Goal: Task Accomplishment & Management: Manage account settings

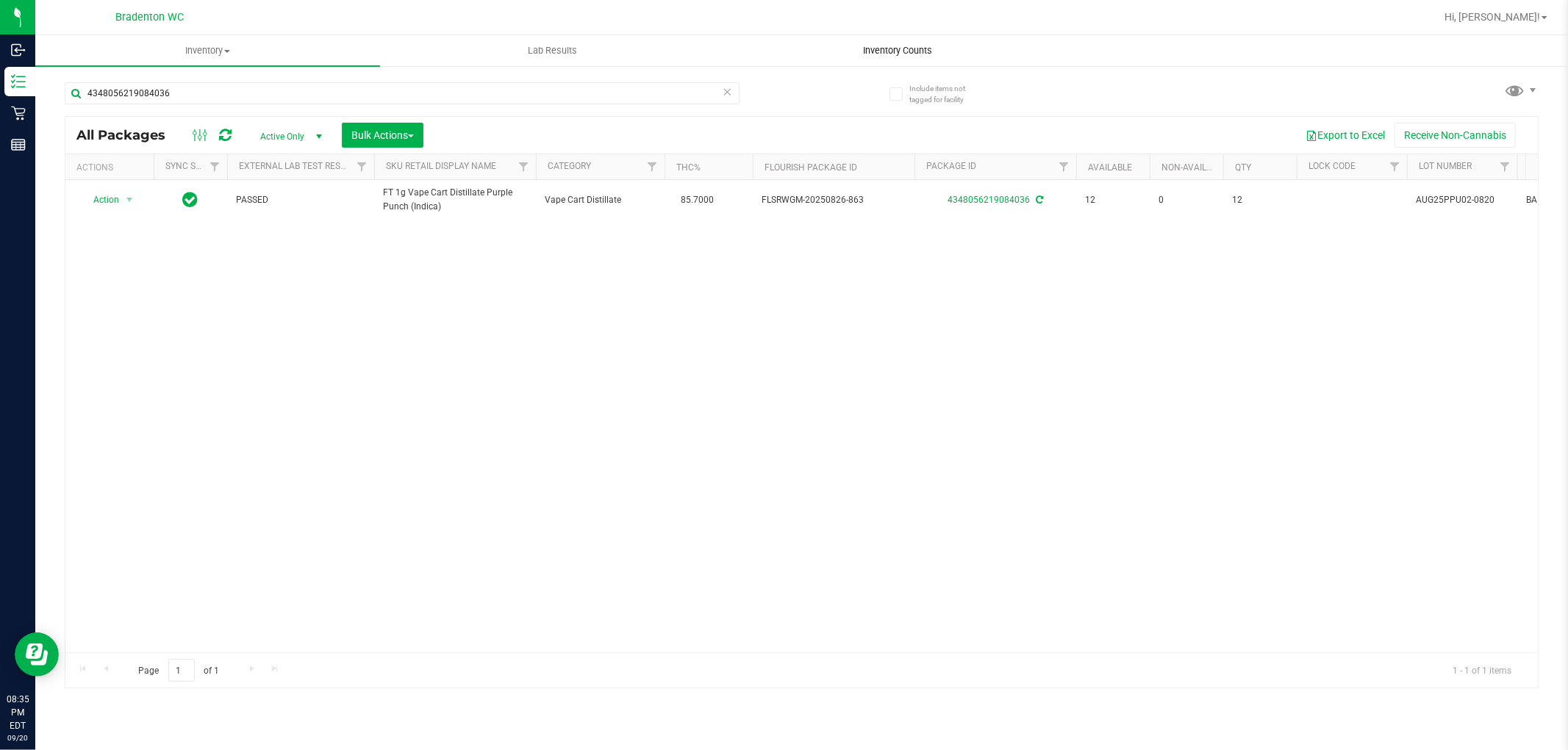
click at [867, 52] on span "Inventory Counts" at bounding box center [898, 50] width 109 height 13
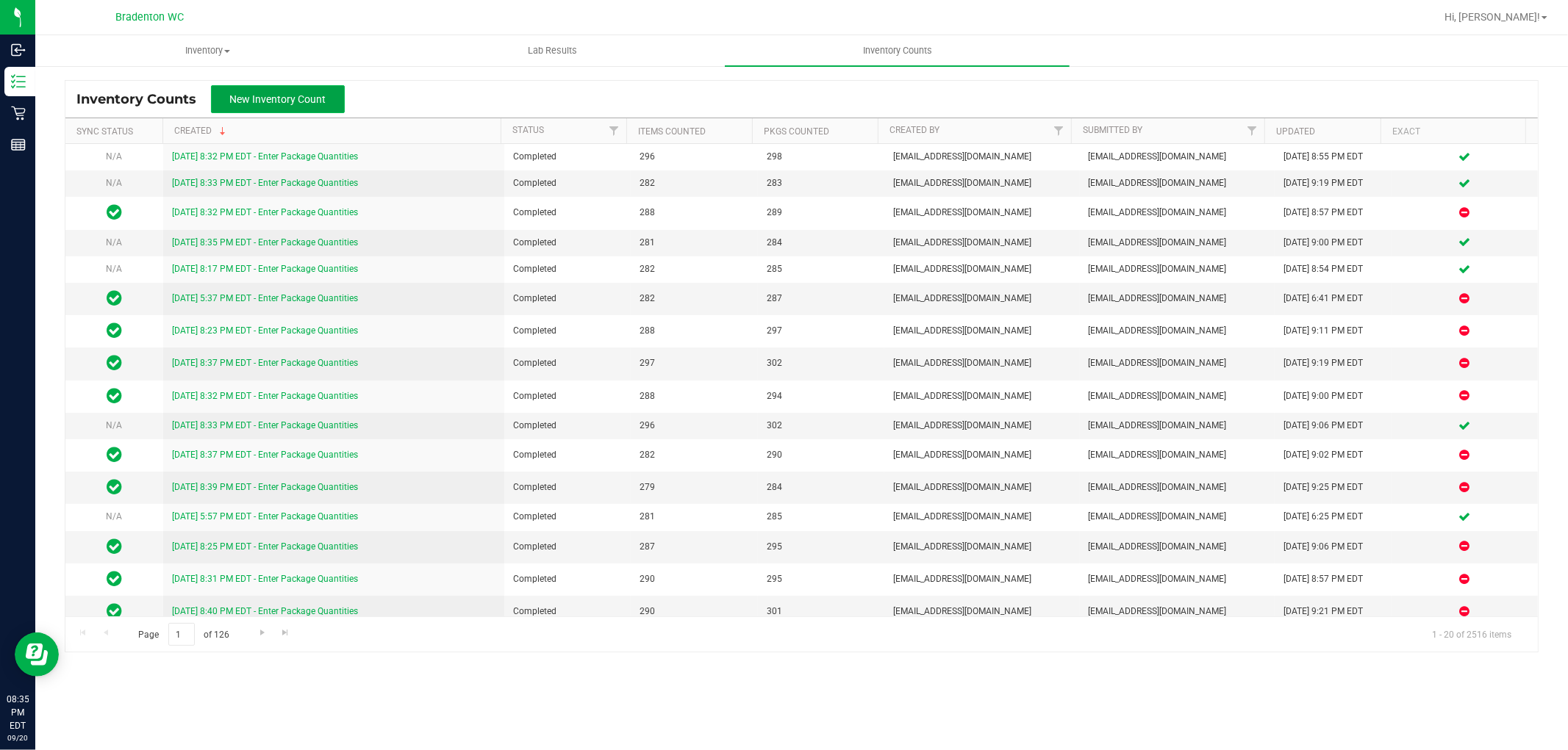
click at [244, 98] on span "New Inventory Count" at bounding box center [277, 99] width 96 height 12
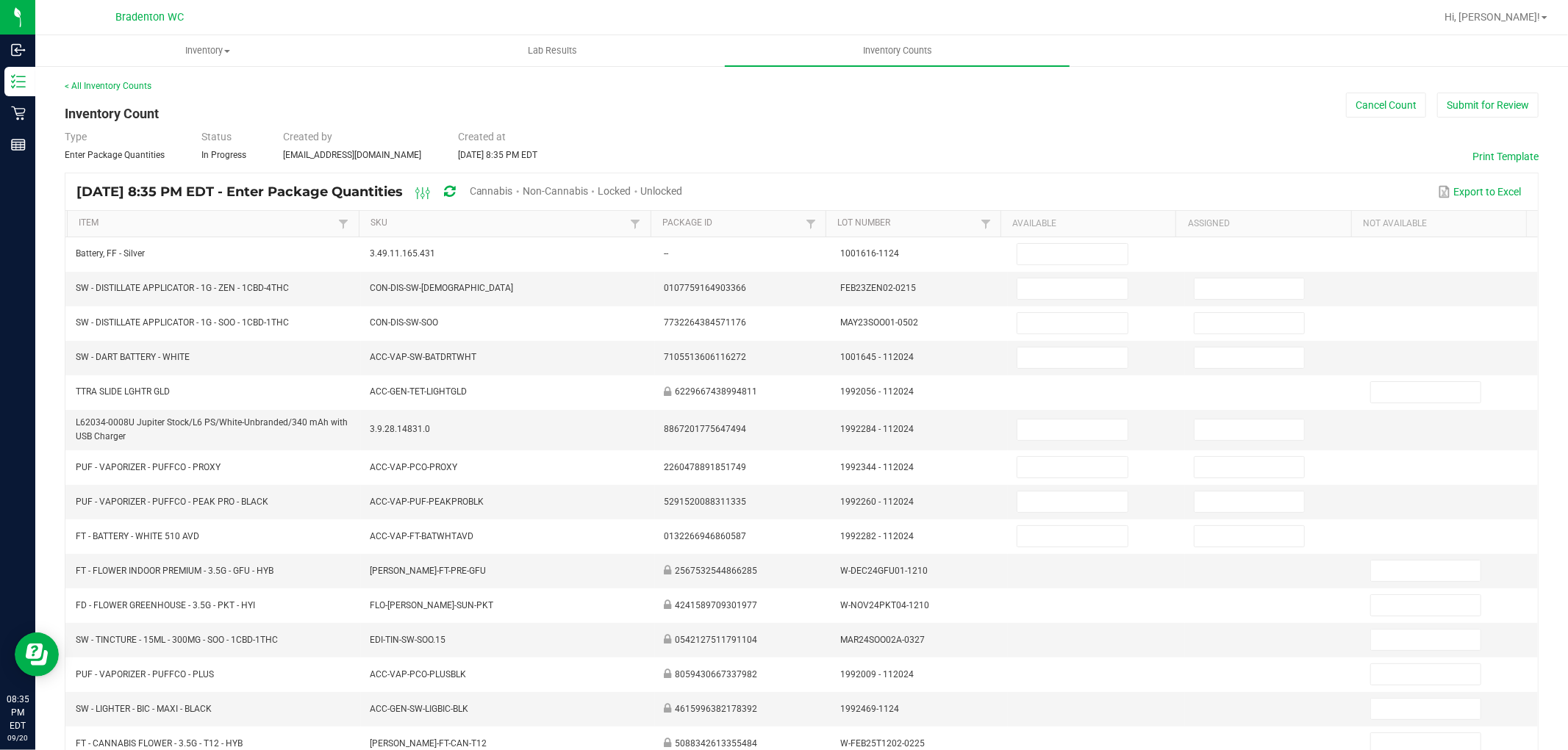
click at [683, 189] on span "Unlocked" at bounding box center [662, 191] width 42 height 12
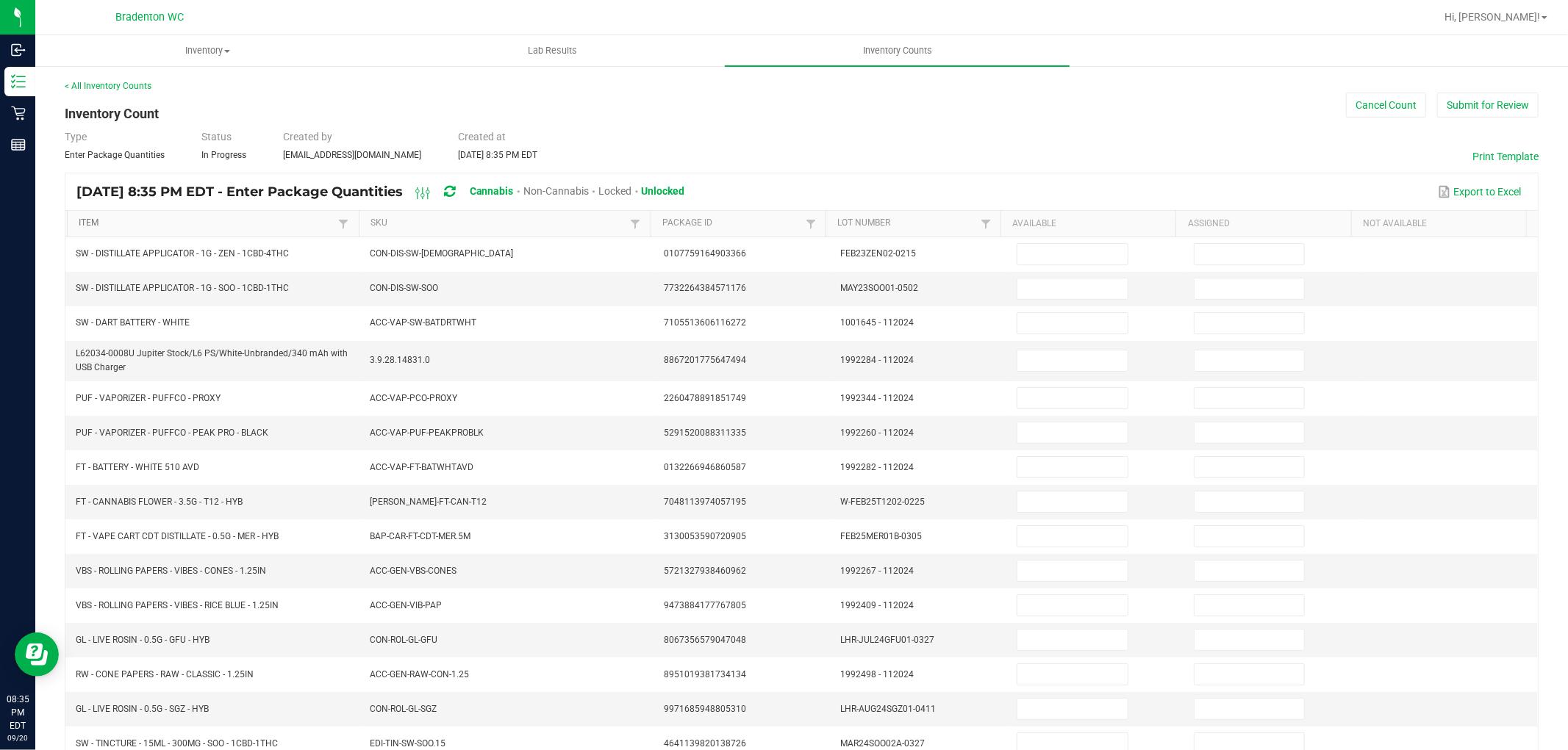
click at [128, 218] on link "Item" at bounding box center [206, 224] width 255 height 12
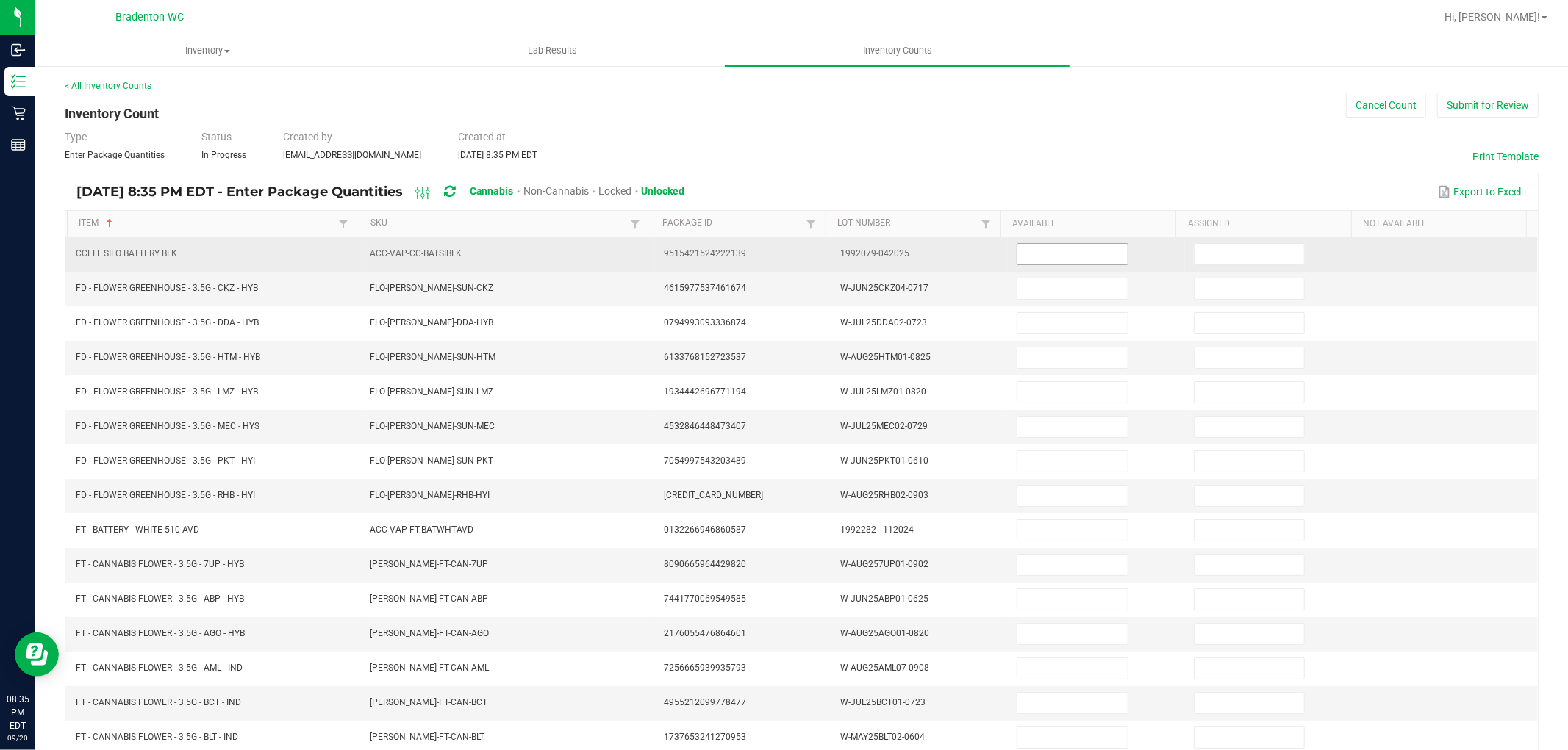
click at [1061, 248] on input at bounding box center [1072, 254] width 110 height 21
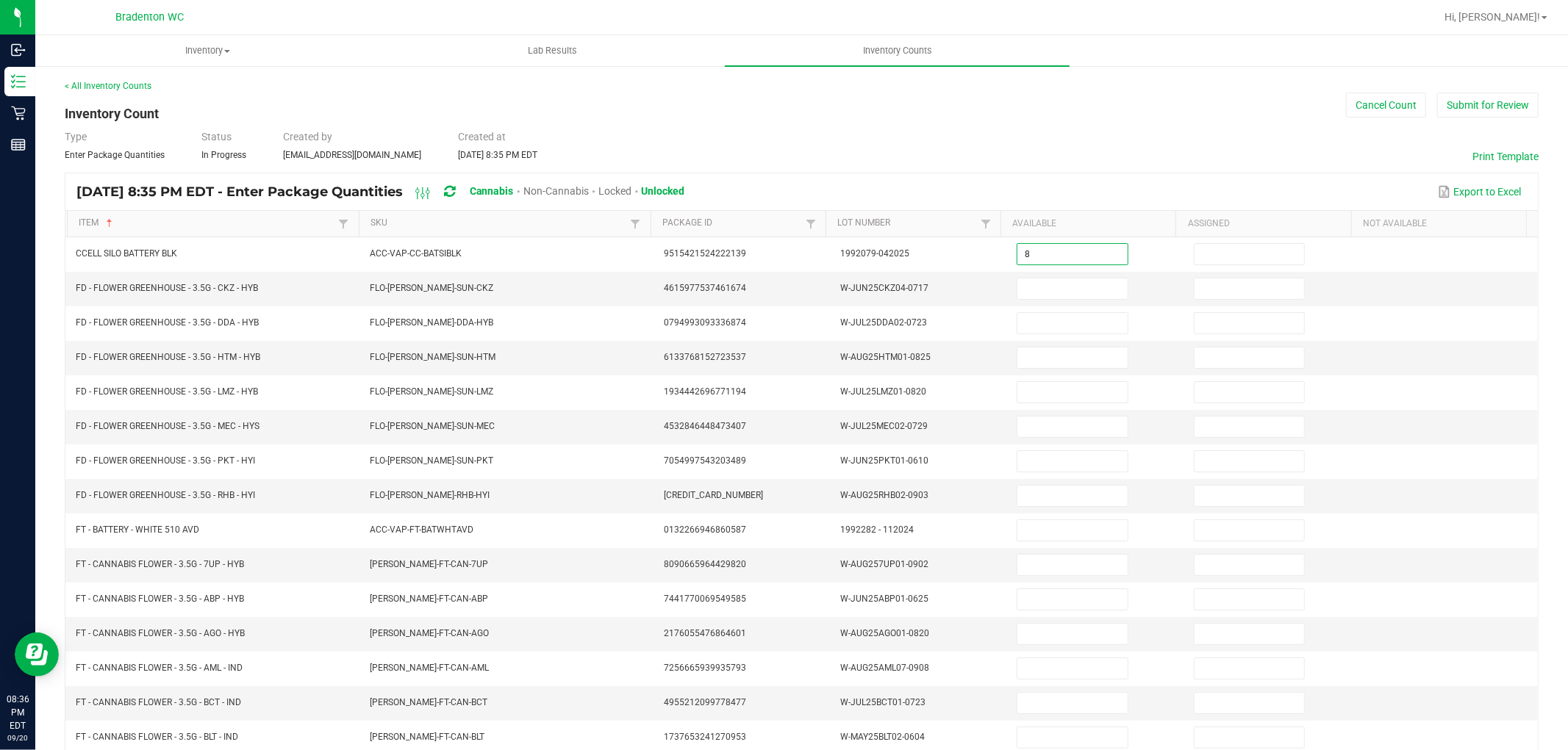
type input "8"
type input "0"
type input "13"
type input "0"
type input "10"
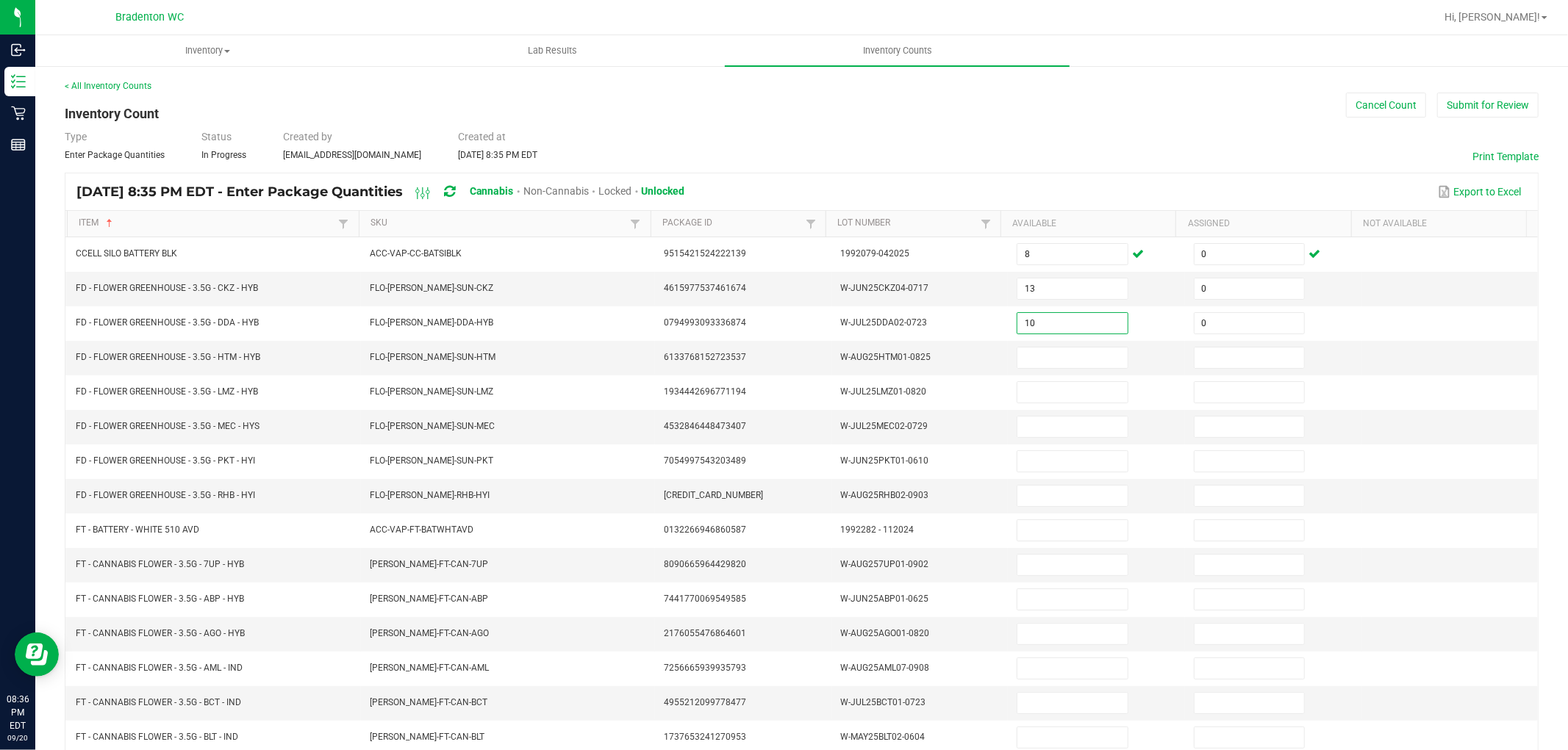
type input "0"
type input "12"
type input "0"
type input "8"
type input "0"
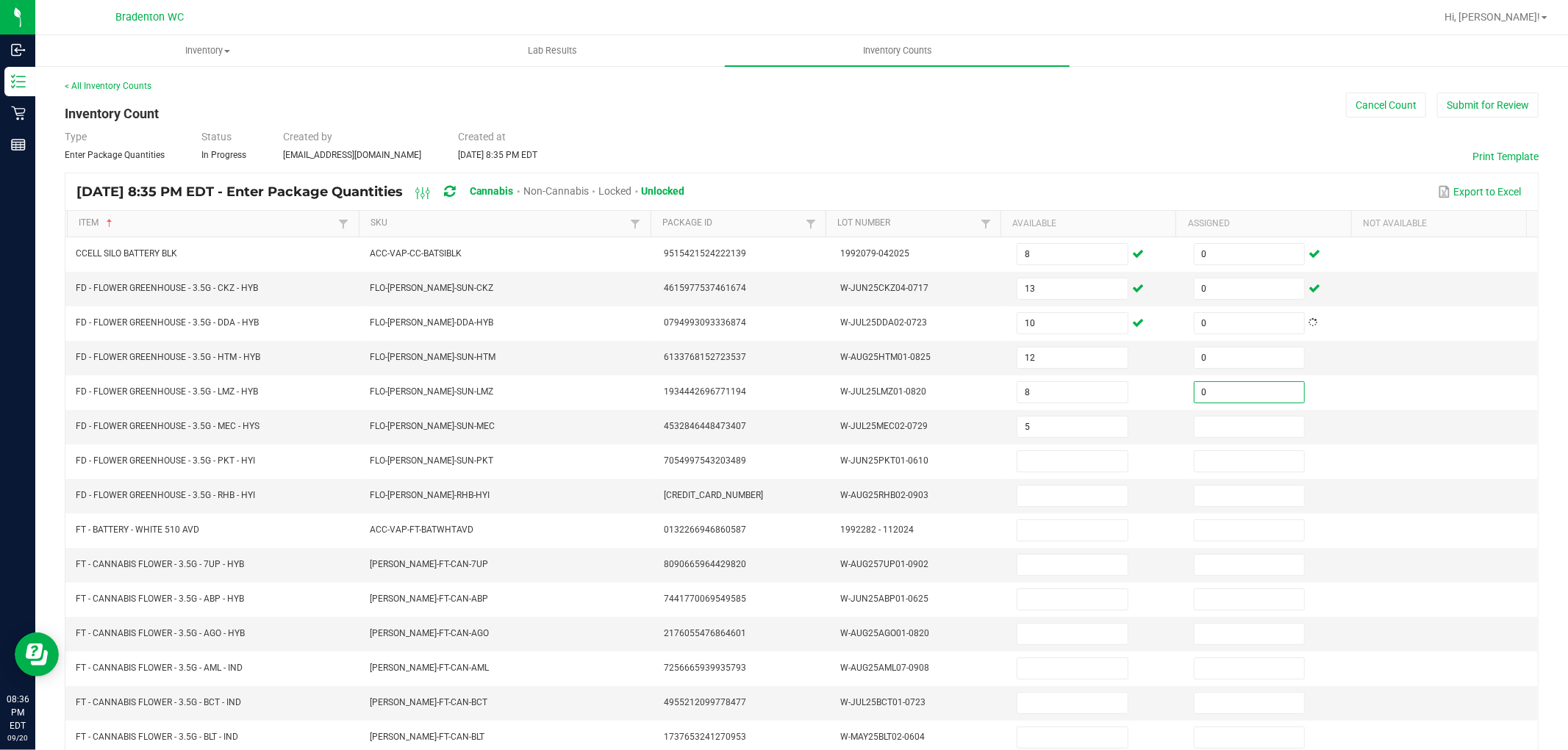
type input "5"
type input "0"
type input "12"
type input "0"
type input "9"
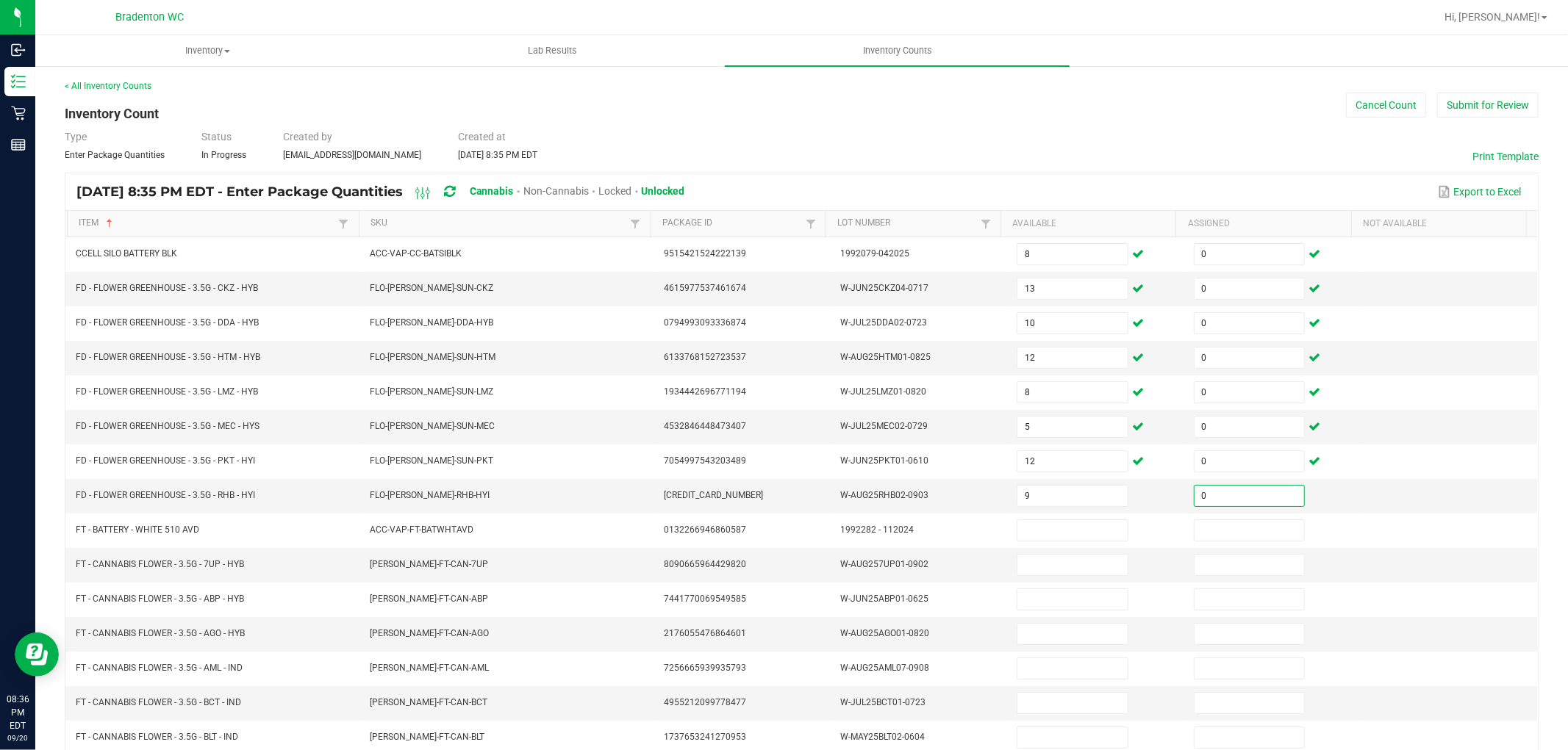
type input "0"
type input "3"
type input "0"
type input "7"
type input "0"
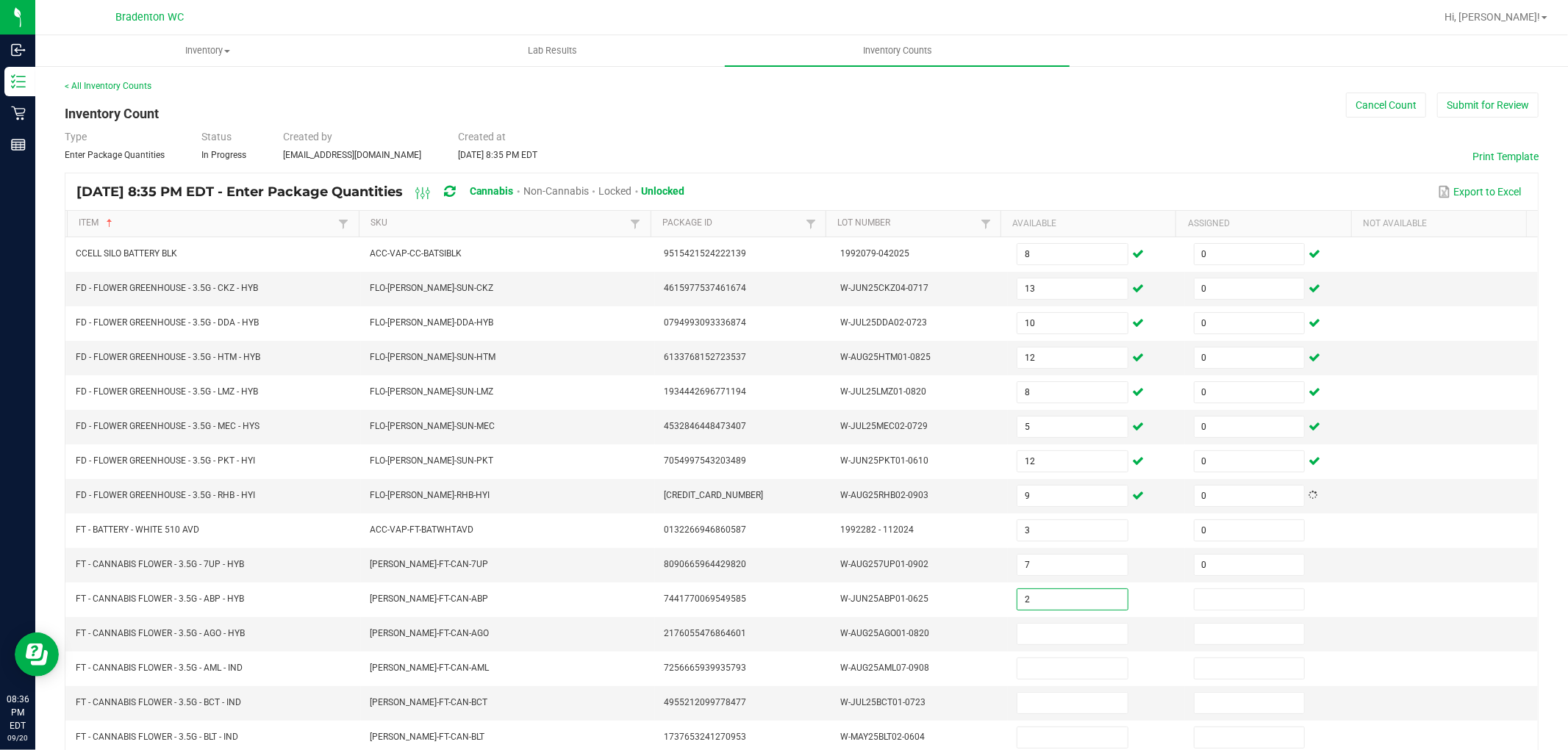
type input "2"
type input "0"
type input "2"
type input "0"
type input "14"
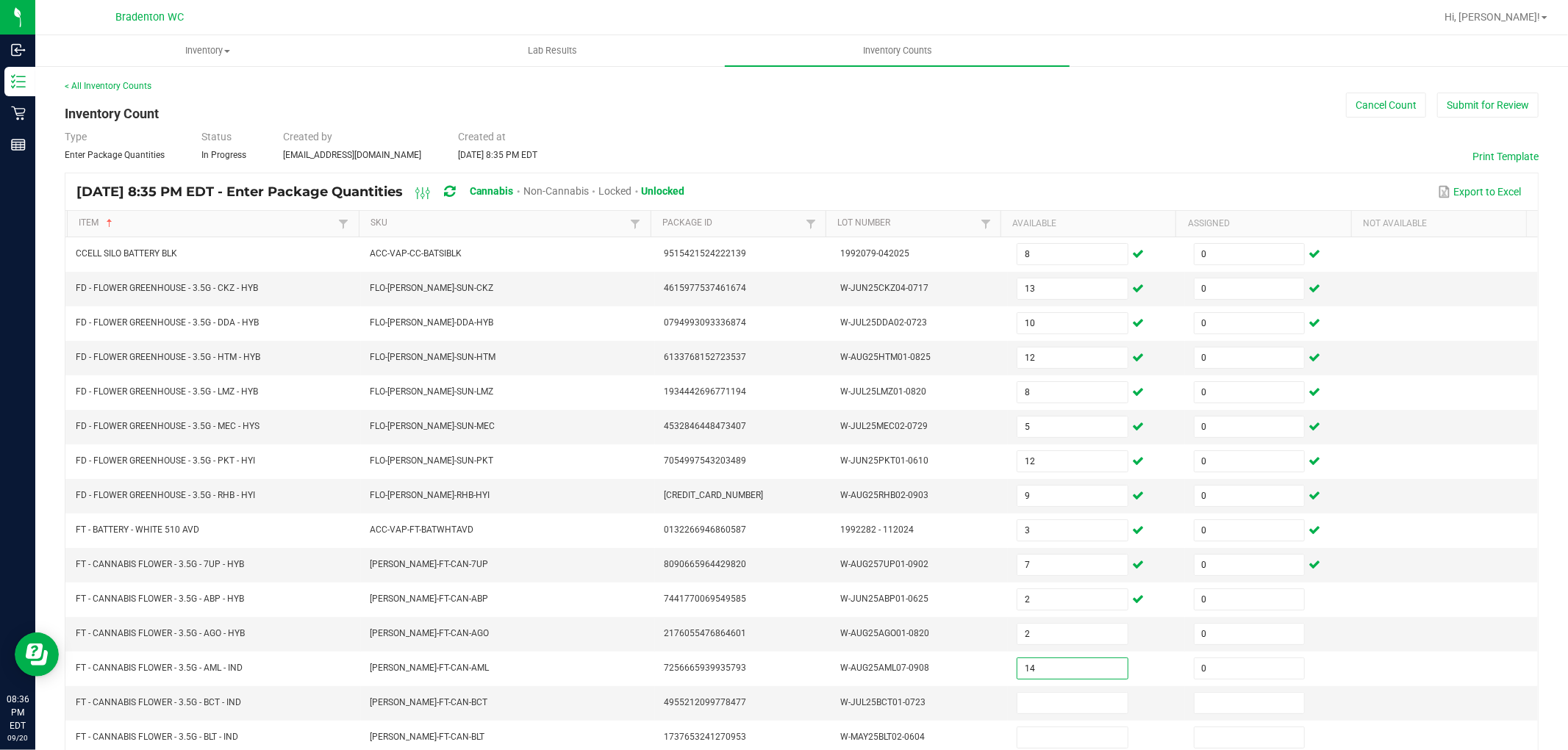
type input "0"
type input "8"
type input "0"
type input "8"
type input "0"
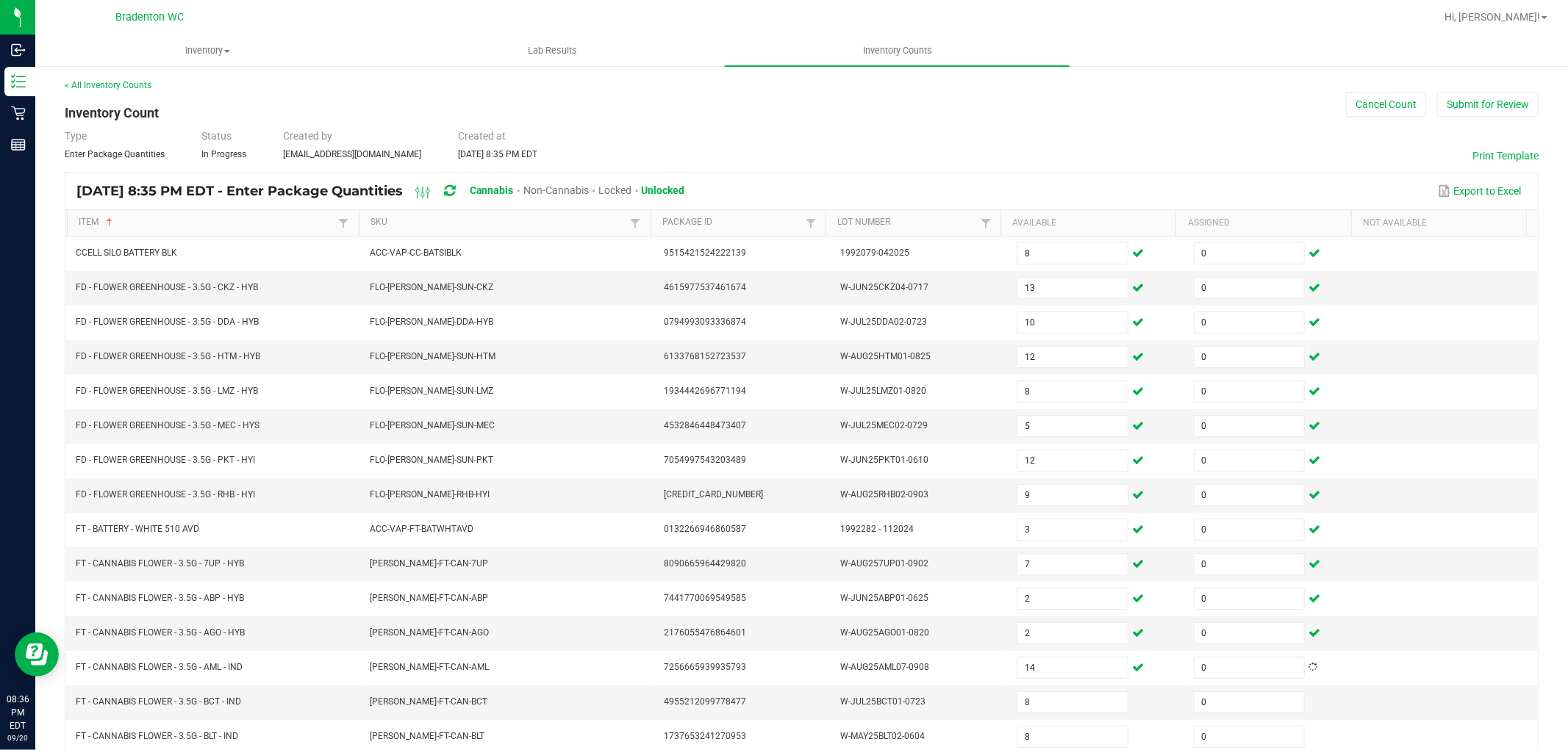
scroll to position [234, 0]
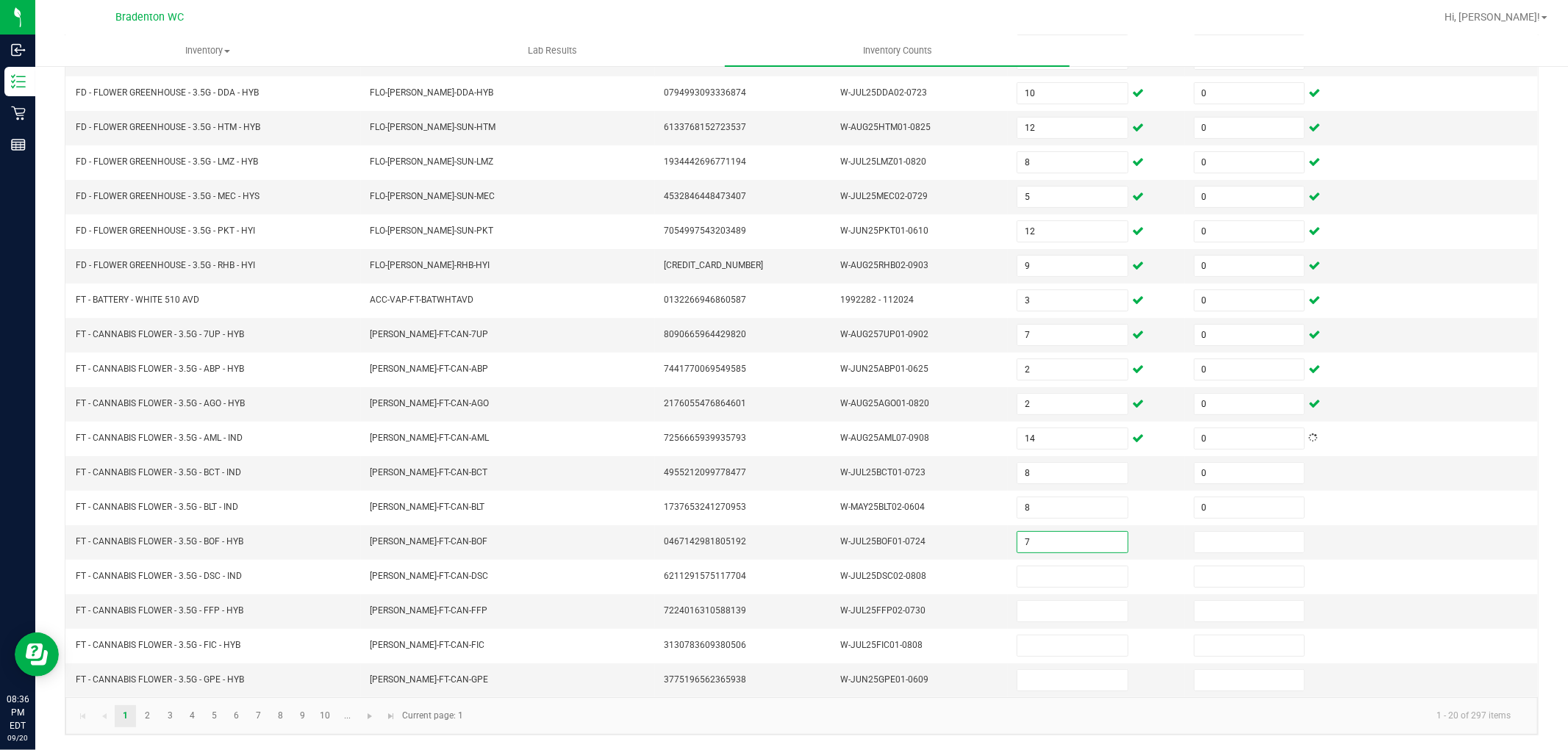
type input "7"
type input "0"
type input "1"
type input "0"
type input "6"
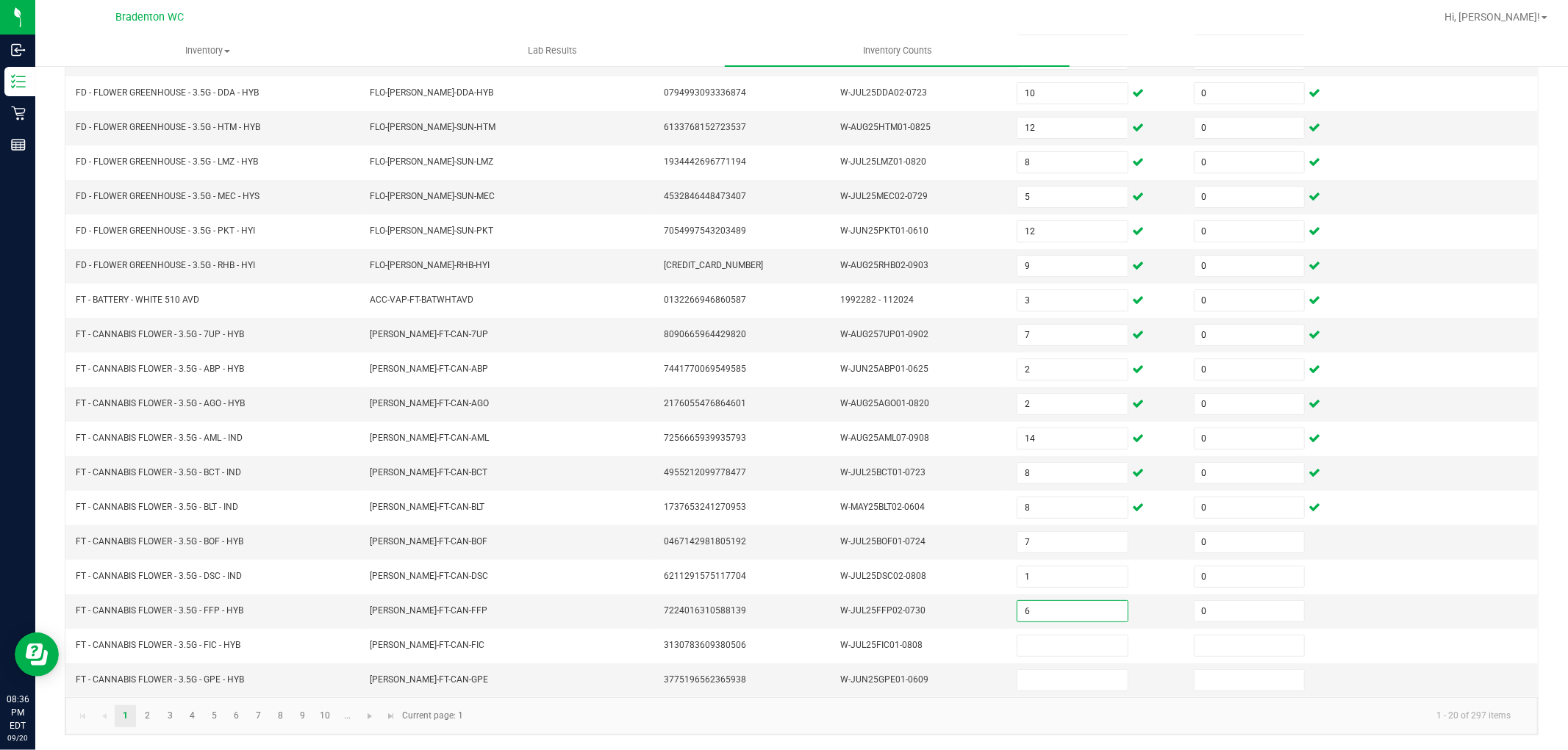
type input "0"
type input "8"
type input "0"
type input "13"
type input "0"
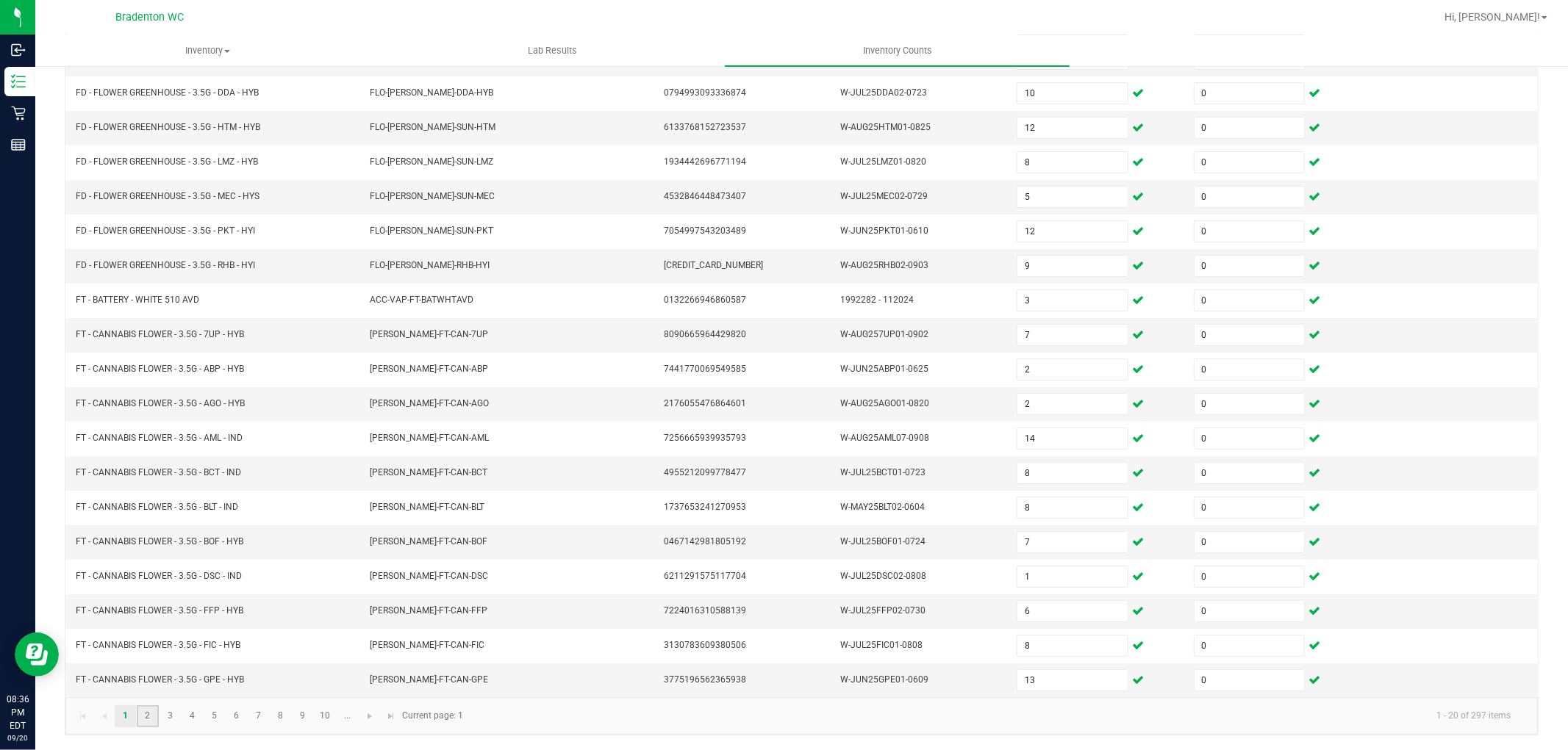
click at [145, 721] on link "2" at bounding box center [147, 716] width 22 height 22
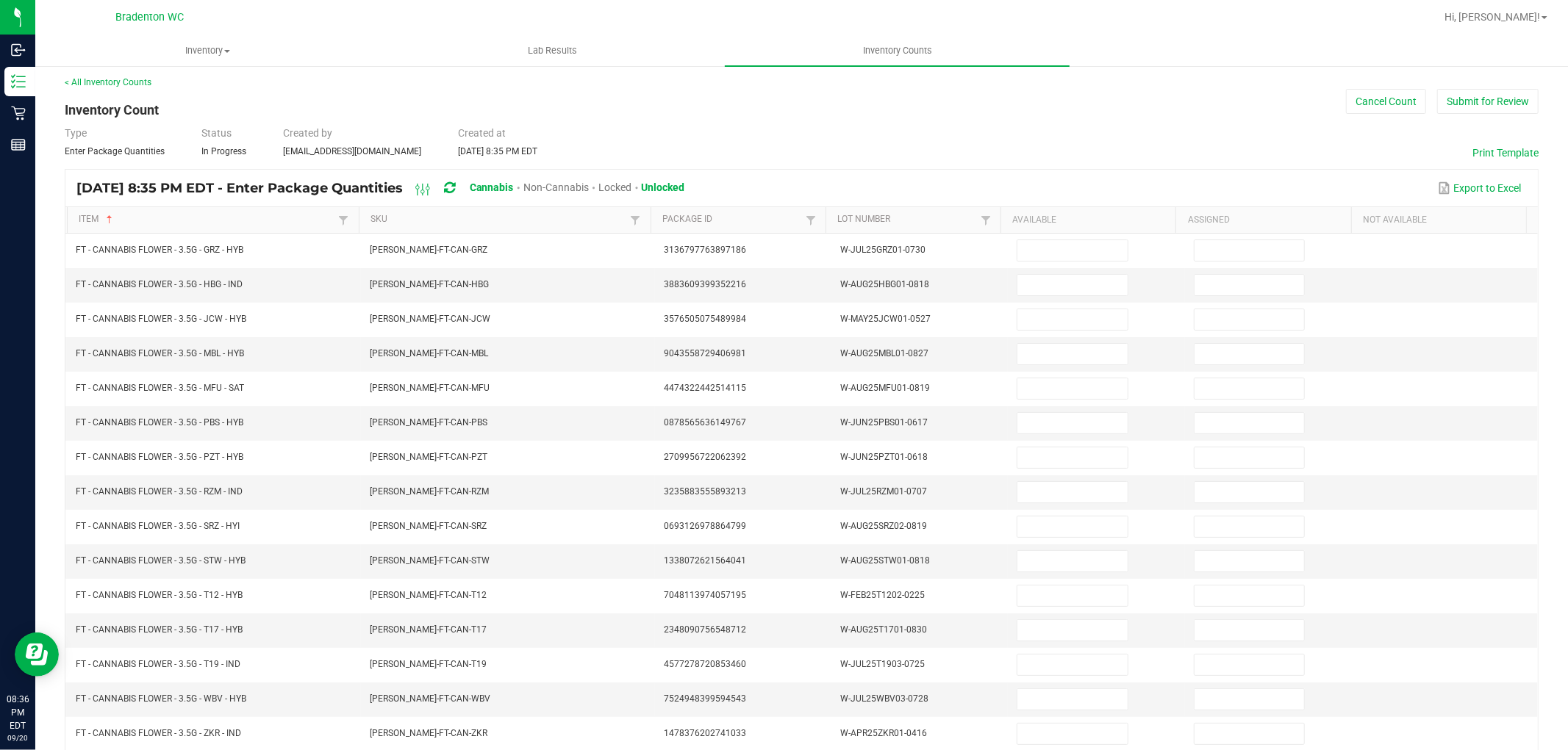
scroll to position [0, 0]
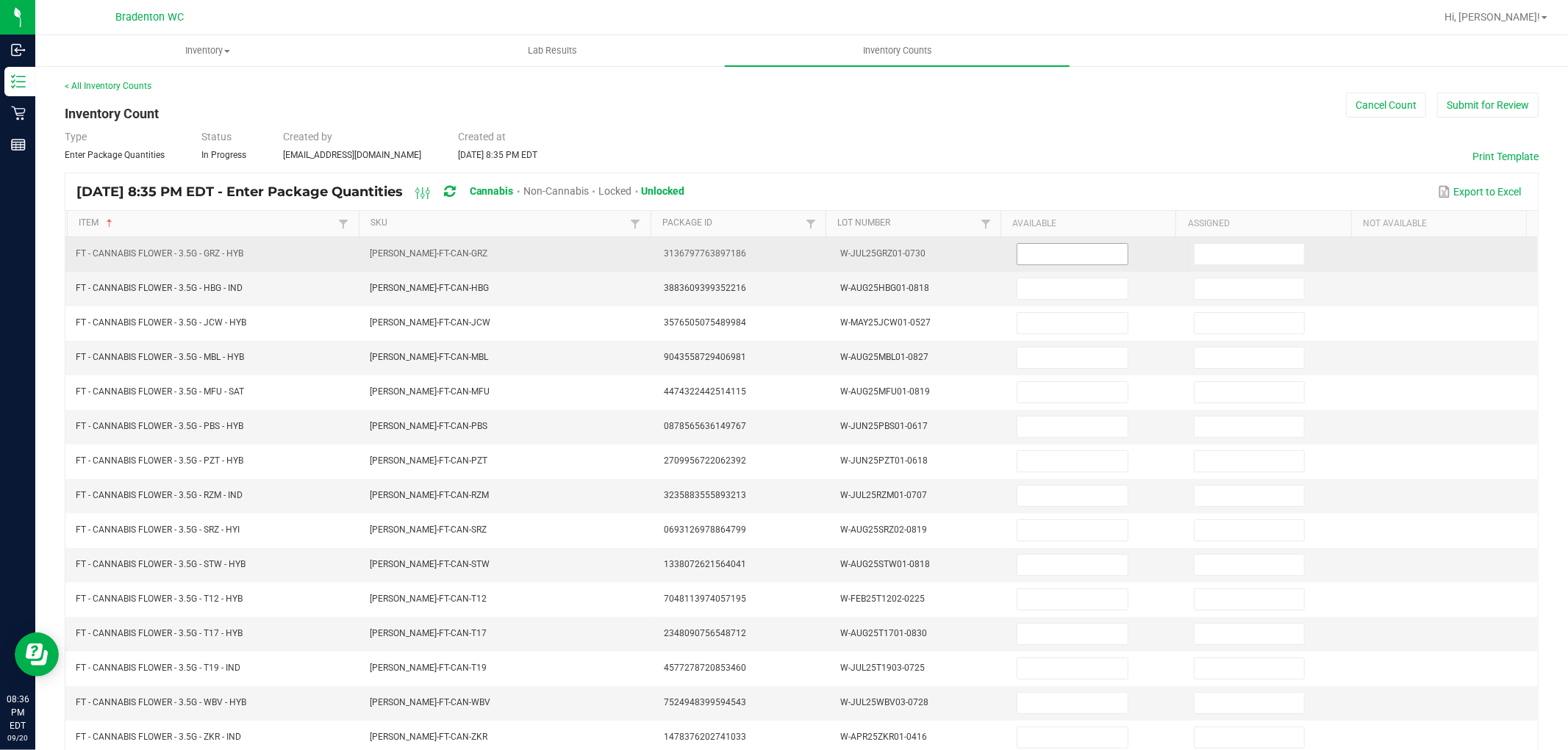
click at [1045, 261] on input at bounding box center [1072, 254] width 110 height 21
type input "6"
type input "0"
type input "20"
type input "0"
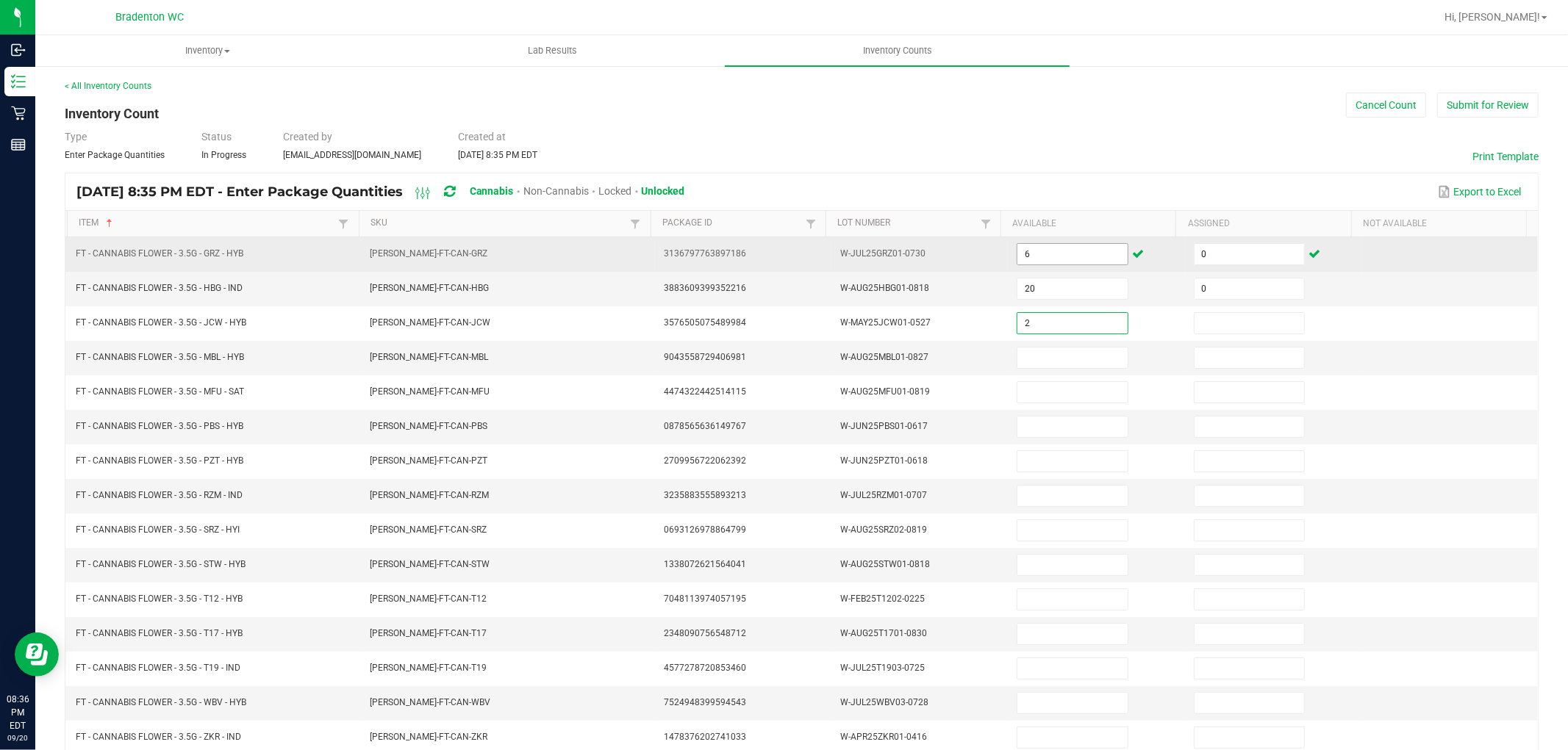
type input "2"
type input "0"
type input "2"
type input "0"
type input "12"
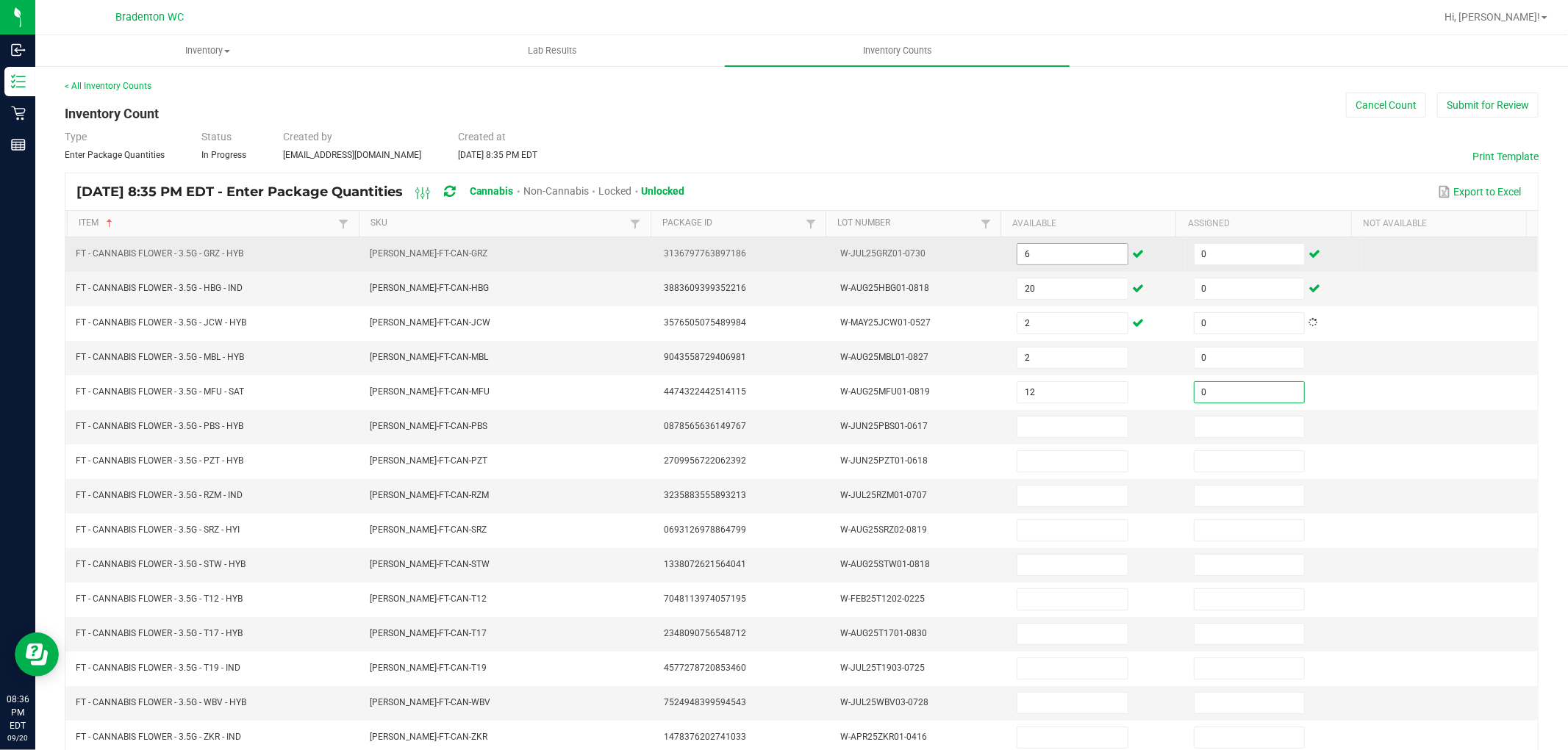
type input "0"
type input "9"
type input "0"
type input "6"
type input "0"
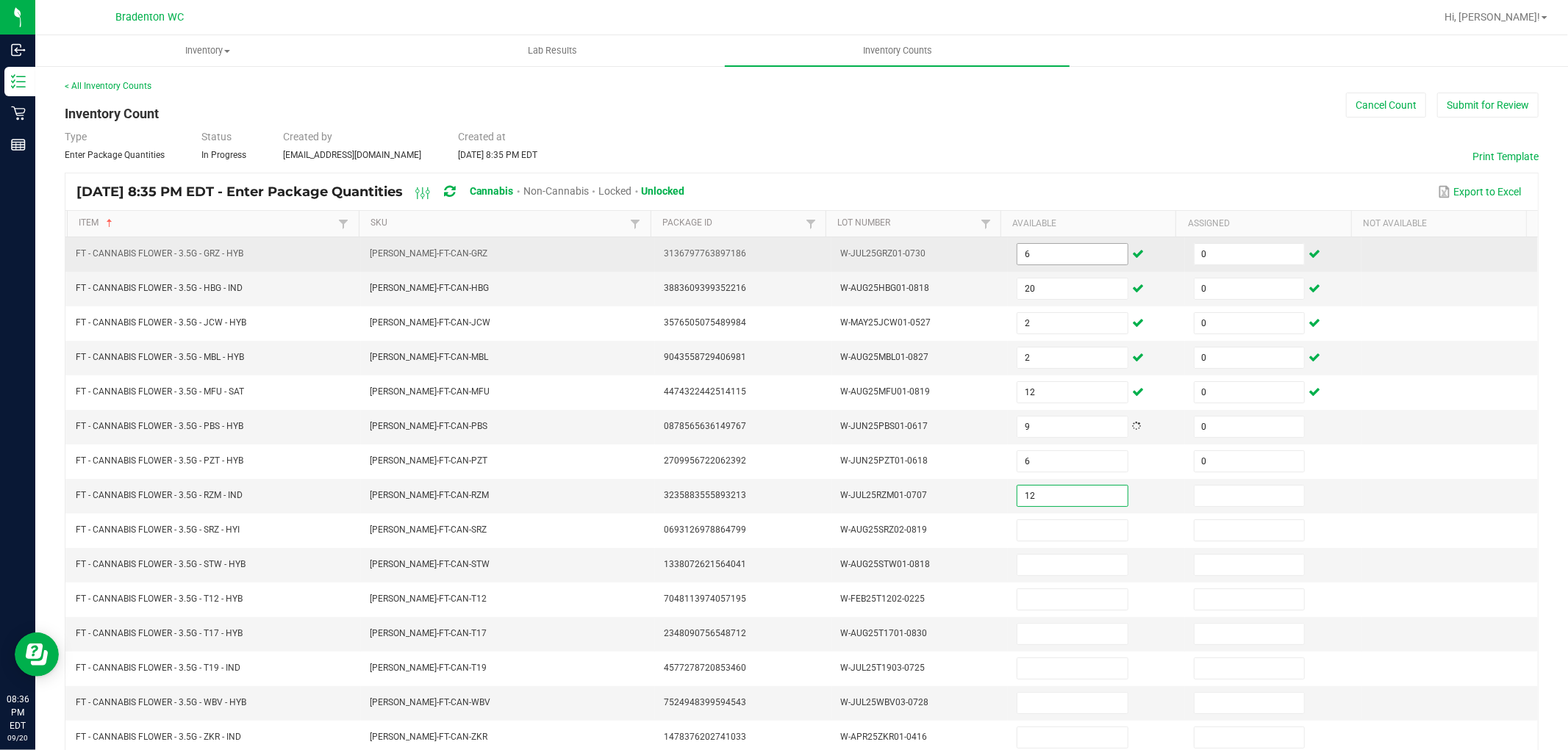
type input "12"
type input "0"
type input "14"
type input "0"
type input "9"
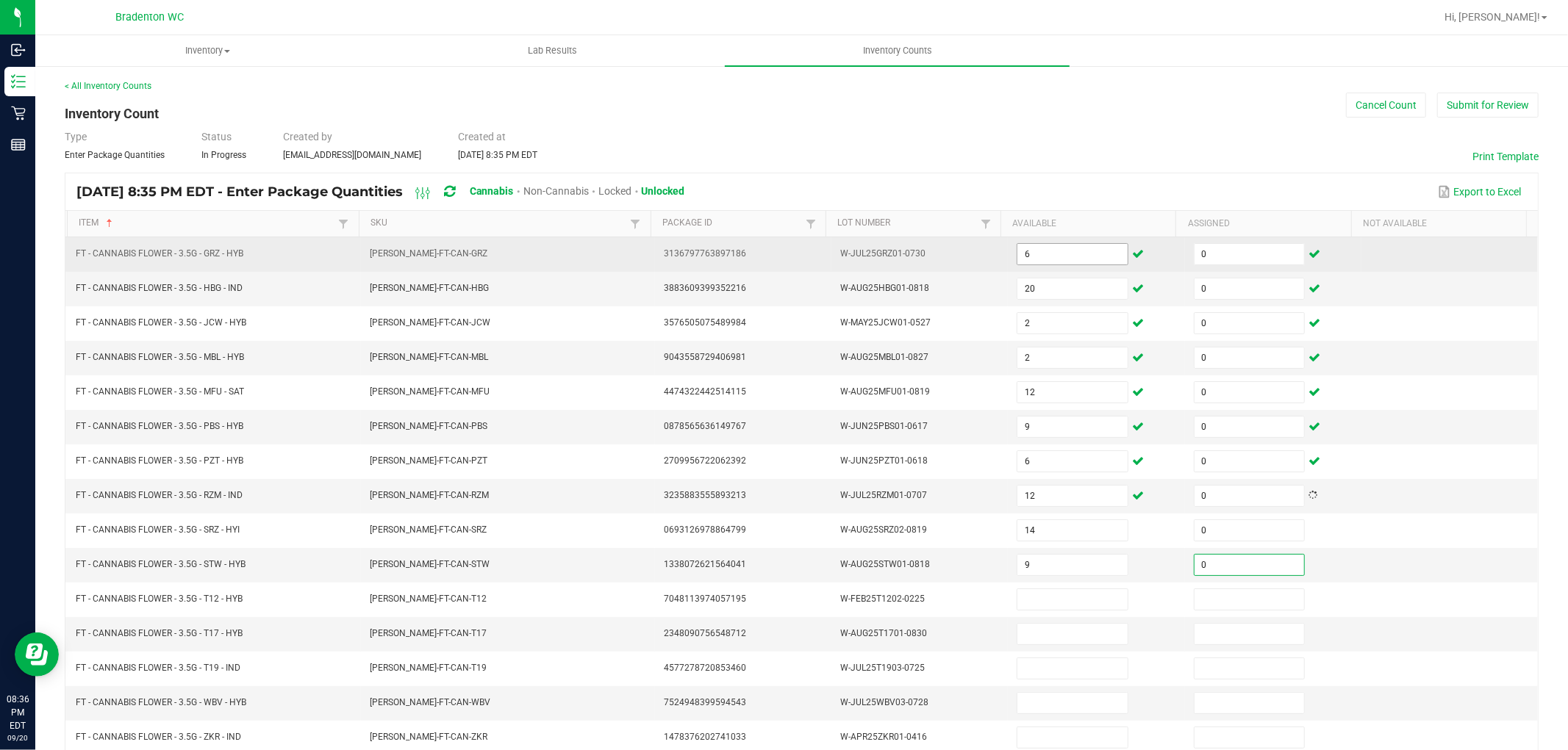
type input "0"
type input "26"
type input "0"
type input "1"
type input "0"
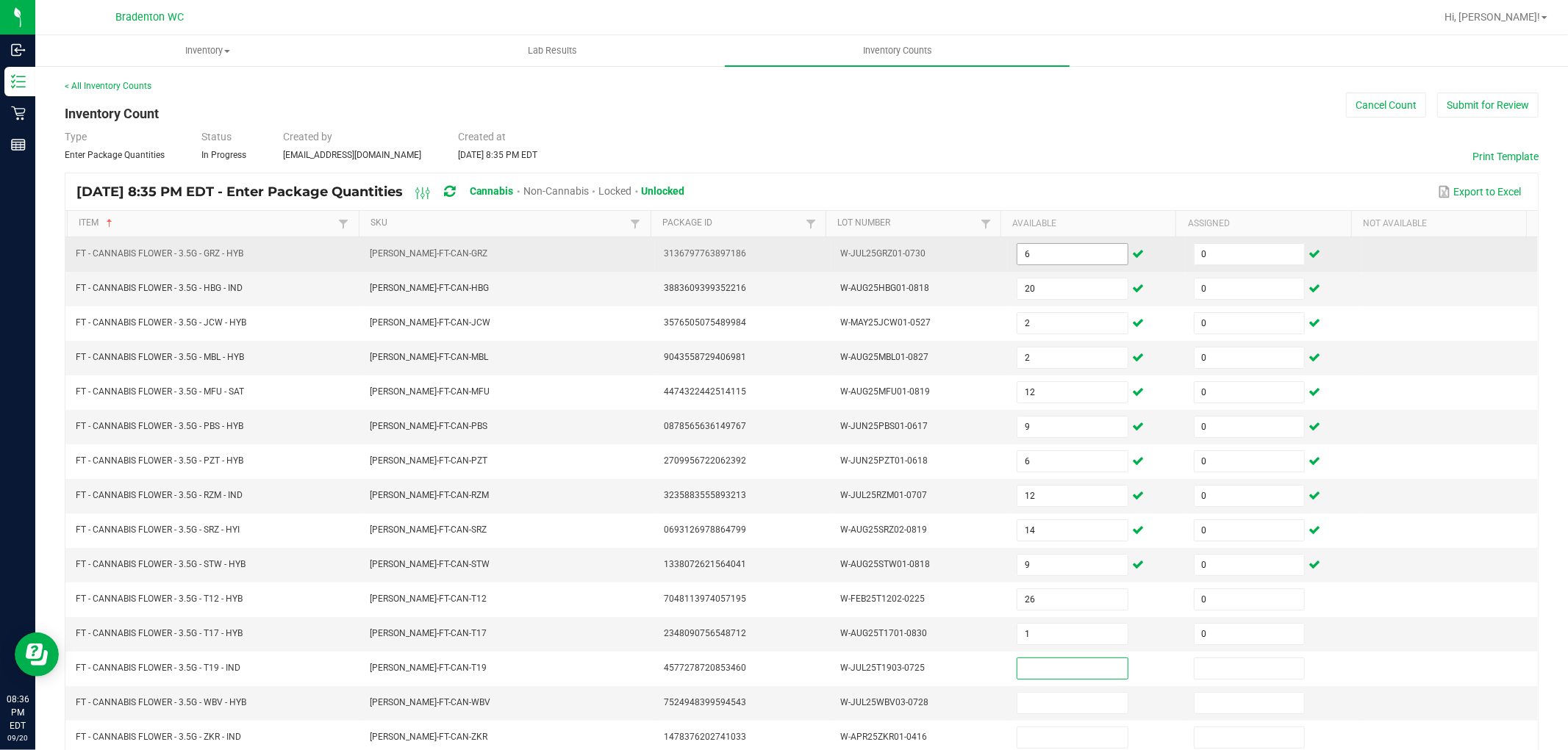
type input "3"
type input "2"
type input "0"
type input "3"
type input "0"
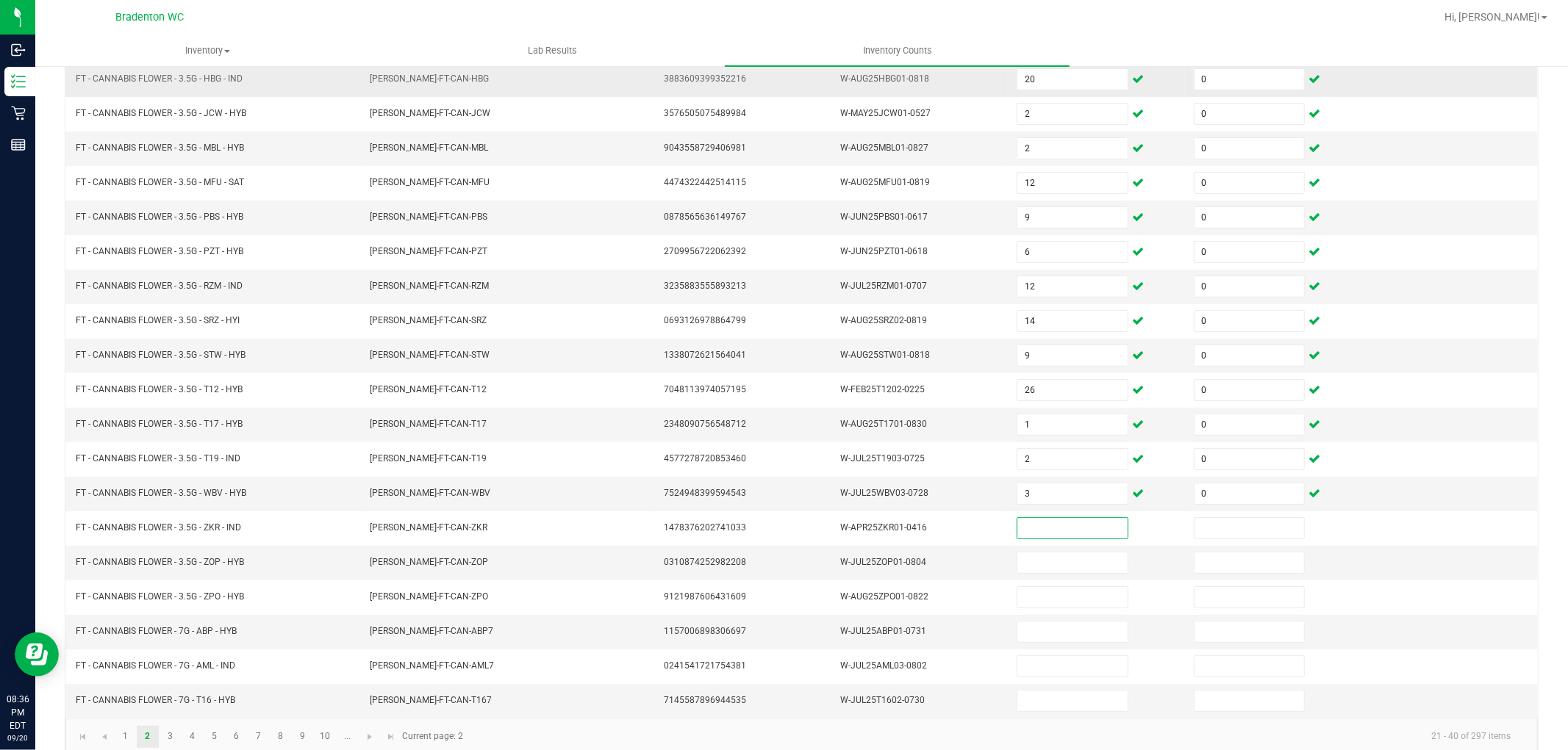
scroll to position [234, 0]
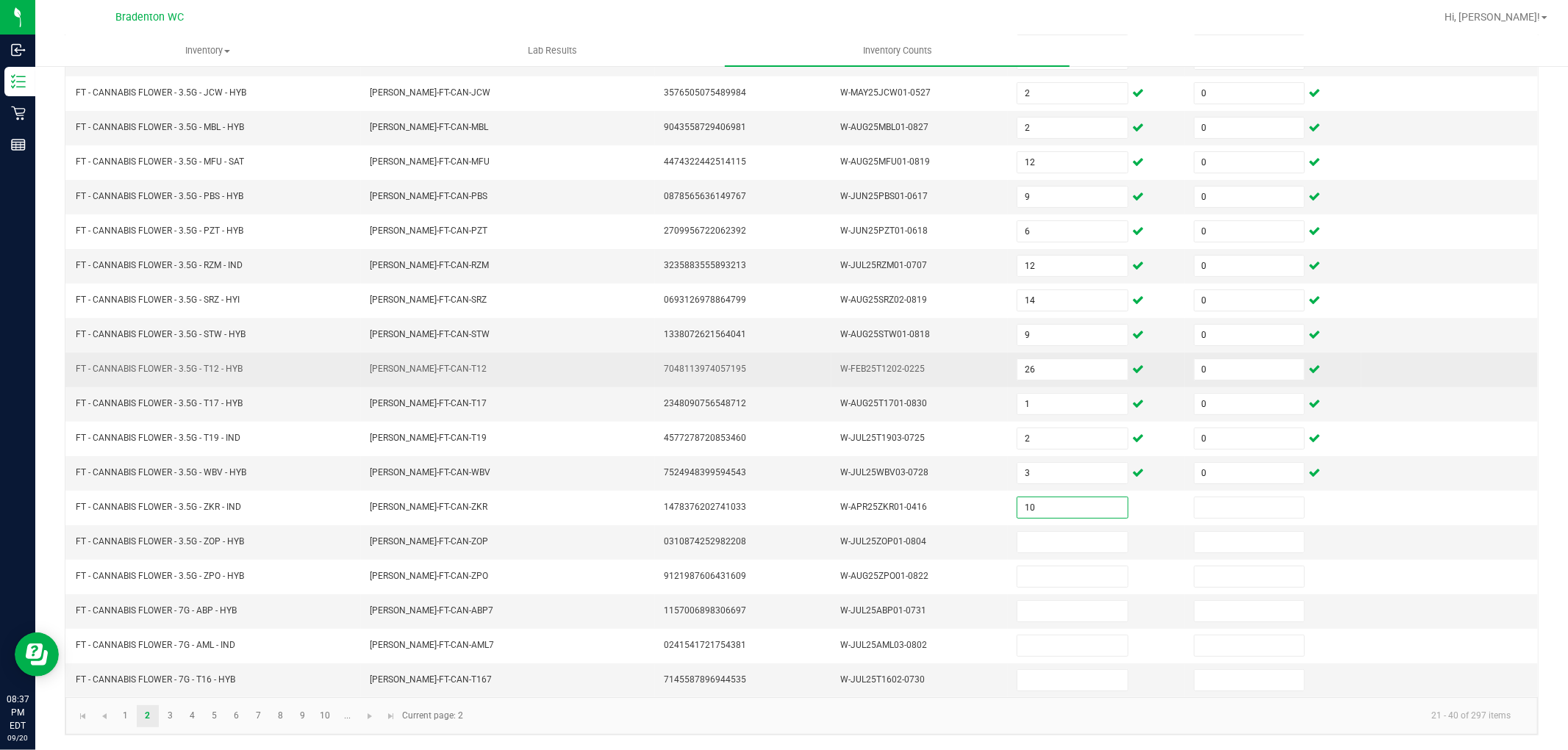
type input "10"
type input "0"
type input "9"
type input "0"
type input "18"
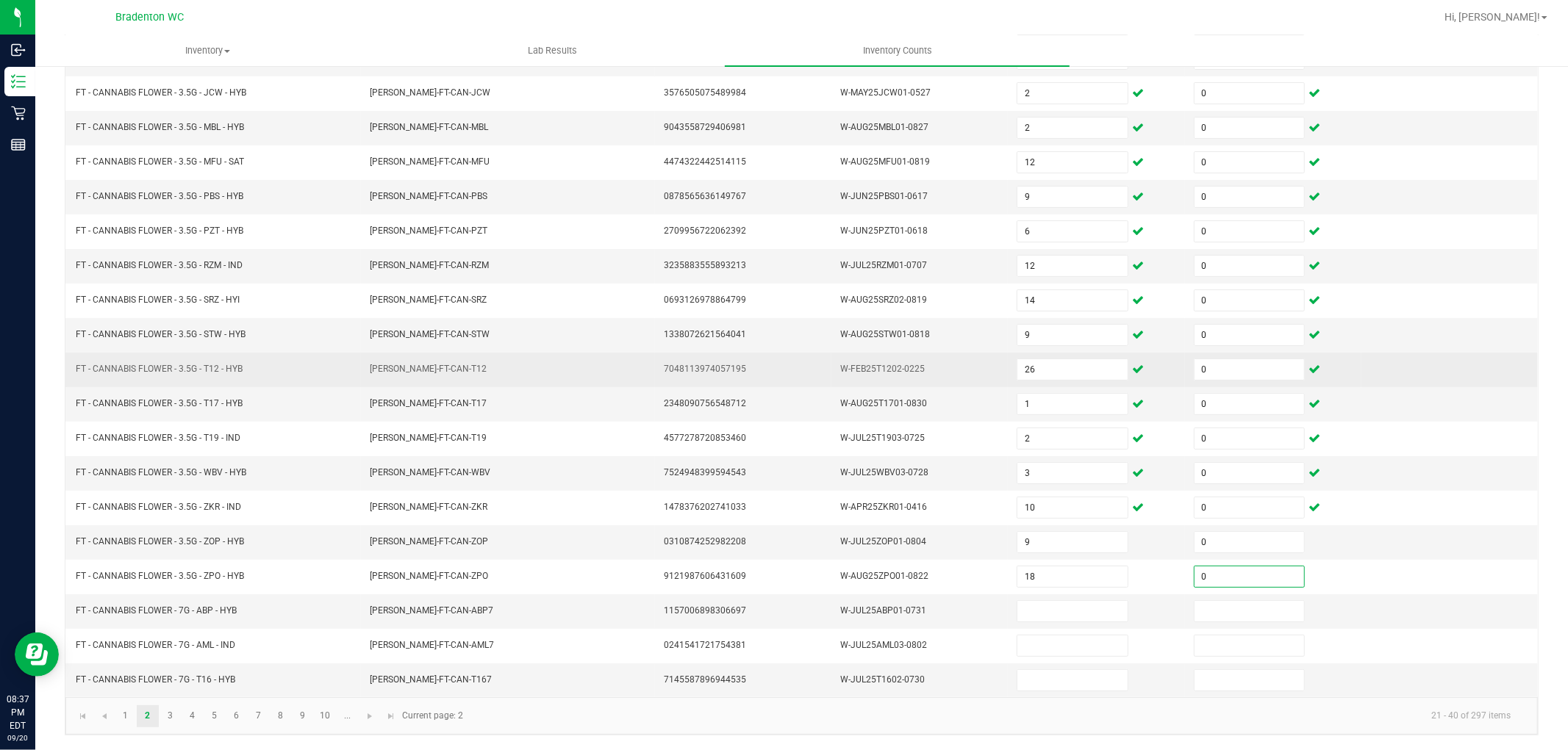
type input "0"
type input "4"
type input "0"
type input "18"
type input "0"
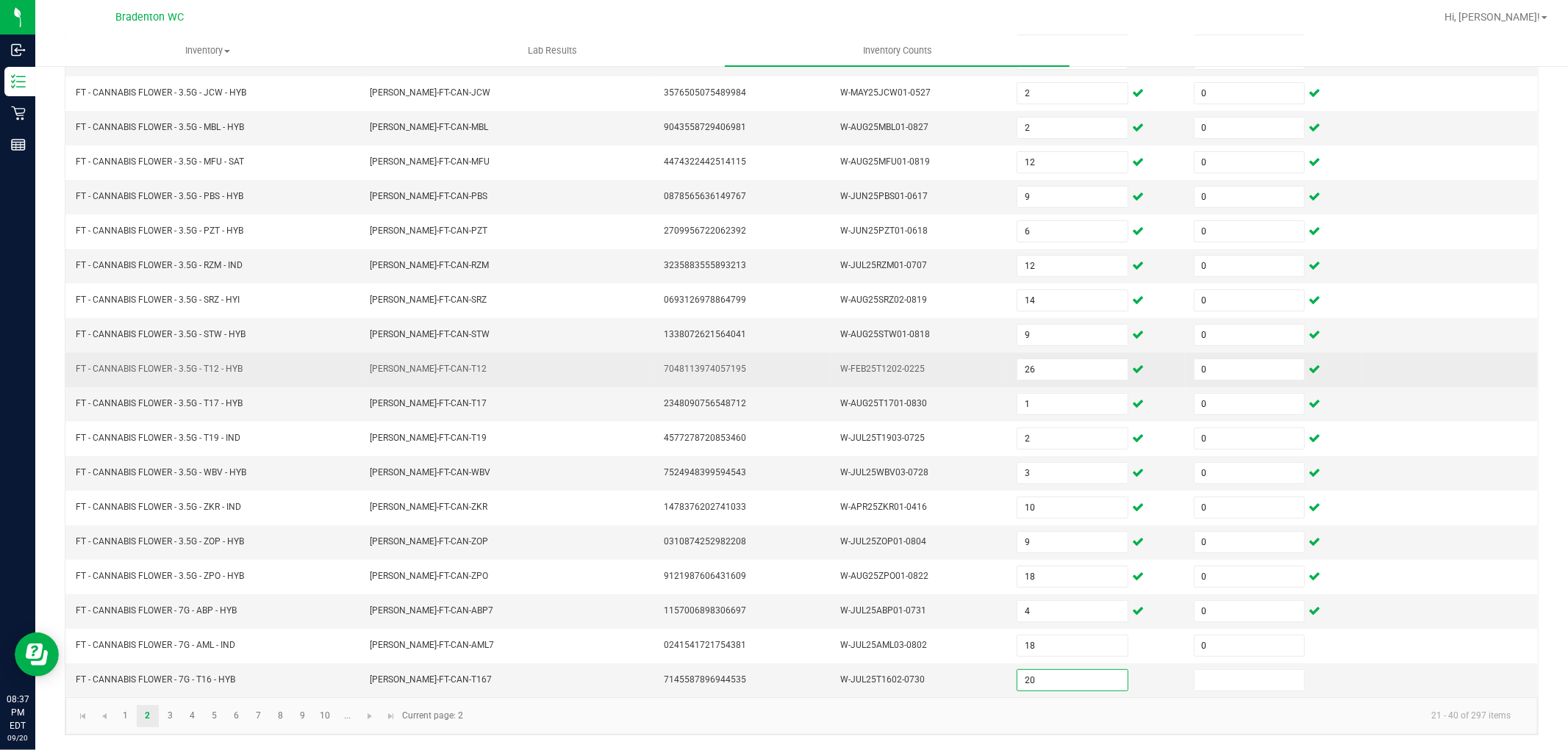
type input "20"
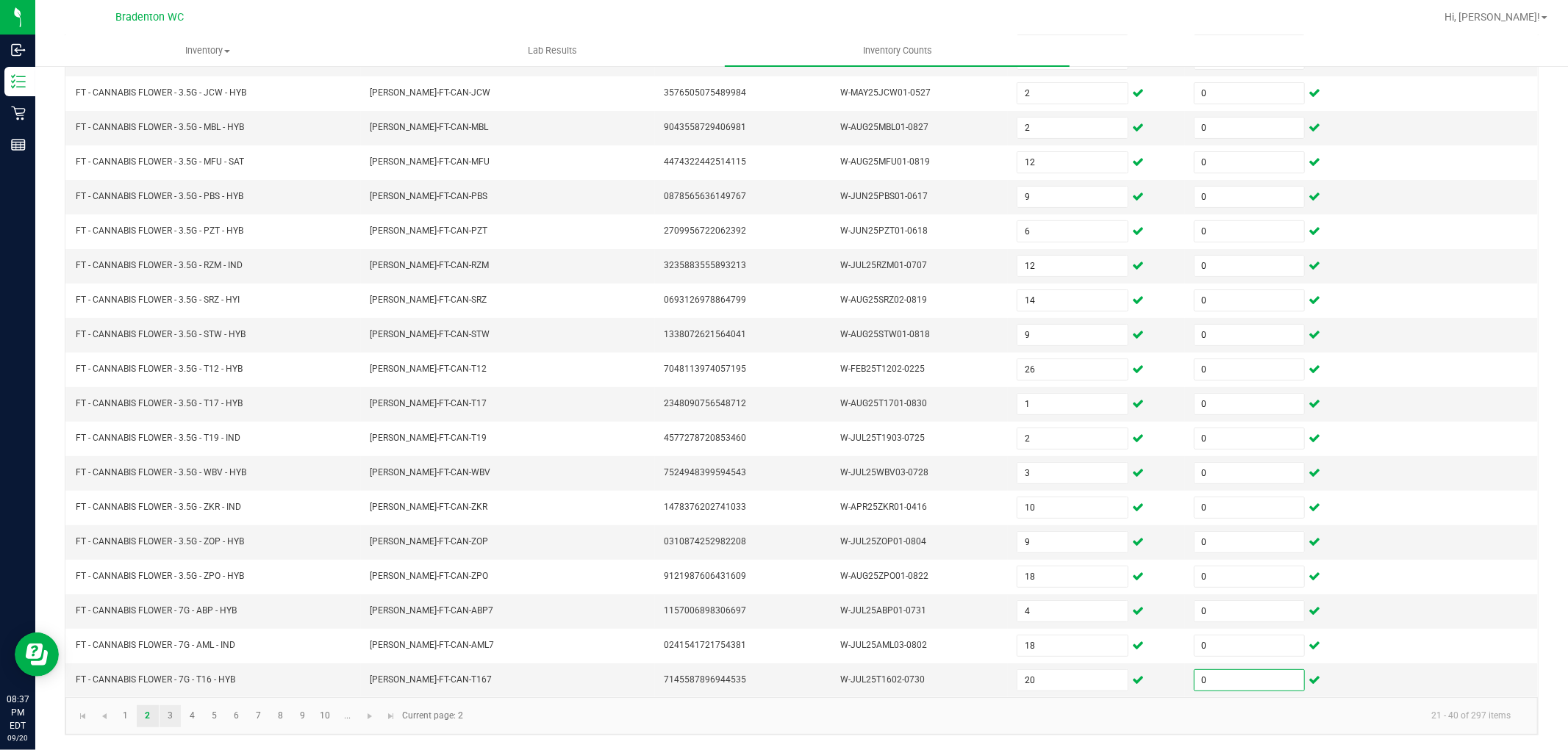
type input "0"
click at [166, 718] on link "3" at bounding box center [170, 716] width 22 height 22
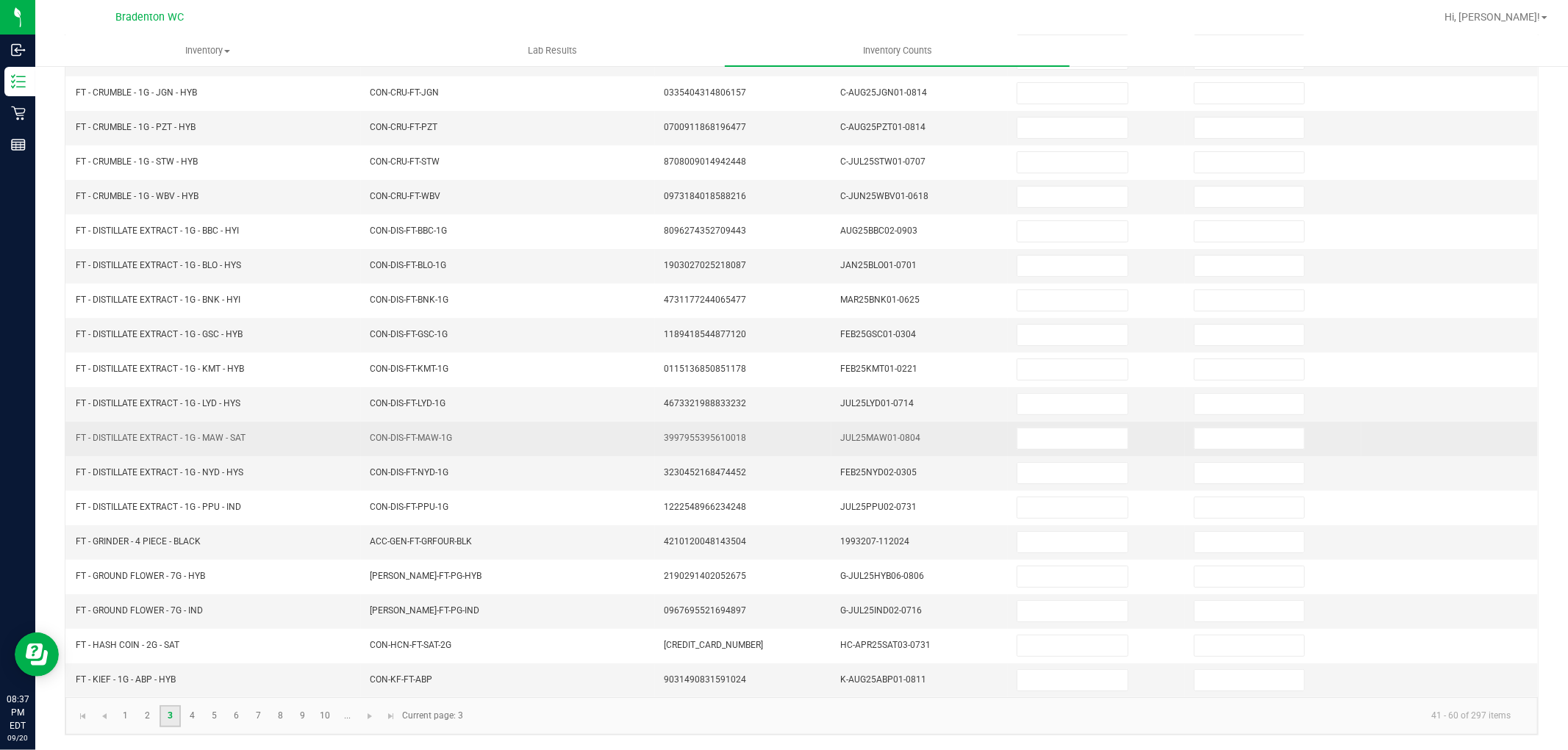
scroll to position [0, 0]
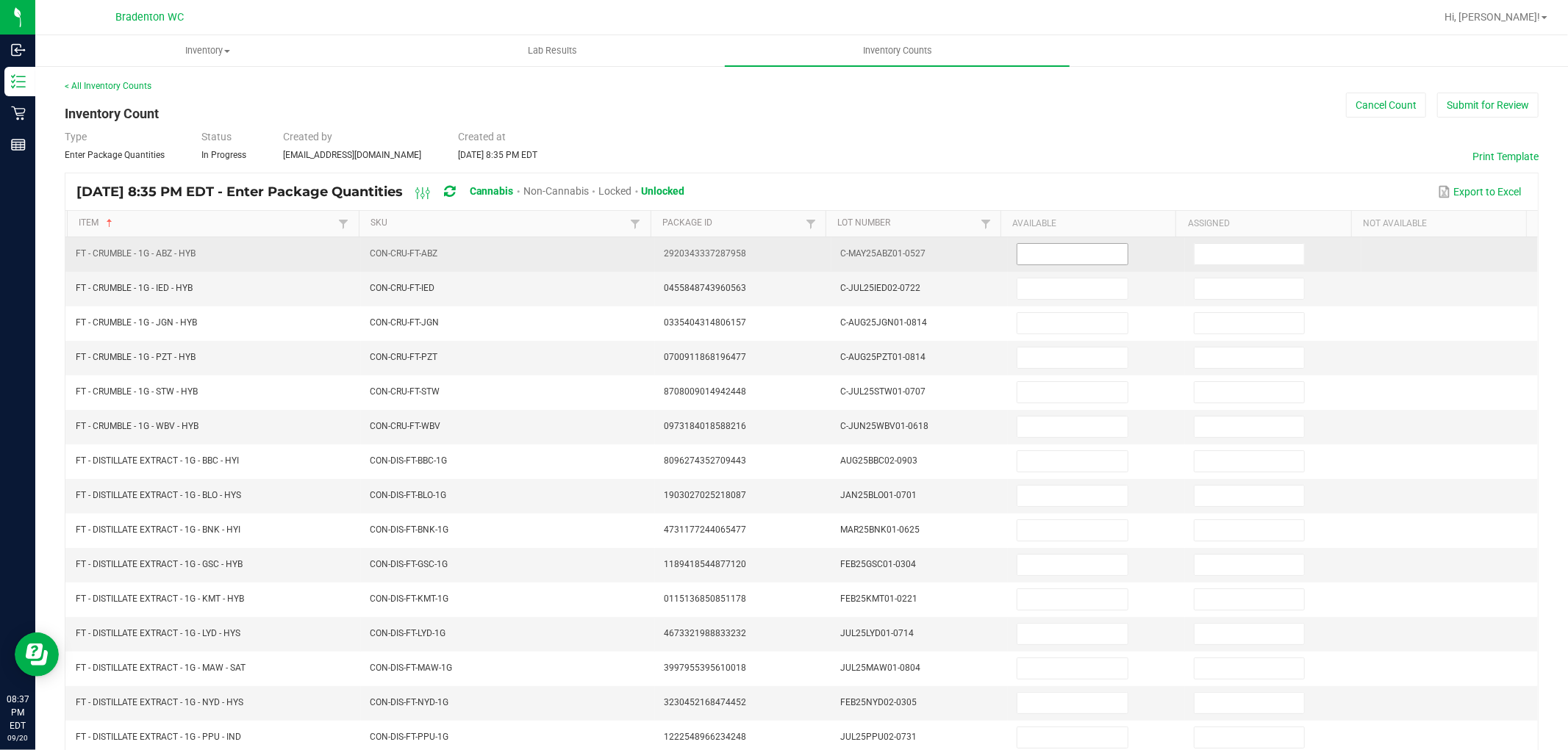
click at [1048, 252] on input at bounding box center [1072, 254] width 110 height 21
type input "3"
type input "0"
type input "2"
type input "0"
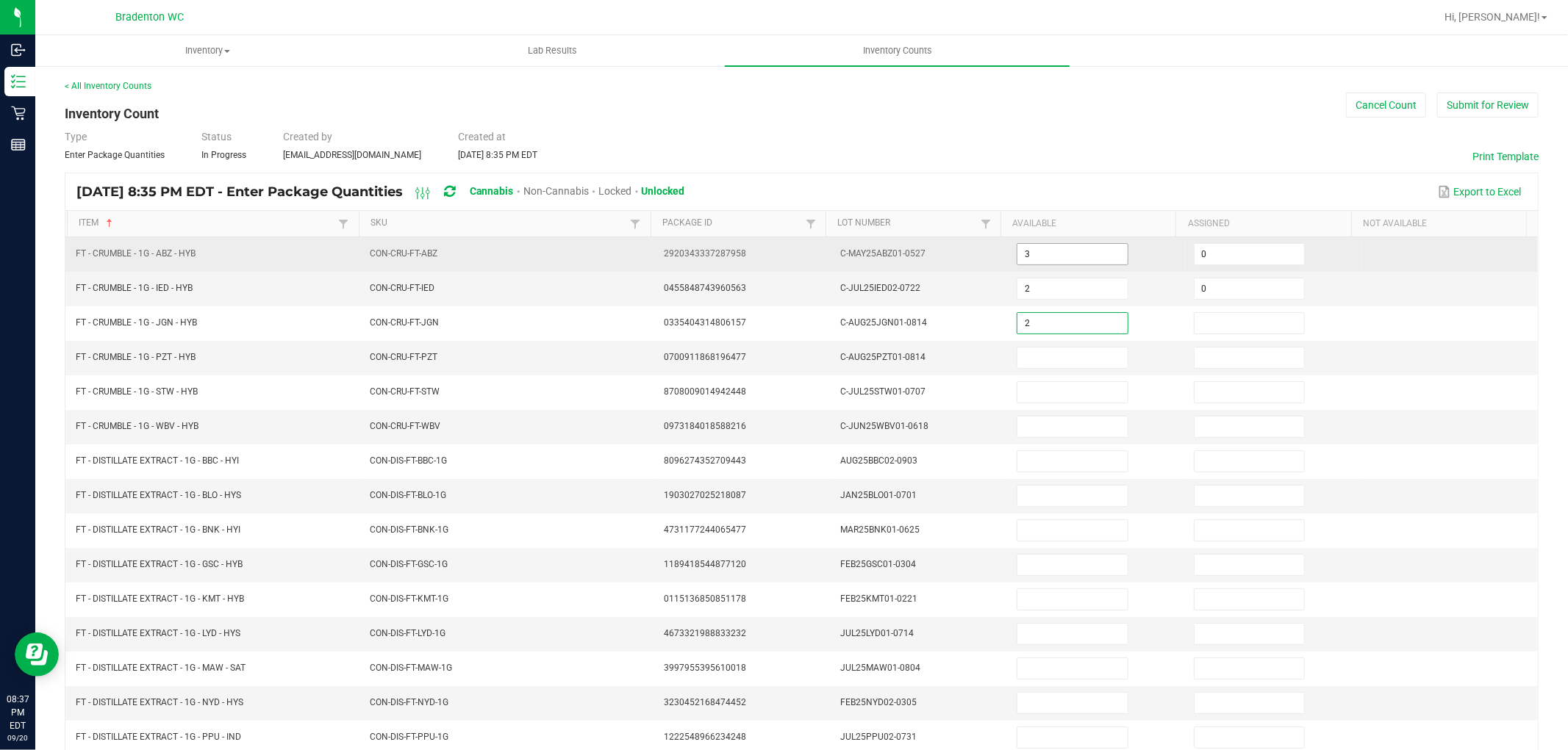
type input "2"
type input "0"
type input "3"
type input "0"
type input "8"
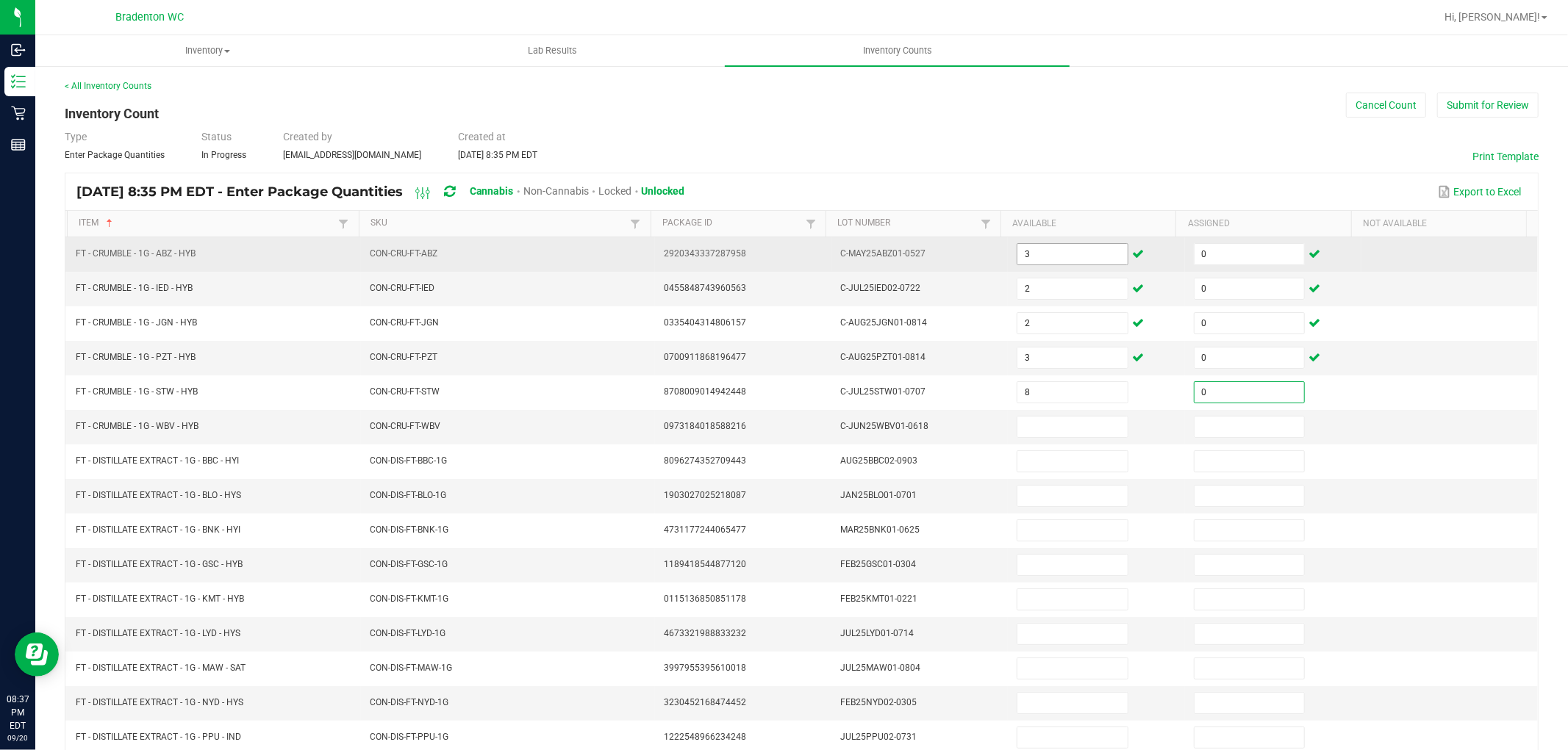
type input "0"
type input "4"
type input "0"
type input "12"
type input "0"
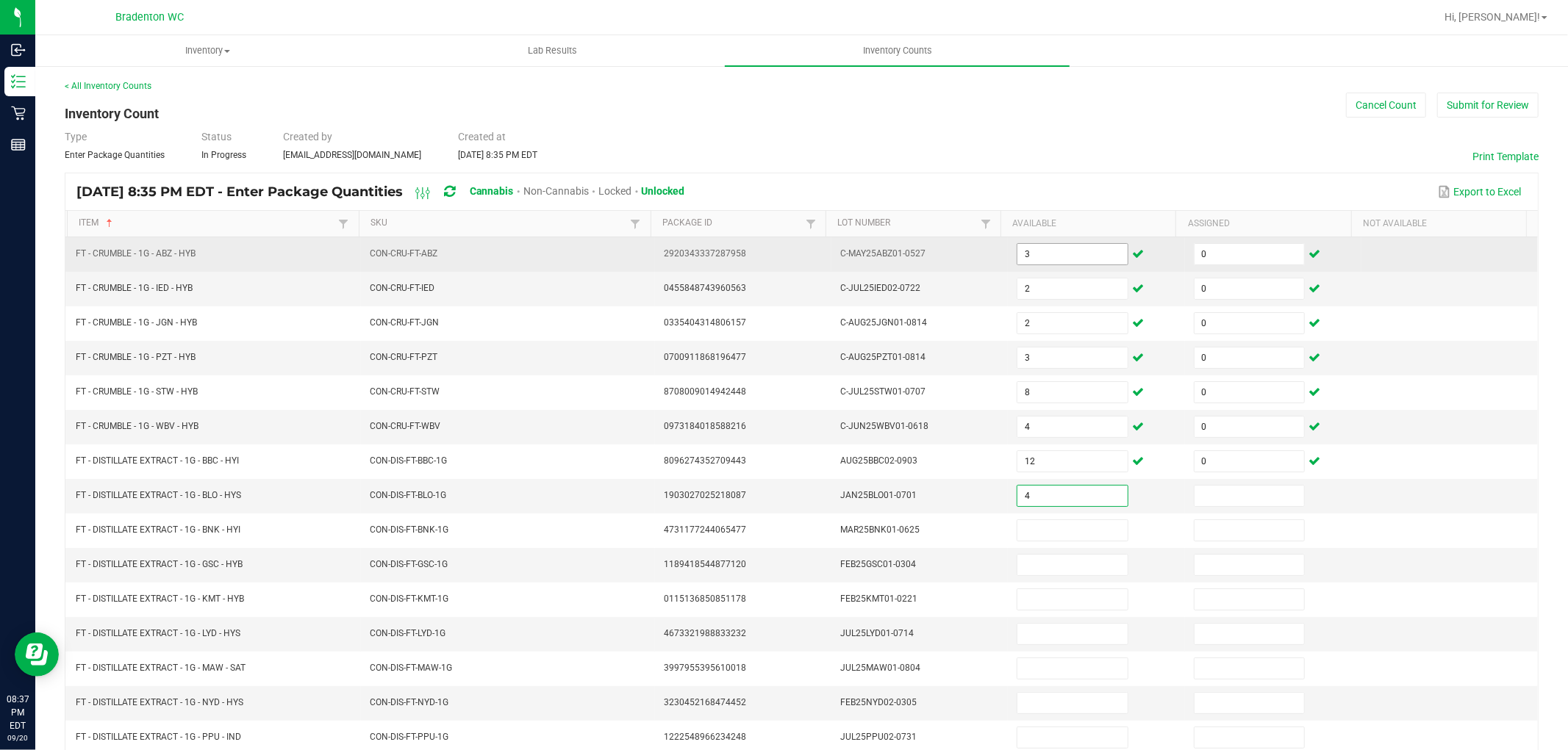
type input "4"
type input "0"
type input "1"
type input "0"
type input "3"
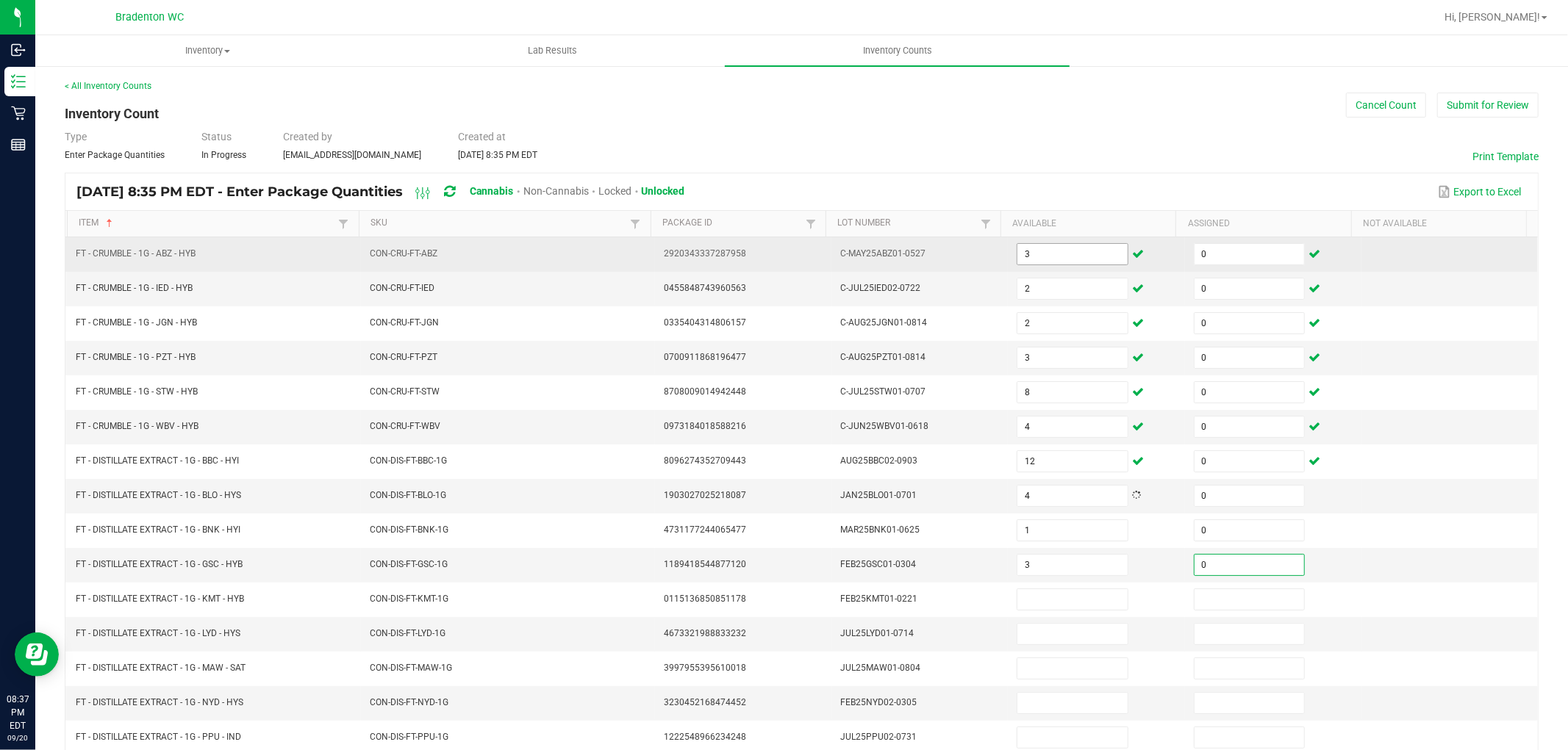
type input "0"
type input "11"
type input "0"
type input "7"
type input "0"
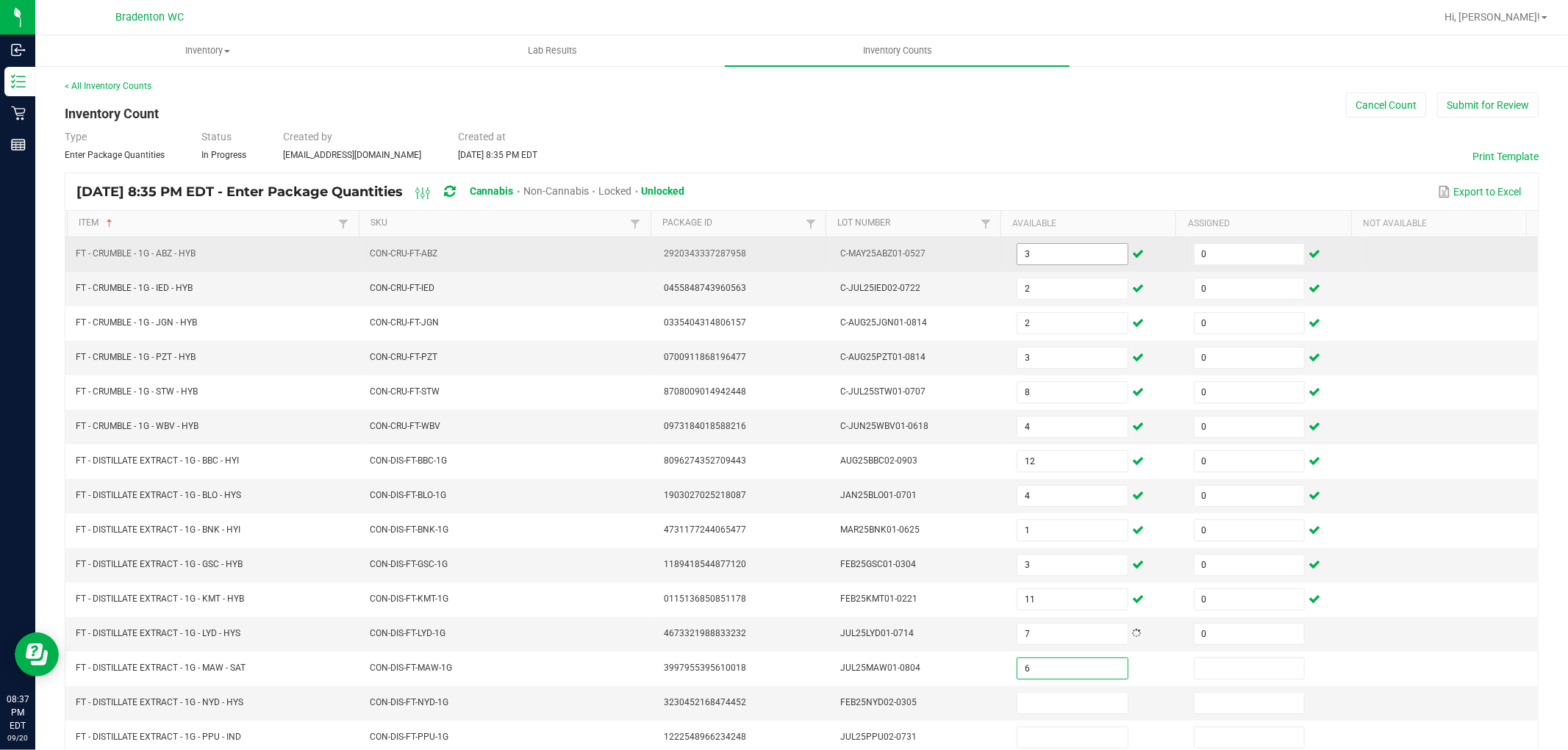
type input "6"
type input "0"
type input "7"
type input "0"
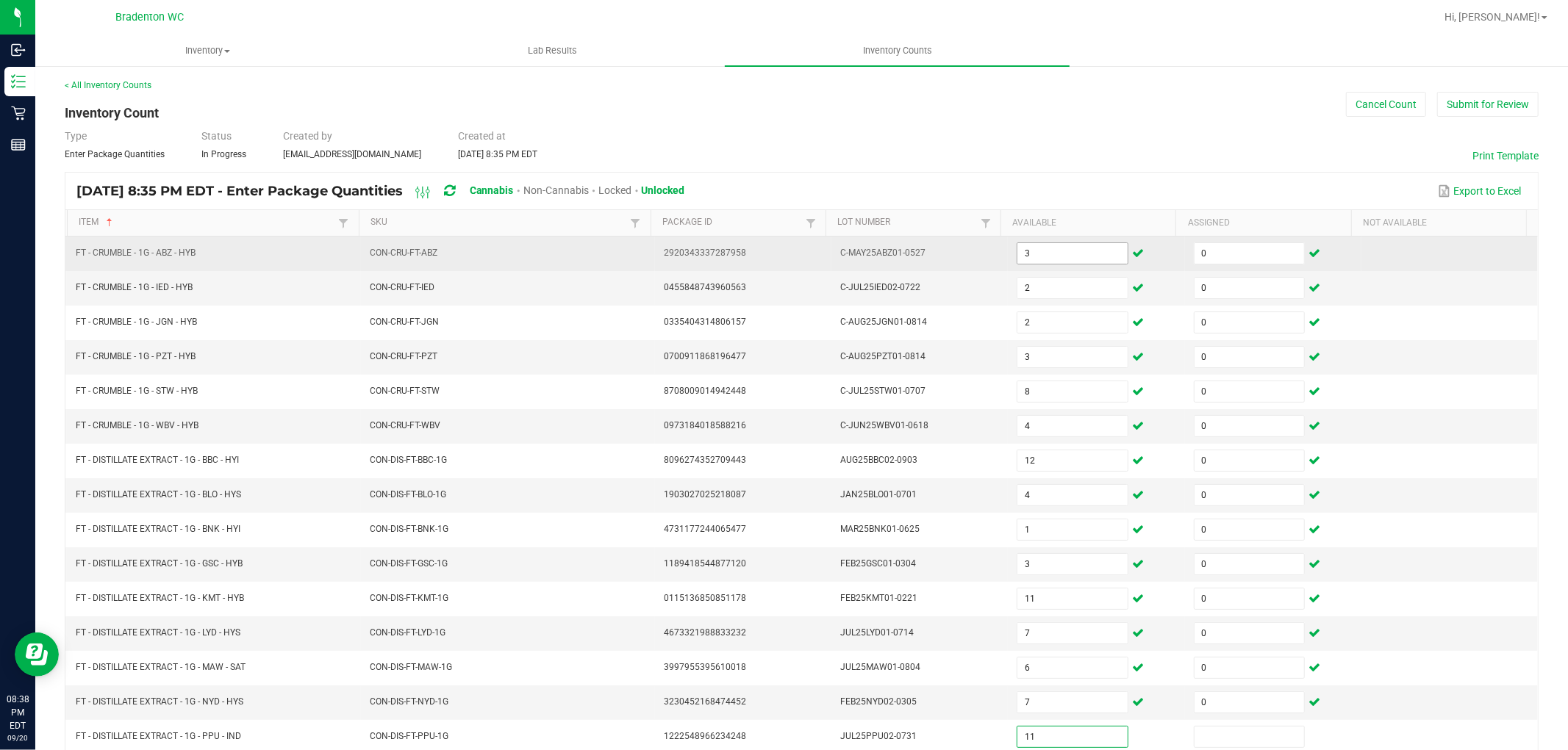
type input "11"
type input "0"
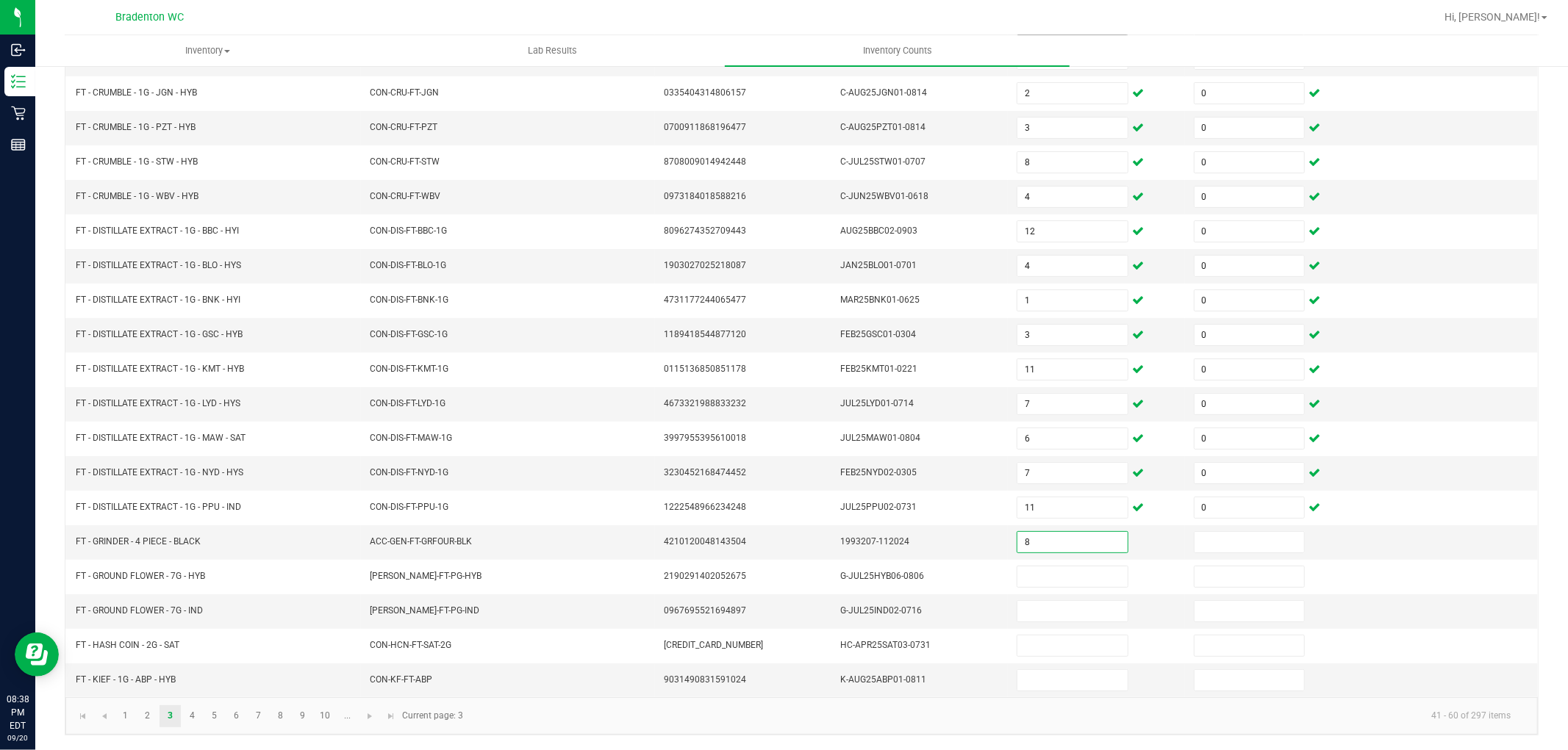
type input "8"
type input "0"
type input "1"
type input "0"
type input "4"
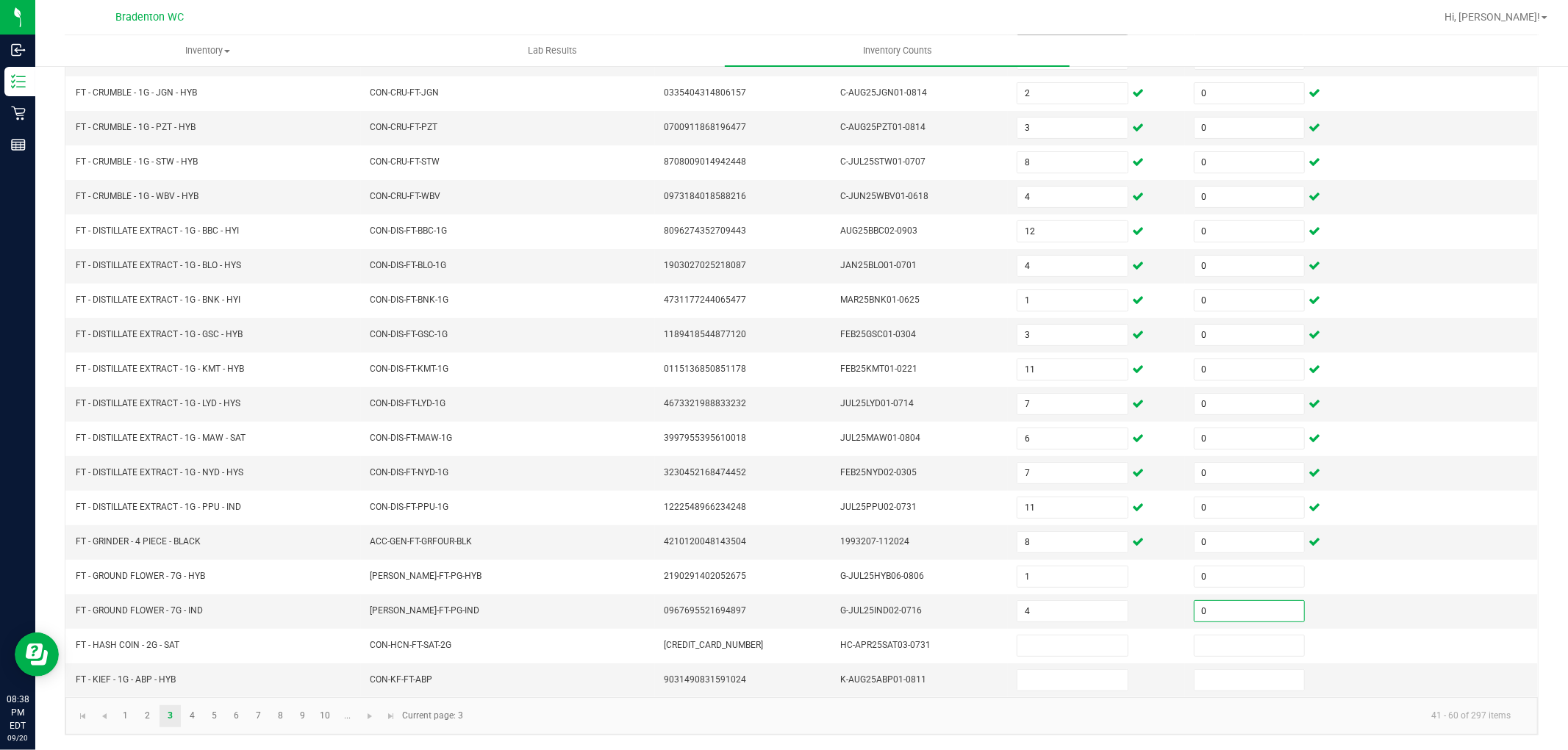
type input "0"
type input "3"
type input "0"
click at [187, 721] on link "4" at bounding box center [192, 716] width 22 height 22
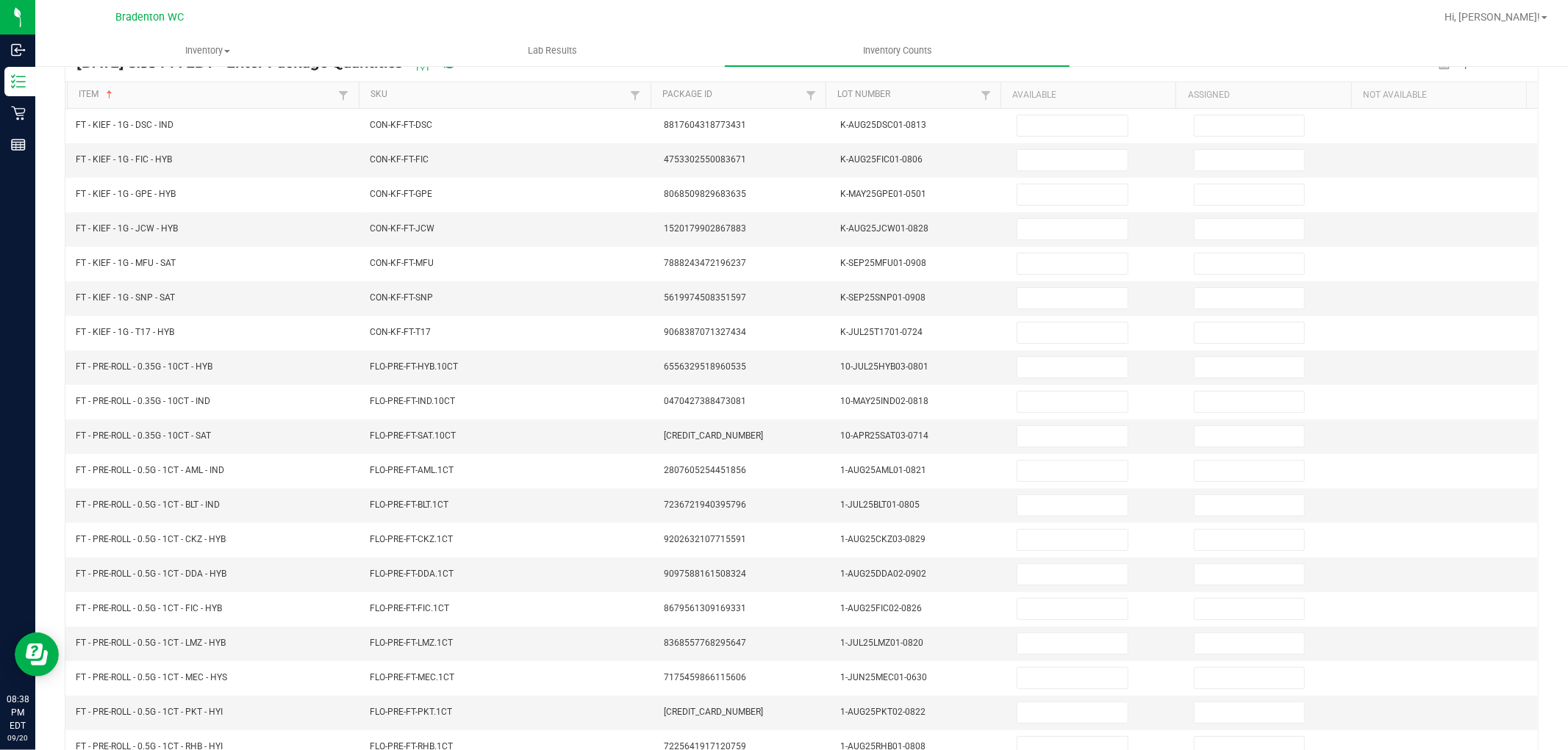
scroll to position [0, 0]
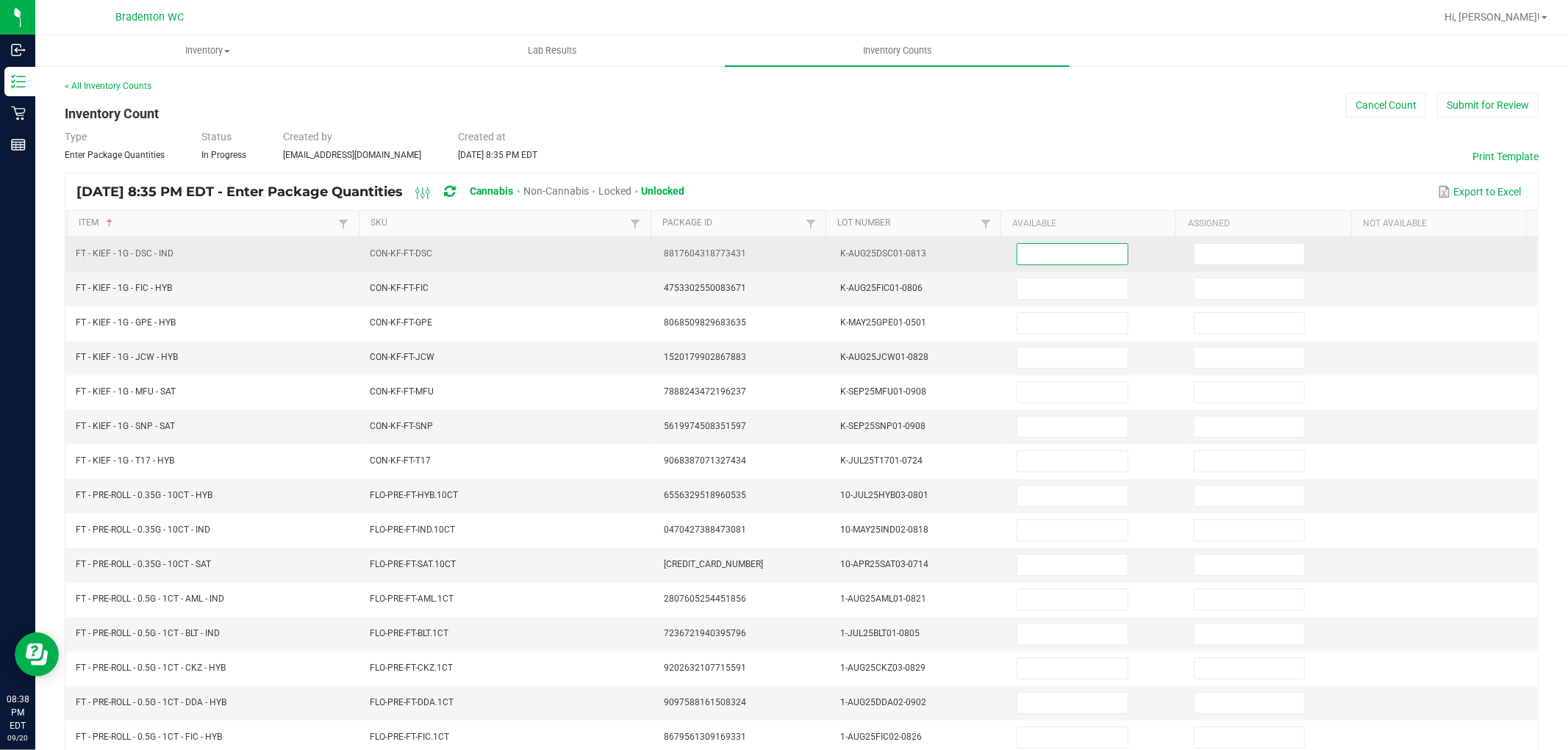
click at [1074, 262] on input at bounding box center [1072, 254] width 110 height 21
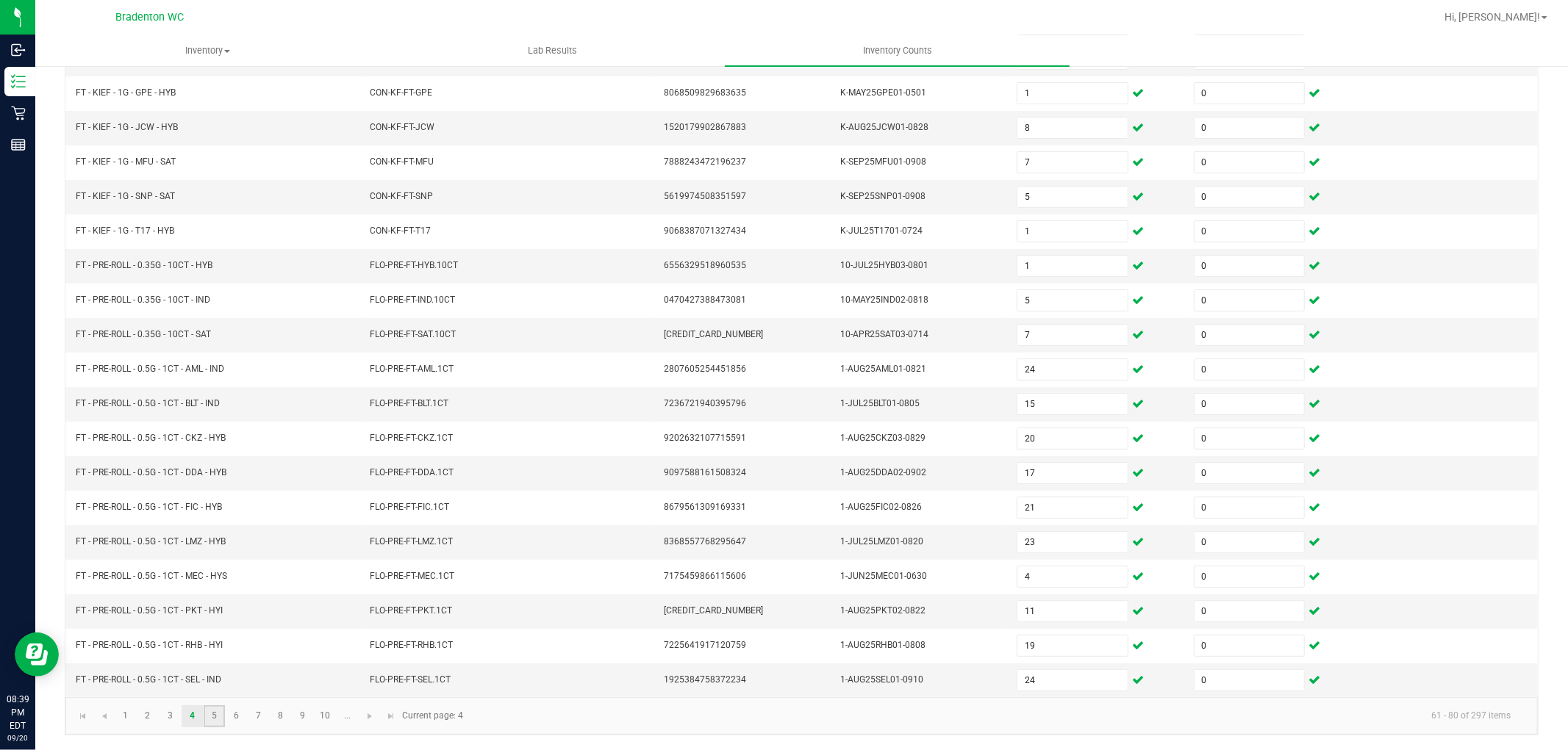
click at [216, 721] on link "5" at bounding box center [215, 716] width 22 height 22
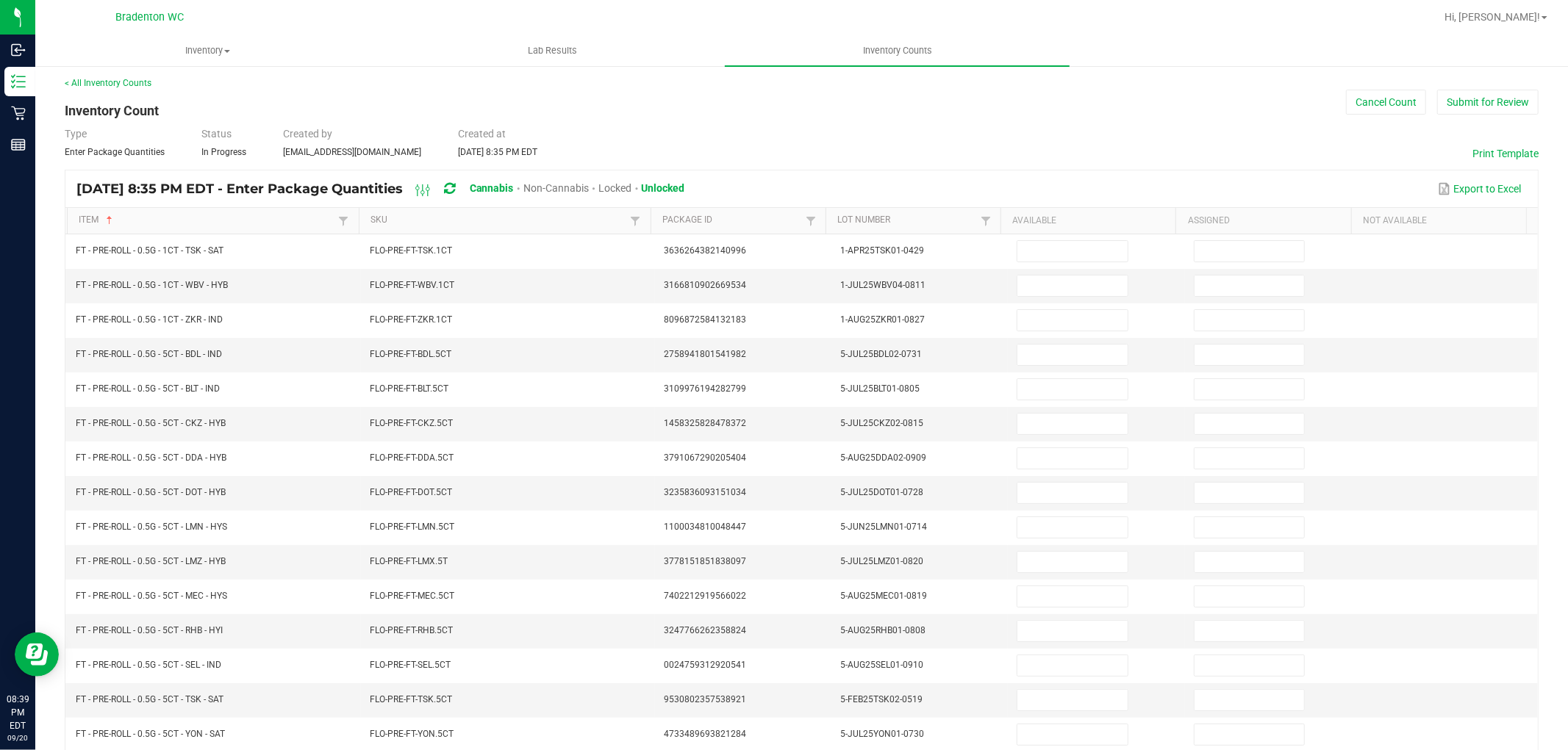
scroll to position [0, 0]
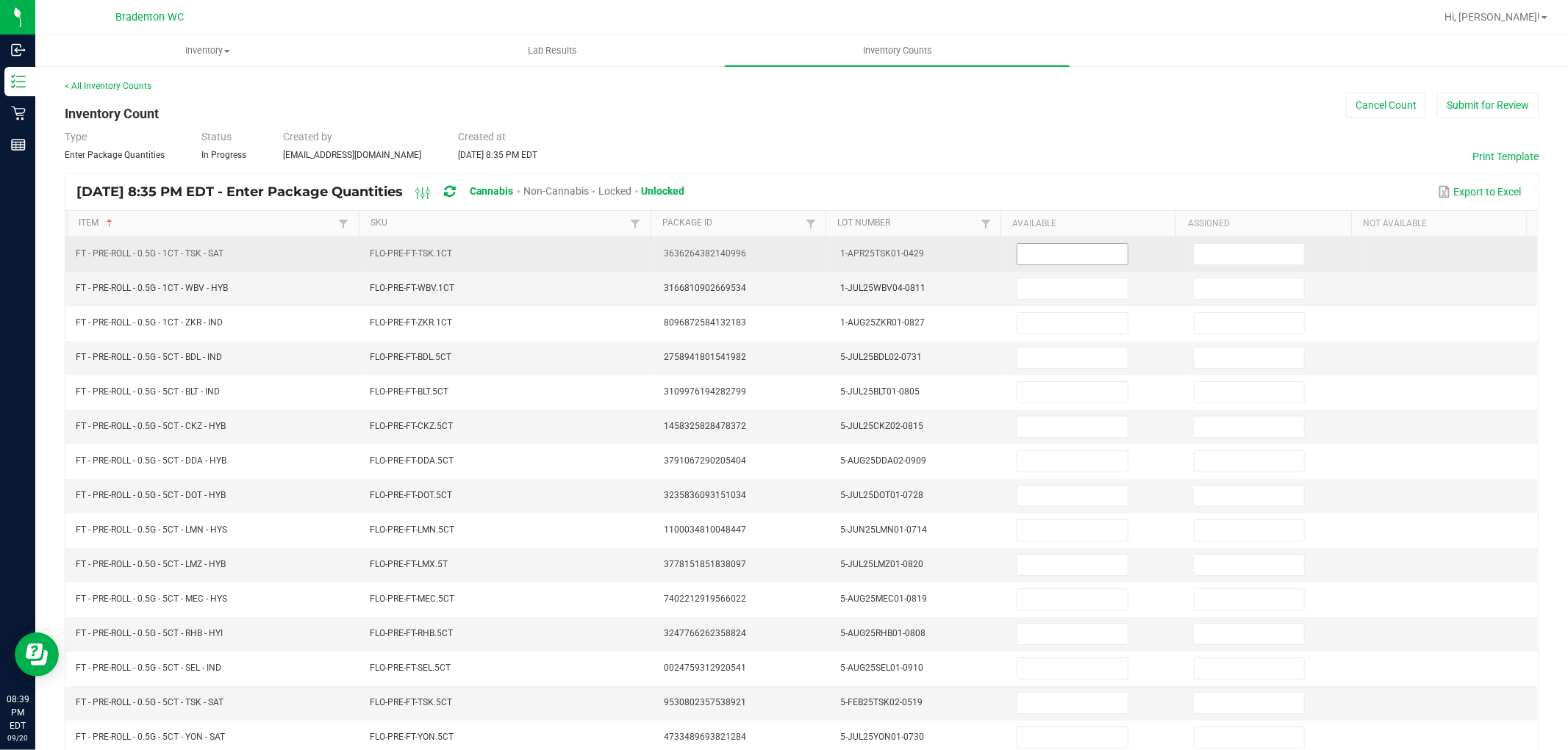
click at [1049, 247] on input at bounding box center [1072, 254] width 110 height 21
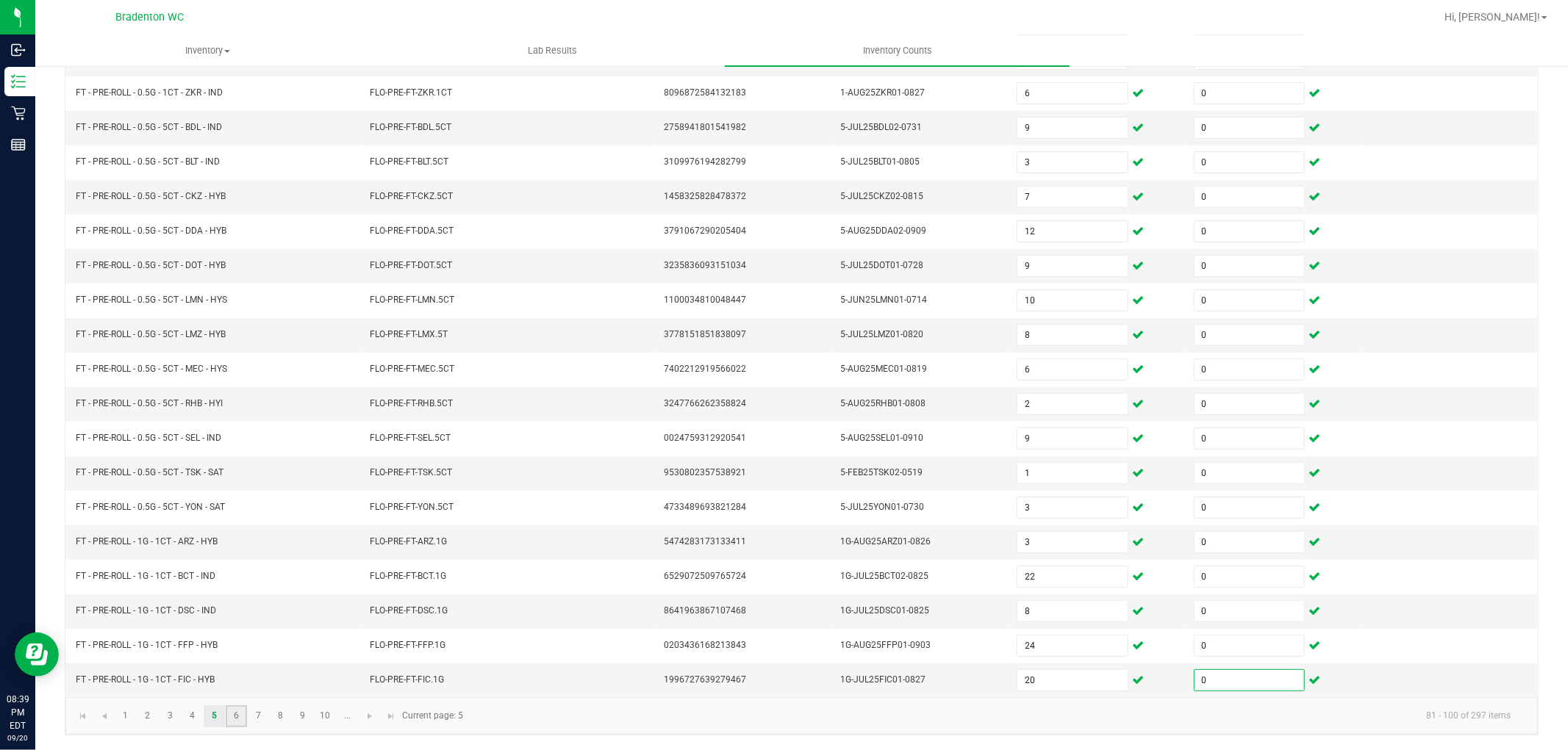
click at [240, 715] on link "6" at bounding box center [237, 716] width 22 height 22
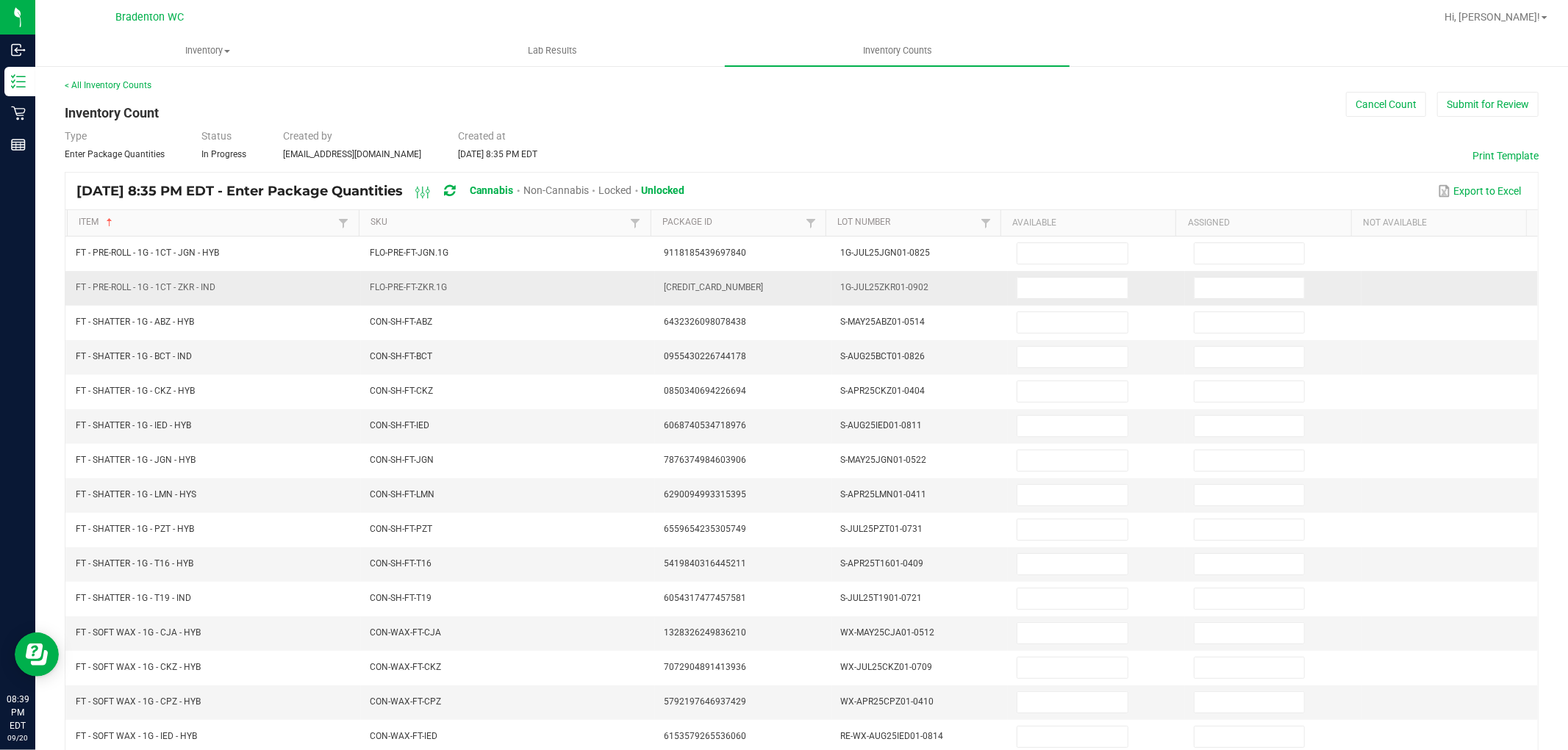
scroll to position [0, 0]
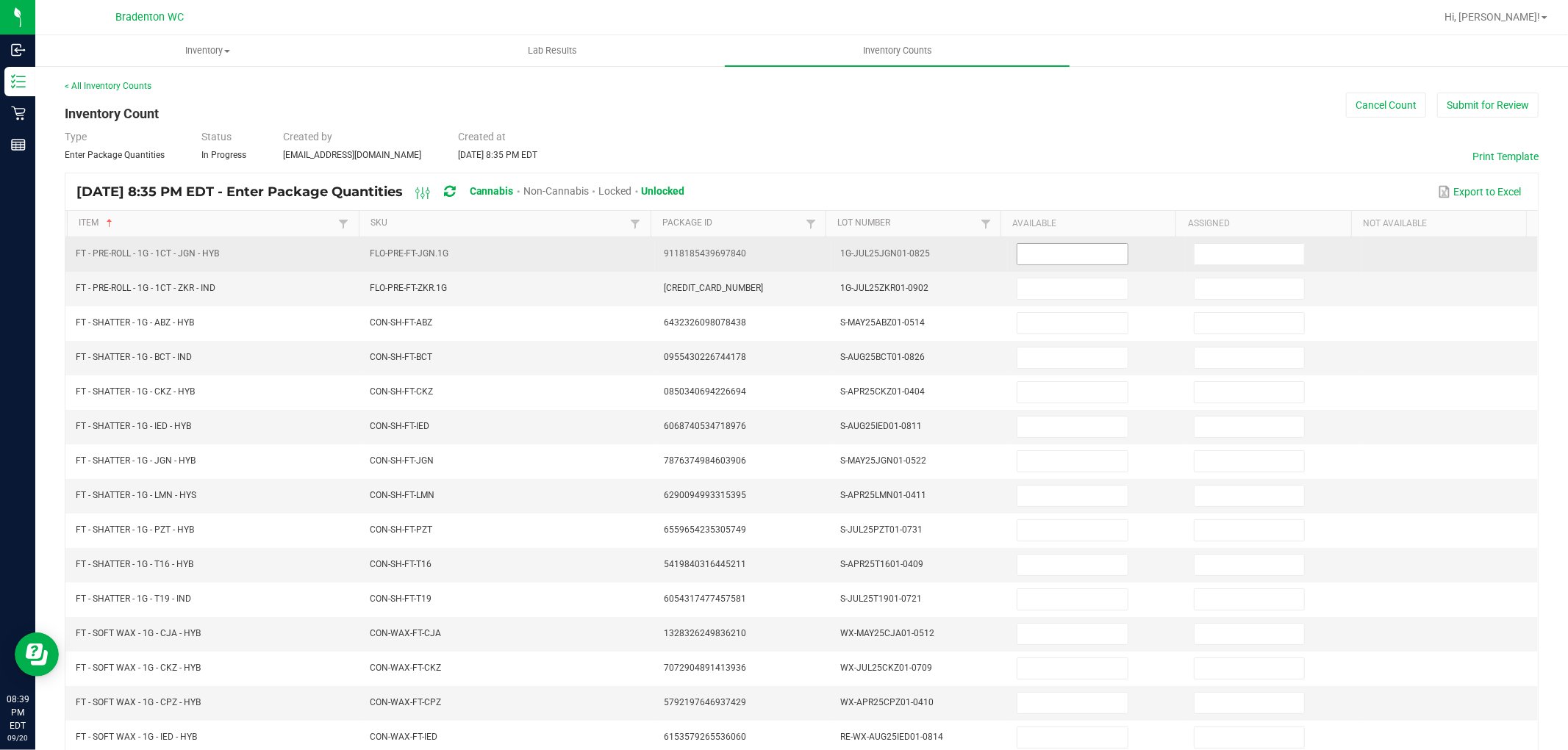
click at [1018, 259] on input at bounding box center [1072, 254] width 110 height 21
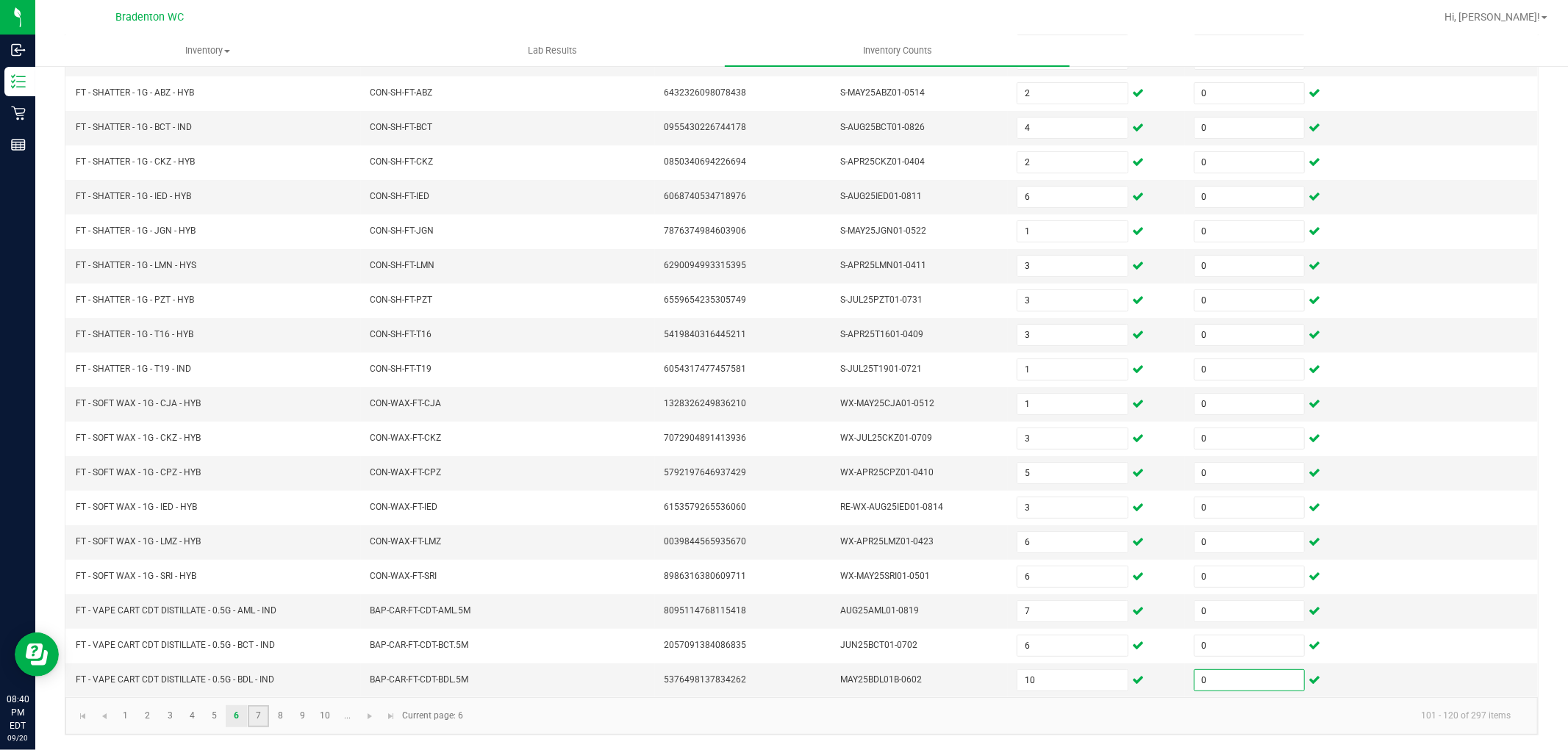
click at [264, 717] on link "7" at bounding box center [258, 716] width 22 height 22
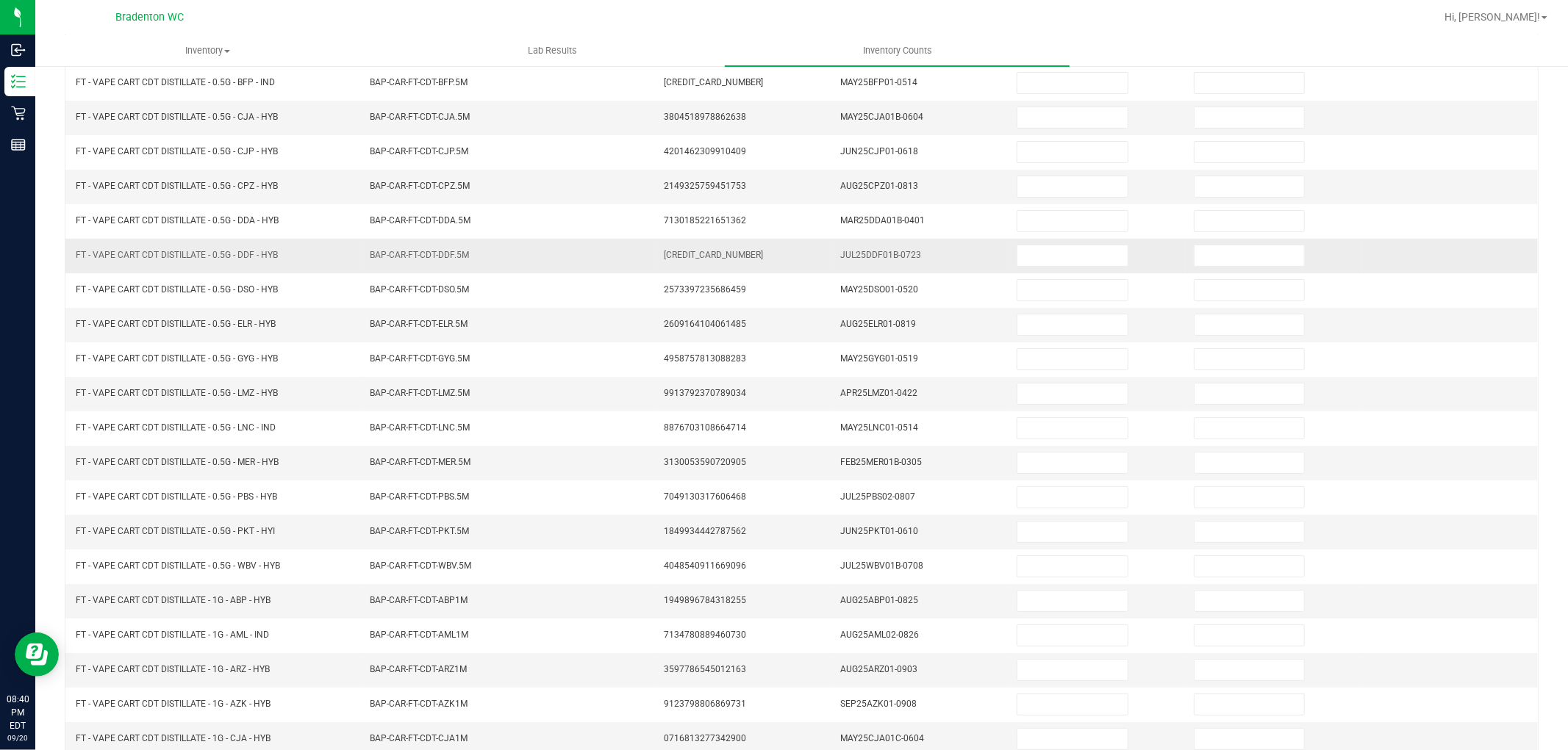
scroll to position [152, 0]
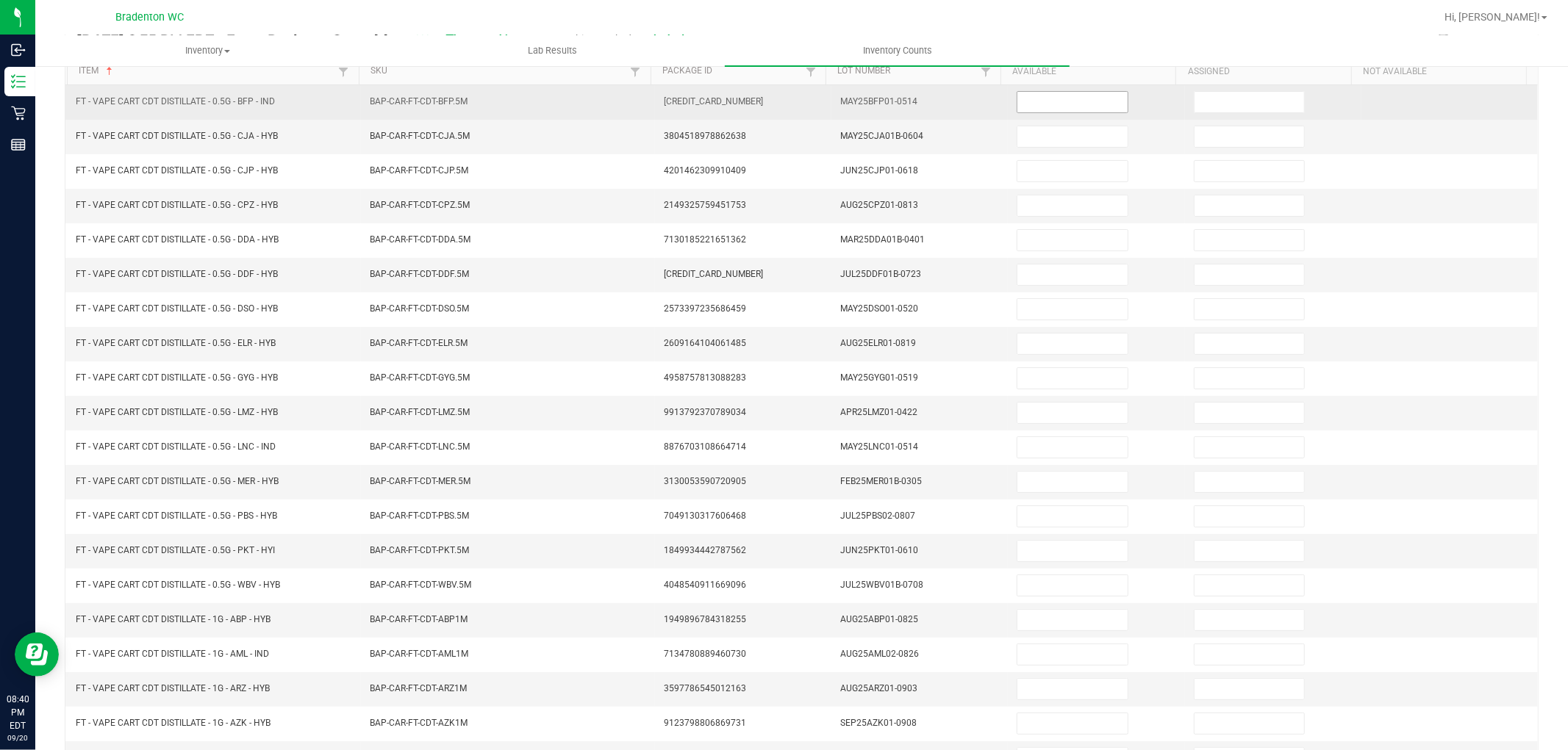
click at [1078, 107] on input at bounding box center [1072, 102] width 110 height 21
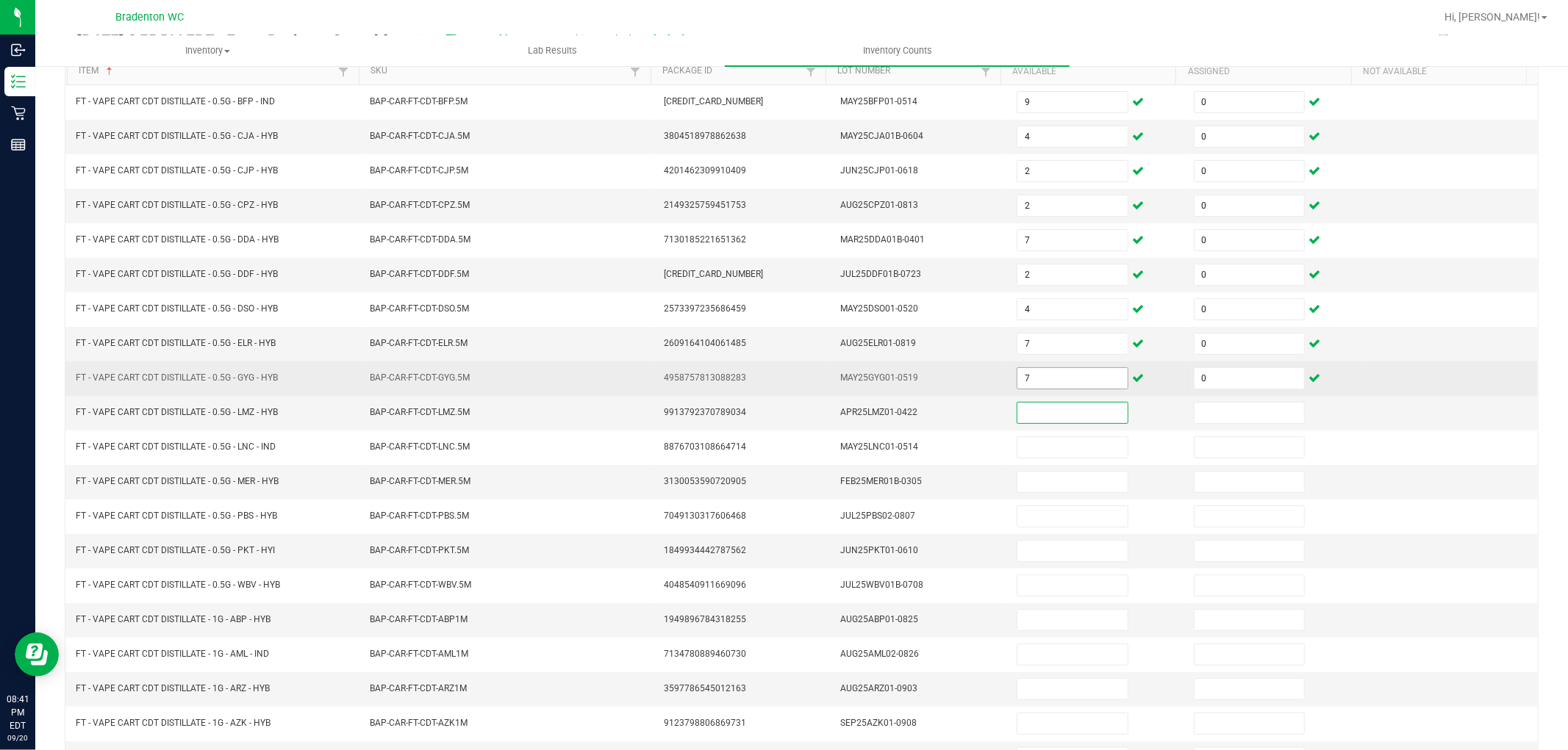
click at [1018, 375] on input "7" at bounding box center [1072, 378] width 110 height 21
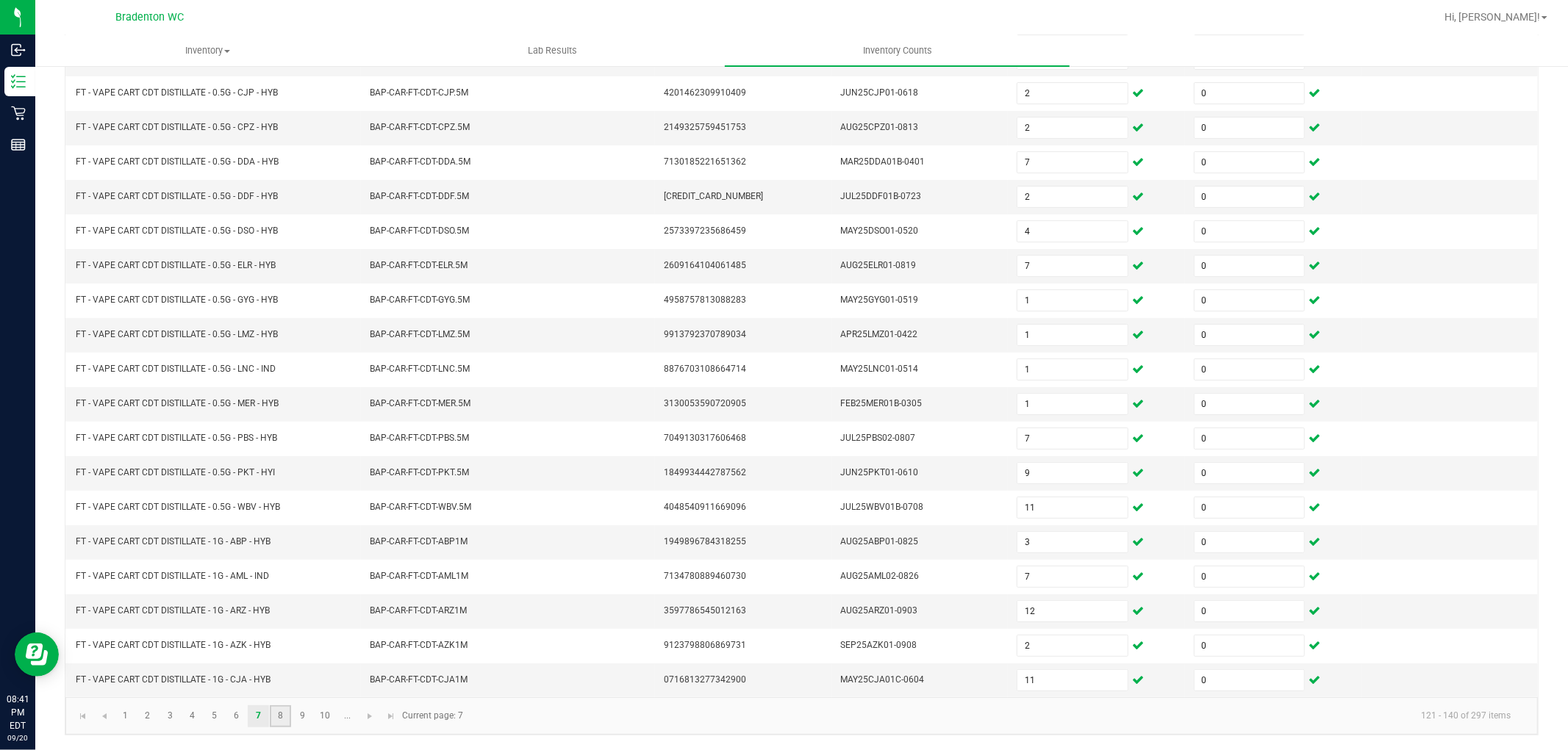
click at [284, 720] on link "8" at bounding box center [281, 716] width 22 height 22
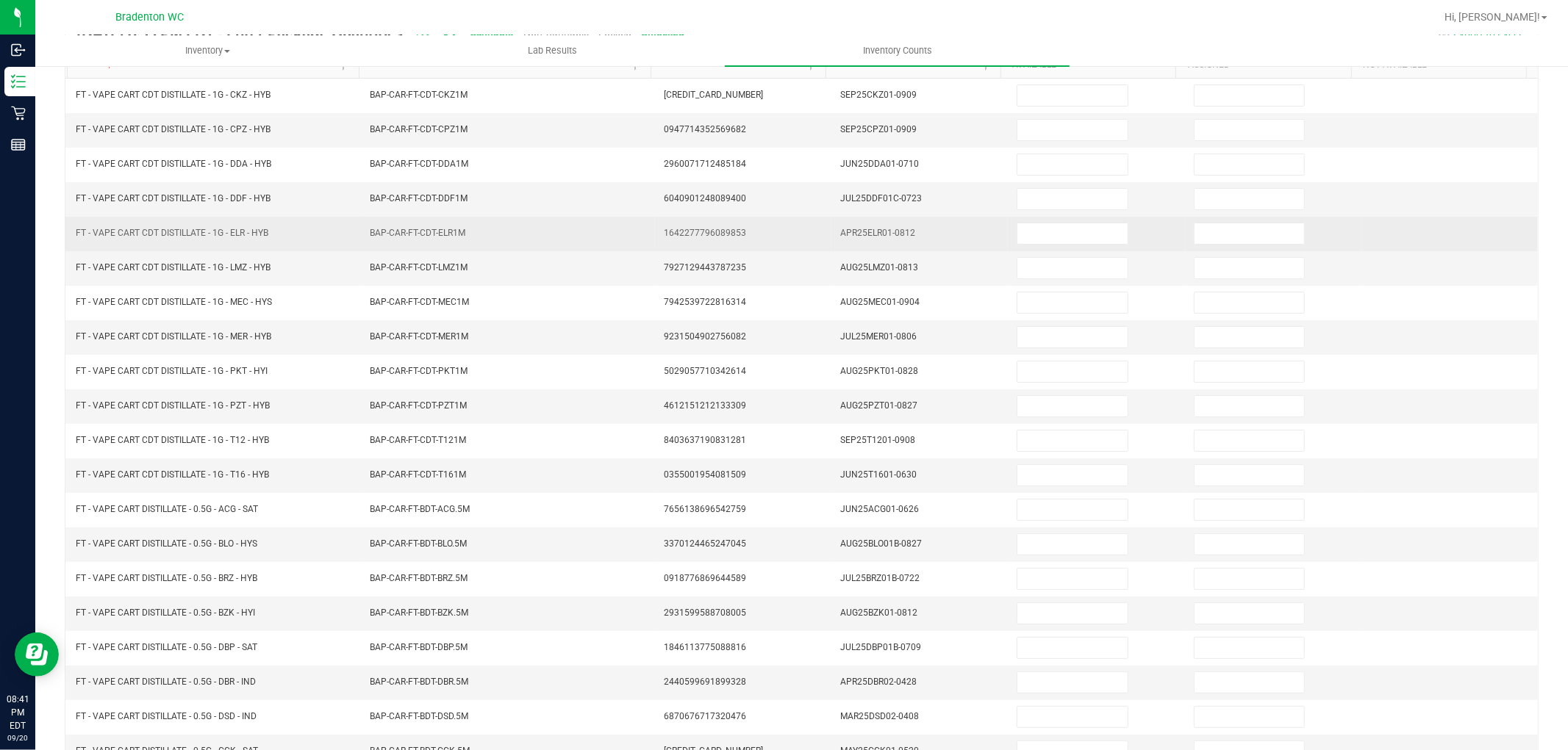
scroll to position [0, 0]
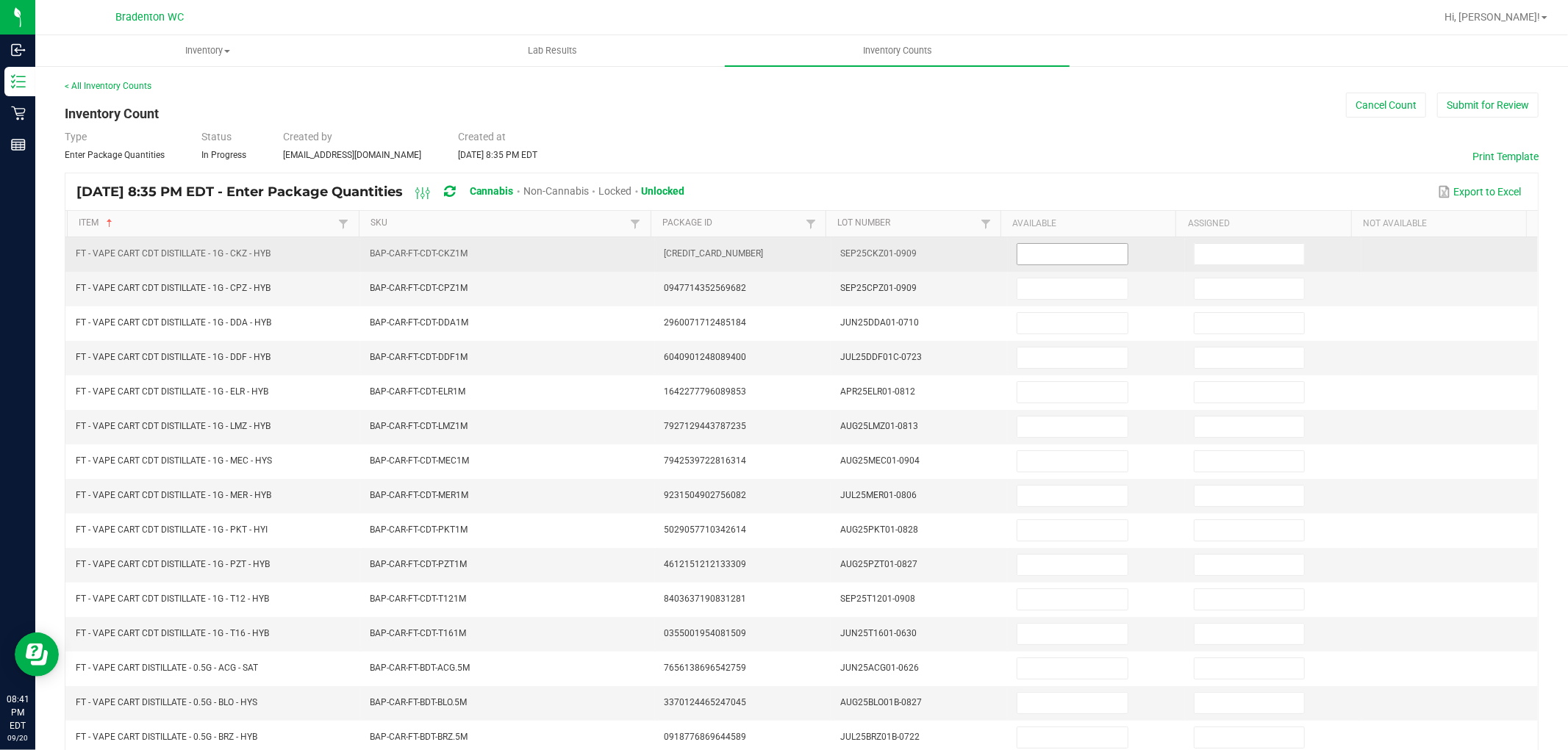
click at [1061, 247] on input at bounding box center [1072, 254] width 110 height 21
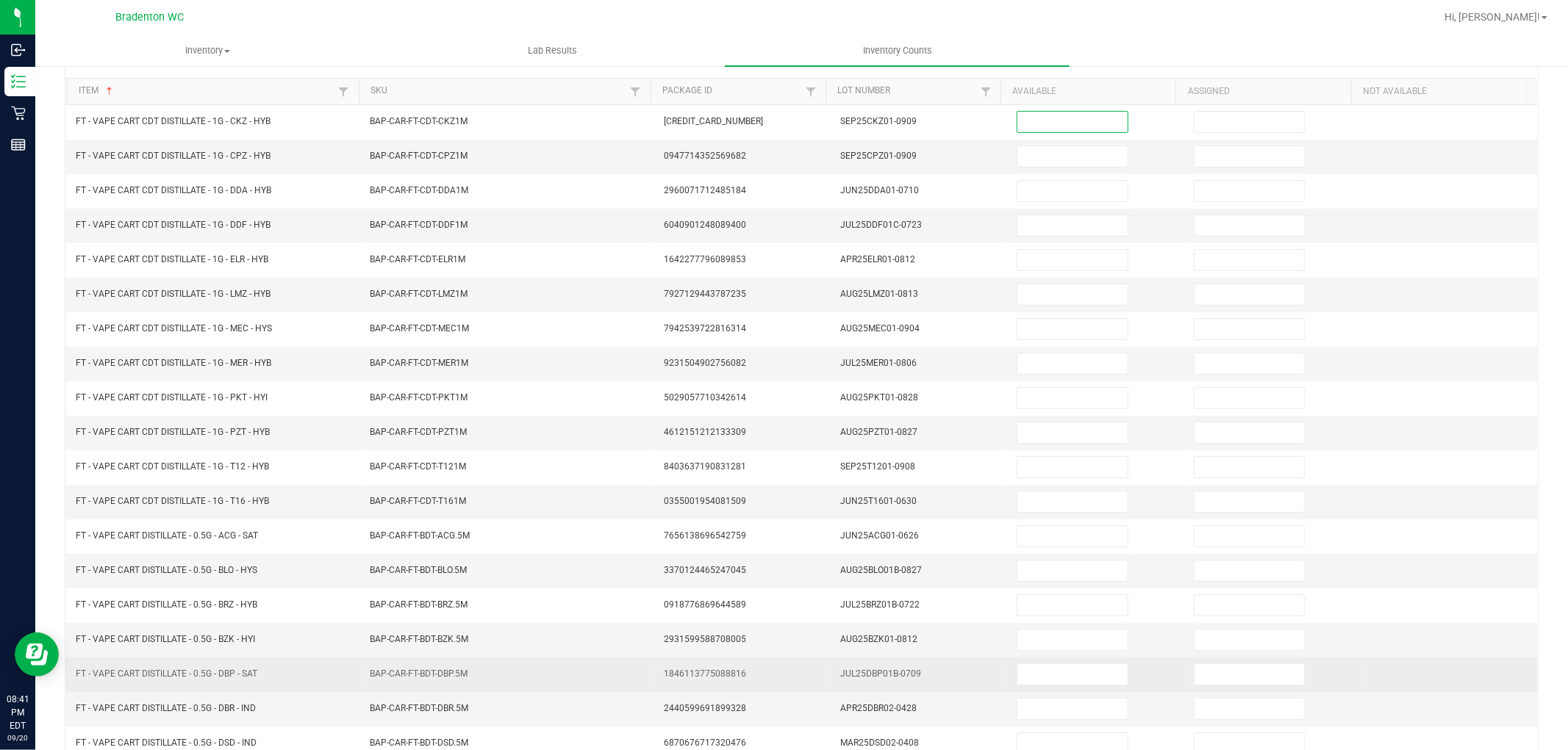
scroll to position [234, 0]
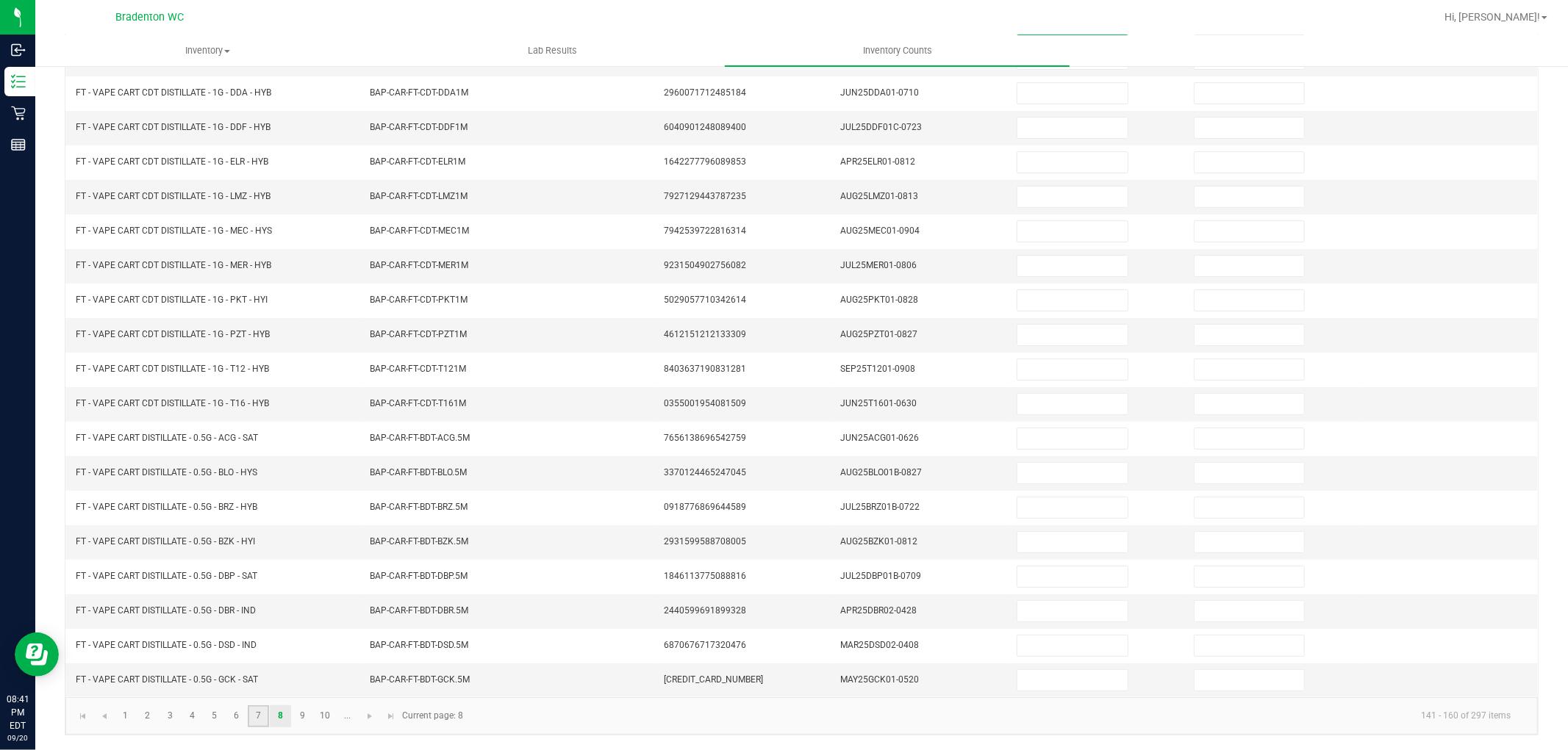
click at [258, 715] on link "7" at bounding box center [258, 716] width 22 height 22
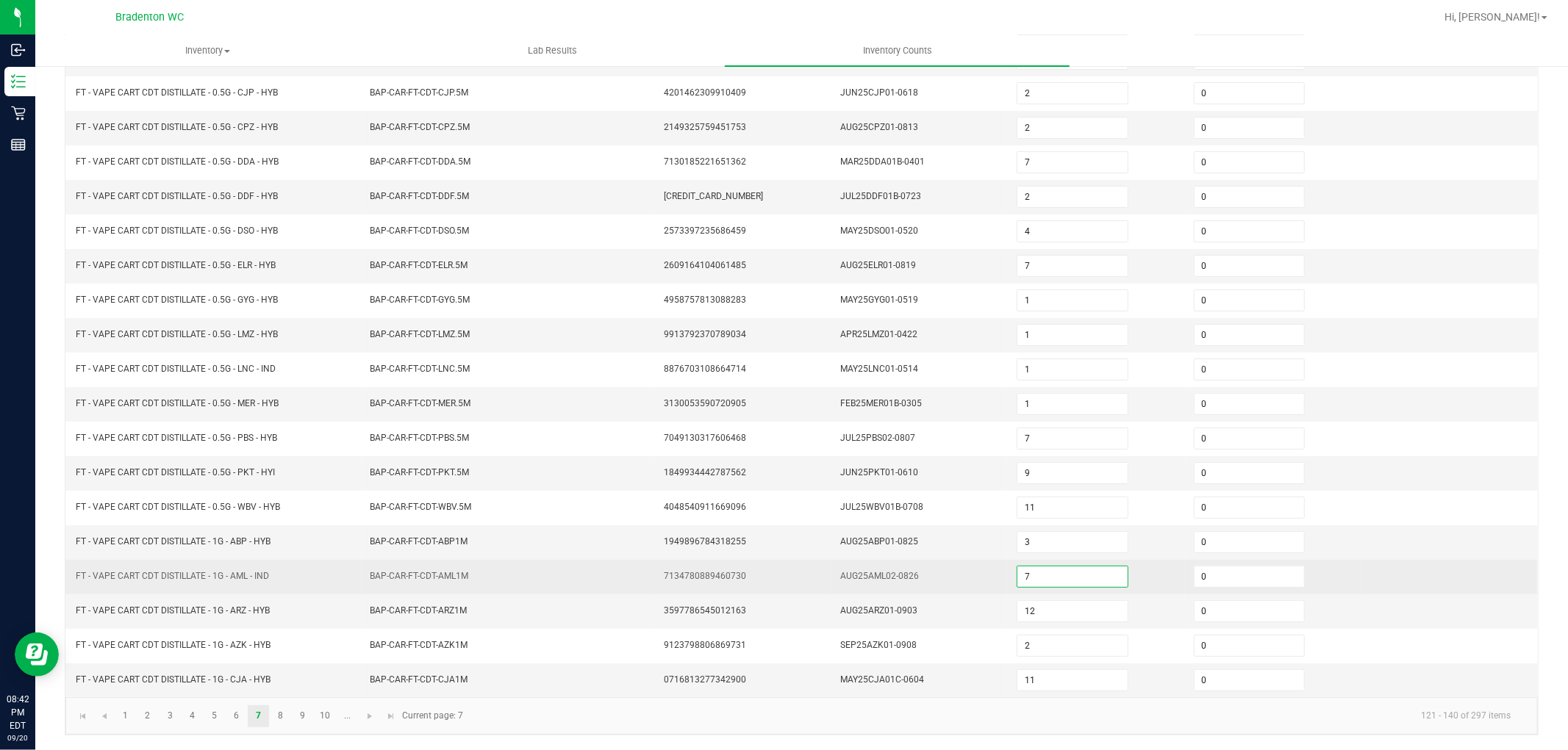
click at [1096, 572] on input "7" at bounding box center [1072, 577] width 110 height 21
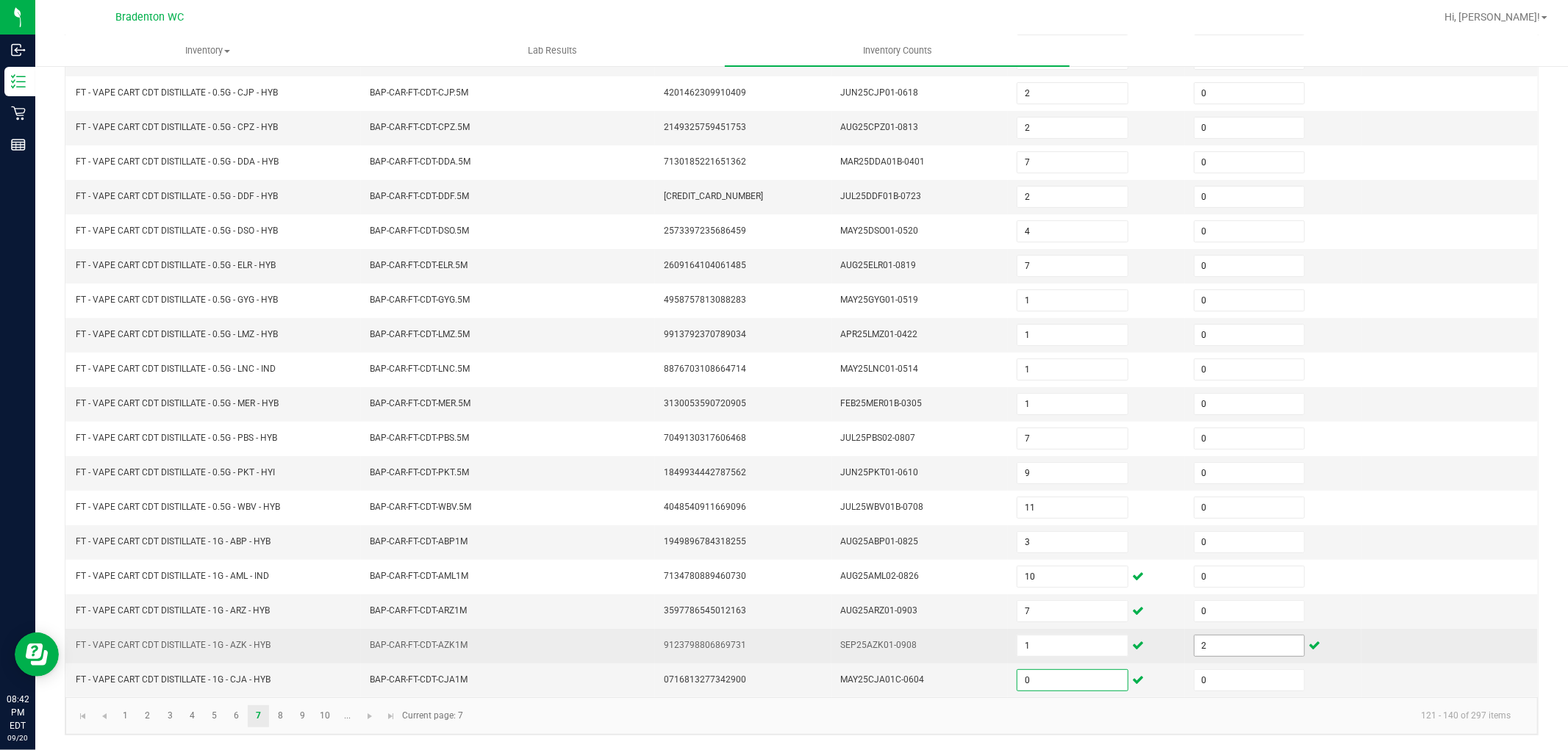
click at [1237, 654] on input "2" at bounding box center [1249, 645] width 110 height 21
click at [1073, 648] on input "1" at bounding box center [1072, 645] width 110 height 21
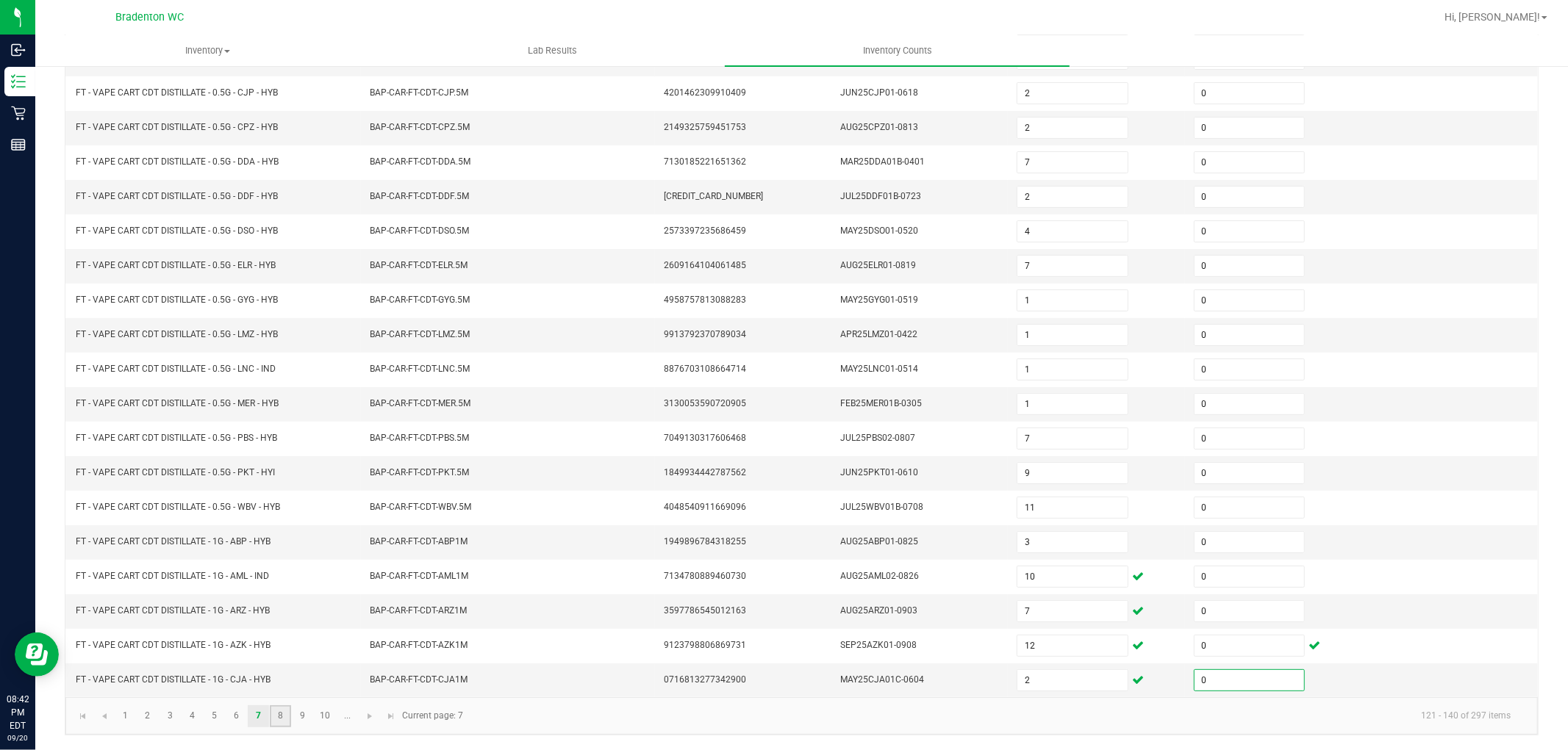
click at [281, 721] on link "8" at bounding box center [281, 716] width 22 height 22
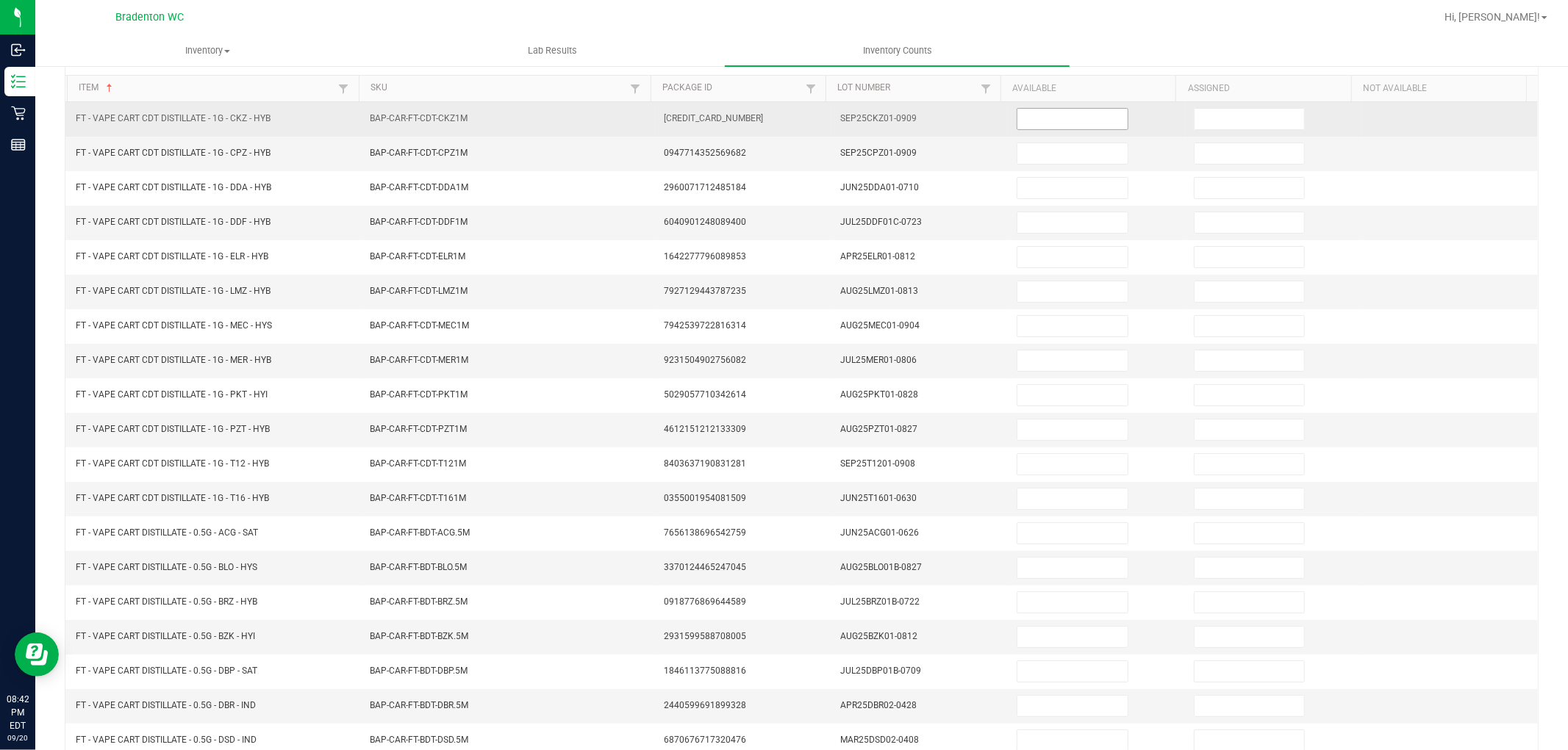
scroll to position [0, 0]
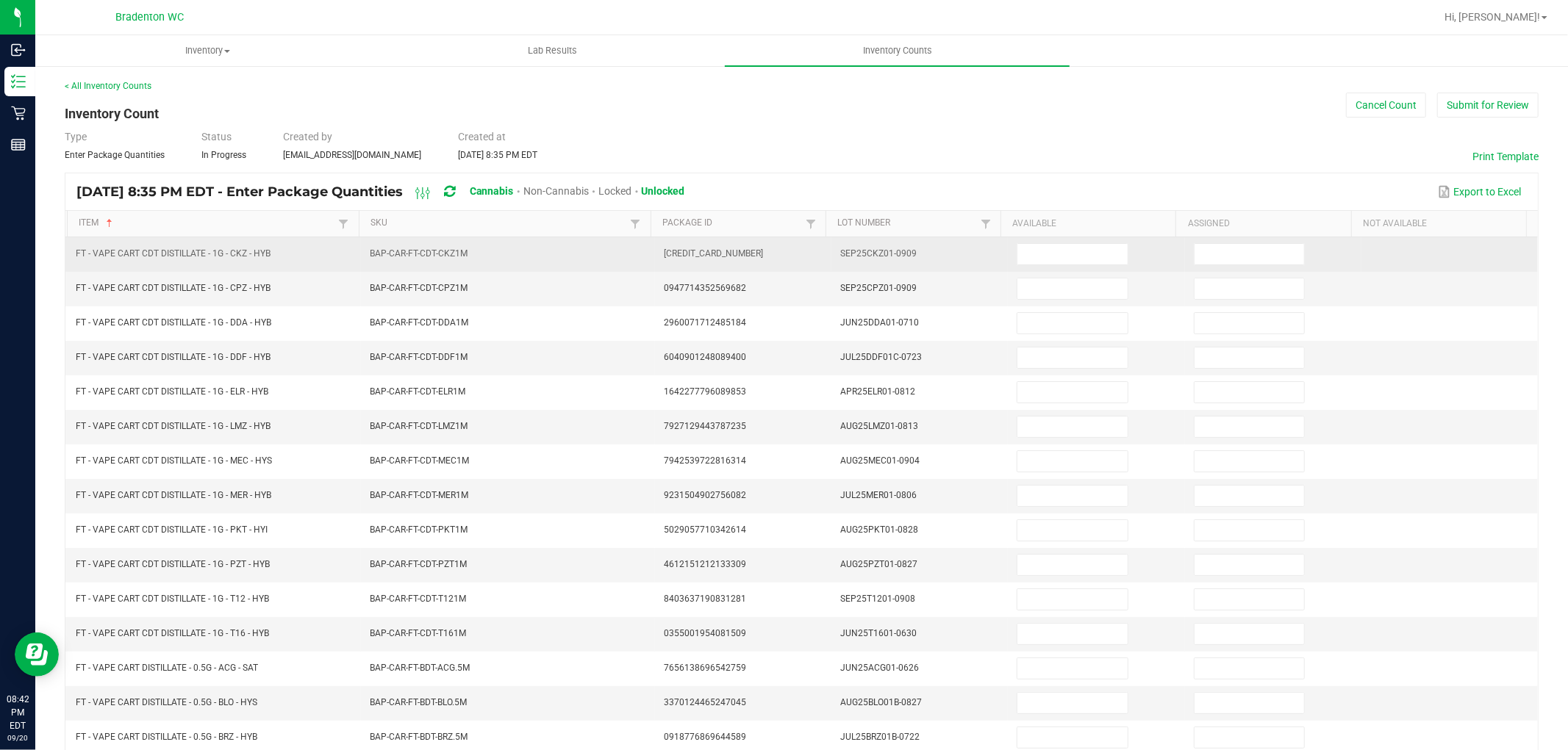
click at [1068, 237] on td at bounding box center [1096, 254] width 176 height 35
click at [1067, 246] on input at bounding box center [1072, 254] width 110 height 21
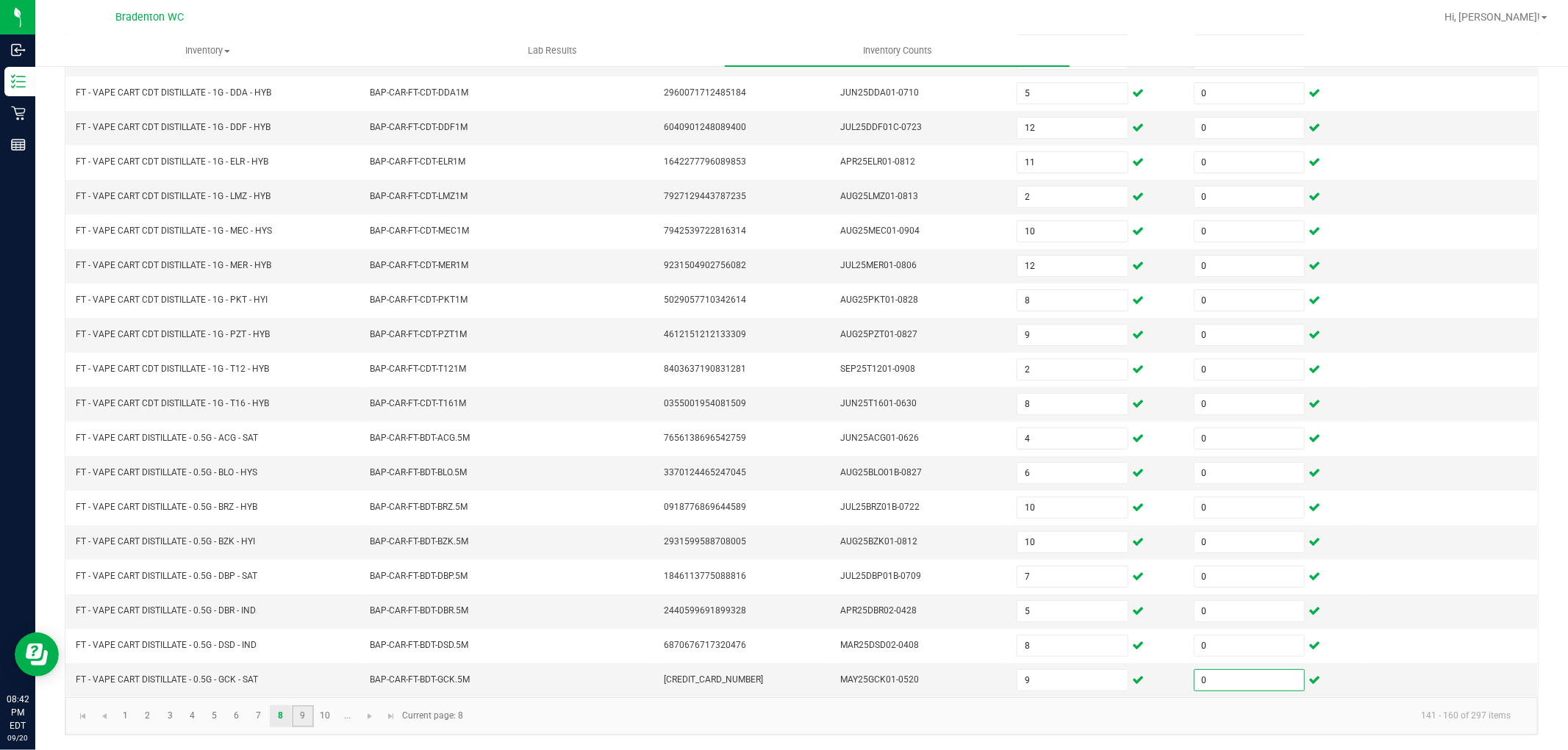
click at [296, 721] on link "9" at bounding box center [303, 716] width 22 height 22
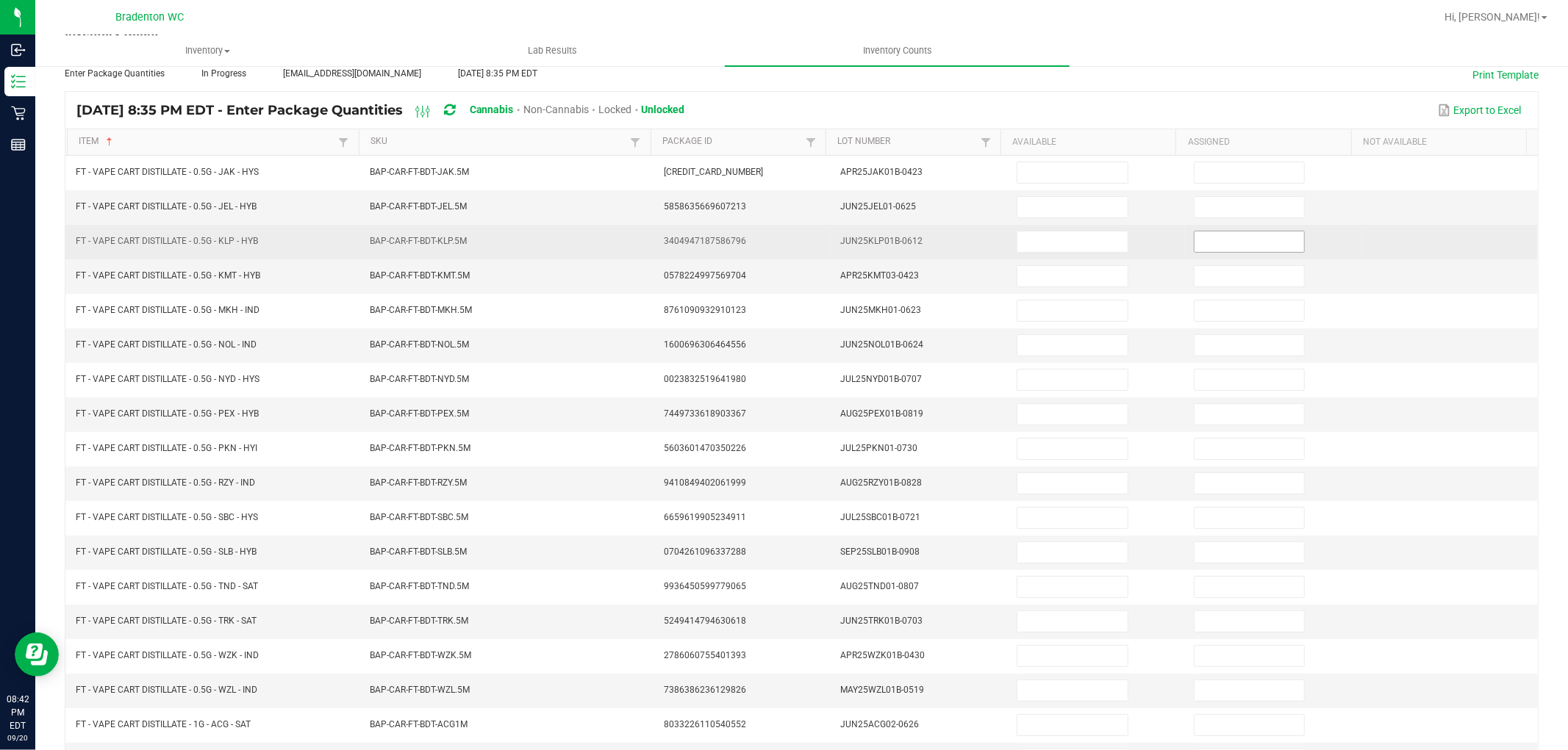
scroll to position [70, 0]
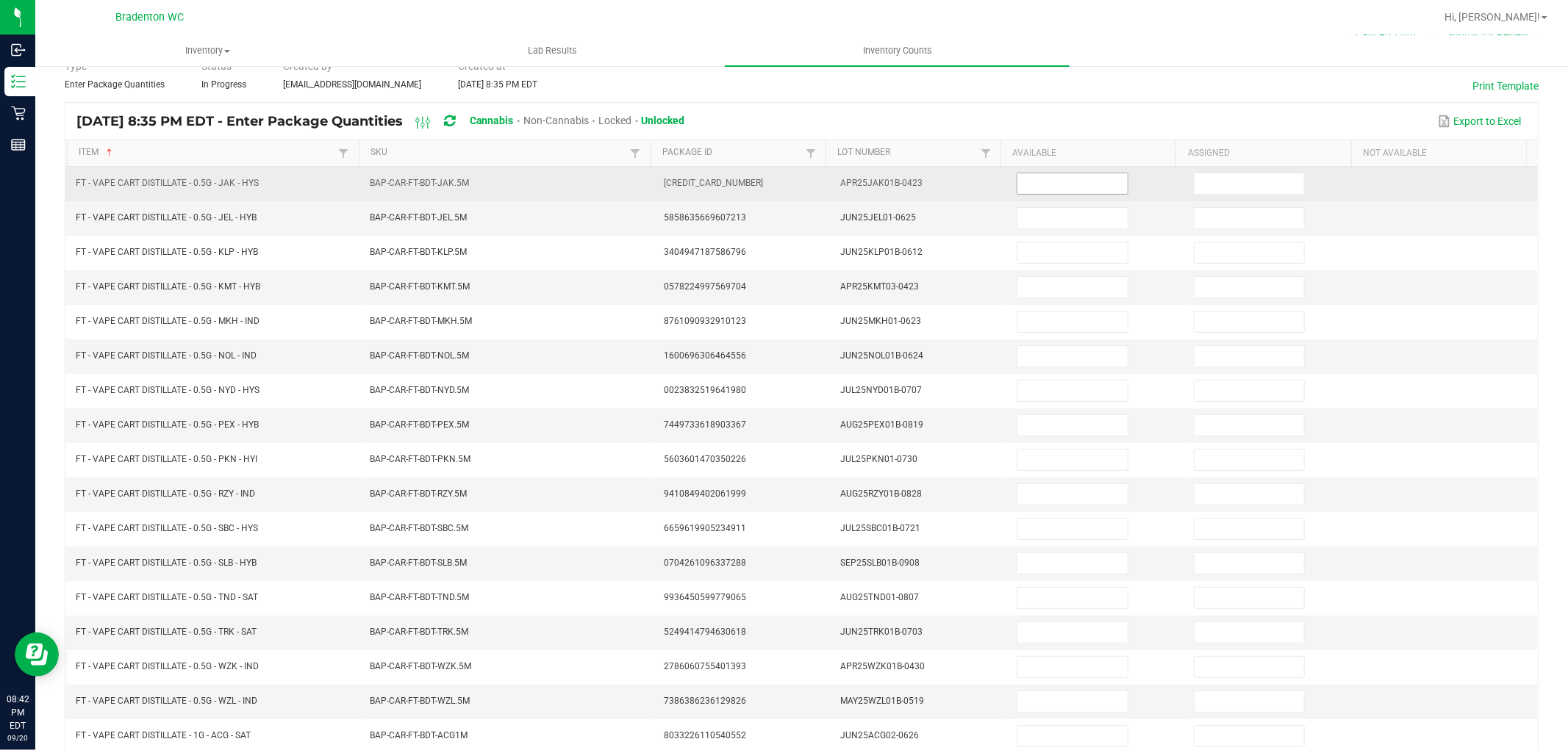
click at [1083, 186] on input at bounding box center [1072, 183] width 110 height 21
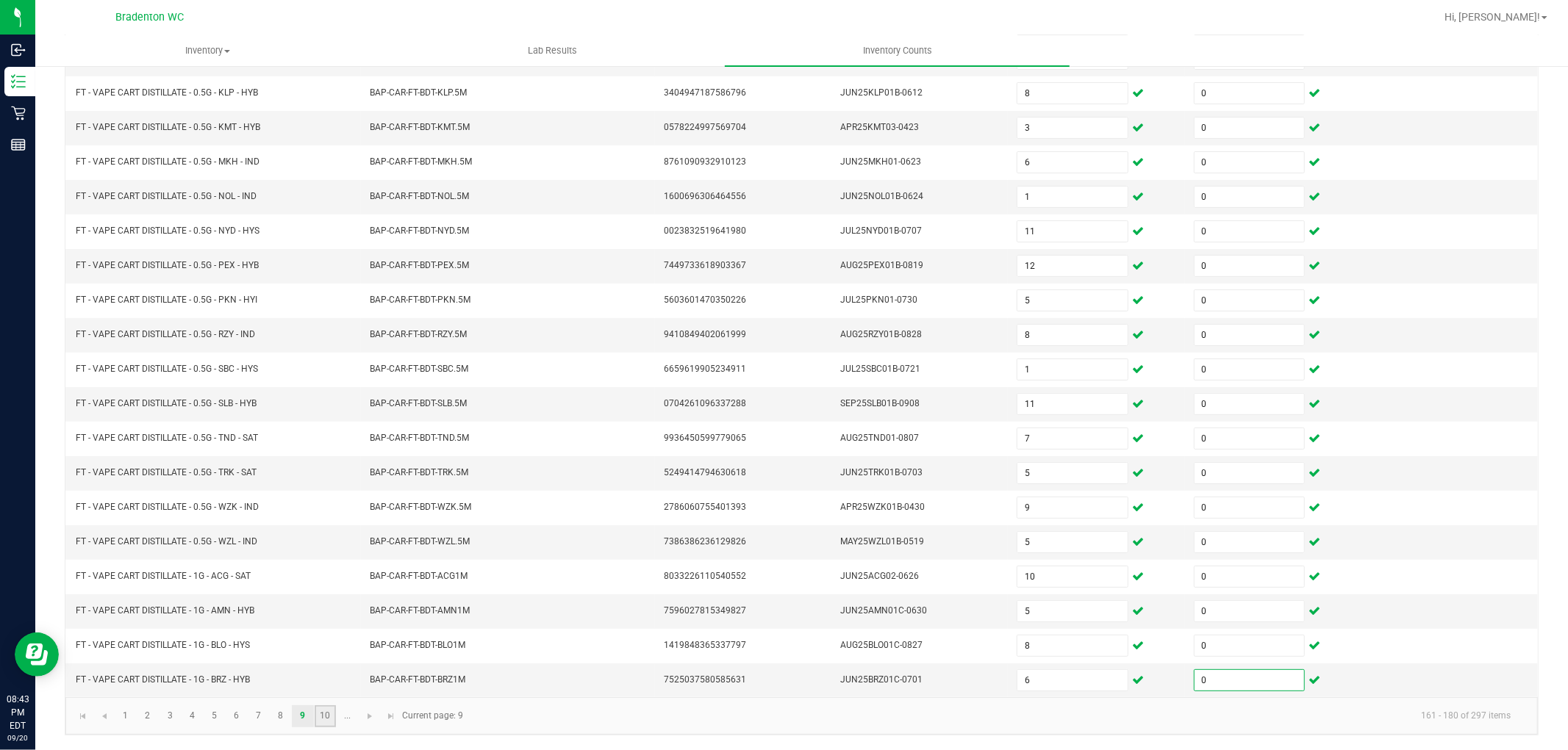
click at [320, 715] on link "10" at bounding box center [326, 716] width 22 height 22
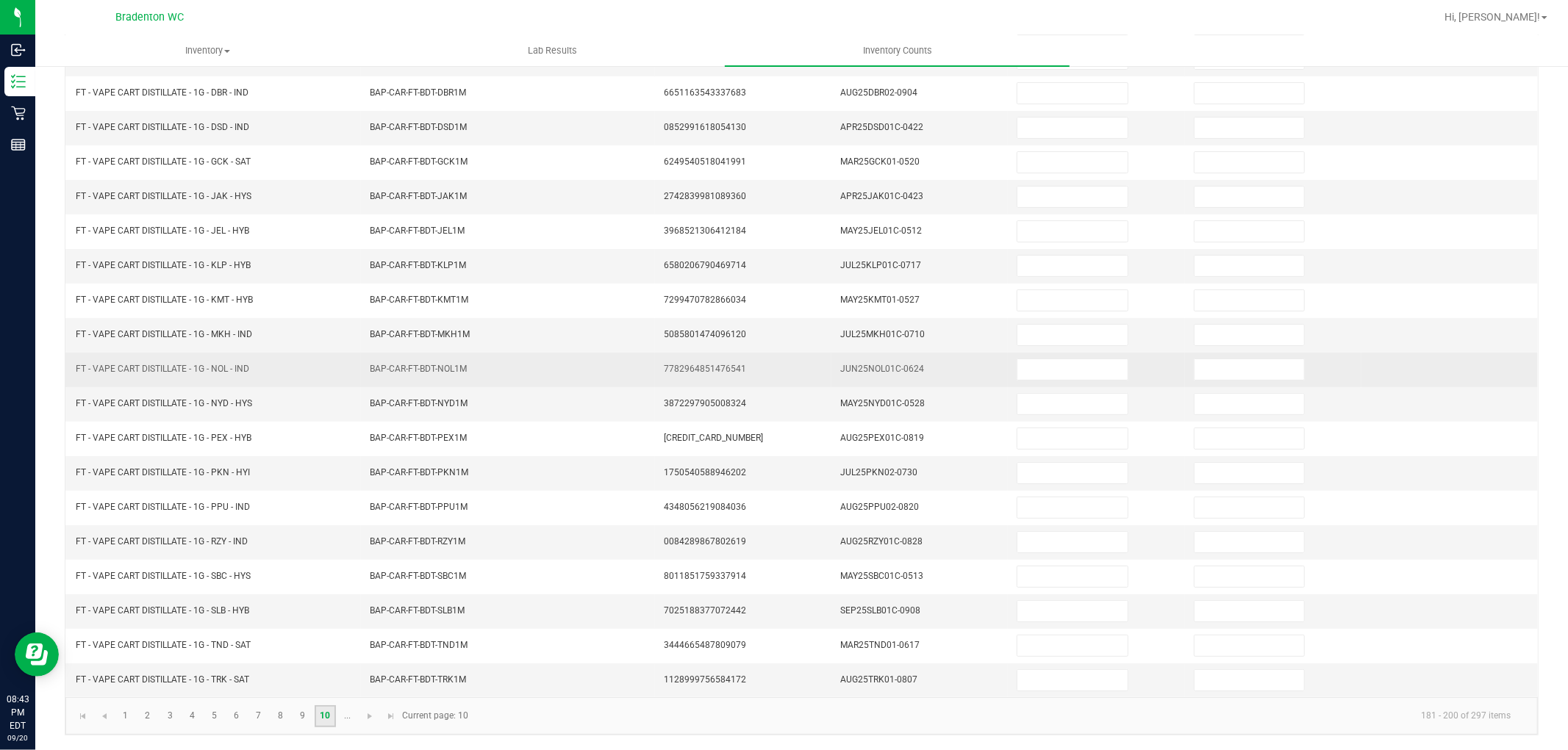
scroll to position [0, 0]
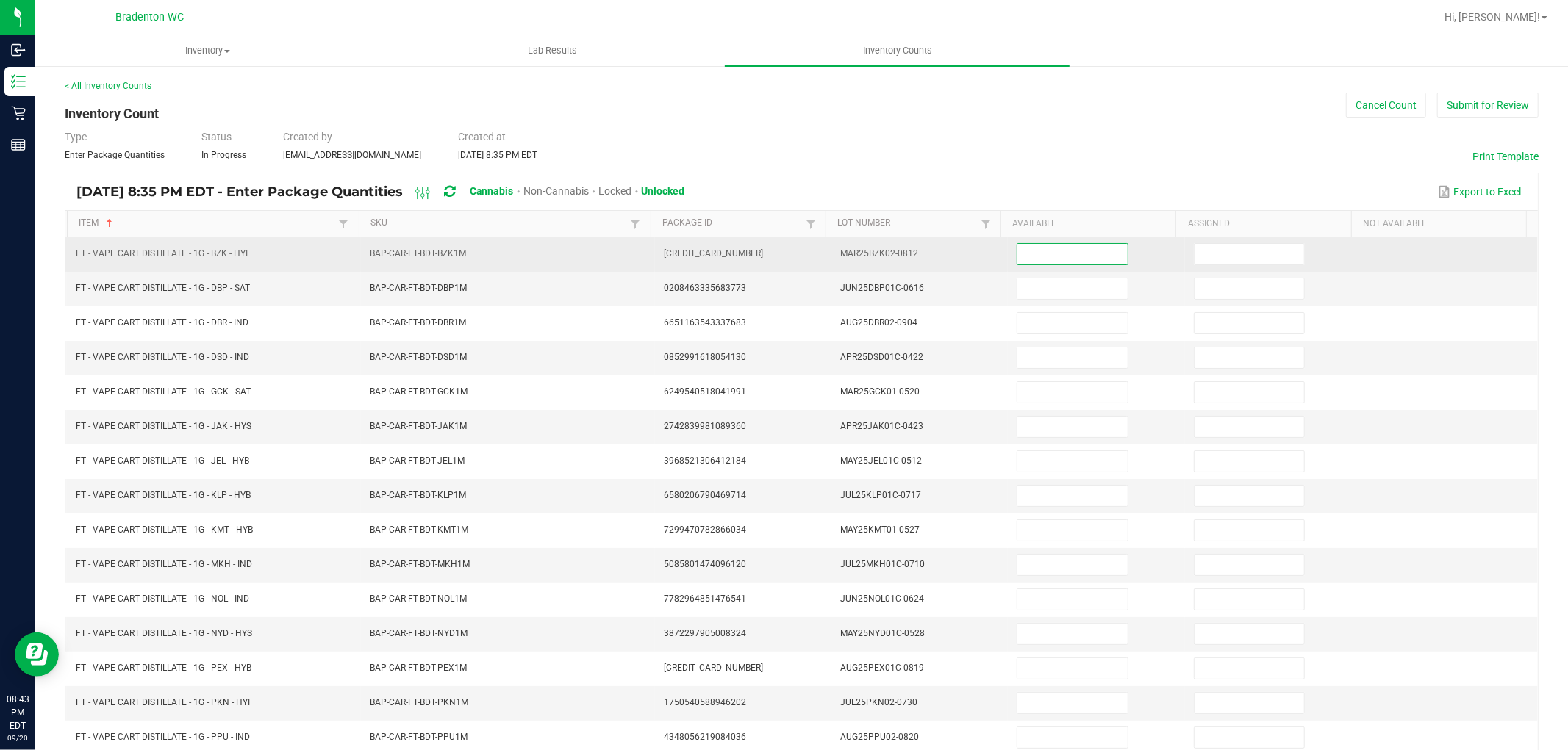
click at [1089, 255] on input at bounding box center [1072, 254] width 110 height 21
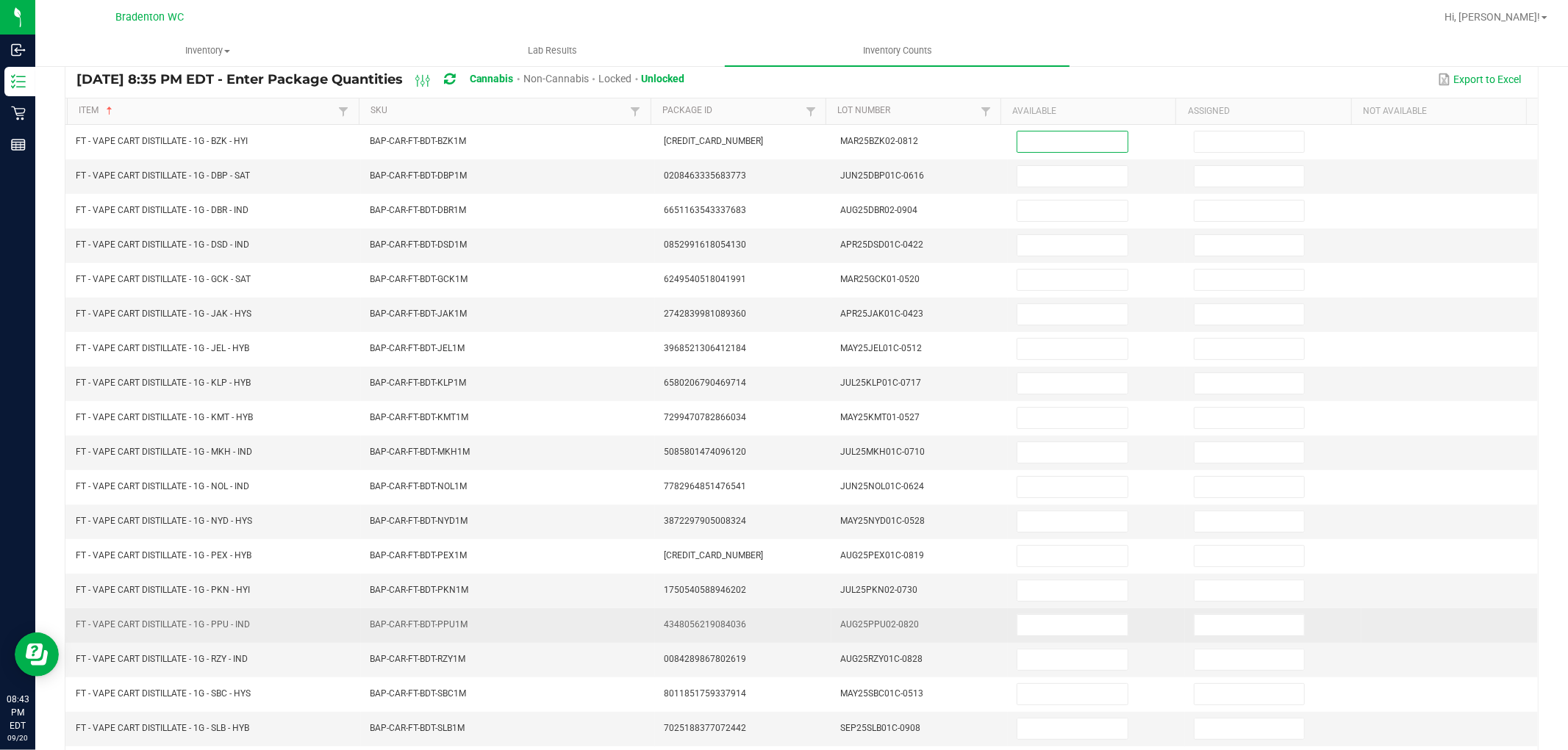
scroll to position [234, 0]
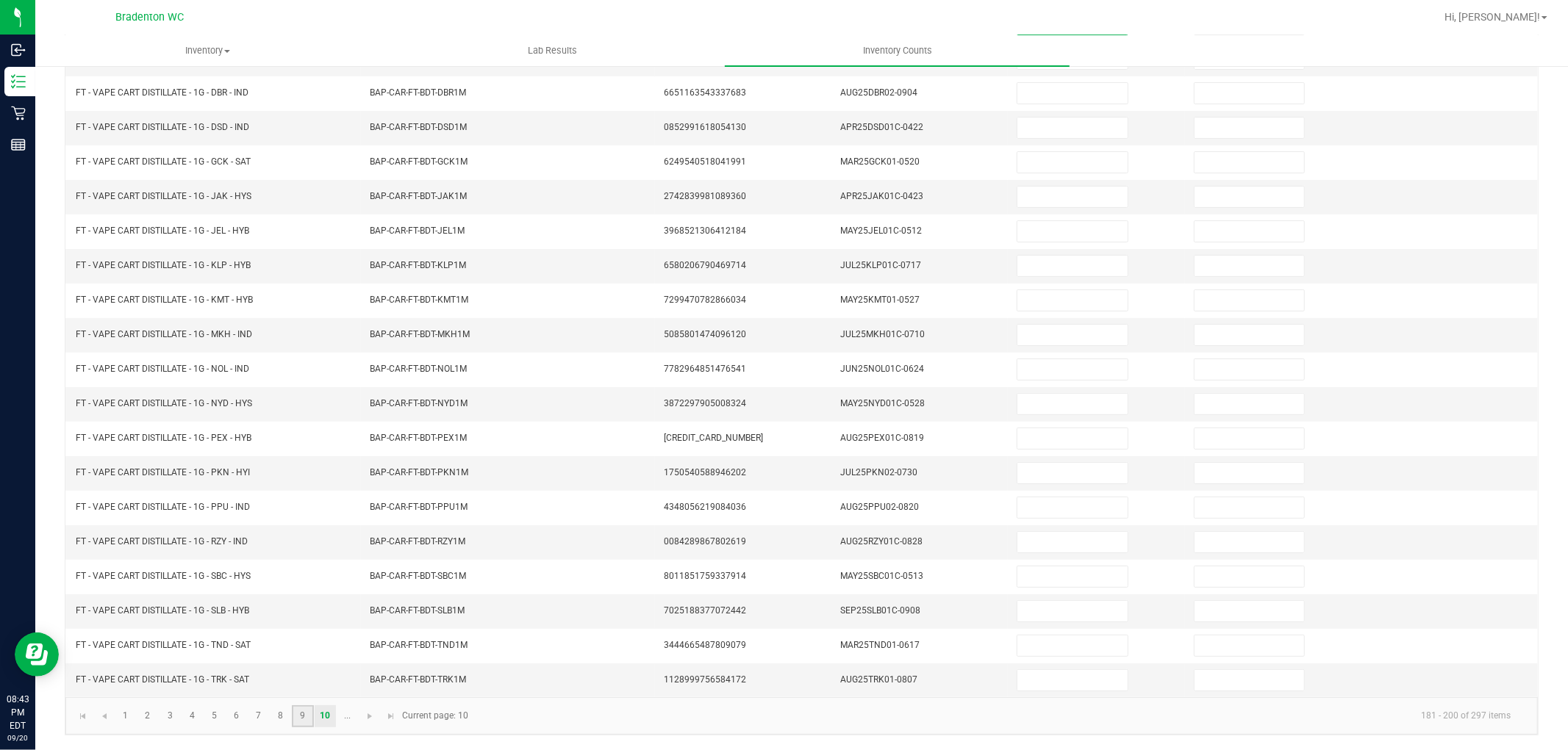
click at [305, 725] on link "9" at bounding box center [303, 716] width 22 height 22
click at [326, 718] on link "10" at bounding box center [326, 716] width 22 height 22
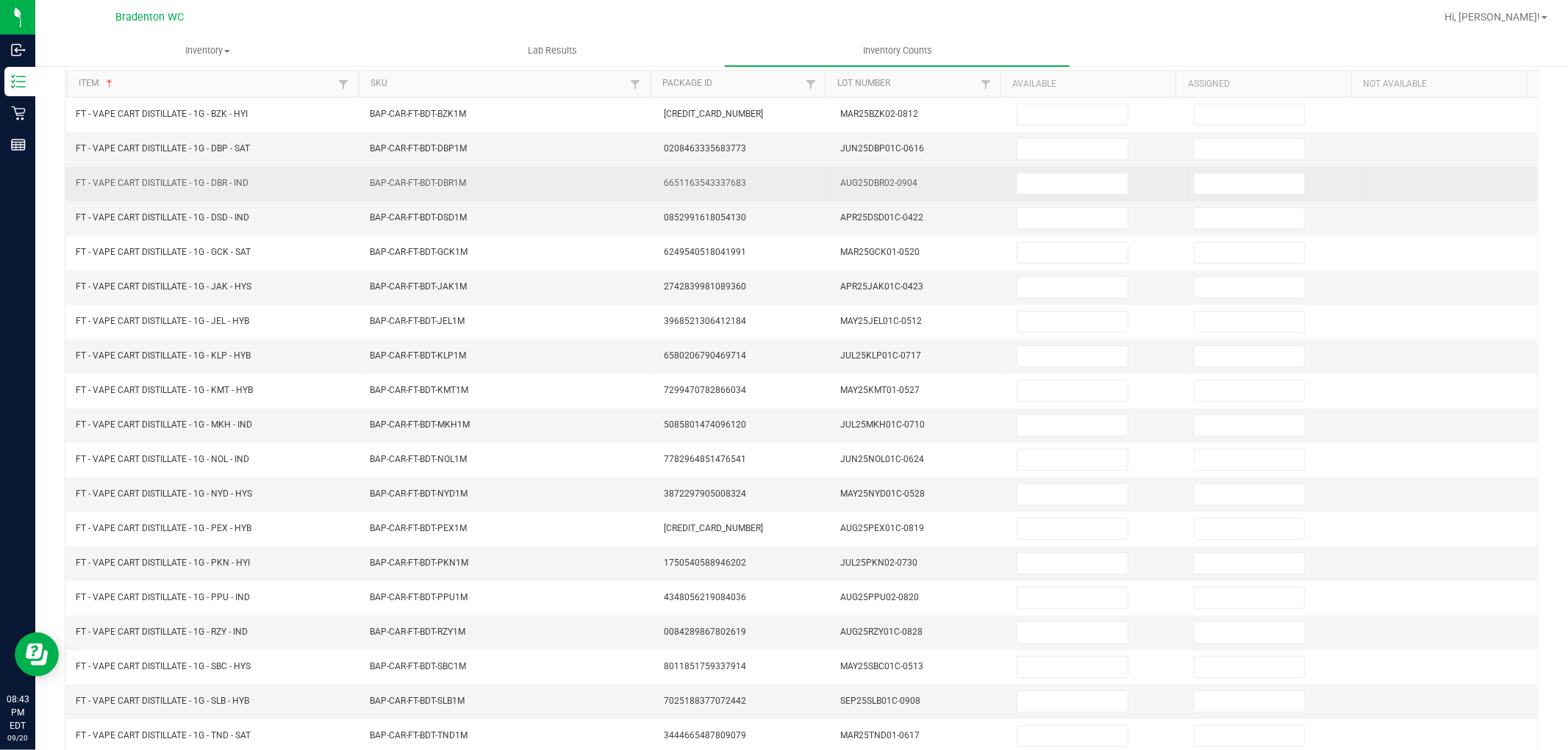
scroll to position [0, 0]
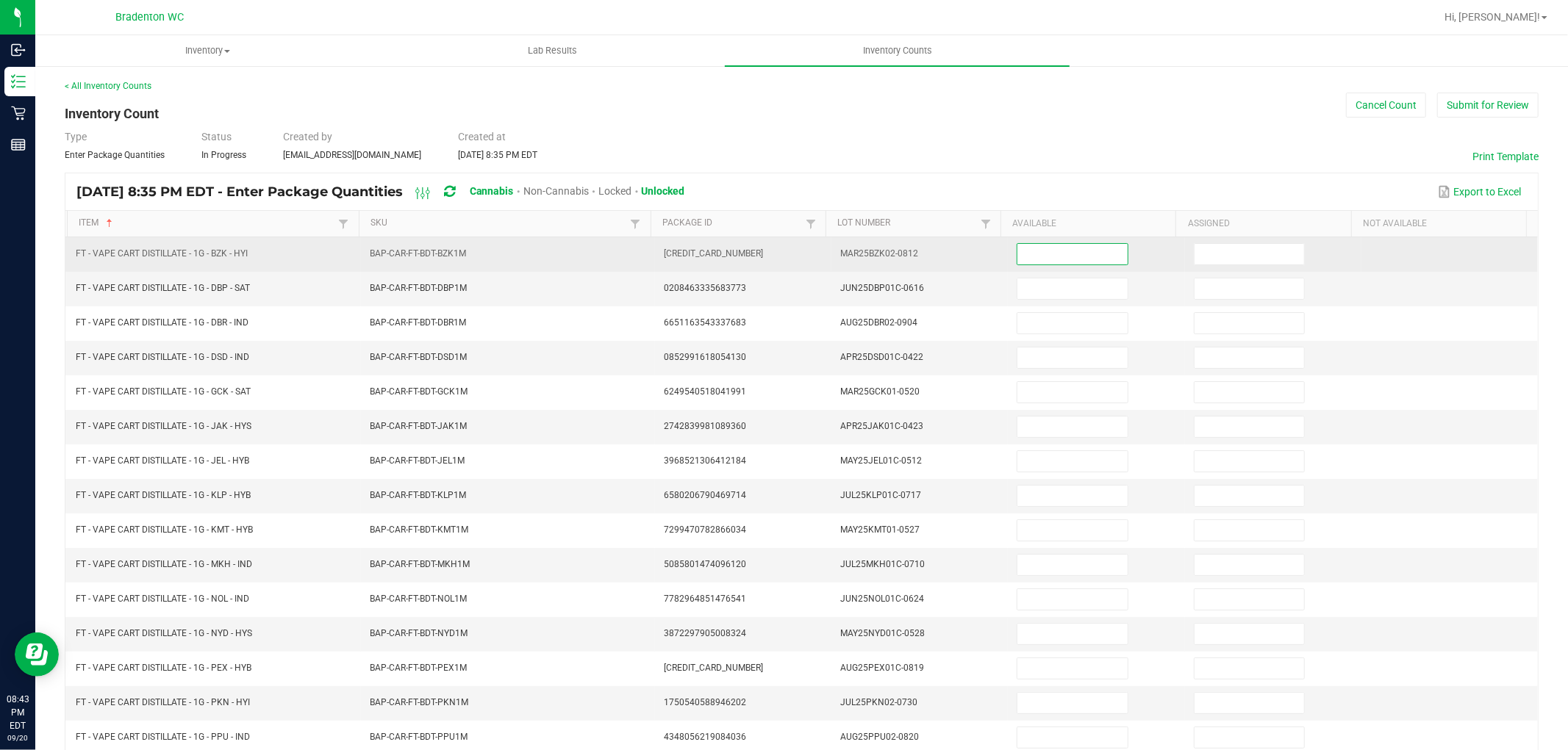
click at [1029, 252] on input at bounding box center [1072, 254] width 110 height 21
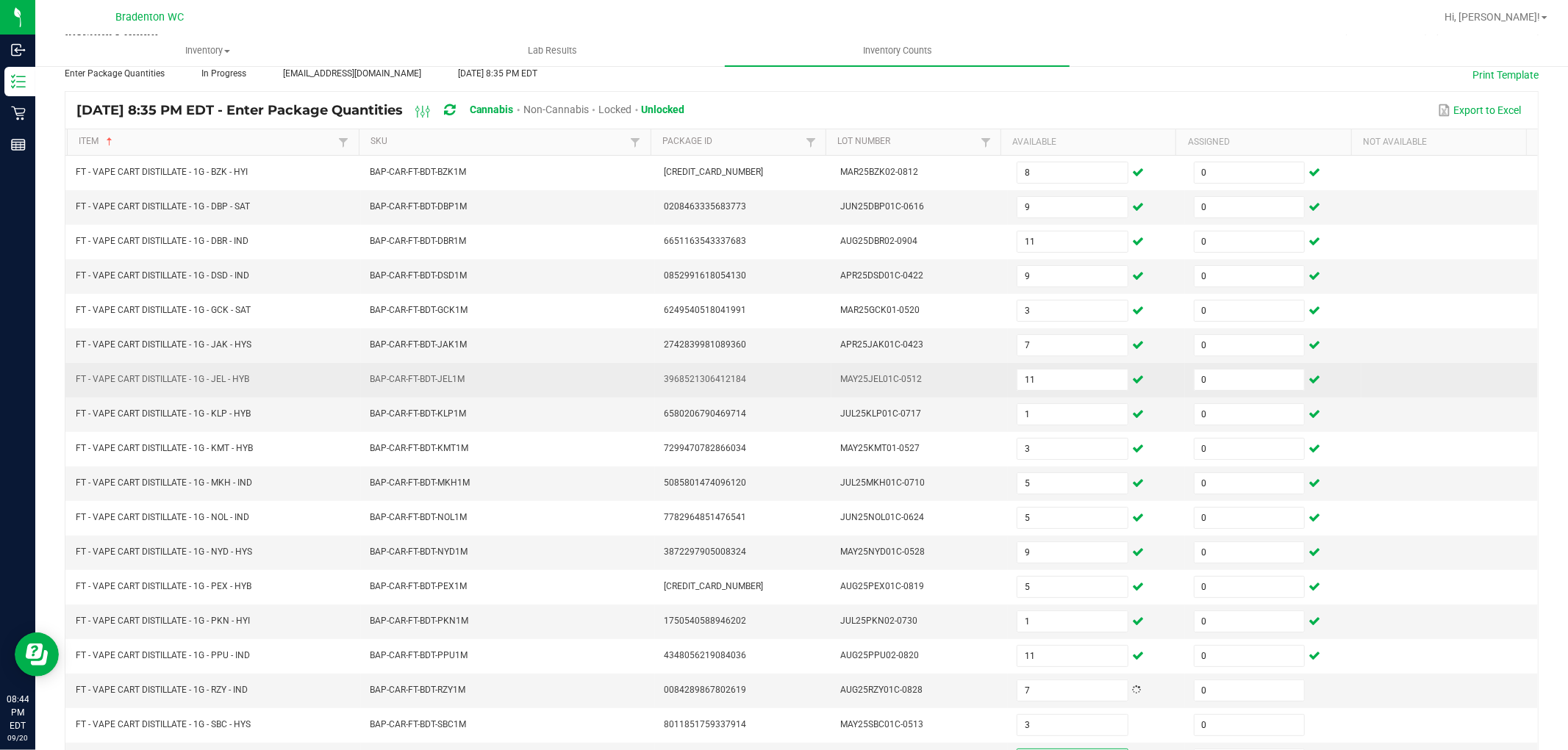
scroll to position [234, 0]
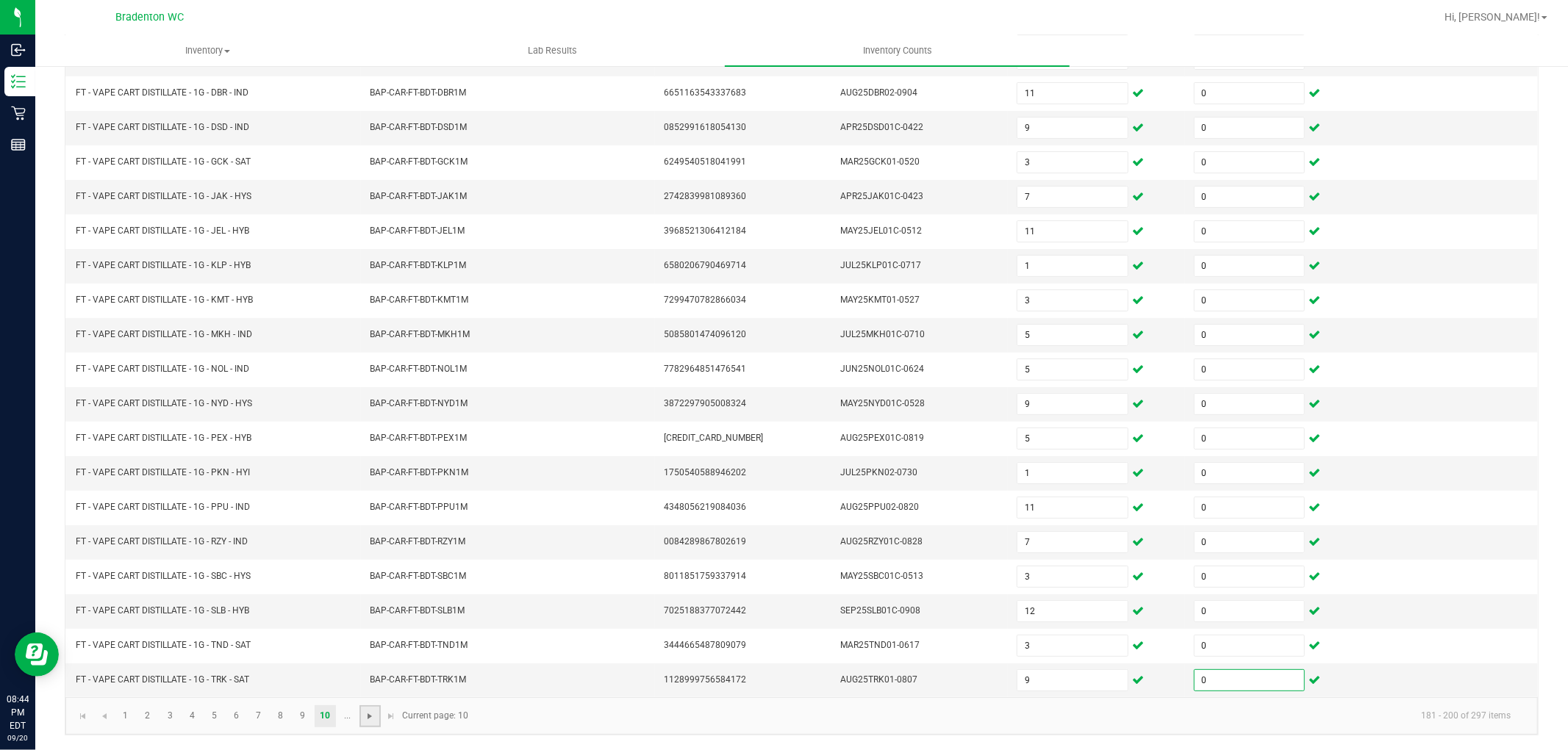
click at [364, 721] on span "Go to the next page" at bounding box center [370, 716] width 12 height 12
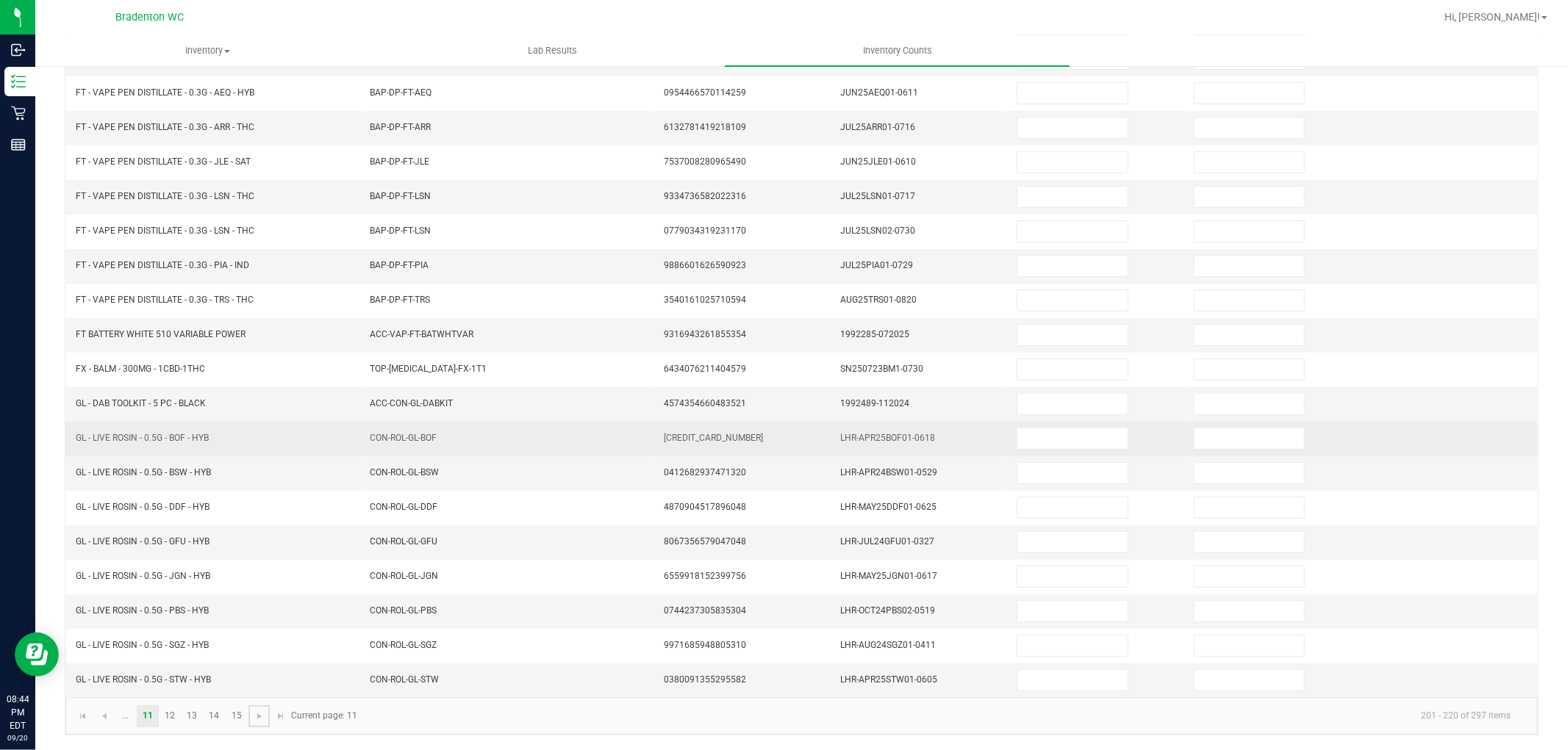
scroll to position [70, 0]
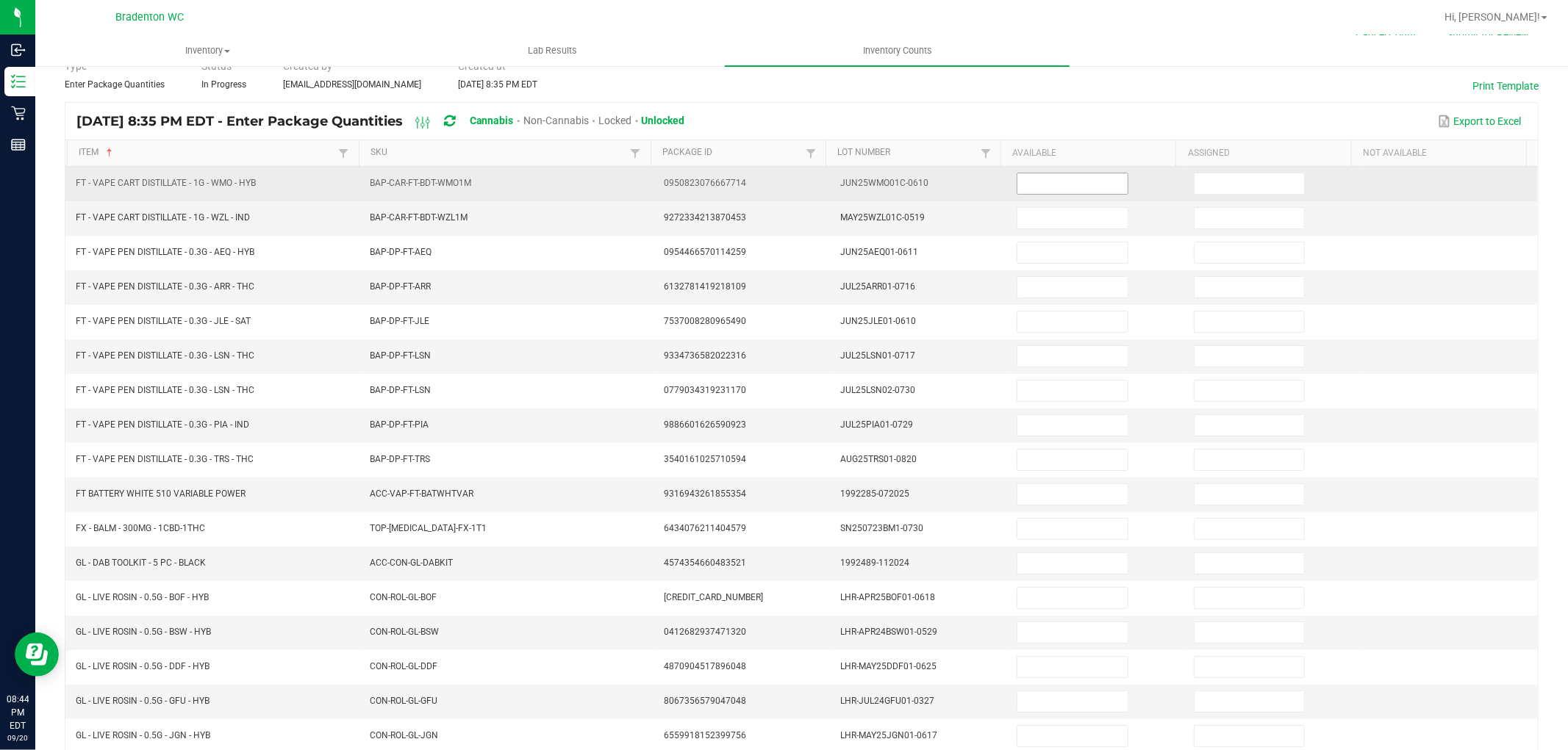
click at [1033, 182] on input at bounding box center [1072, 183] width 110 height 21
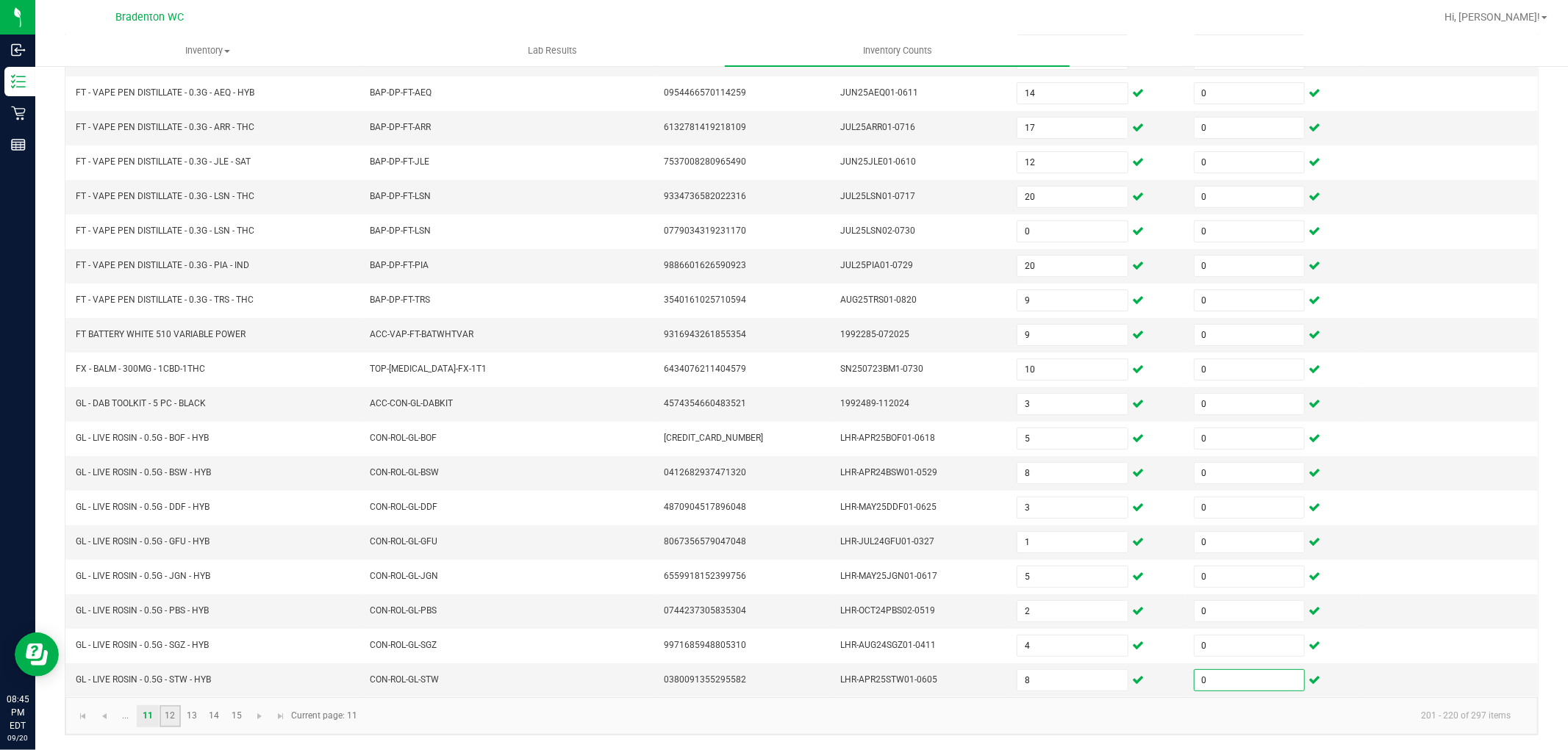
click at [170, 718] on link "12" at bounding box center [170, 716] width 22 height 22
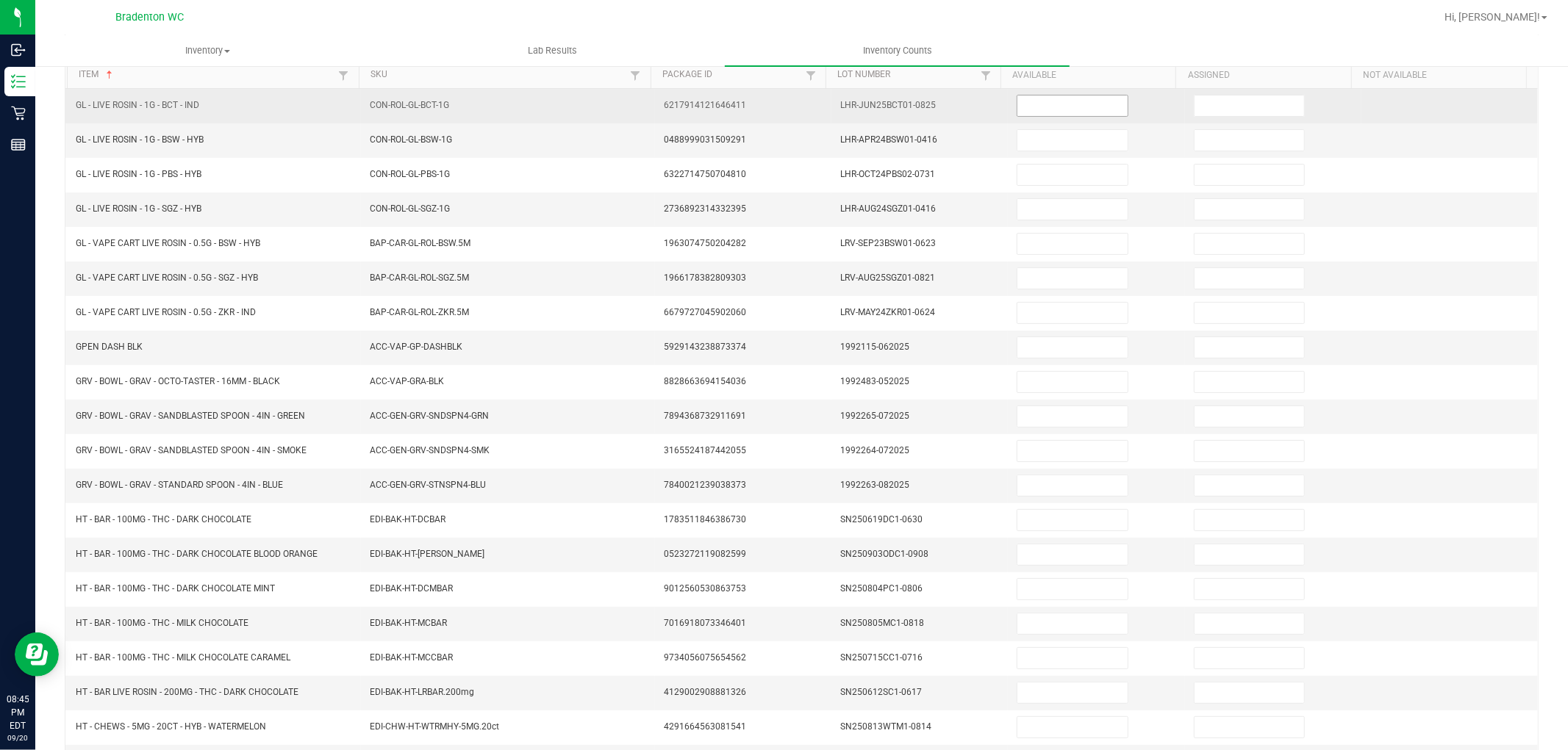
scroll to position [0, 0]
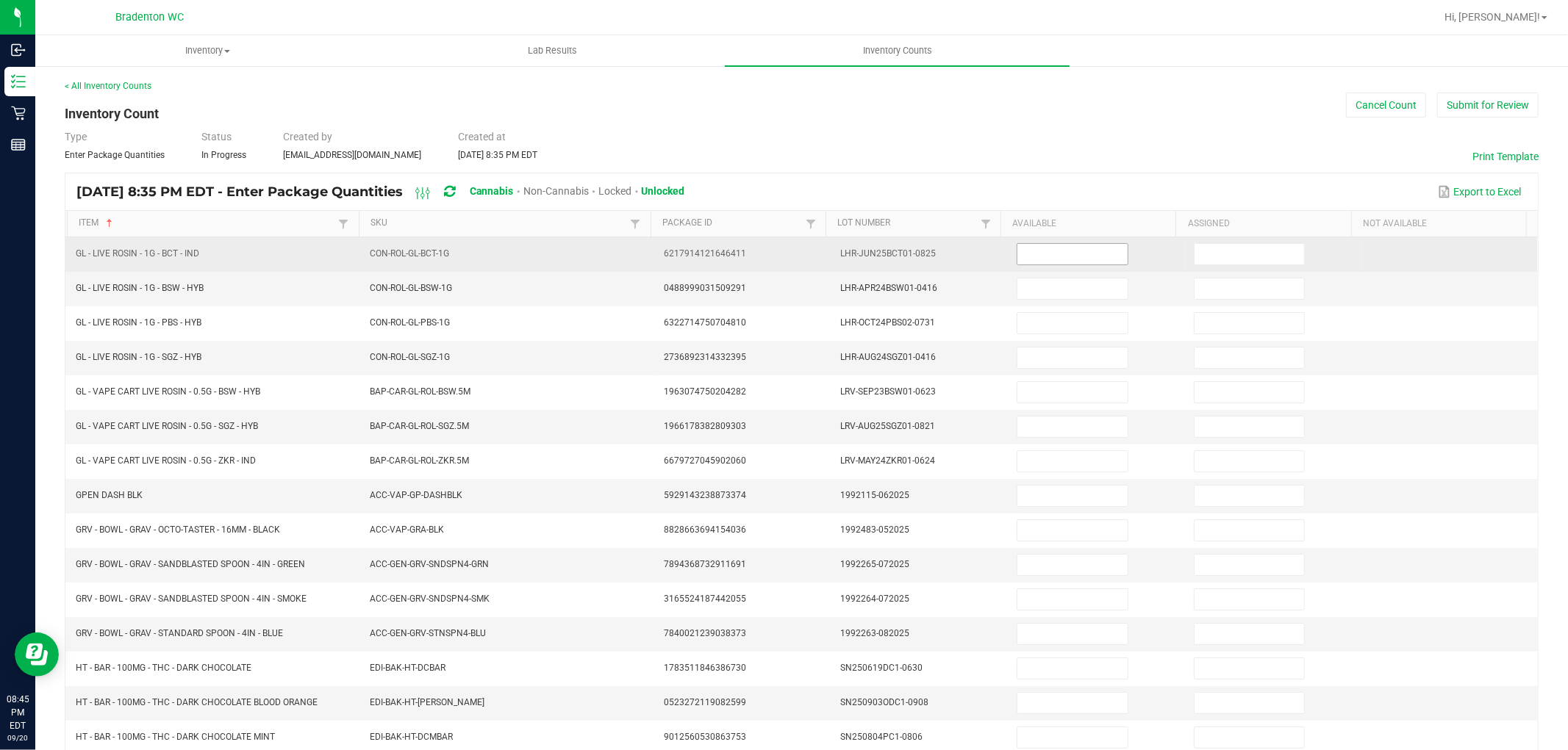
click at [1030, 257] on input at bounding box center [1072, 254] width 110 height 21
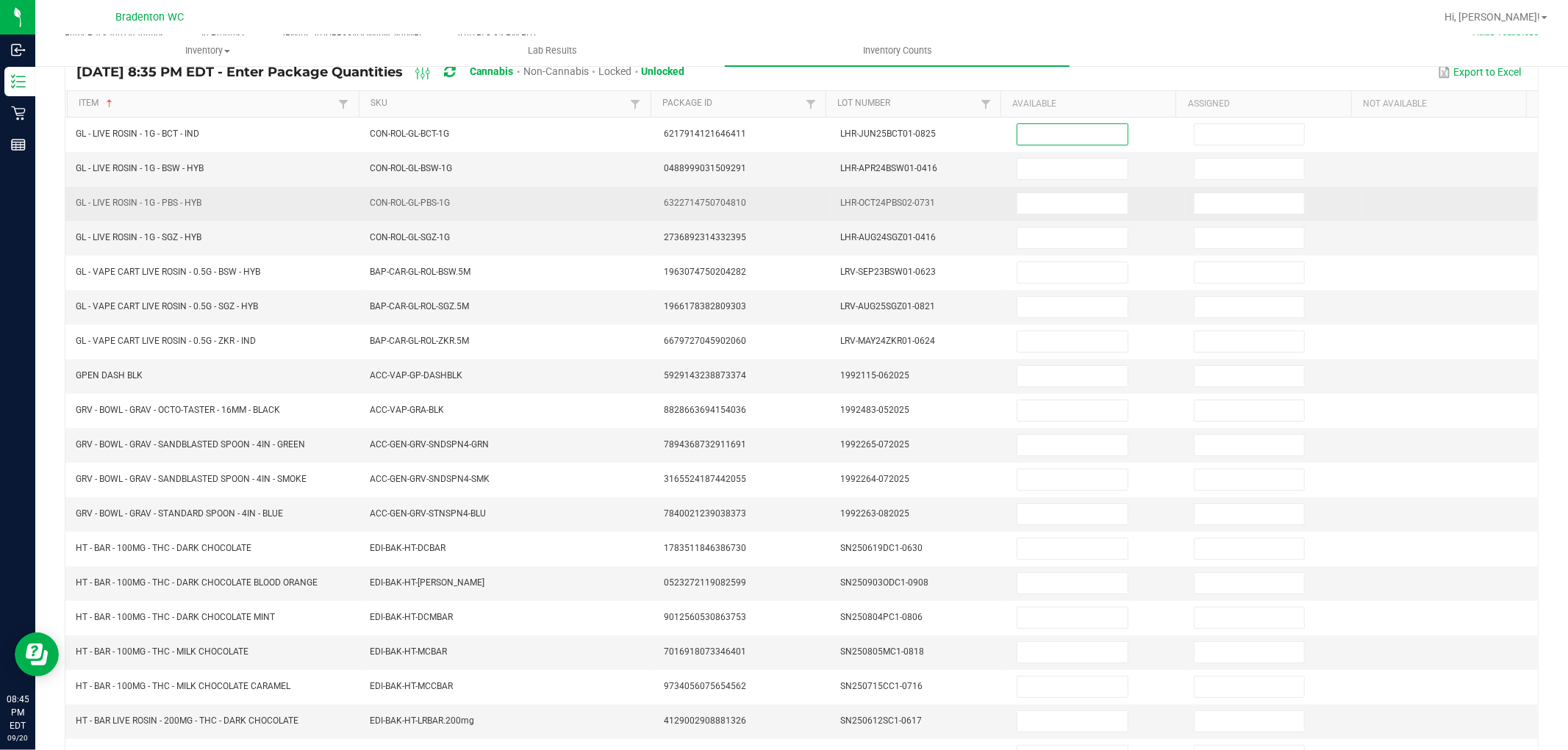
scroll to position [163, 0]
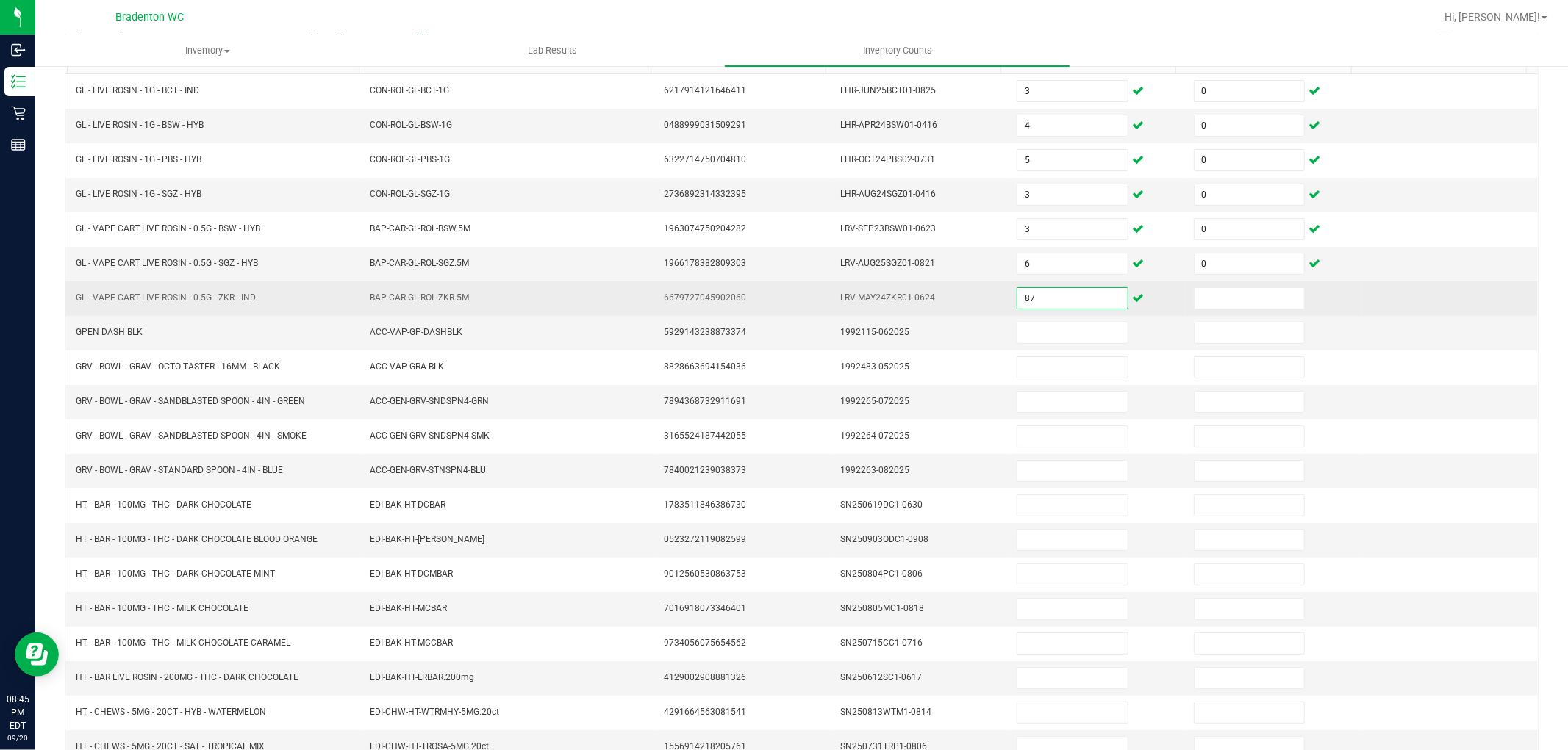
click at [1018, 299] on input "87" at bounding box center [1072, 298] width 110 height 21
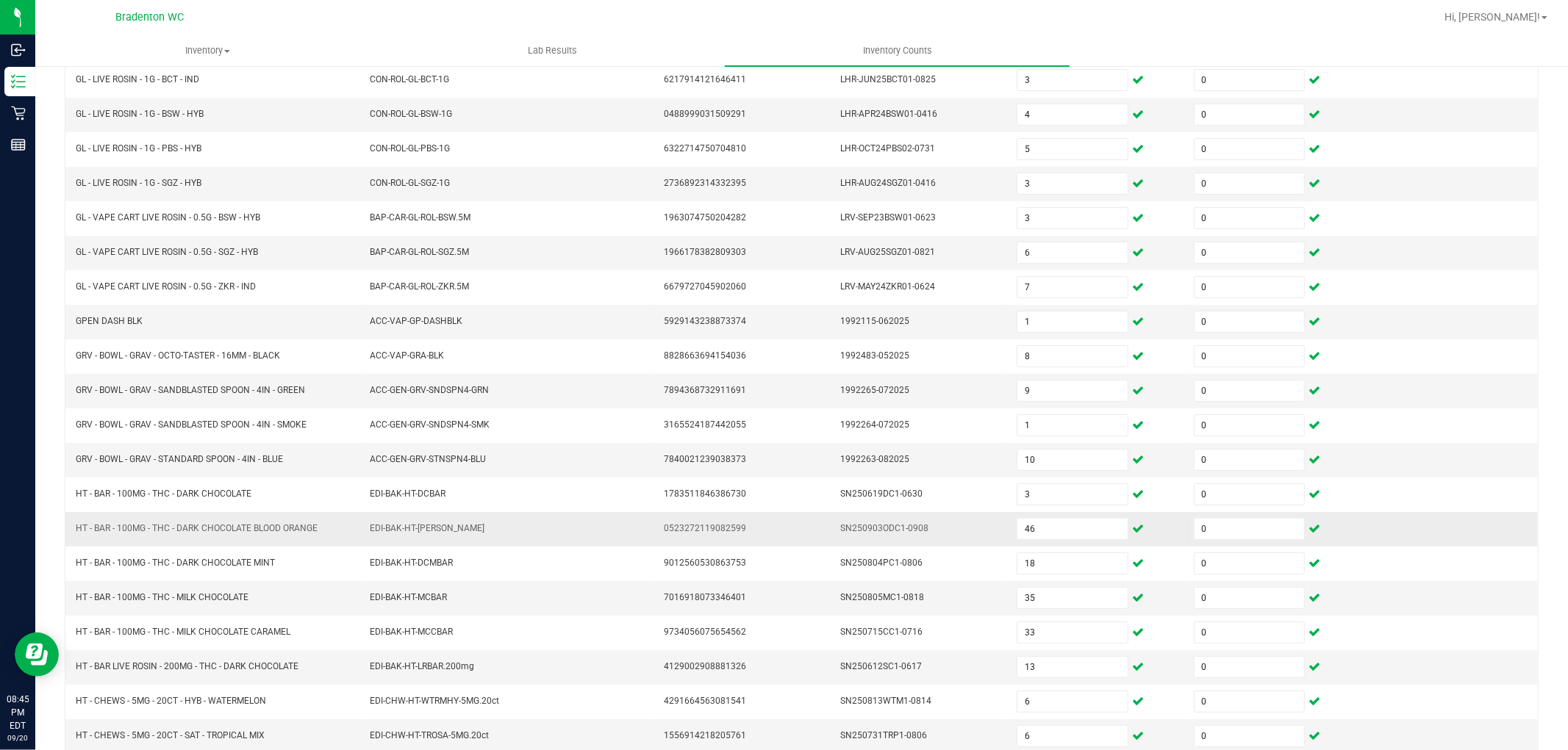
scroll to position [234, 0]
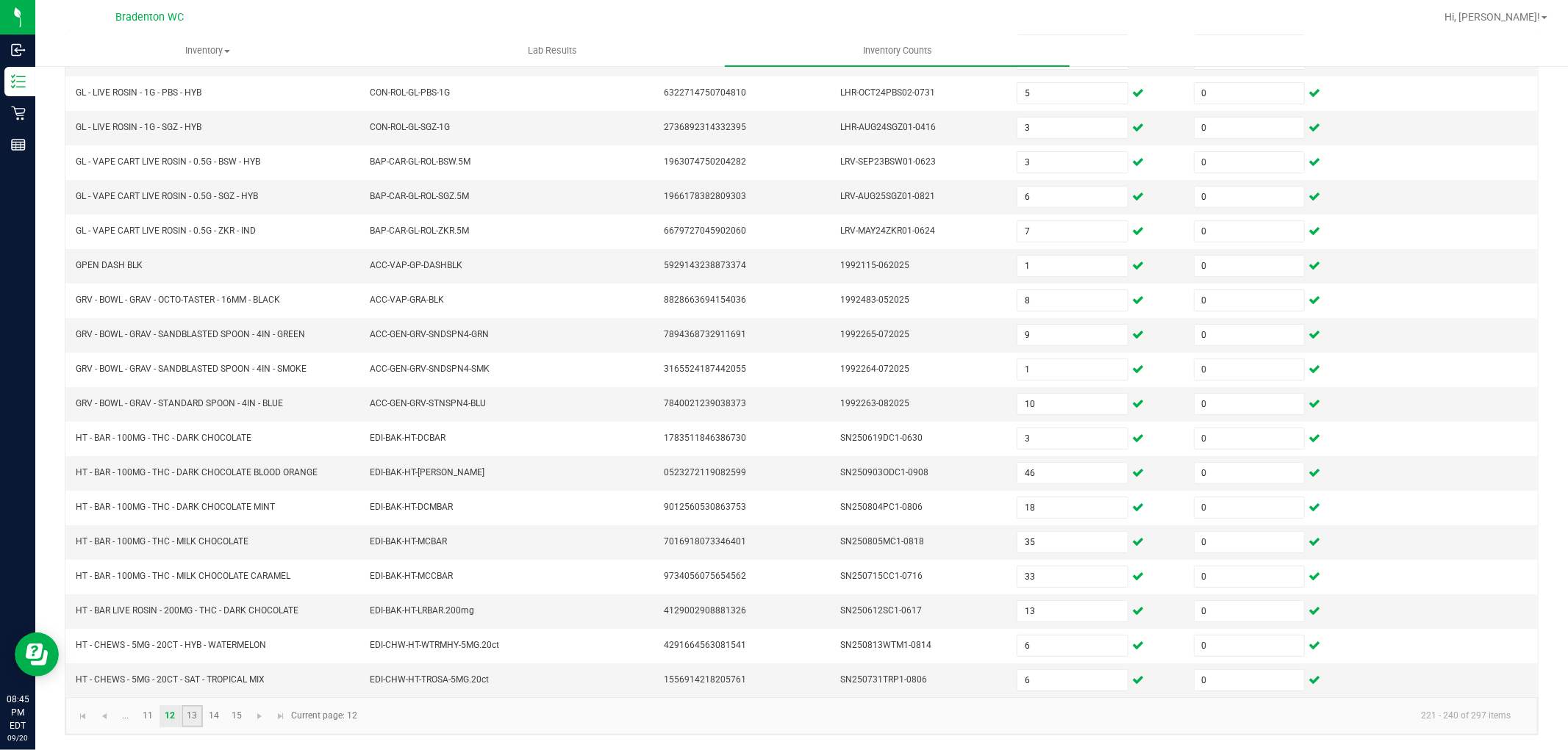
click at [188, 714] on link "13" at bounding box center [192, 716] width 22 height 22
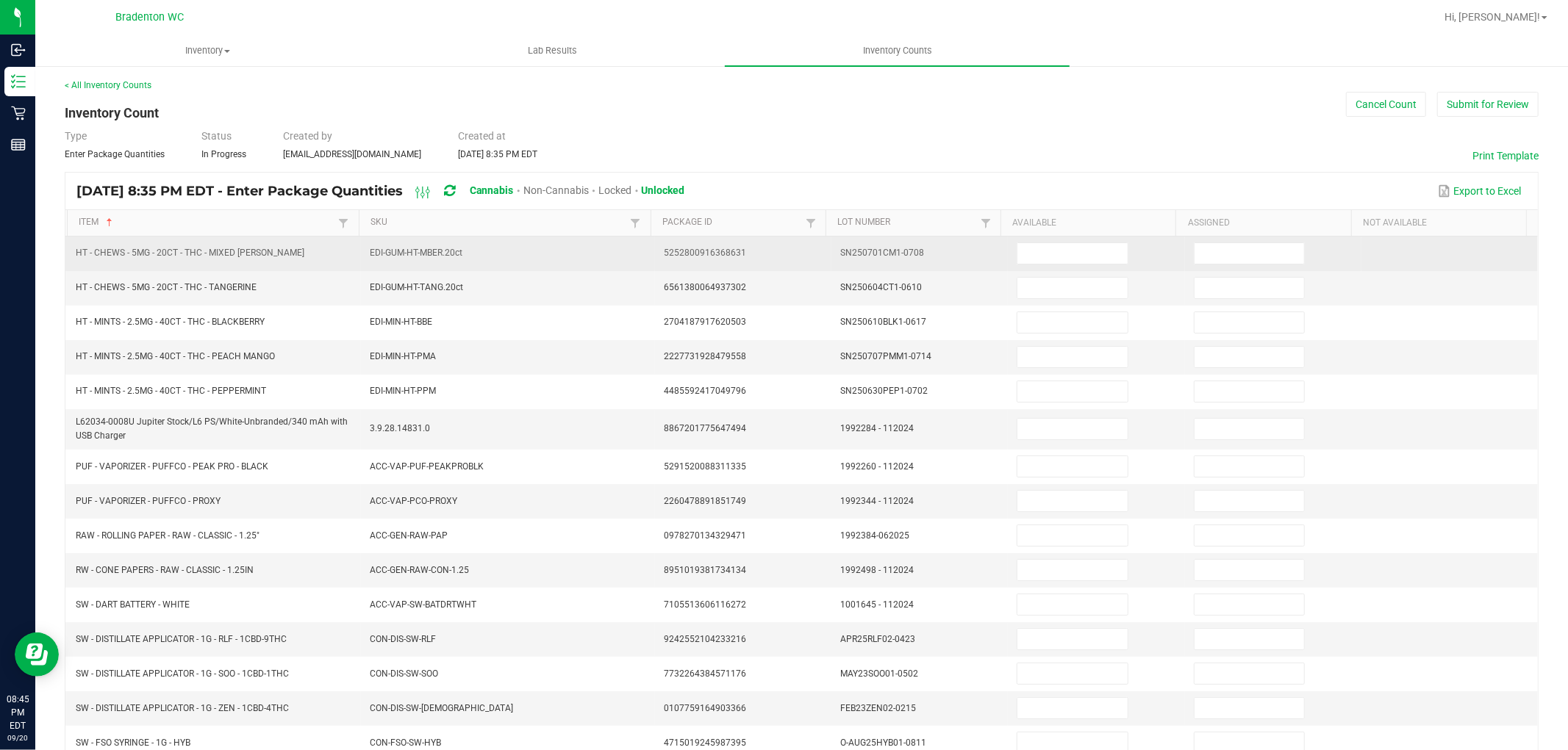
scroll to position [0, 0]
click at [1079, 251] on input at bounding box center [1072, 254] width 110 height 21
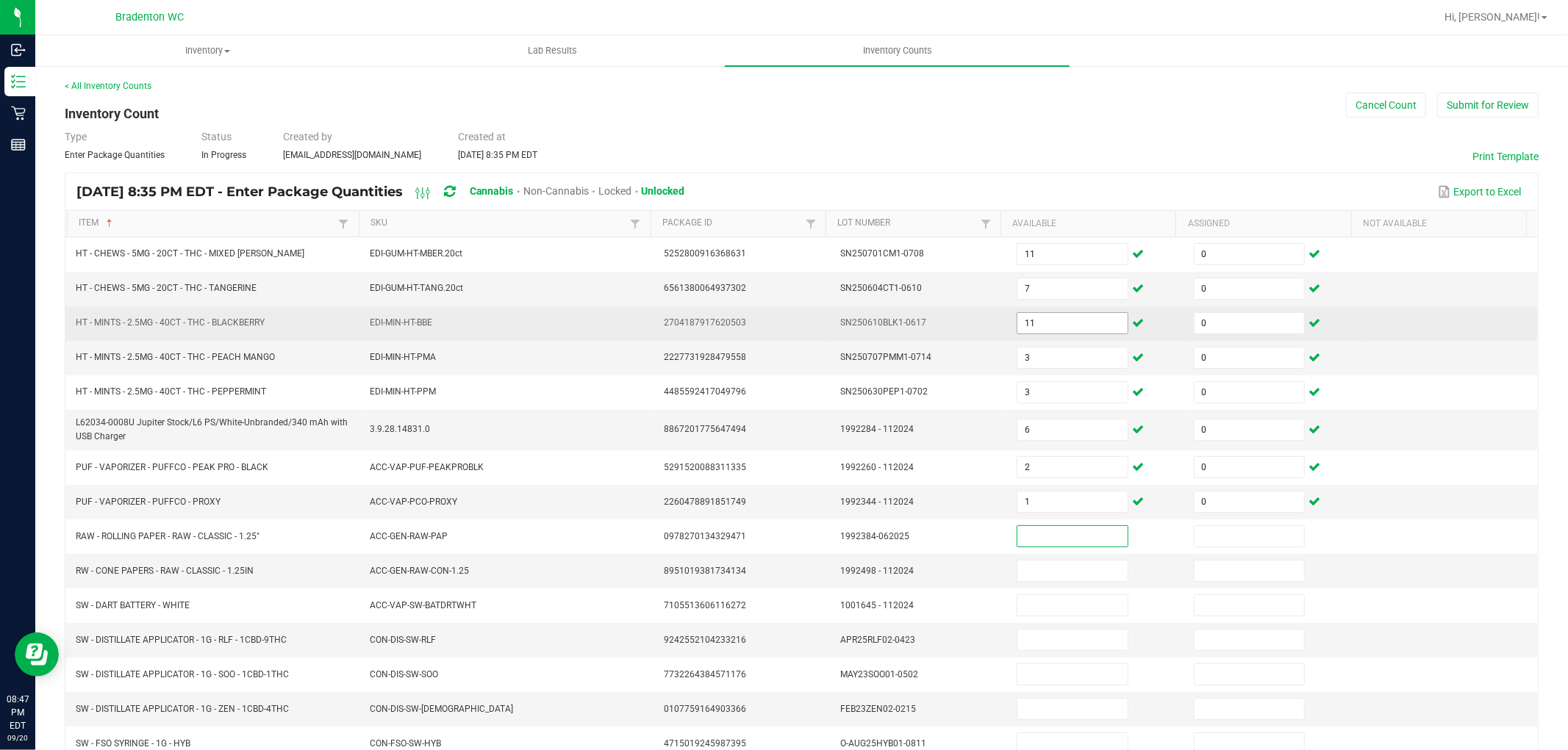
scroll to position [240, 0]
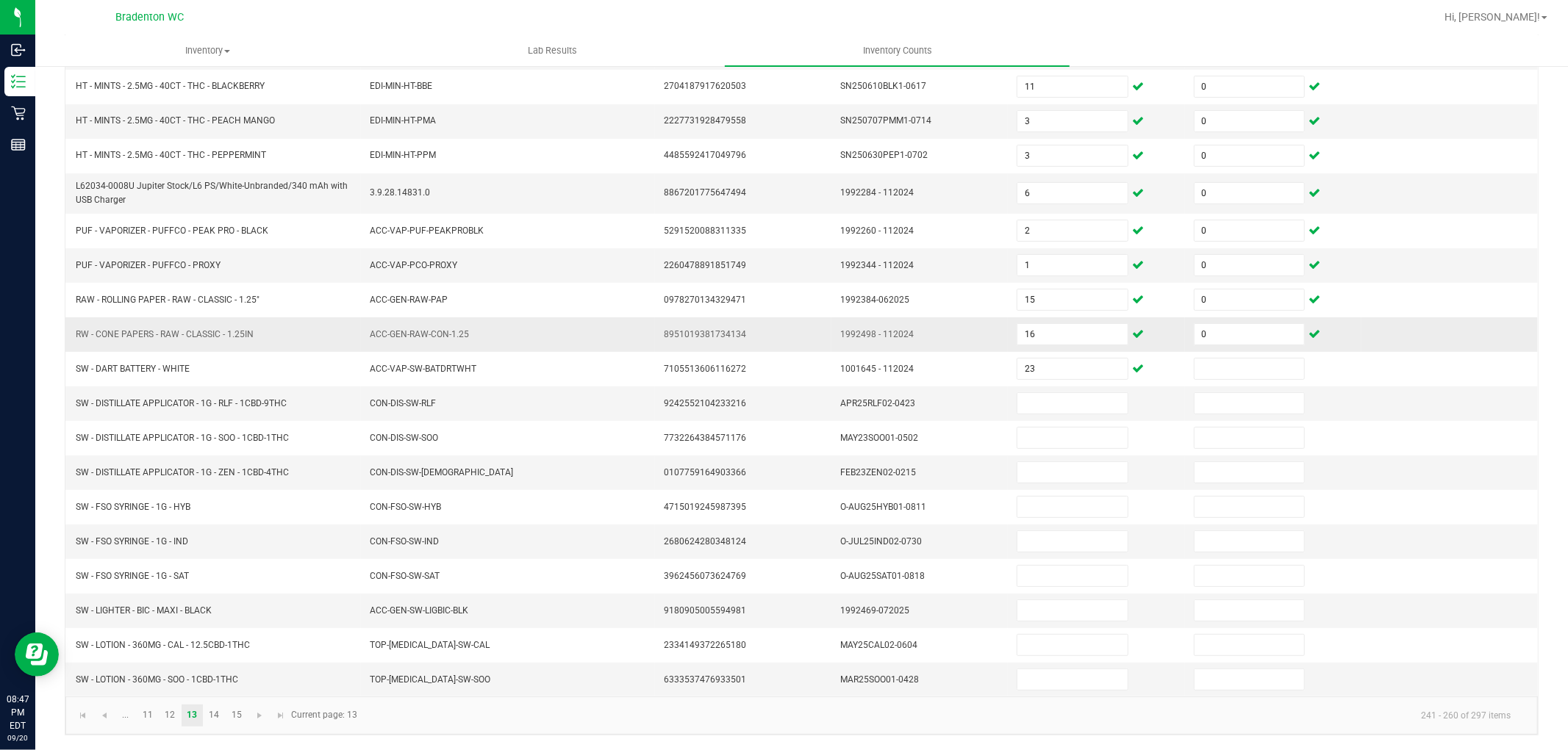
click at [1058, 347] on td "16" at bounding box center [1096, 334] width 176 height 35
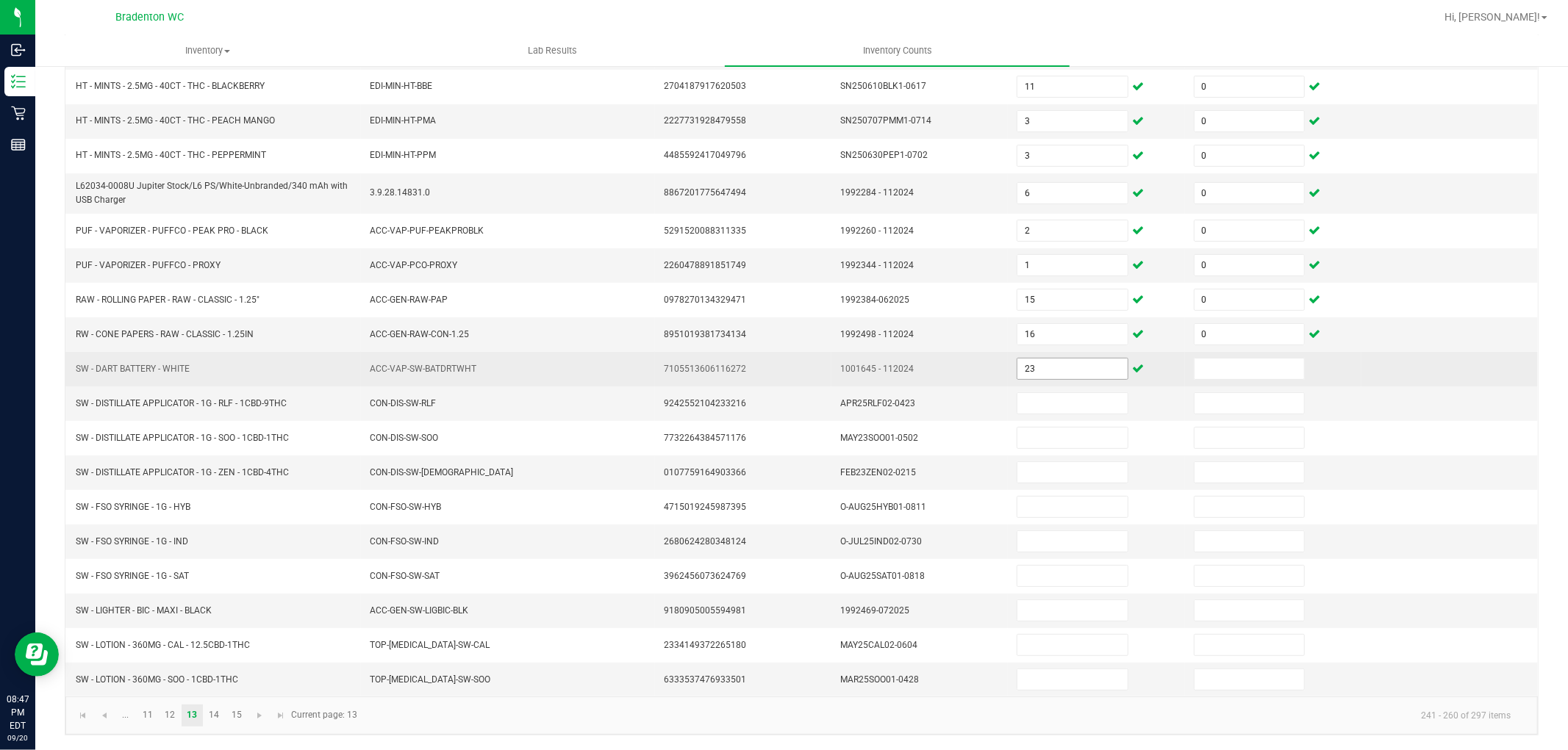
click at [1042, 369] on input "23" at bounding box center [1072, 368] width 110 height 21
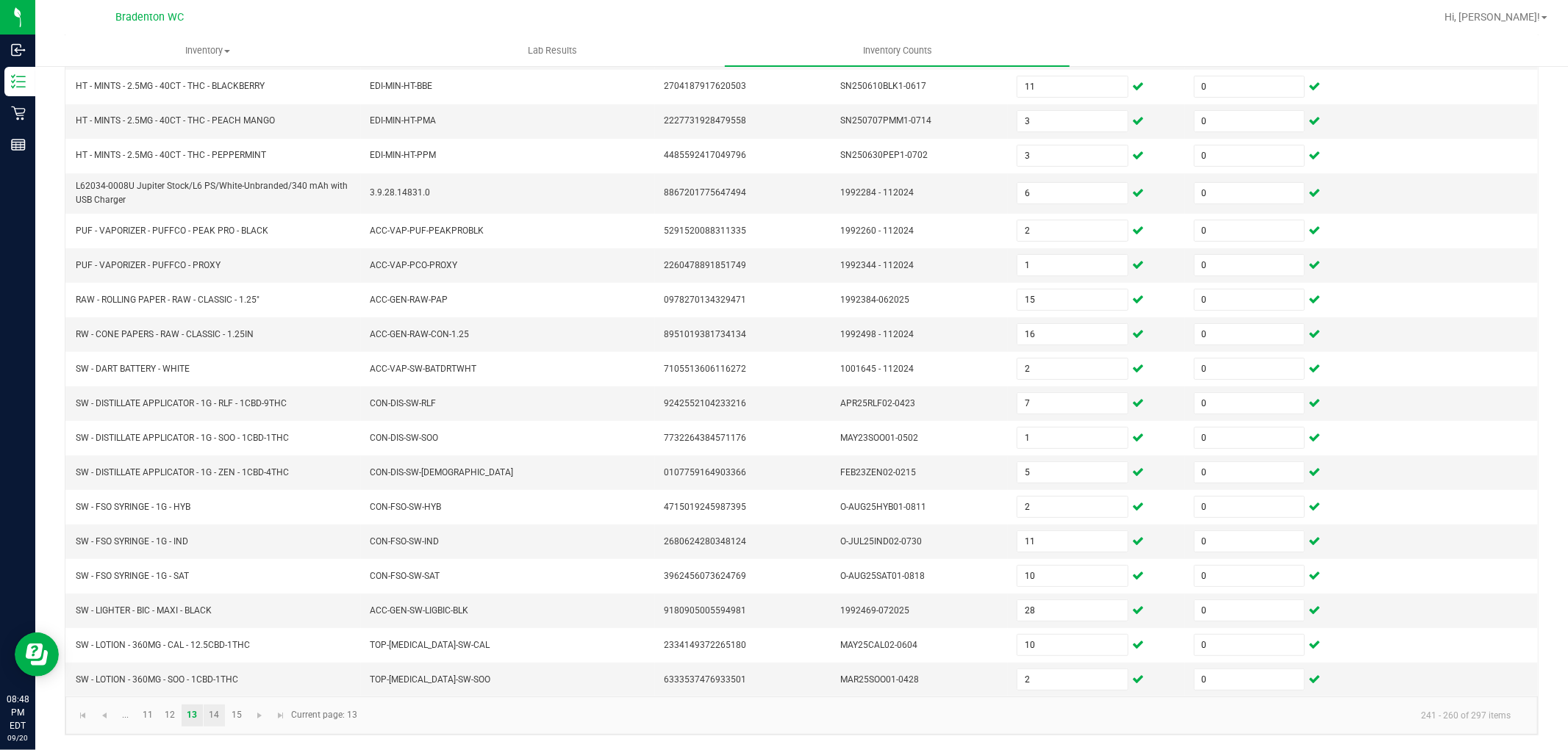
click at [210, 721] on link "14" at bounding box center [215, 715] width 22 height 22
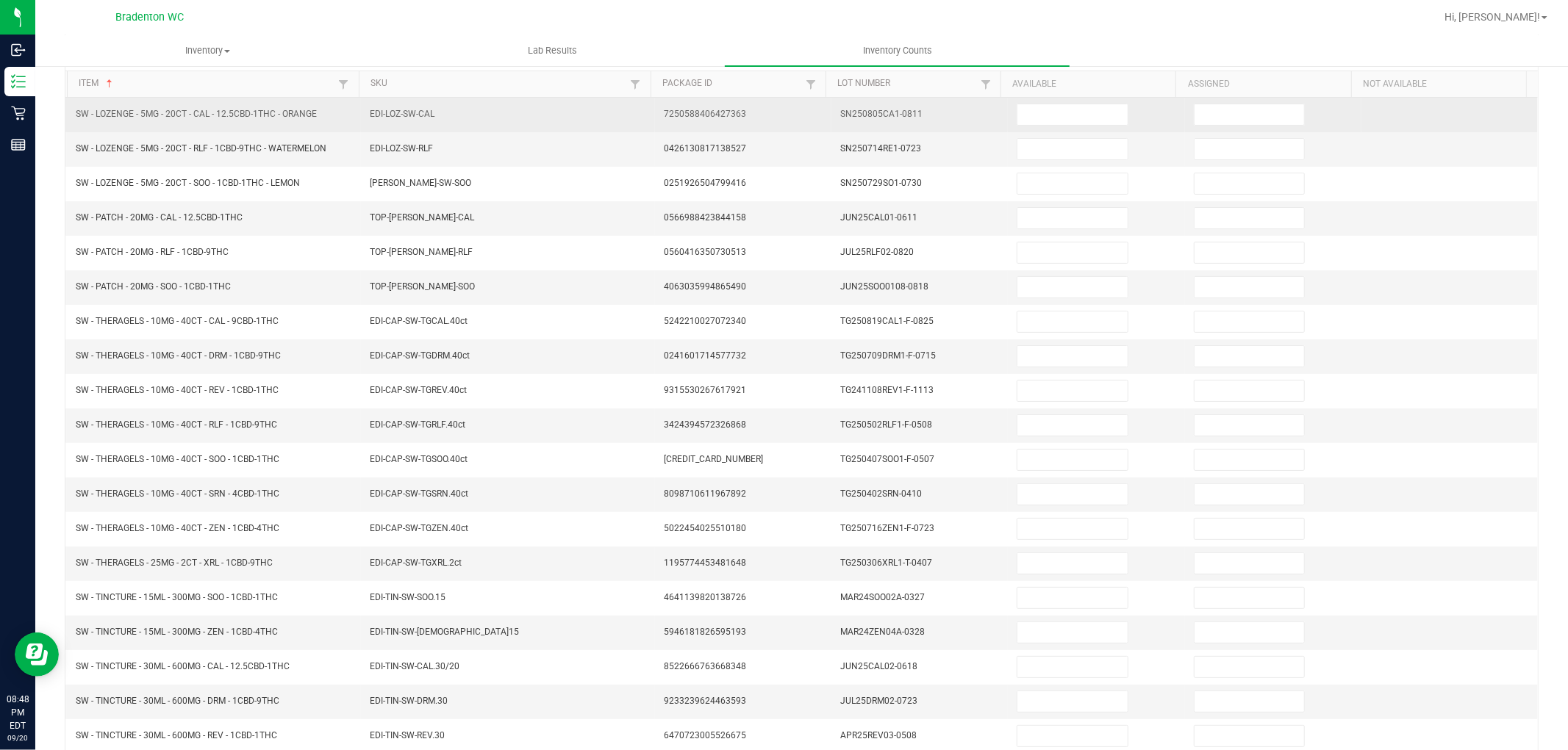
scroll to position [0, 0]
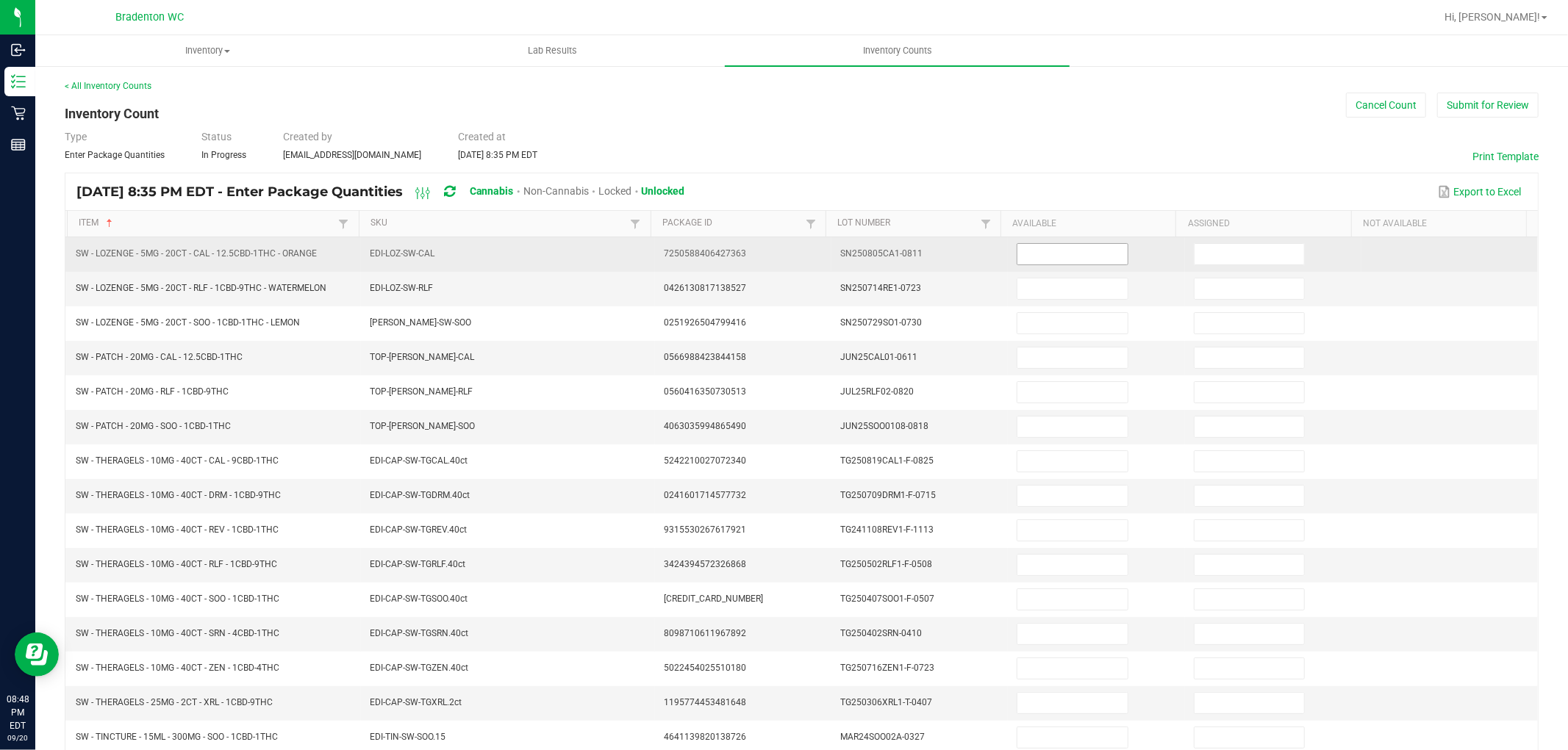
click at [1053, 262] on input at bounding box center [1072, 254] width 110 height 21
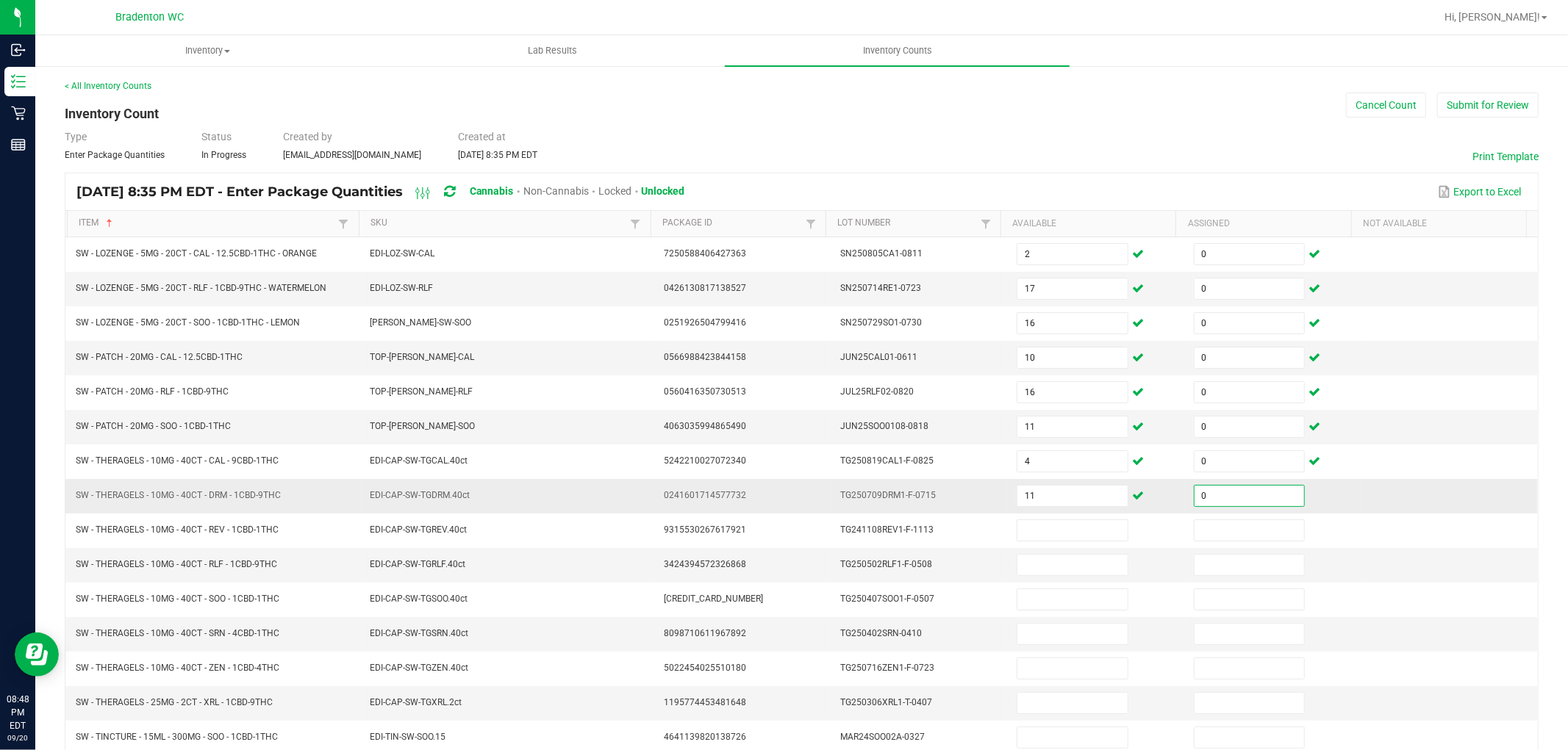
click at [1055, 509] on td "11" at bounding box center [1096, 496] width 176 height 35
click at [1055, 496] on input "11" at bounding box center [1072, 496] width 110 height 21
click at [1228, 712] on input "12" at bounding box center [1249, 703] width 110 height 21
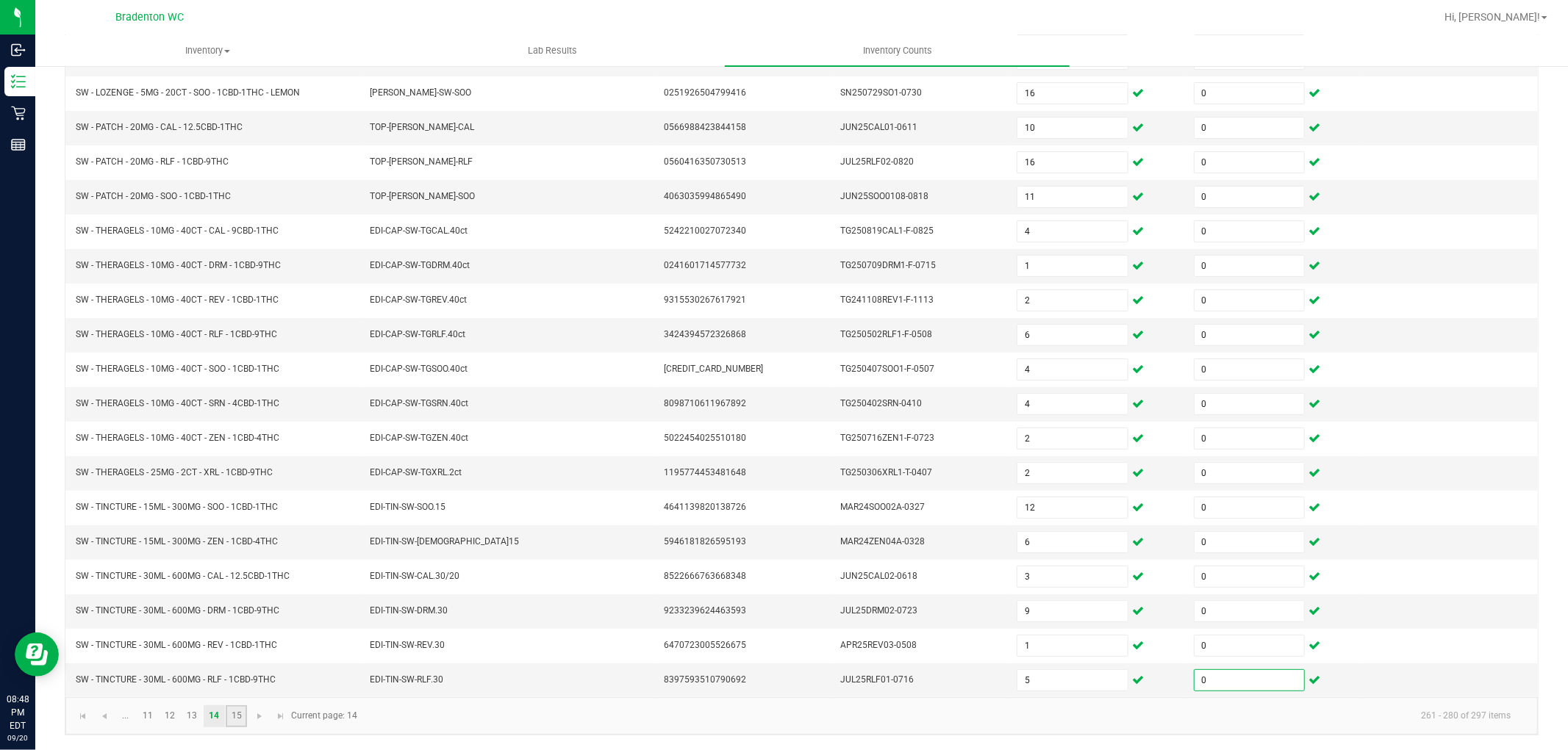
click at [236, 718] on link "15" at bounding box center [237, 716] width 22 height 22
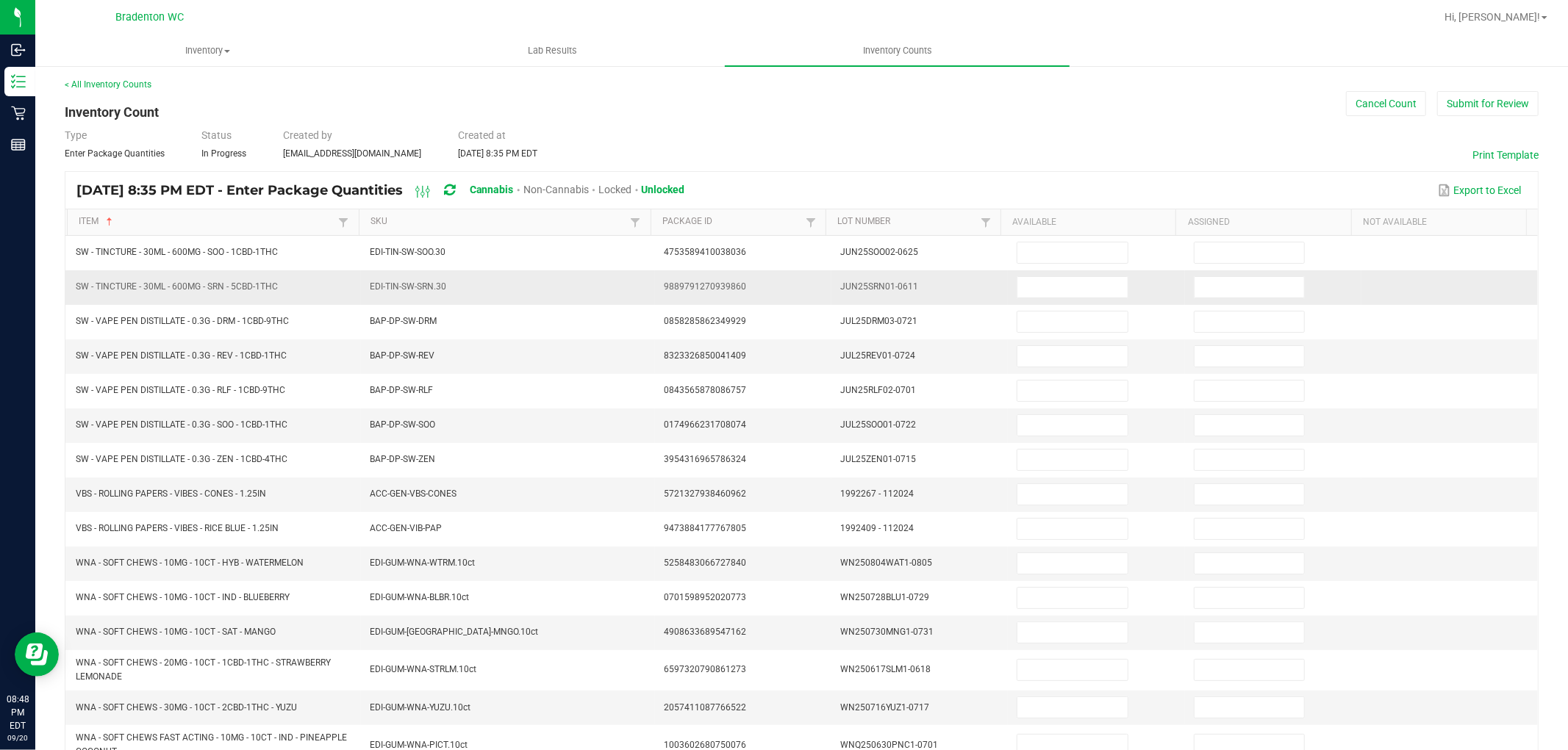
scroll to position [0, 0]
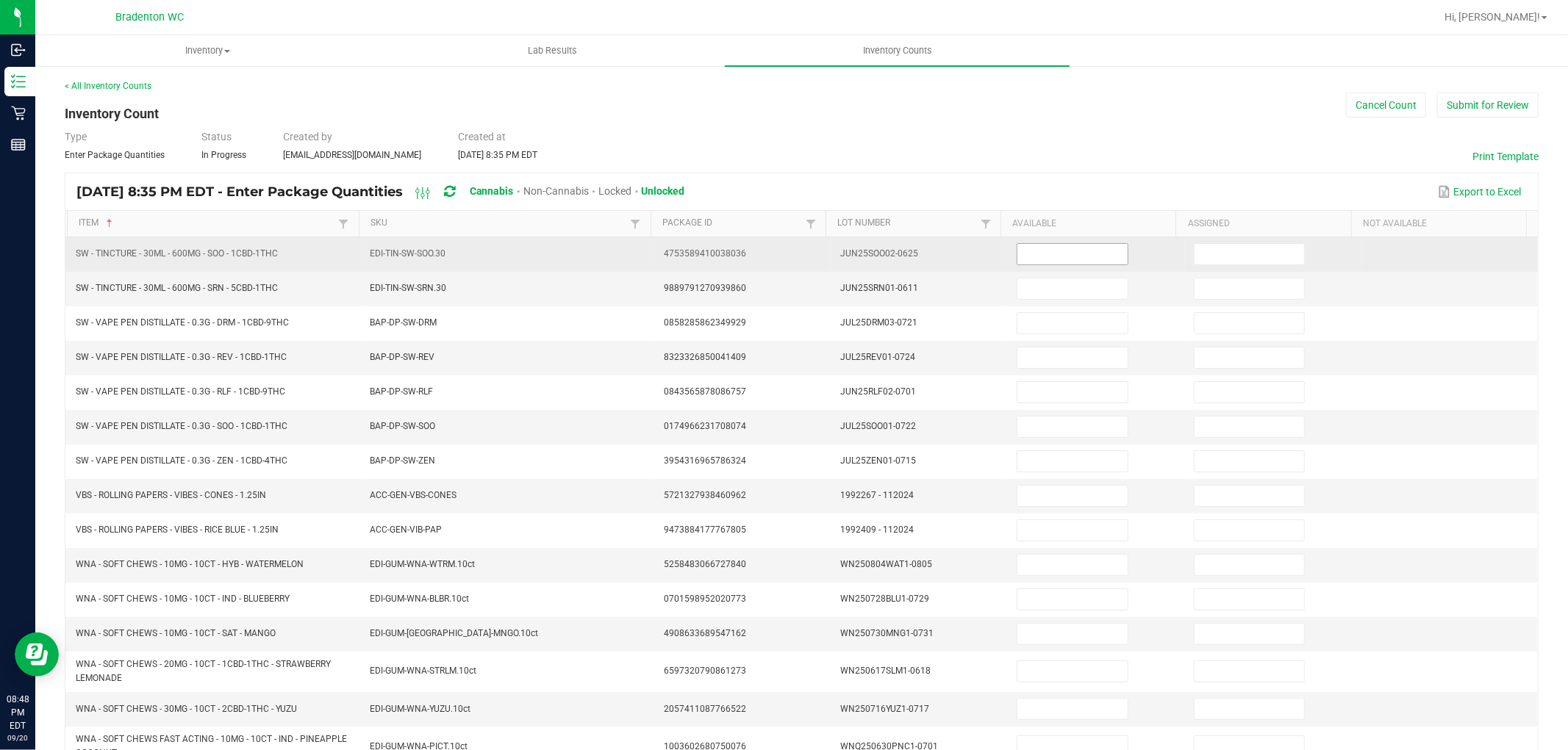
click at [1018, 251] on input at bounding box center [1072, 254] width 110 height 21
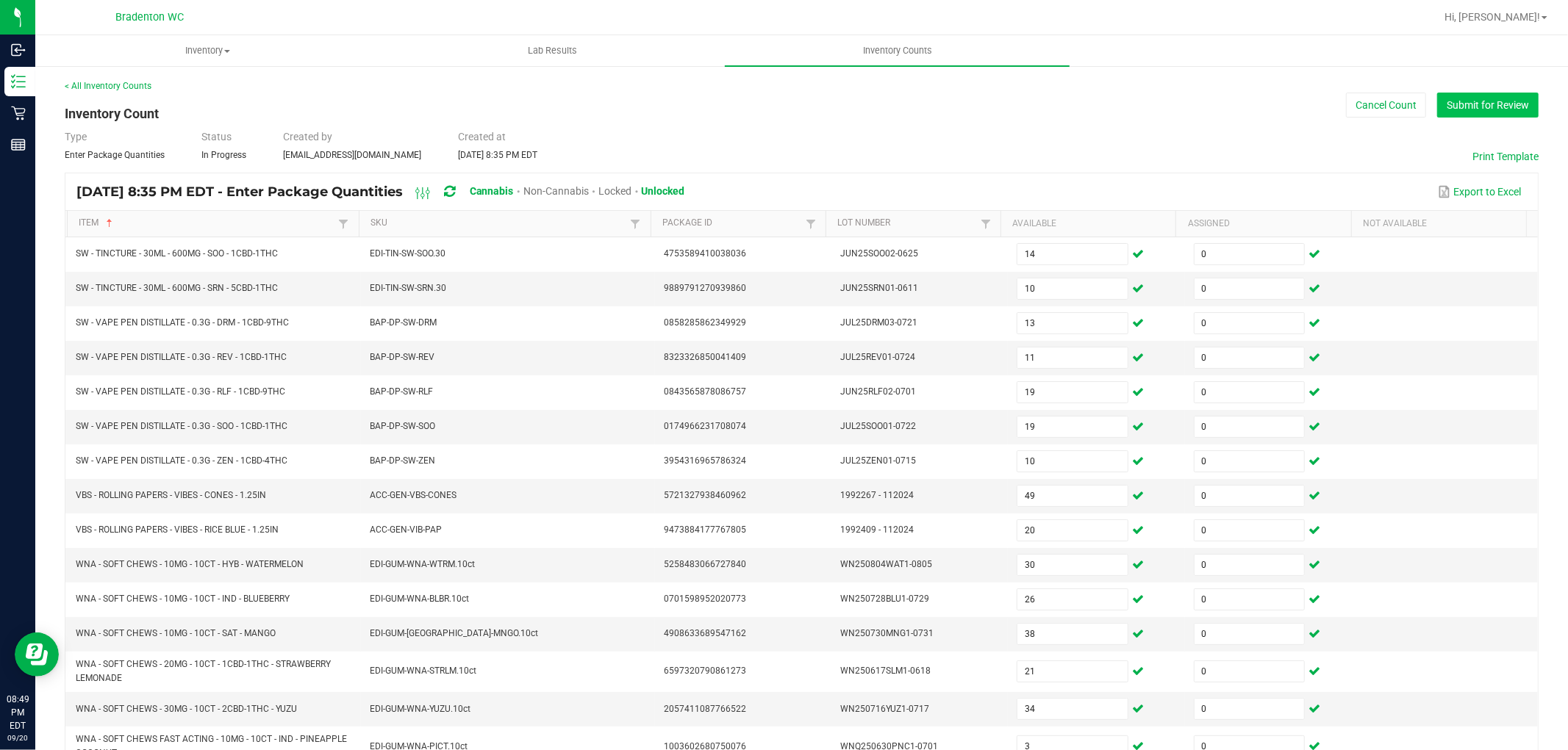
click at [1468, 93] on button "Submit for Review" at bounding box center [1488, 105] width 101 height 25
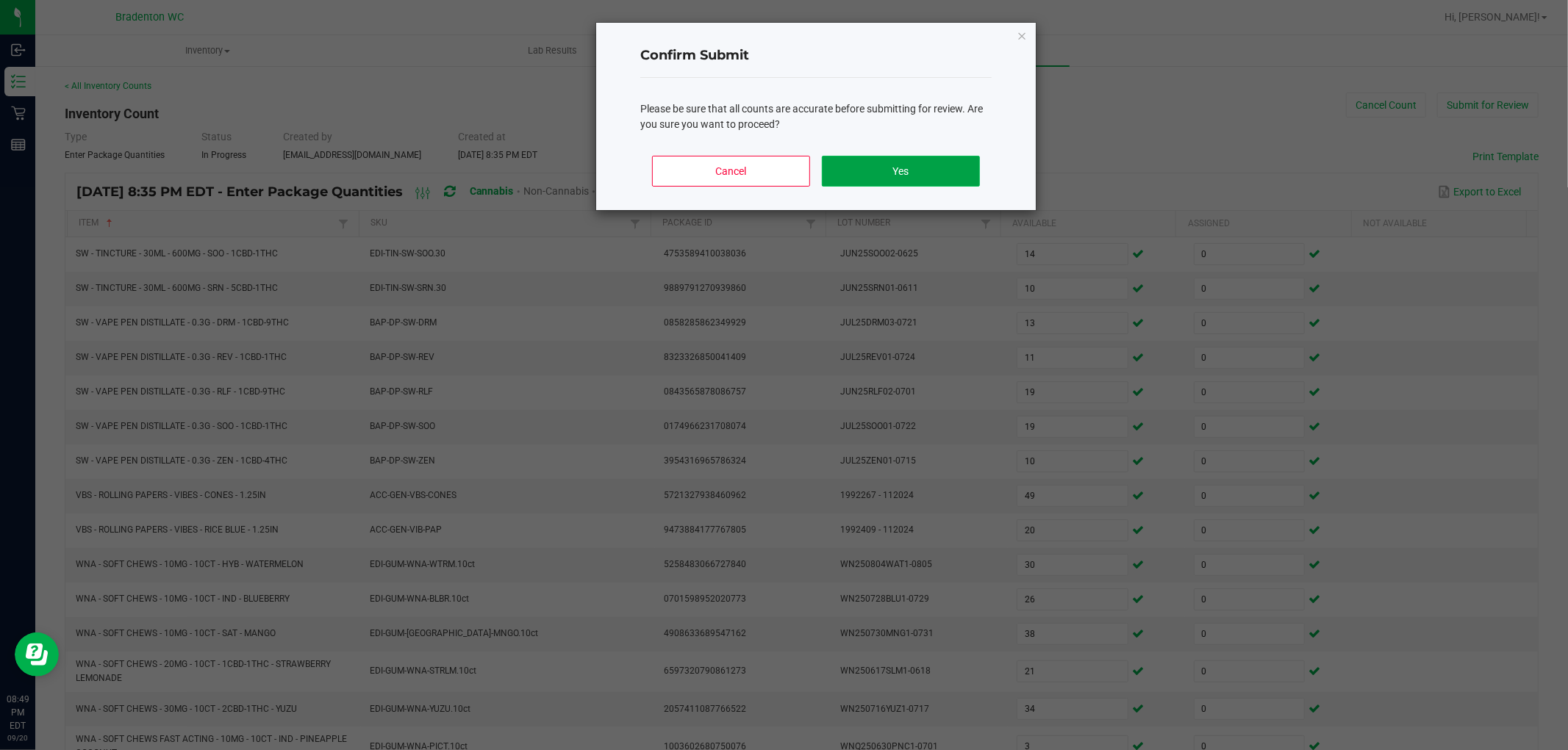
click at [901, 174] on button "Yes" at bounding box center [901, 170] width 158 height 31
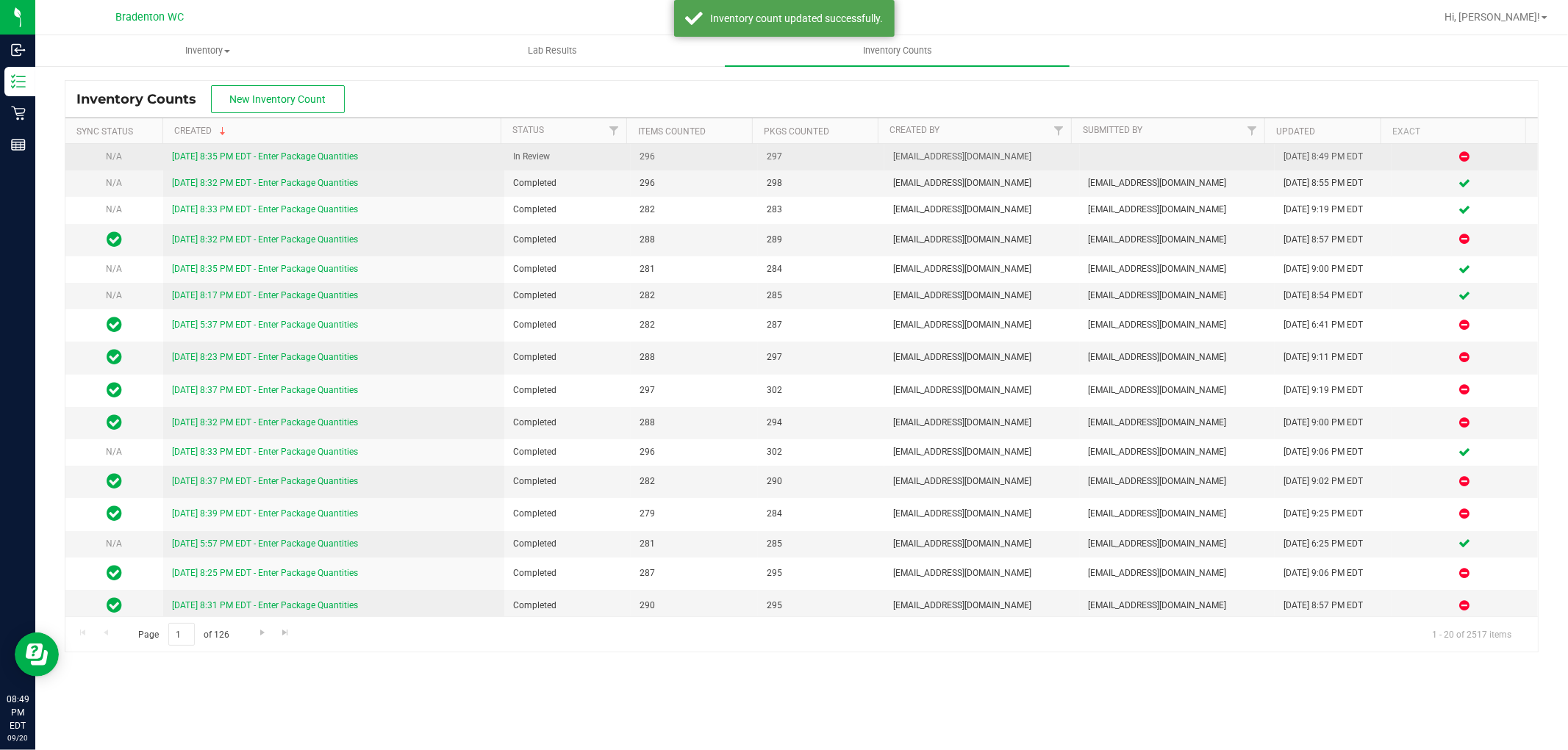
click at [273, 155] on link "9/20/25 8:35 PM EDT - Enter Package Quantities" at bounding box center [265, 156] width 186 height 10
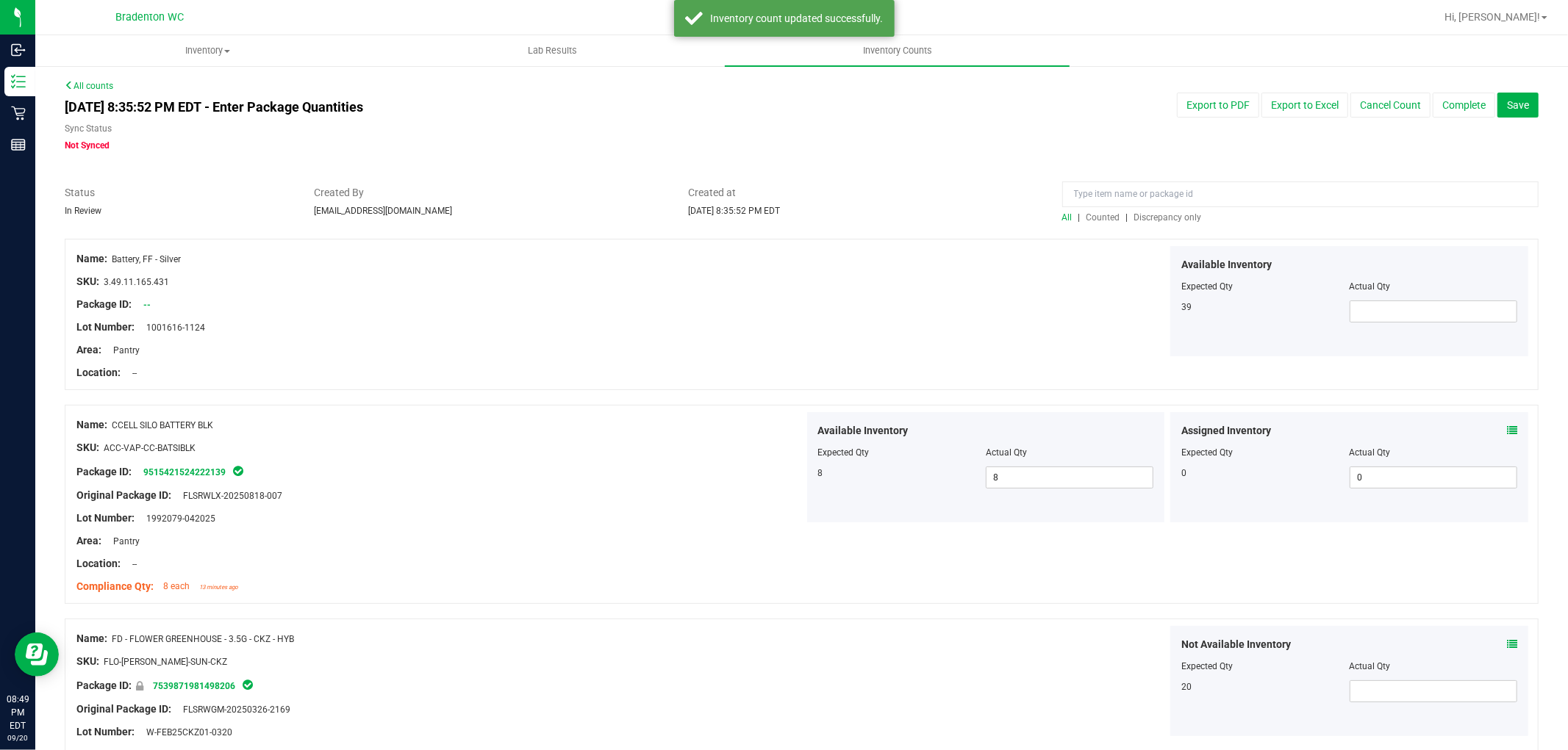
click at [1158, 216] on span "Discrepancy only" at bounding box center [1168, 218] width 67 height 10
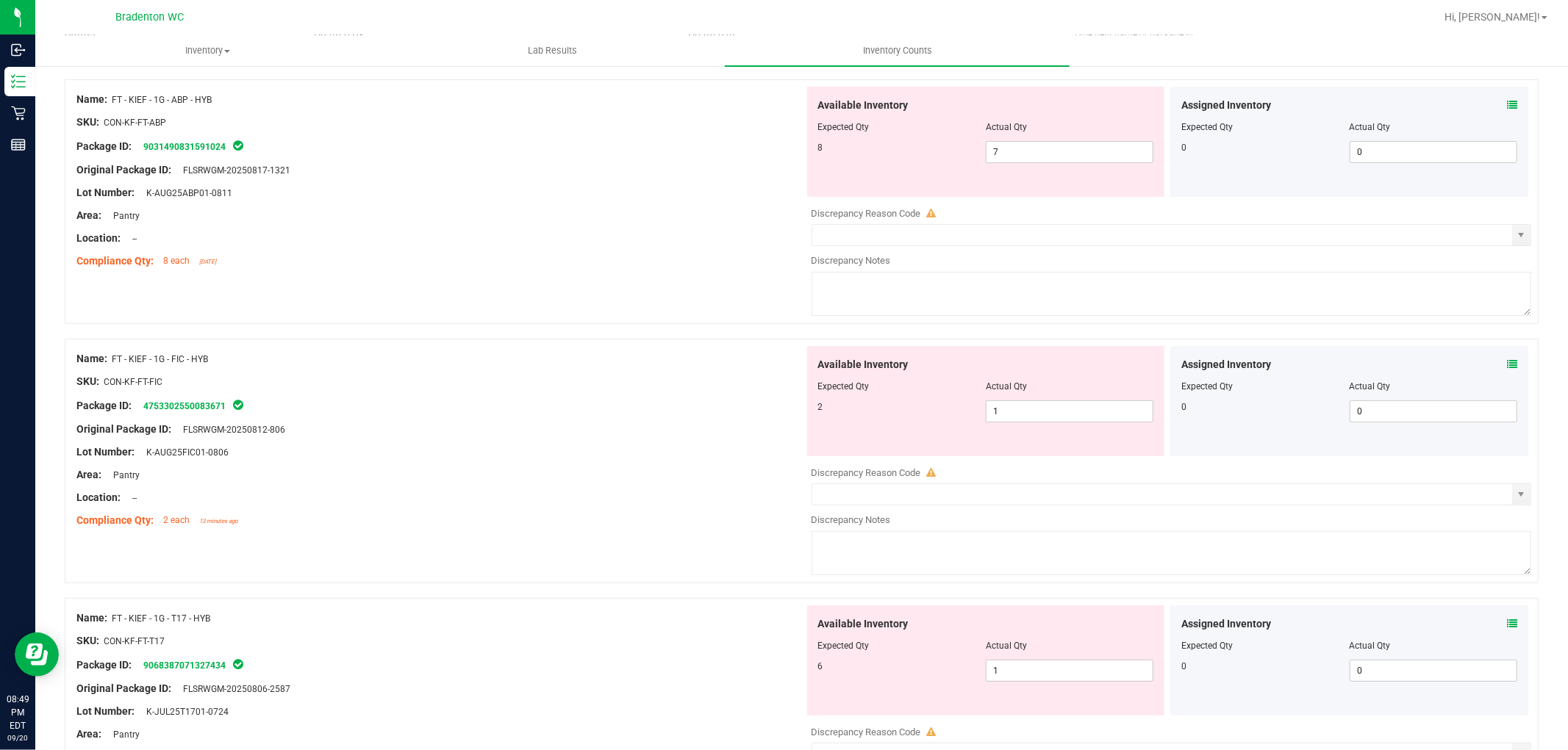
scroll to position [163, 0]
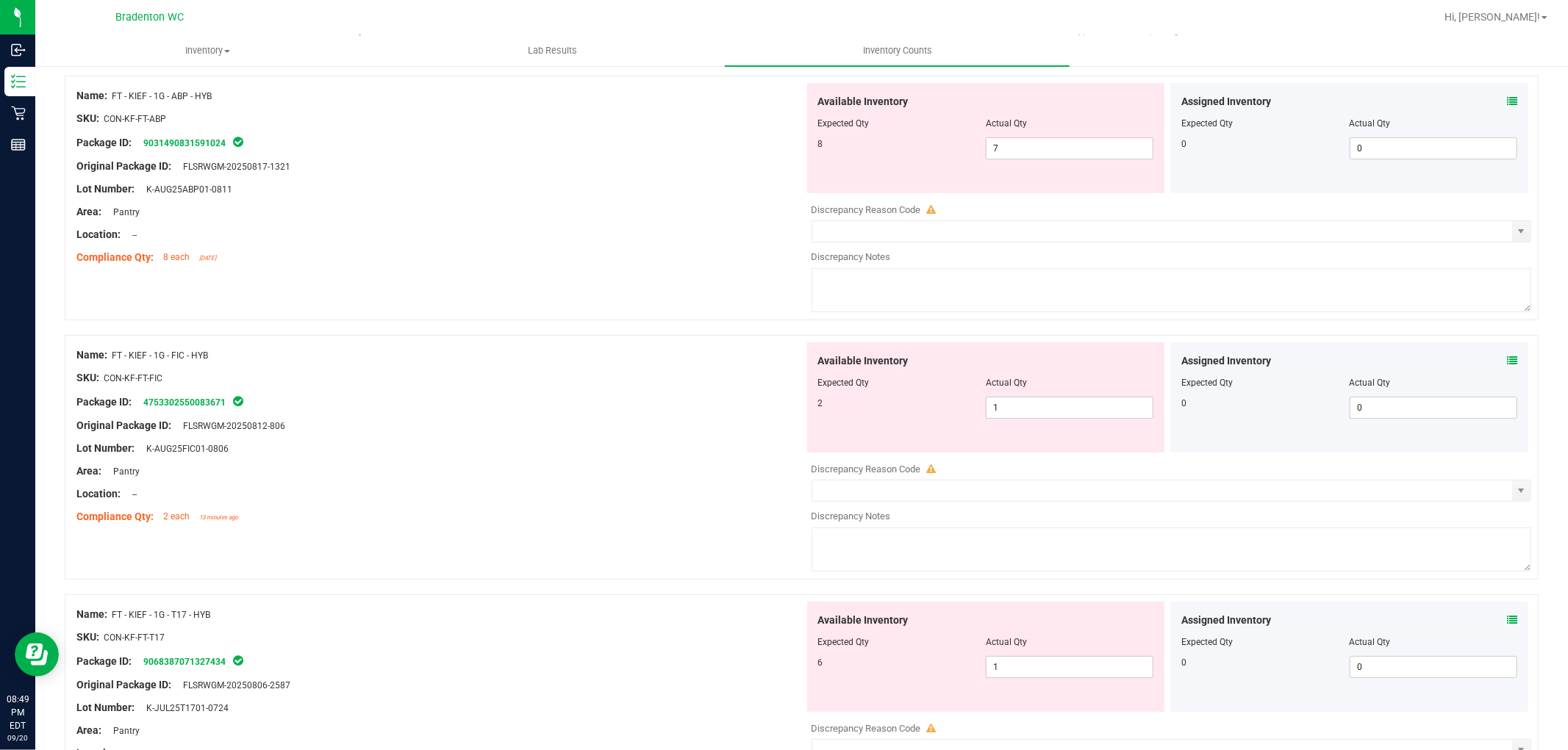
click at [1506, 104] on div "Assigned Inventory Expected Qty Actual Qty 0 0 0" at bounding box center [1349, 138] width 358 height 110
click at [1507, 104] on icon at bounding box center [1512, 101] width 10 height 10
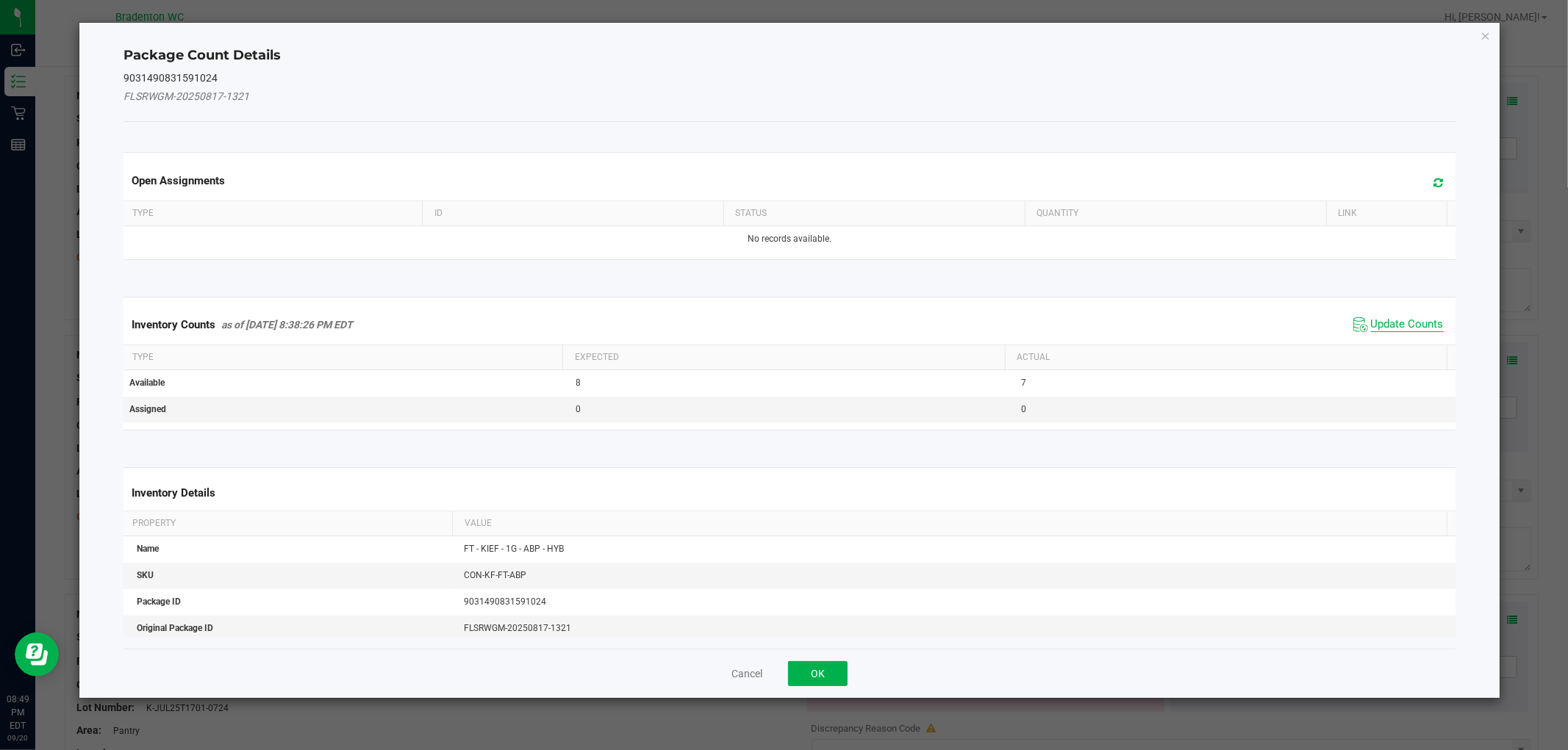
click at [1378, 322] on span "Update Counts" at bounding box center [1408, 325] width 73 height 15
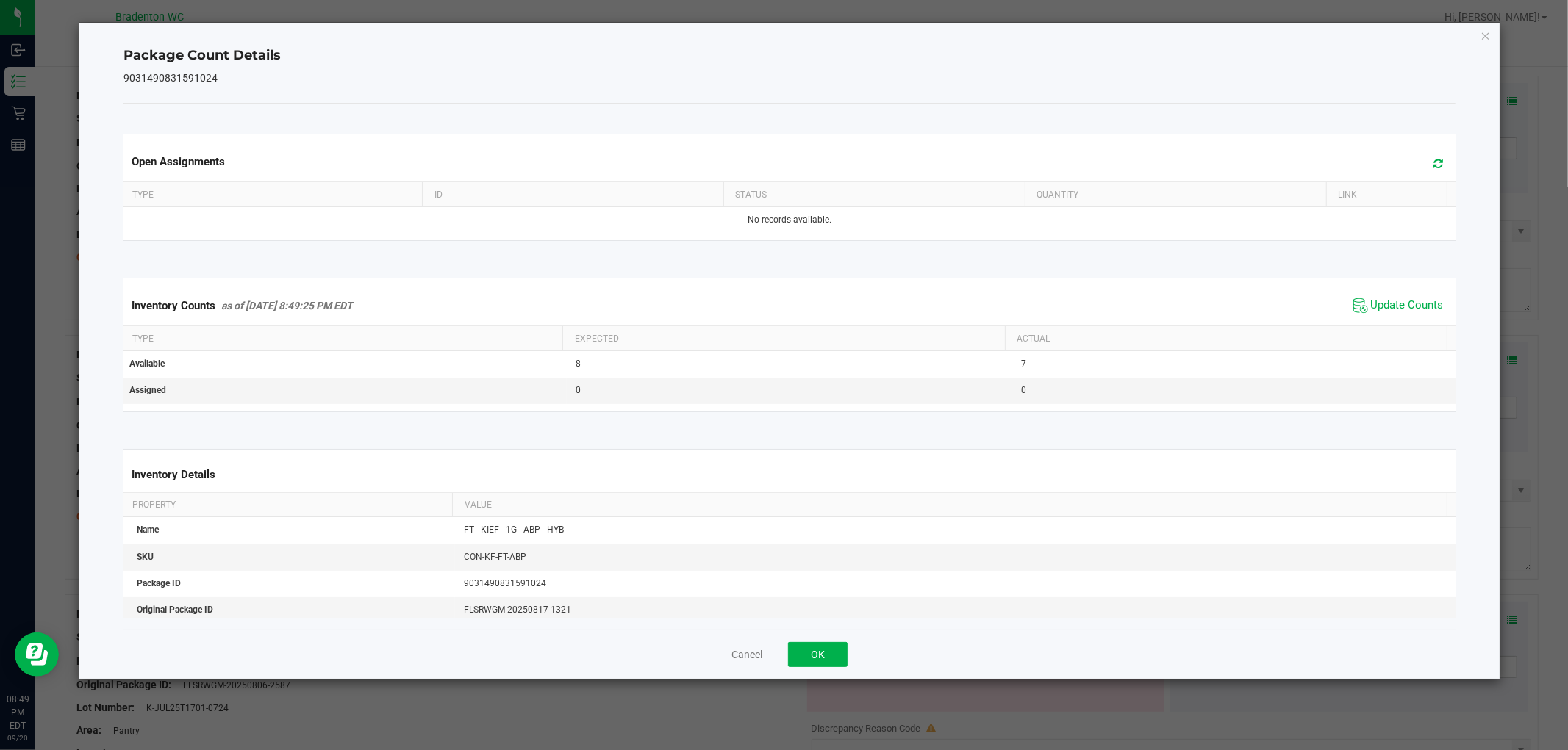
click at [1423, 162] on span at bounding box center [1435, 163] width 25 height 21
click at [820, 644] on button "OK" at bounding box center [818, 654] width 59 height 25
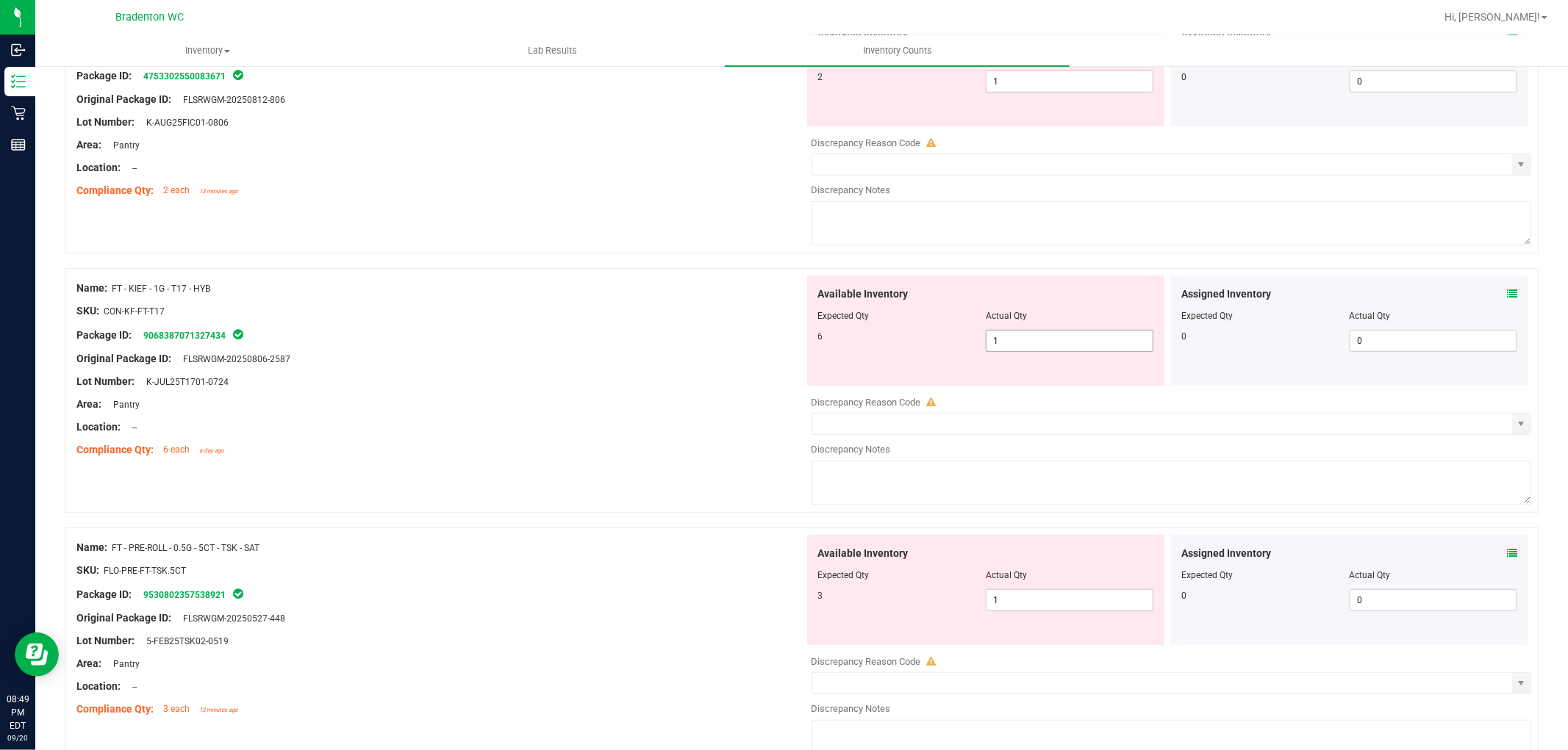
scroll to position [816, 0]
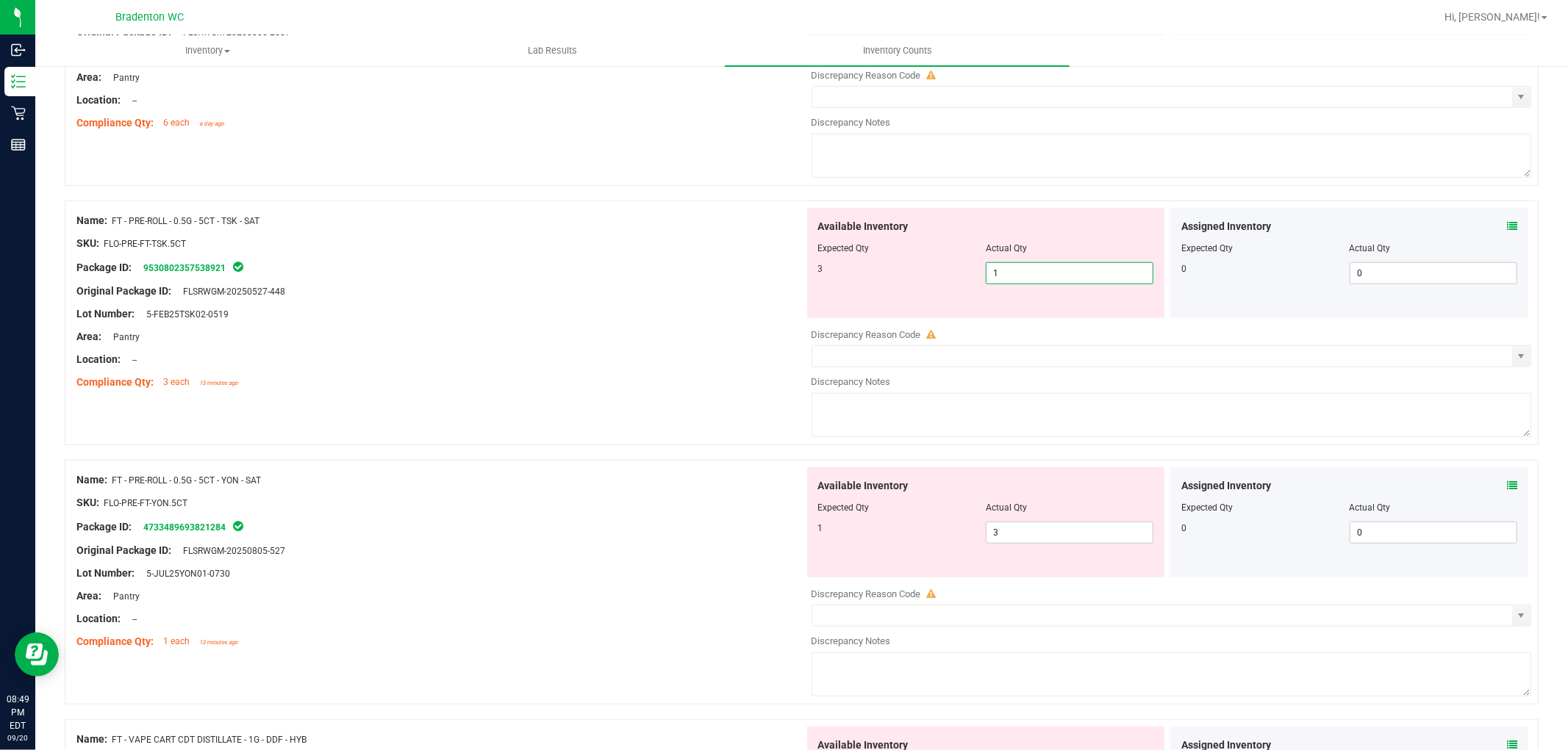
drag, startPoint x: 1026, startPoint y: 268, endPoint x: 896, endPoint y: 274, distance: 130.1
click at [906, 274] on div "3 1 1" at bounding box center [986, 273] width 336 height 22
drag, startPoint x: 1069, startPoint y: 529, endPoint x: 973, endPoint y: 530, distance: 96.0
click at [1064, 530] on div "Available Inventory Expected Qty Actual Qty 1 3 3" at bounding box center [986, 521] width 358 height 110
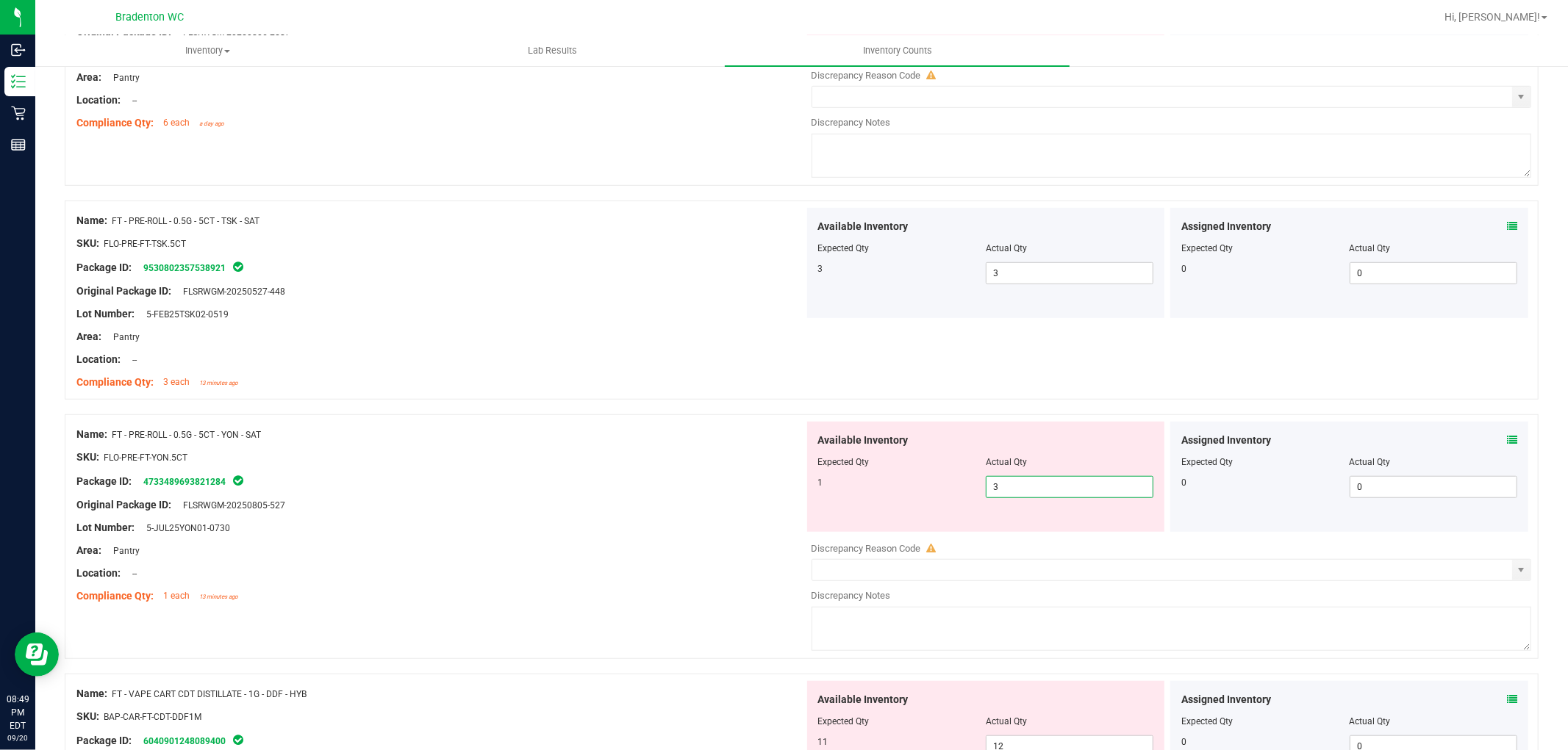
drag, startPoint x: 1061, startPoint y: 491, endPoint x: 748, endPoint y: 473, distance: 313.5
click at [861, 473] on div "Available Inventory Expected Qty Actual Qty 1 3 3" at bounding box center [986, 476] width 358 height 110
click at [731, 478] on div "Package ID: 4733489693821284" at bounding box center [440, 482] width 728 height 18
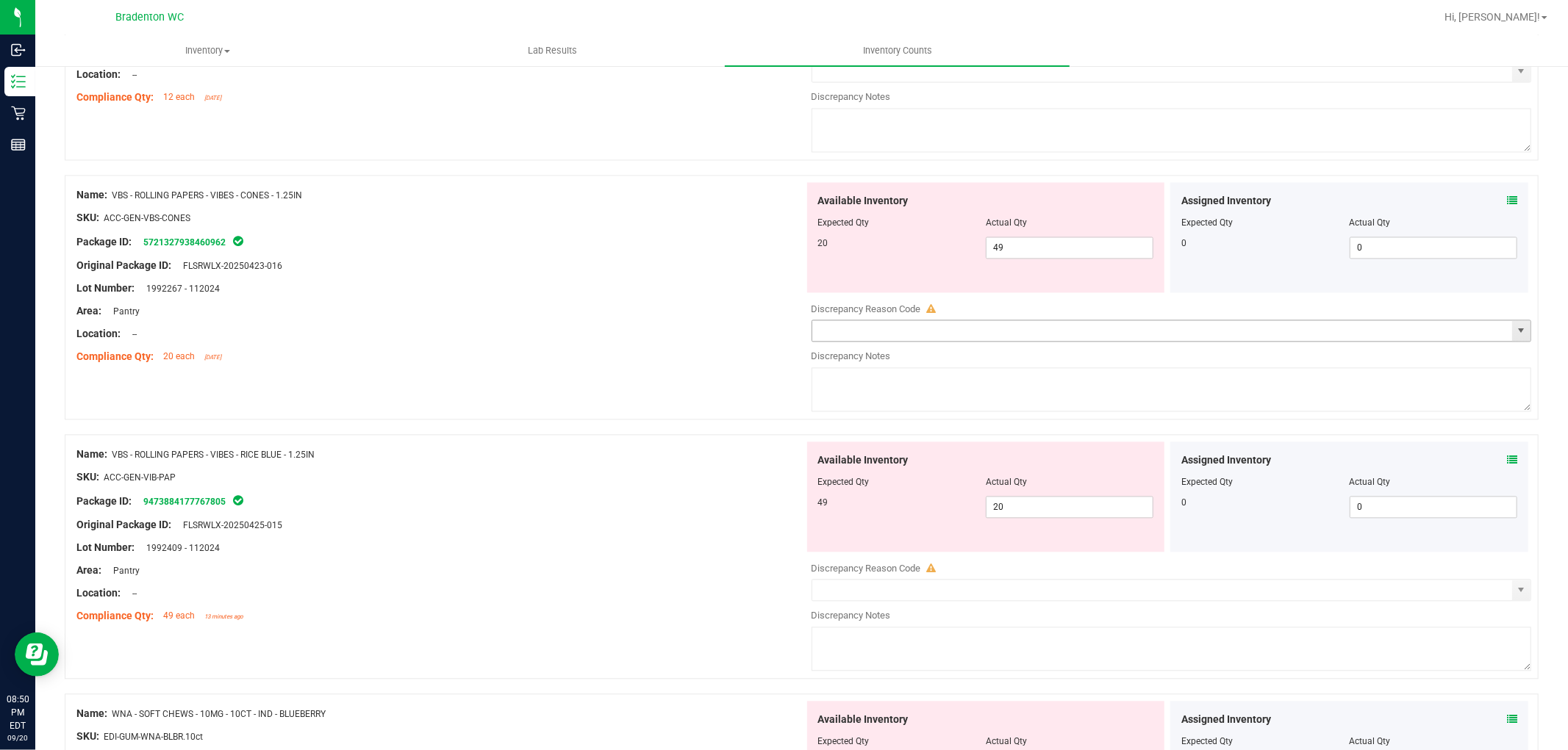
scroll to position [2612, 0]
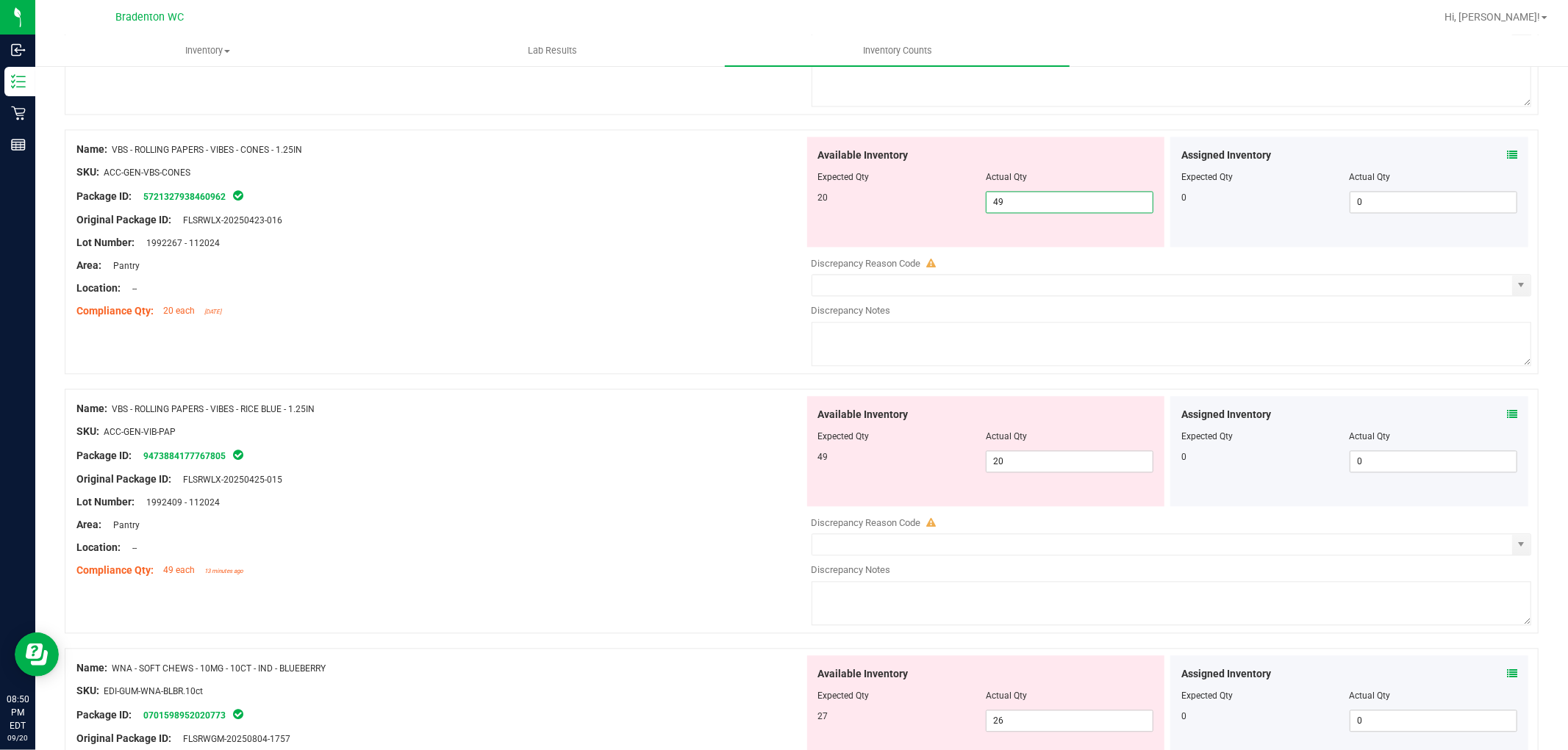
drag, startPoint x: 1064, startPoint y: 210, endPoint x: 920, endPoint y: 210, distance: 144.0
click at [920, 210] on div "20 49 49" at bounding box center [986, 202] width 336 height 22
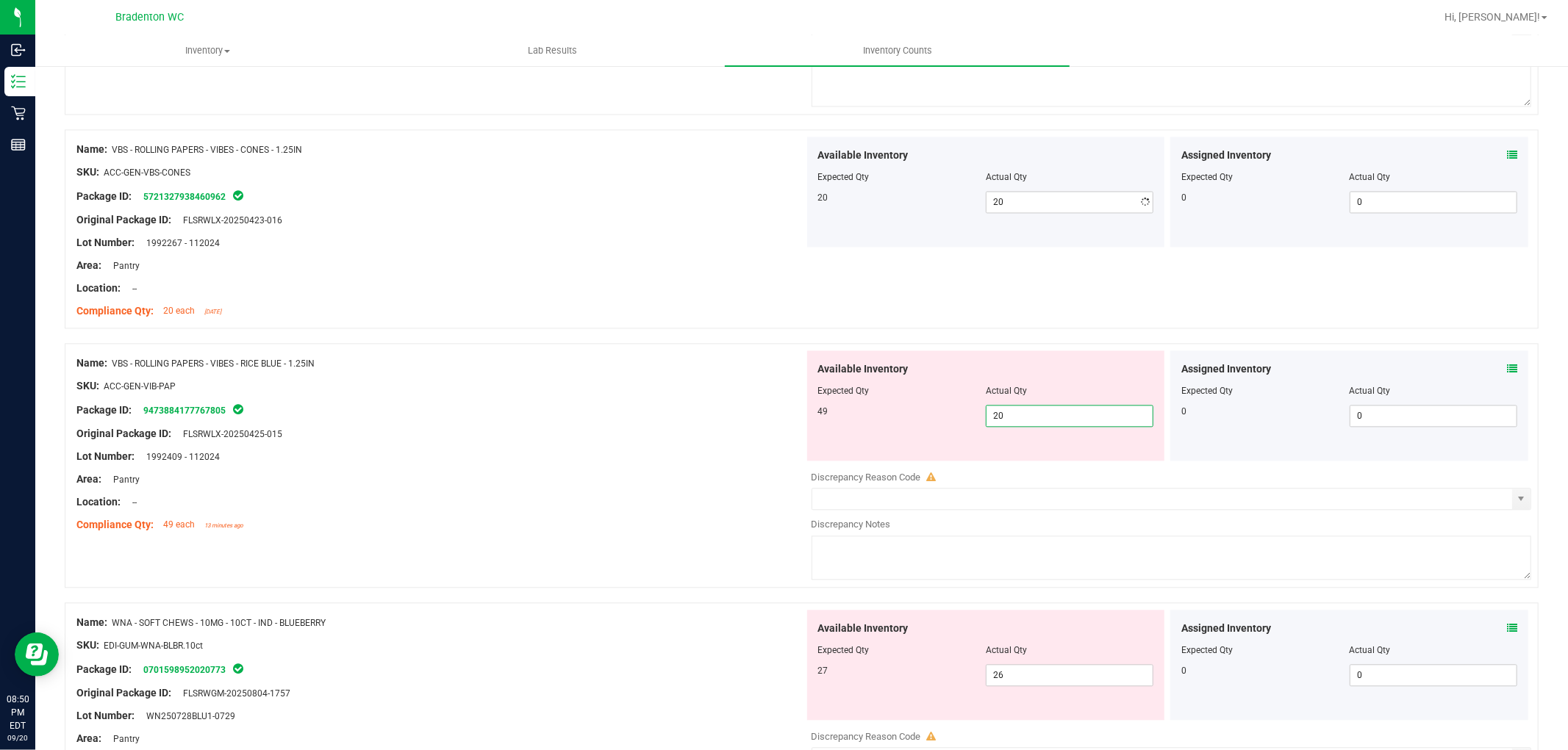
drag, startPoint x: 1038, startPoint y: 471, endPoint x: 781, endPoint y: 464, distance: 257.1
click at [781, 467] on div "Name: VBS - ROLLING PAPERS - VIBES - RICE BLUE - 1.25IN SKU: ACC-GEN-VIB-PAP Pa…" at bounding box center [801, 465] width 1474 height 244
drag, startPoint x: 1034, startPoint y: 410, endPoint x: 941, endPoint y: 413, distance: 93.0
click at [939, 412] on div "Available Inventory Expected Qty Actual Qty 49 2 2" at bounding box center [986, 405] width 358 height 110
drag, startPoint x: 1008, startPoint y: 418, endPoint x: 888, endPoint y: 418, distance: 120.0
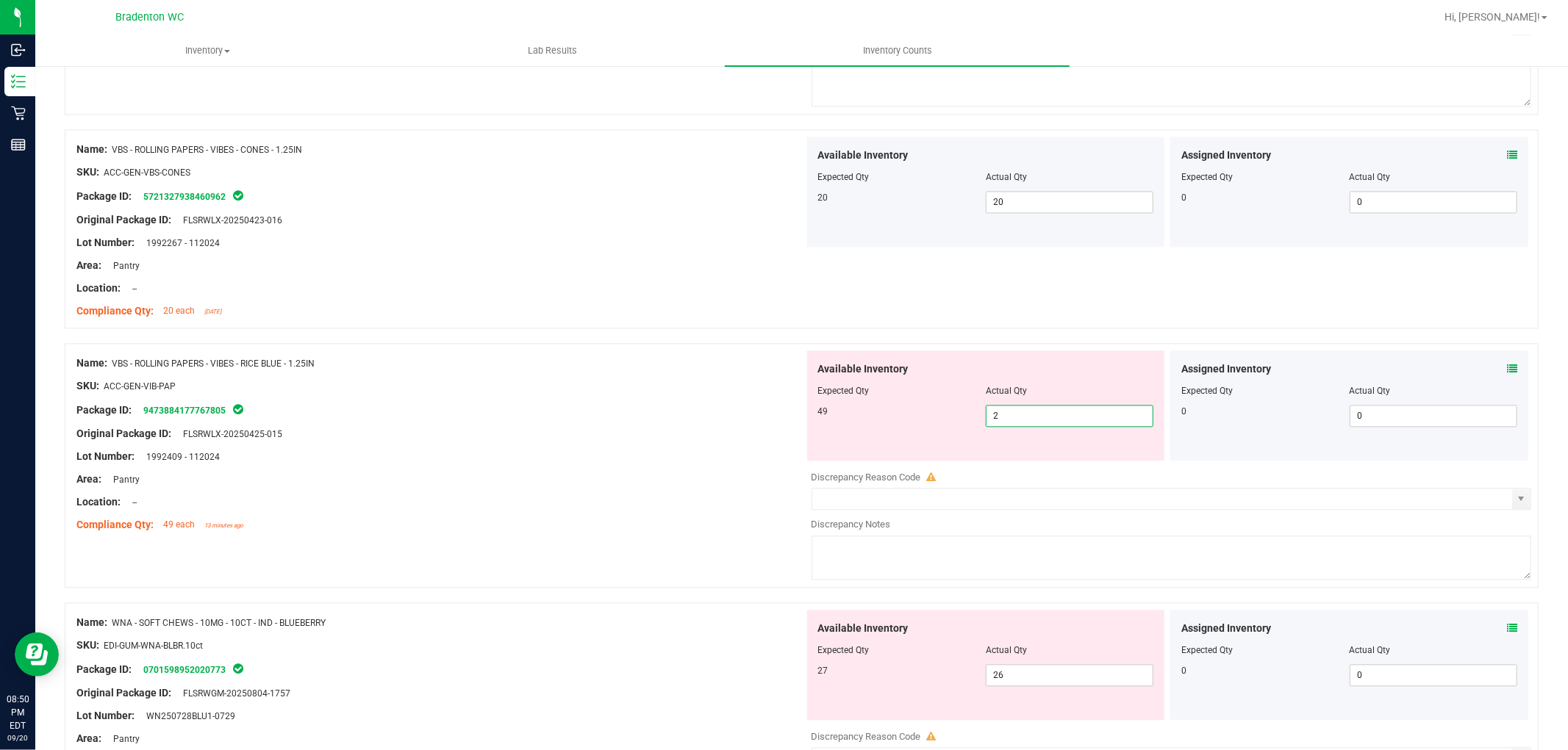
click at [890, 418] on div "49 2 2" at bounding box center [986, 416] width 336 height 22
drag, startPoint x: 607, startPoint y: 551, endPoint x: 715, endPoint y: 561, distance: 108.5
click at [614, 551] on div "Name: VBS - ROLLING PAPERS - VIBES - RICE BLUE - 1.25IN SKU: ACC-GEN-VIB-PAP Pa…" at bounding box center [801, 473] width 1474 height 259
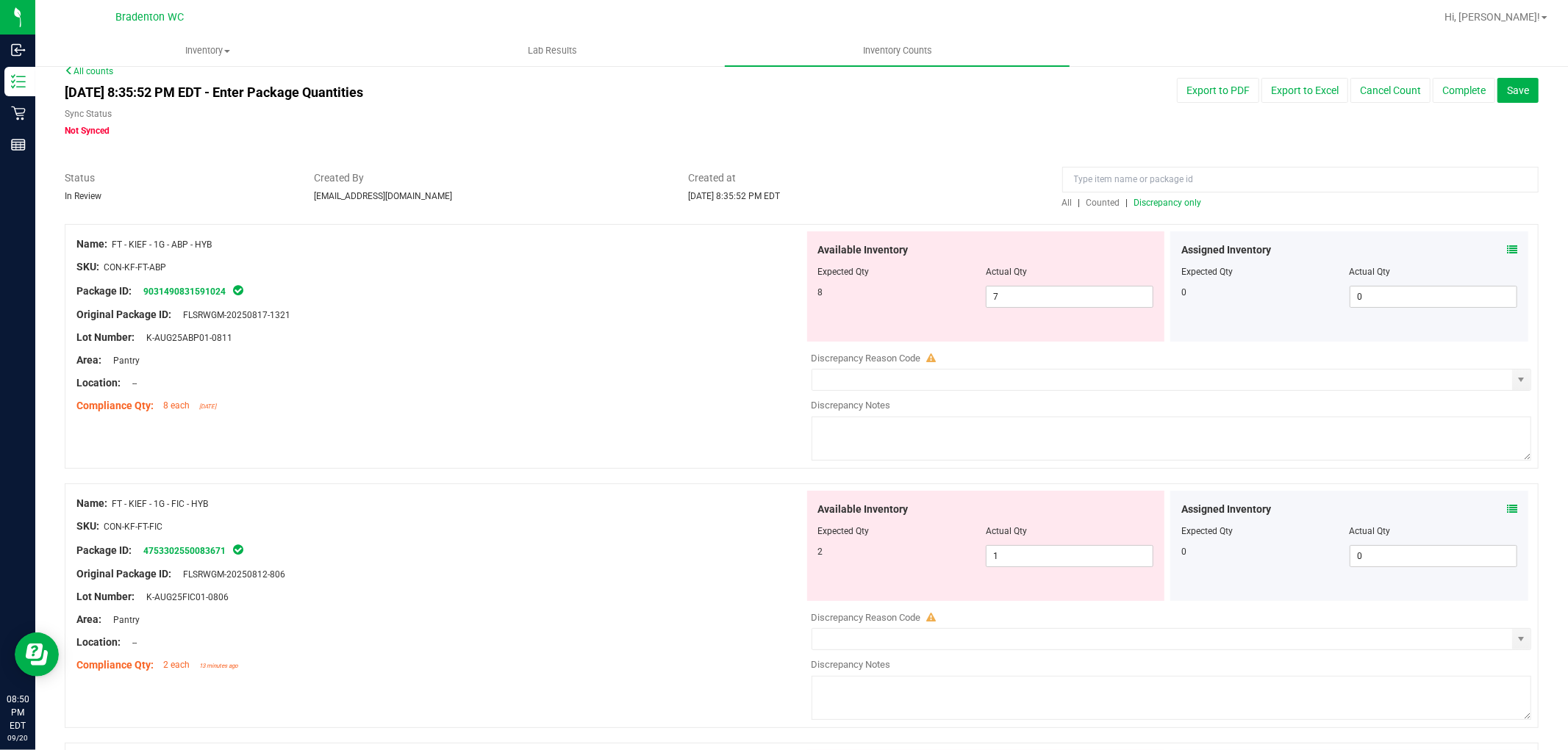
scroll to position [0, 0]
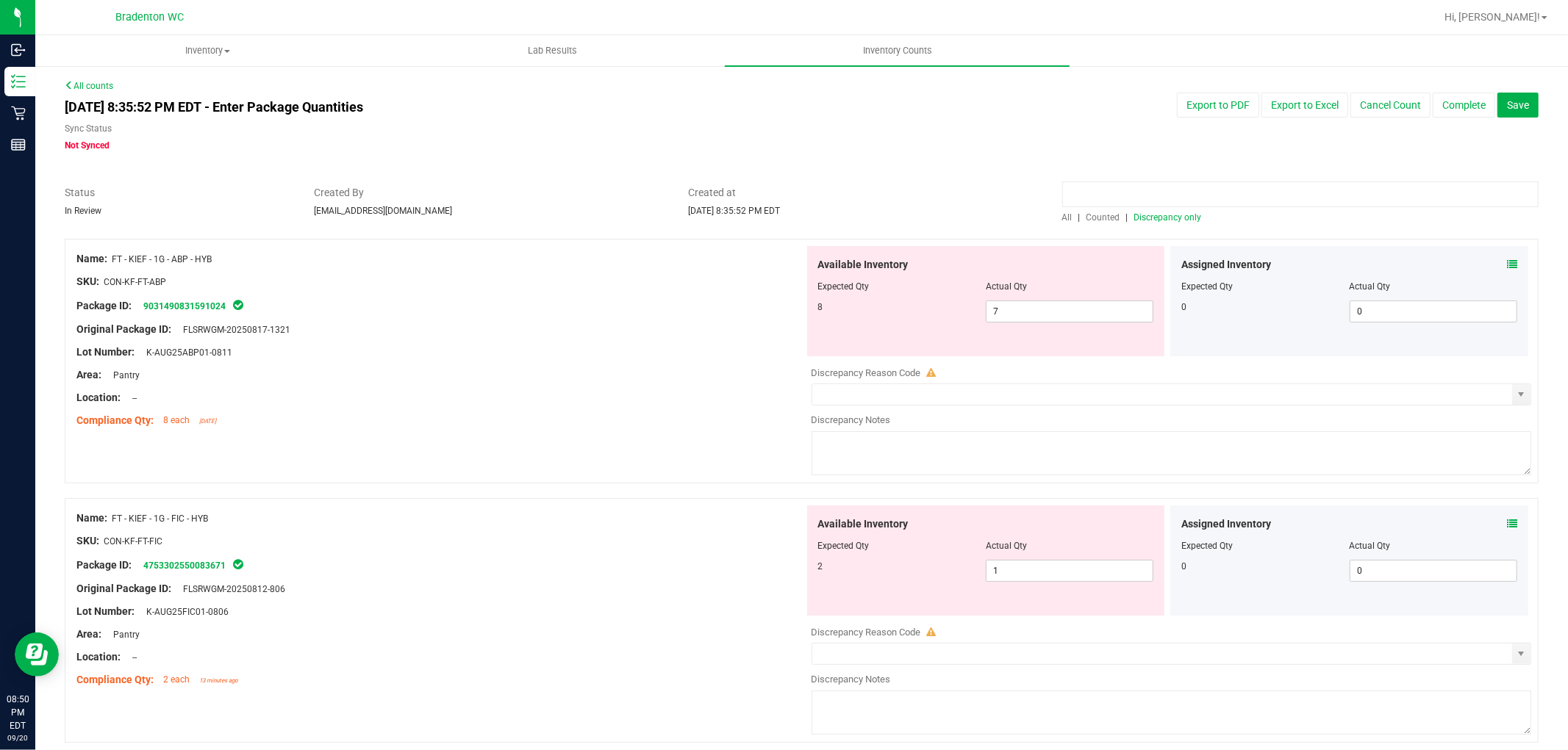
click at [1141, 184] on input at bounding box center [1300, 194] width 476 height 26
click at [1094, 214] on span "Counted" at bounding box center [1104, 218] width 34 height 10
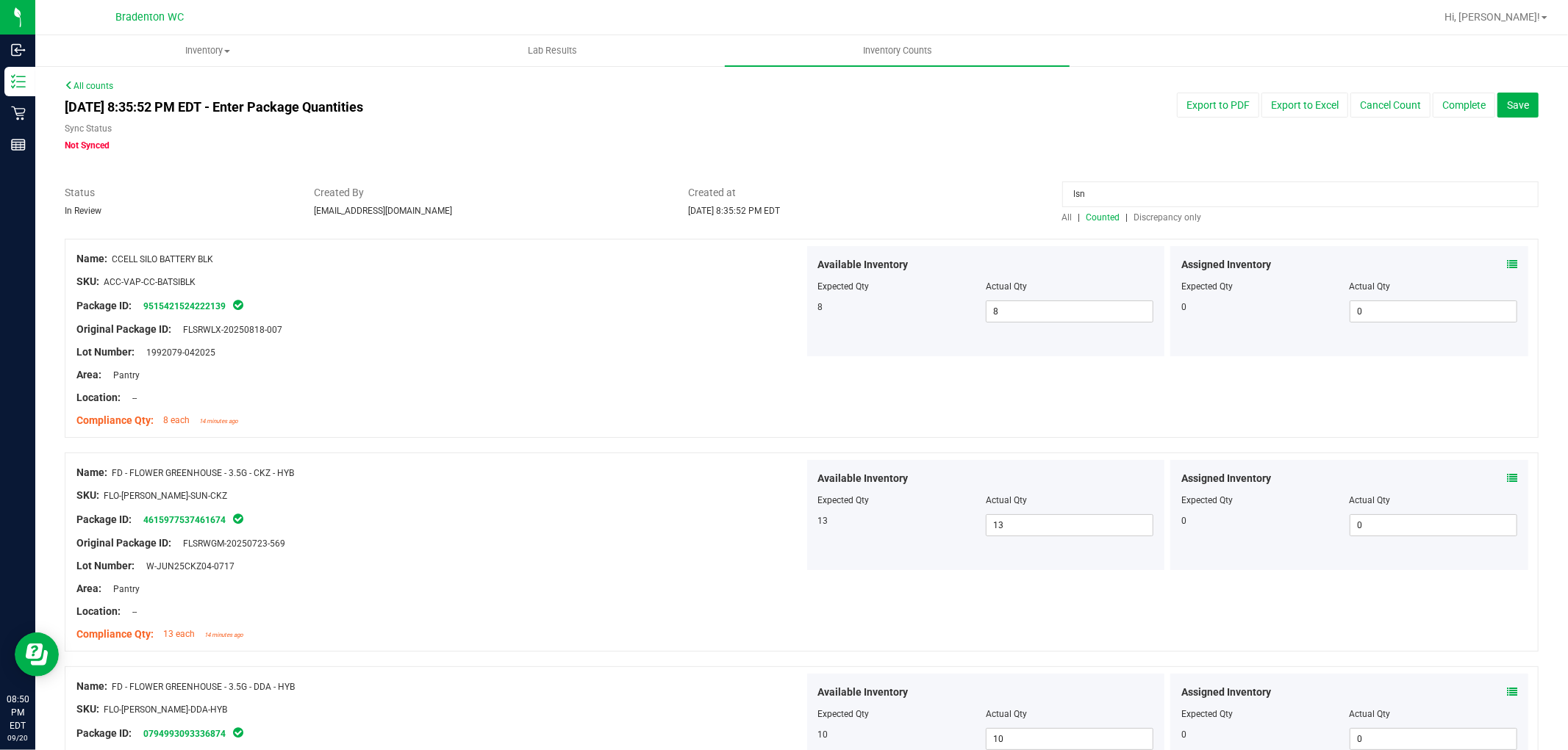
drag, startPoint x: 1192, startPoint y: 184, endPoint x: 887, endPoint y: 193, distance: 305.1
click at [895, 193] on div "Status In Review Created By obenjamin@liveparallel.com Created at Sep 20, 2025 …" at bounding box center [801, 204] width 1496 height 39
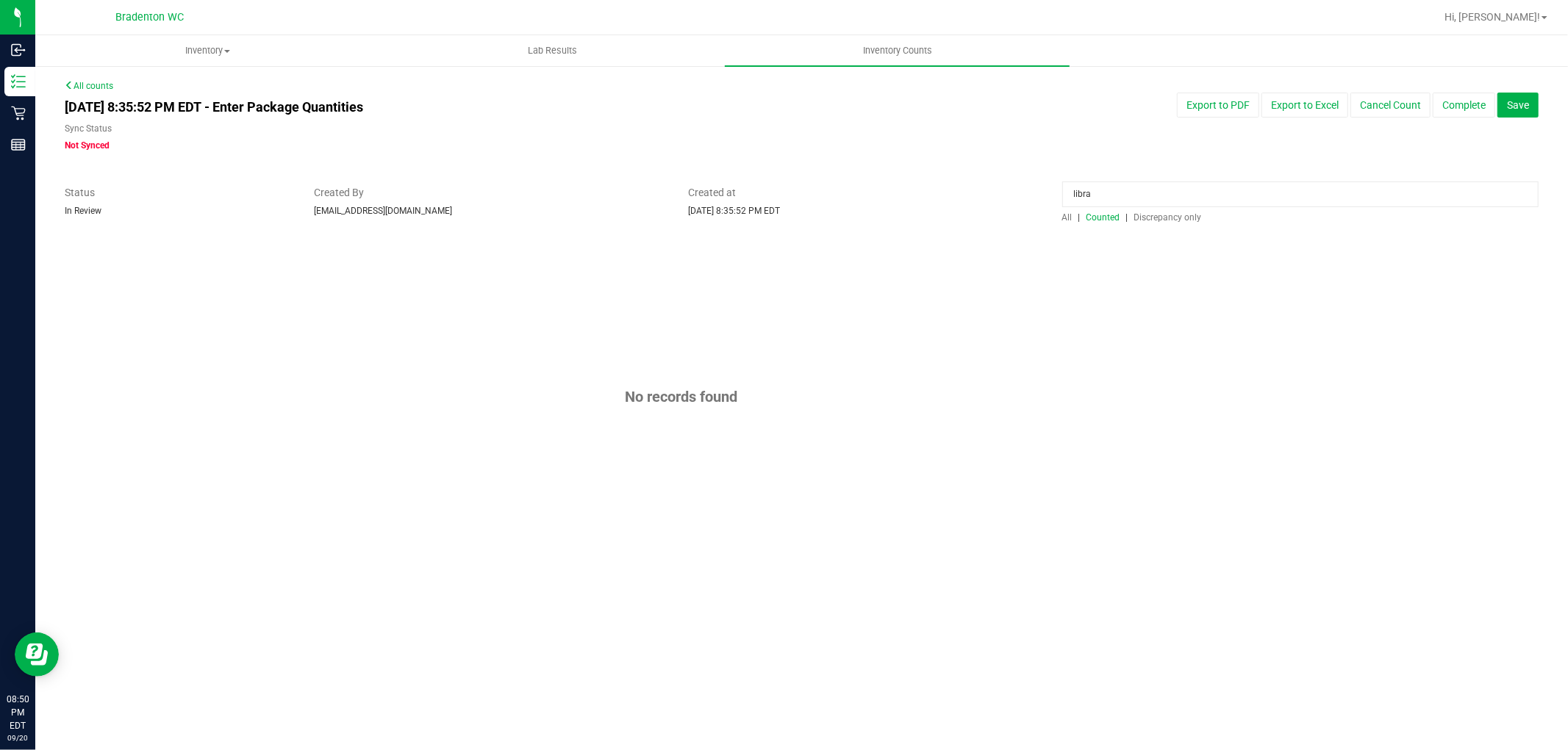
drag, startPoint x: 1109, startPoint y: 187, endPoint x: 899, endPoint y: 194, distance: 210.1
click at [901, 194] on div "Status In Review Created By obenjamin@liveparallel.com Created at Sep 20, 2025 …" at bounding box center [801, 204] width 1496 height 39
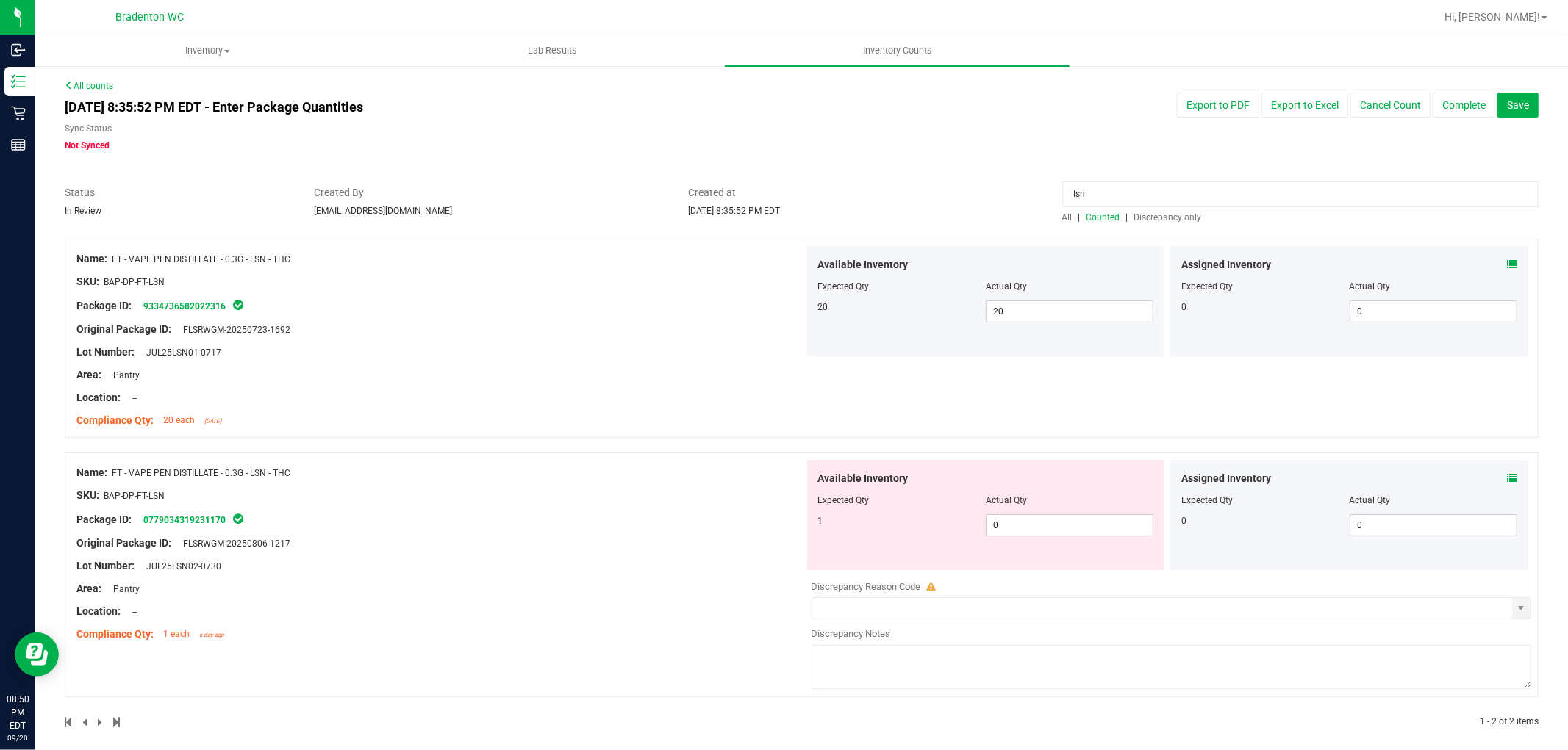
click at [1142, 216] on span "Discrepancy only" at bounding box center [1168, 218] width 67 height 10
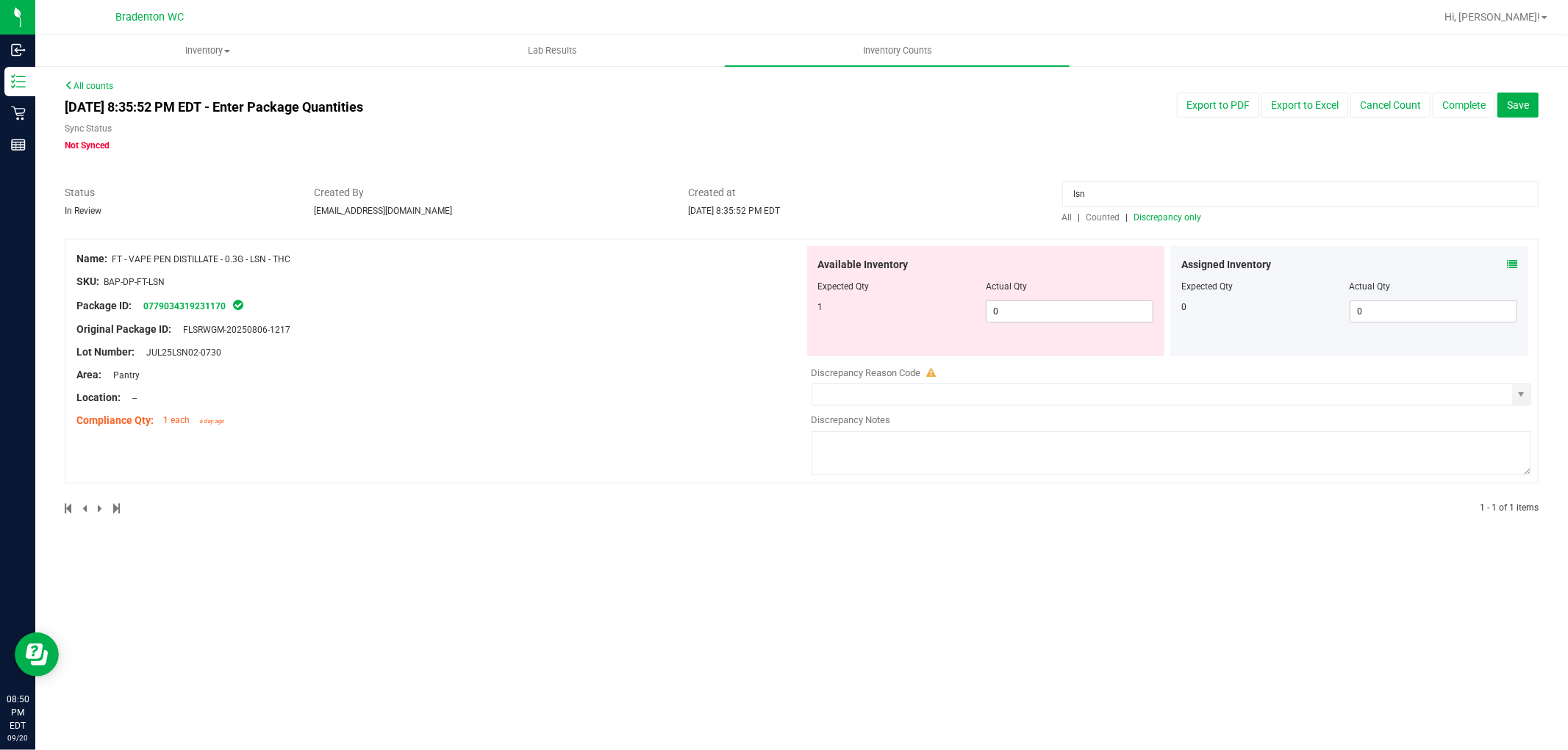
drag, startPoint x: 1090, startPoint y: 191, endPoint x: 855, endPoint y: 190, distance: 235.0
click at [856, 190] on div "Status In Review Created By obenjamin@liveparallel.com Created at Sep 20, 2025 …" at bounding box center [801, 204] width 1496 height 39
click at [1157, 219] on span "Discrepancy only" at bounding box center [1168, 218] width 67 height 10
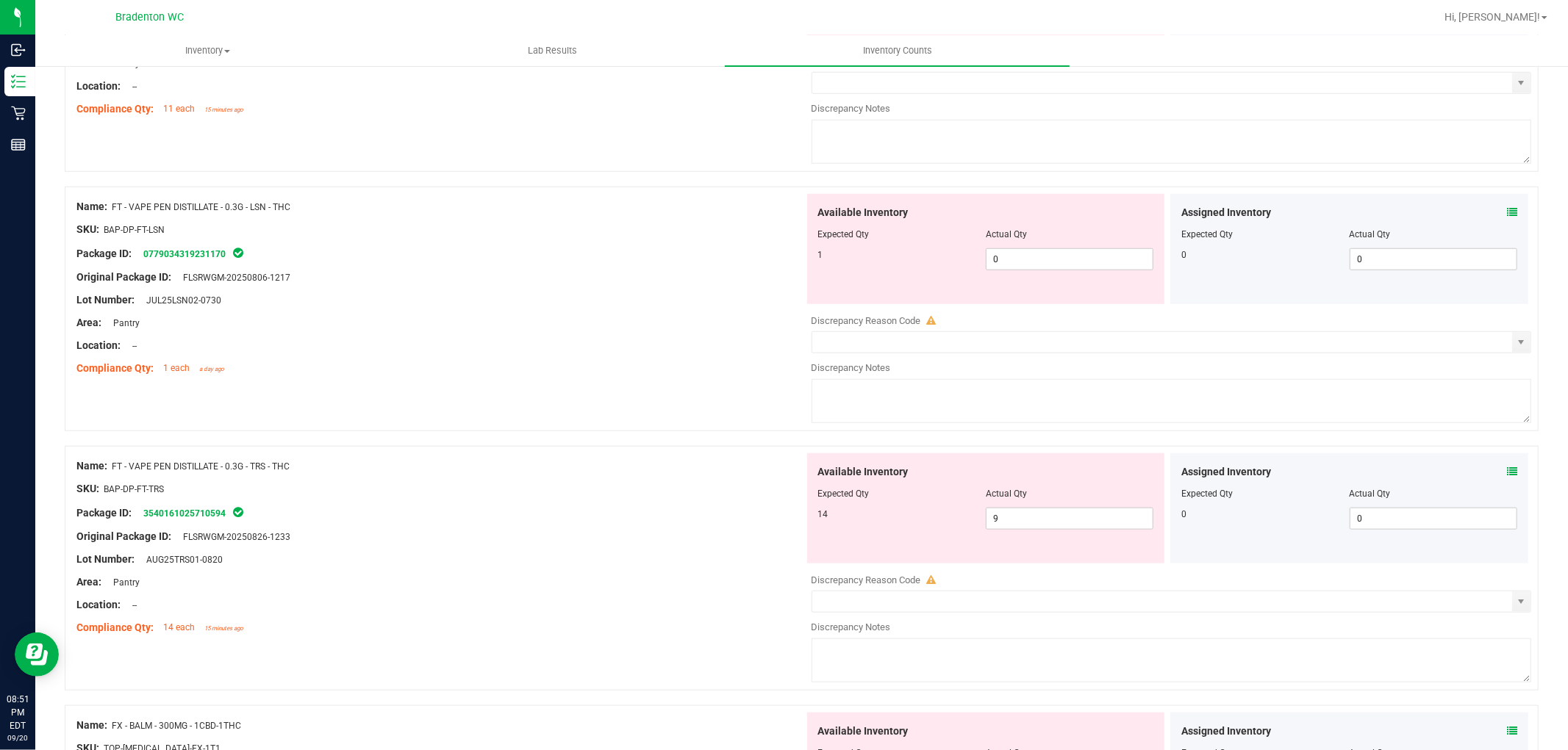
scroll to position [1070, 0]
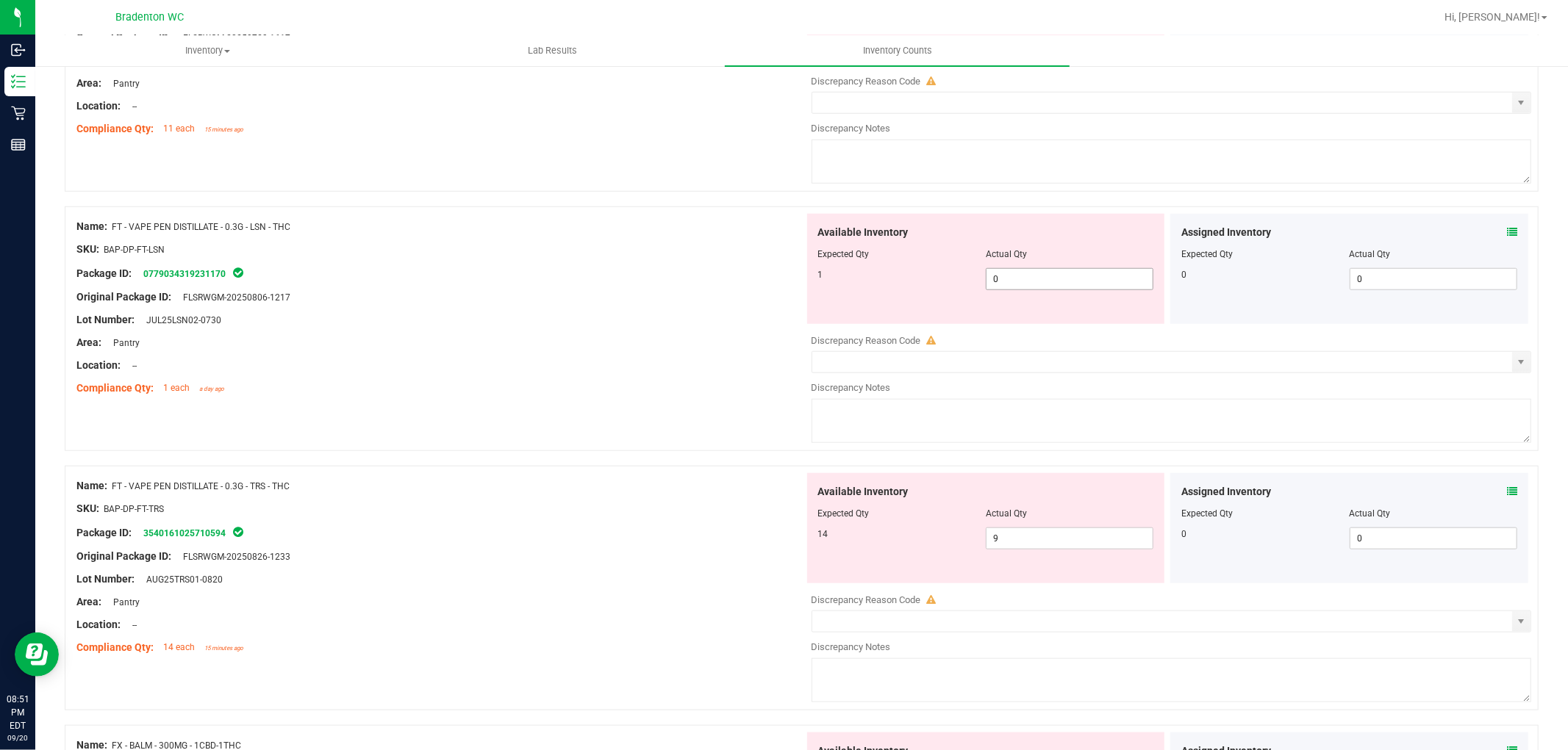
click at [1047, 284] on input "0" at bounding box center [1070, 279] width 166 height 21
click at [608, 443] on div "Name: FT - KIEF - 1G - ABP - HYB SKU: CON-KF-FT-ABP Package ID: 903149083159102…" at bounding box center [801, 344] width 1474 height 2351
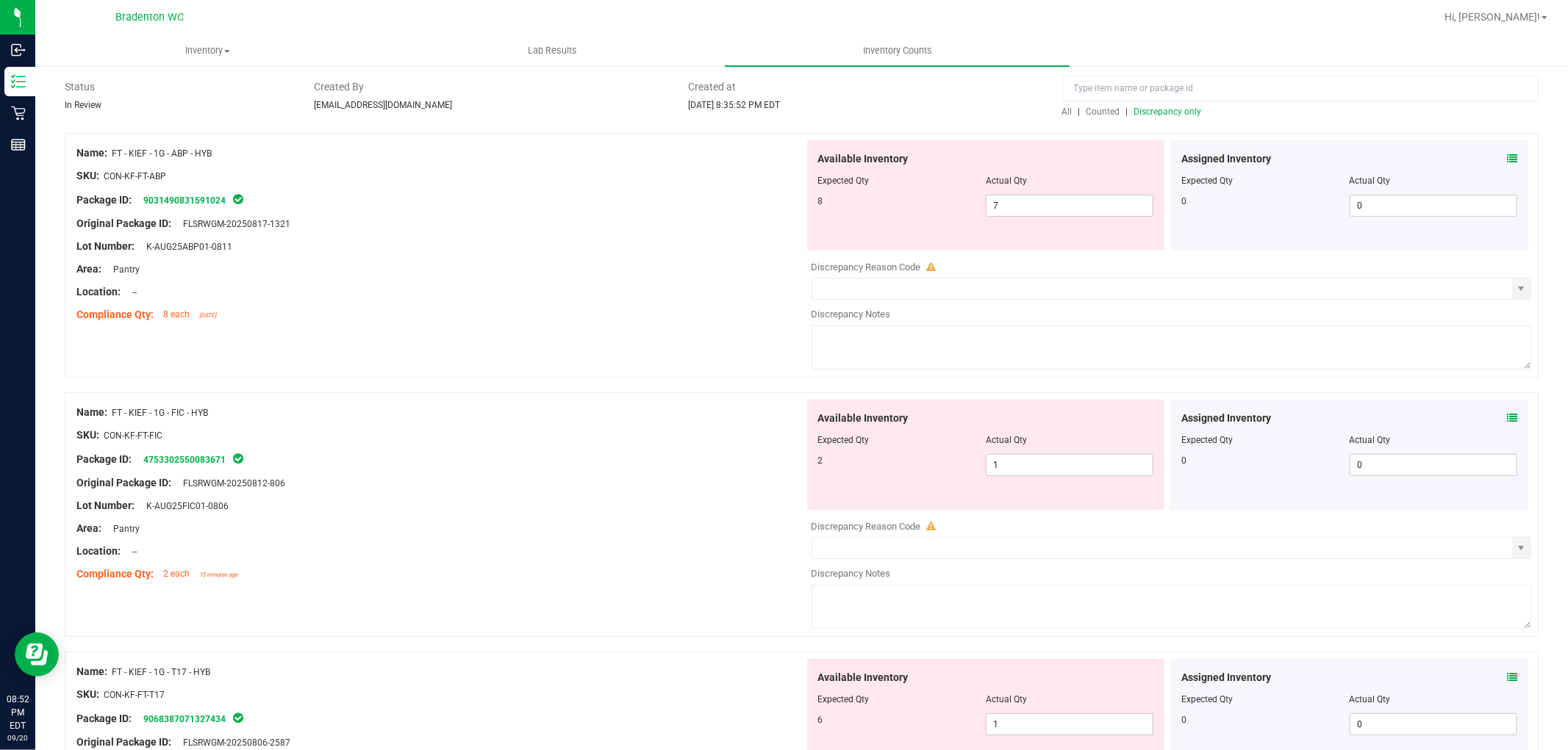
scroll to position [107, 0]
click at [1039, 204] on input "7" at bounding box center [1070, 205] width 166 height 21
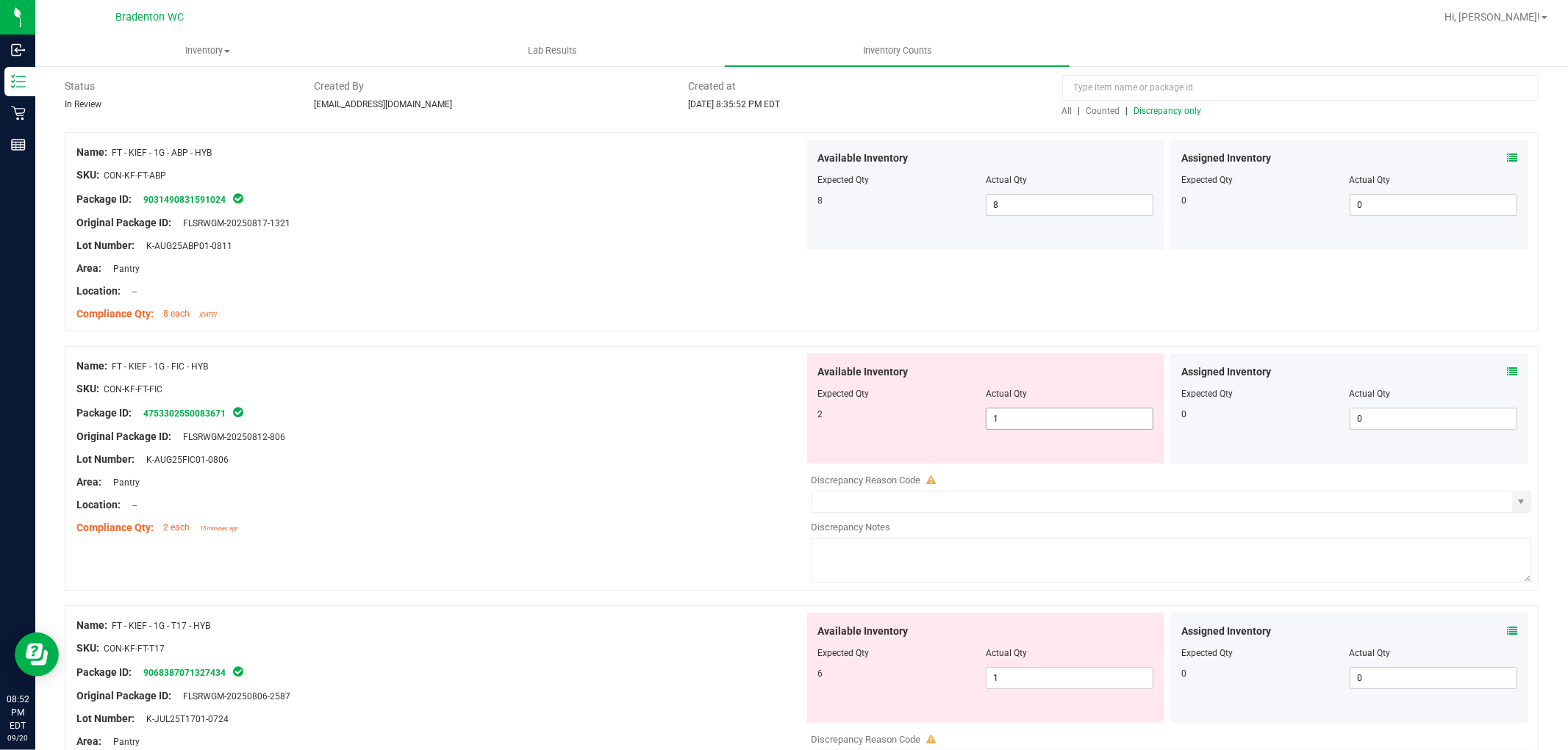
click at [1075, 420] on input "1" at bounding box center [1070, 419] width 166 height 21
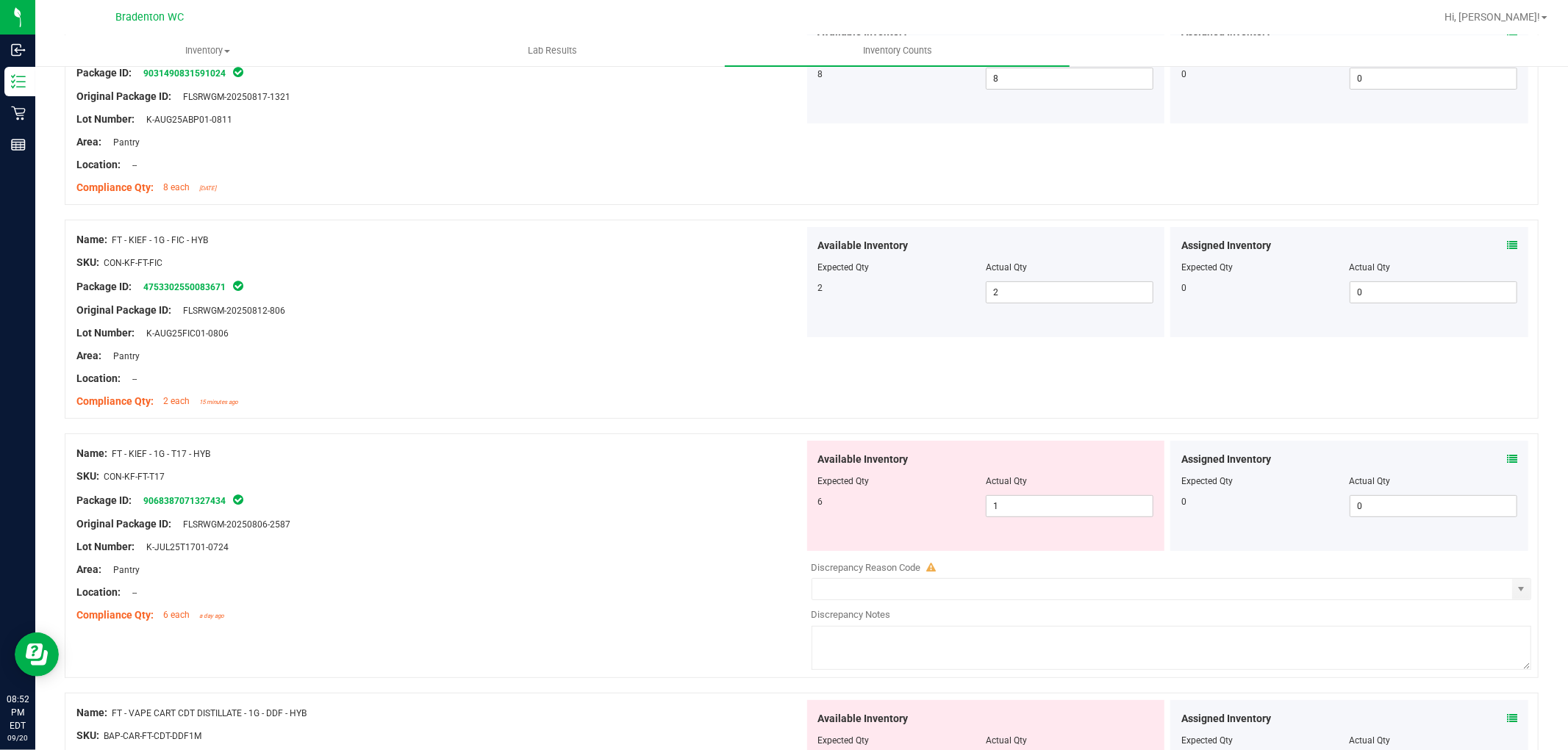
scroll to position [304, 0]
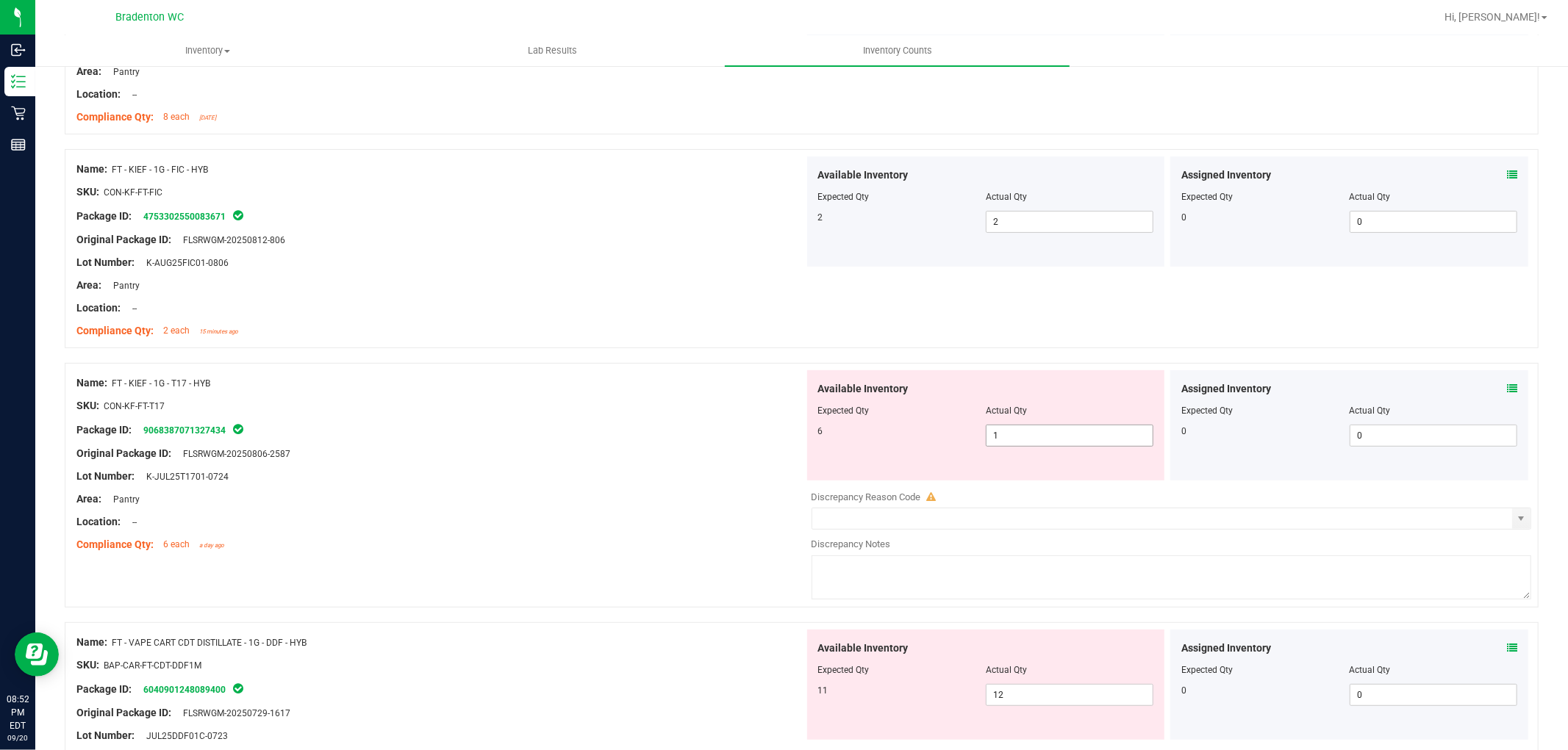
click at [1075, 435] on input "1" at bounding box center [1070, 435] width 166 height 21
click at [665, 641] on div "Name: FT - VAPE CART CDT DISTILLATE - 1G - DDF - HYB SKU: BAP-CAR-FT-CDT-DDF1M …" at bounding box center [440, 722] width 728 height 187
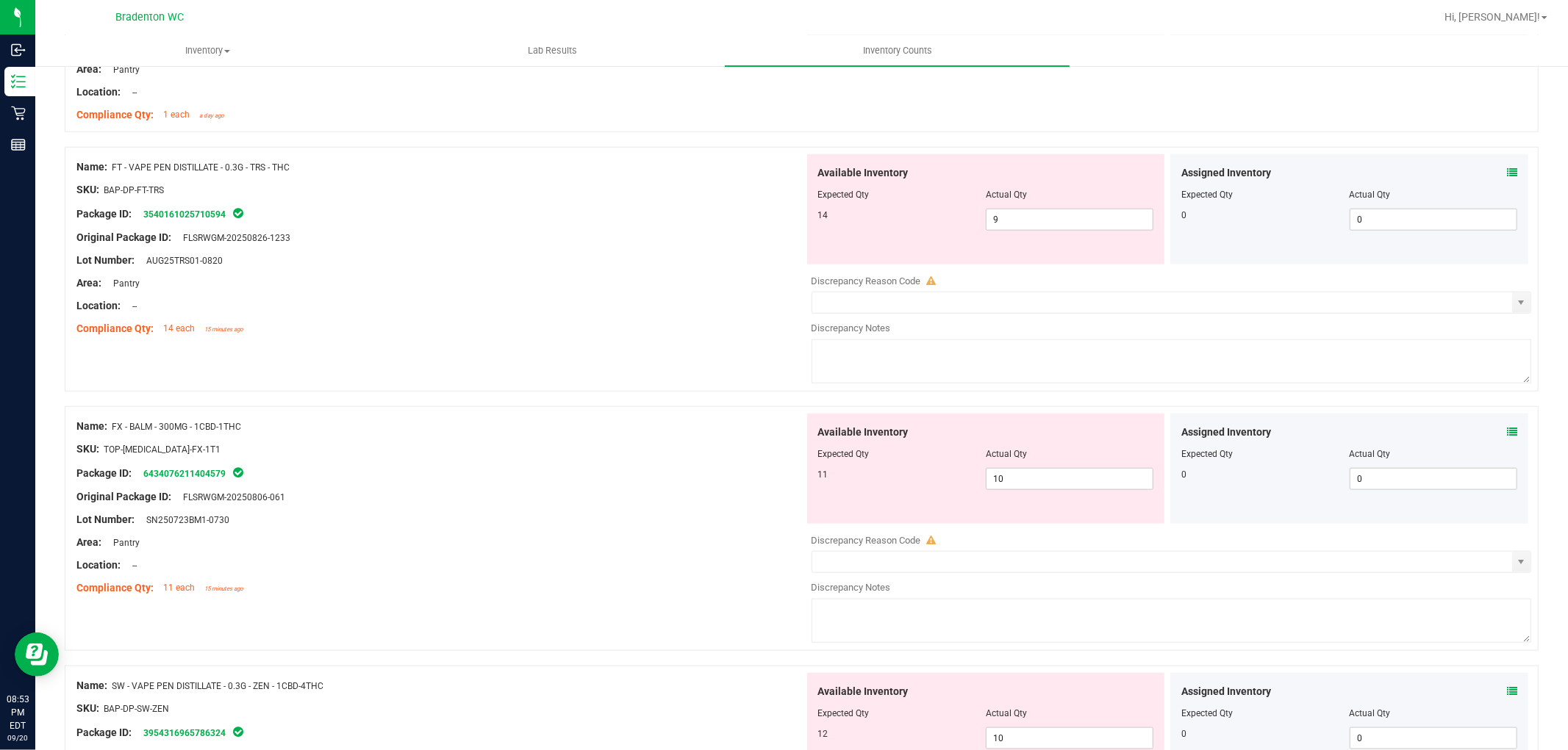
scroll to position [1211, 0]
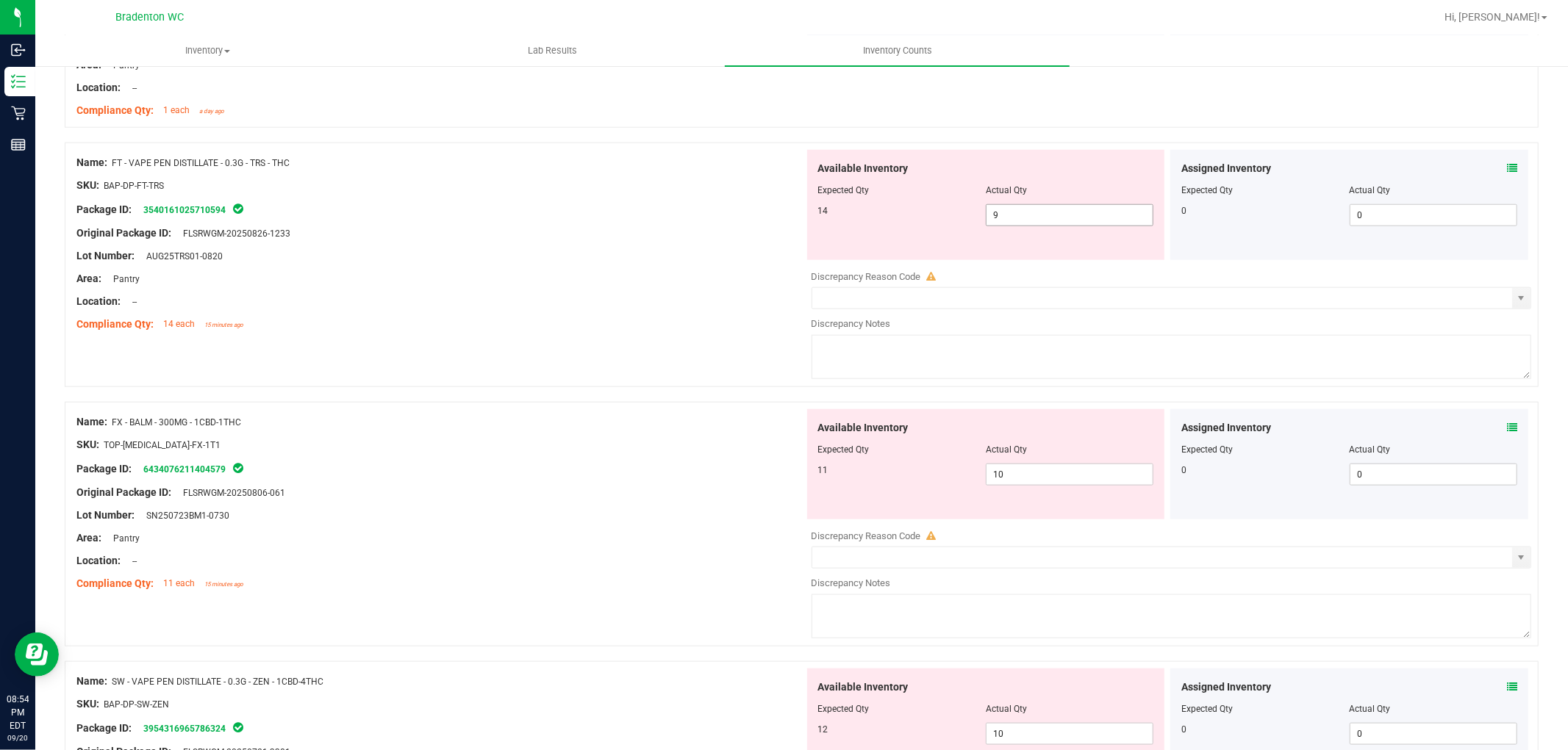
click at [1067, 210] on input "9" at bounding box center [1070, 215] width 166 height 21
click at [607, 442] on div "Name: FX - BALM - 300MG - 1CBD-1THC SKU: TOP-BAL-FX-1T1 Package ID: 64340762114…" at bounding box center [440, 503] width 728 height 187
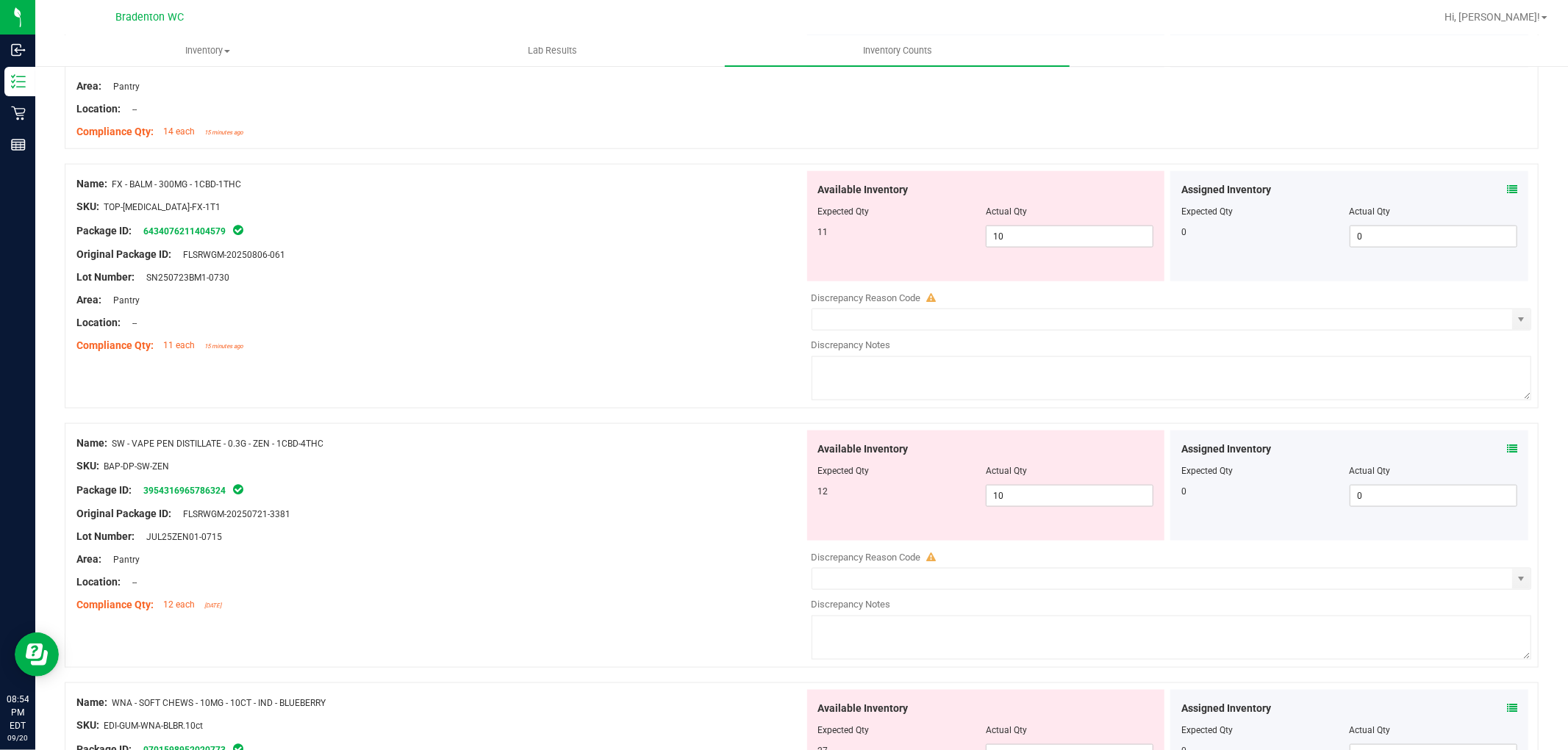
scroll to position [1411, 0]
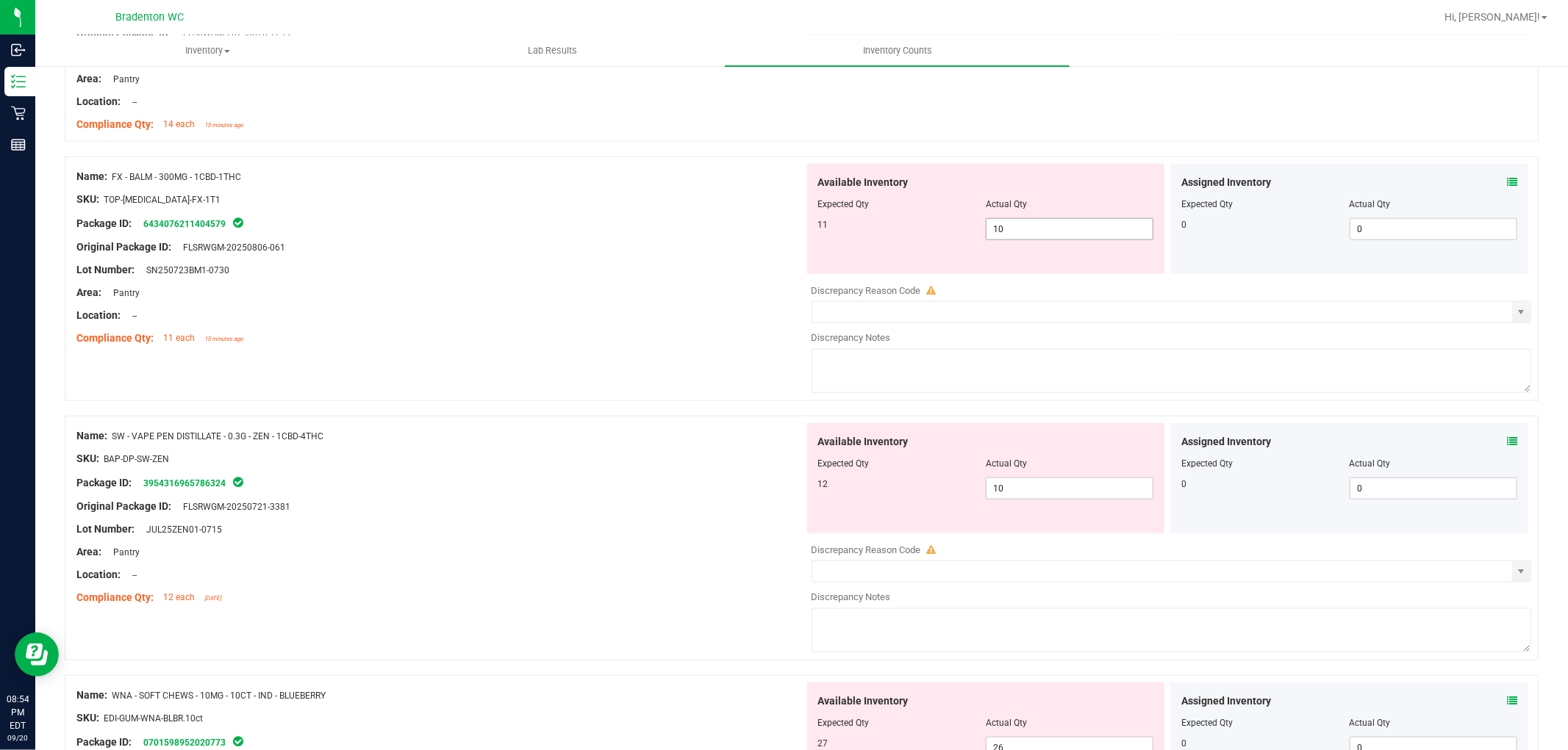
click at [1047, 226] on input "10" at bounding box center [1070, 229] width 166 height 21
click at [722, 454] on div "Name: SW - VAPE PEN DISTILLATE - 0.3G - ZEN - 1CBD-4THC SKU: BAP-DP-SW-ZEN Pack…" at bounding box center [440, 516] width 728 height 187
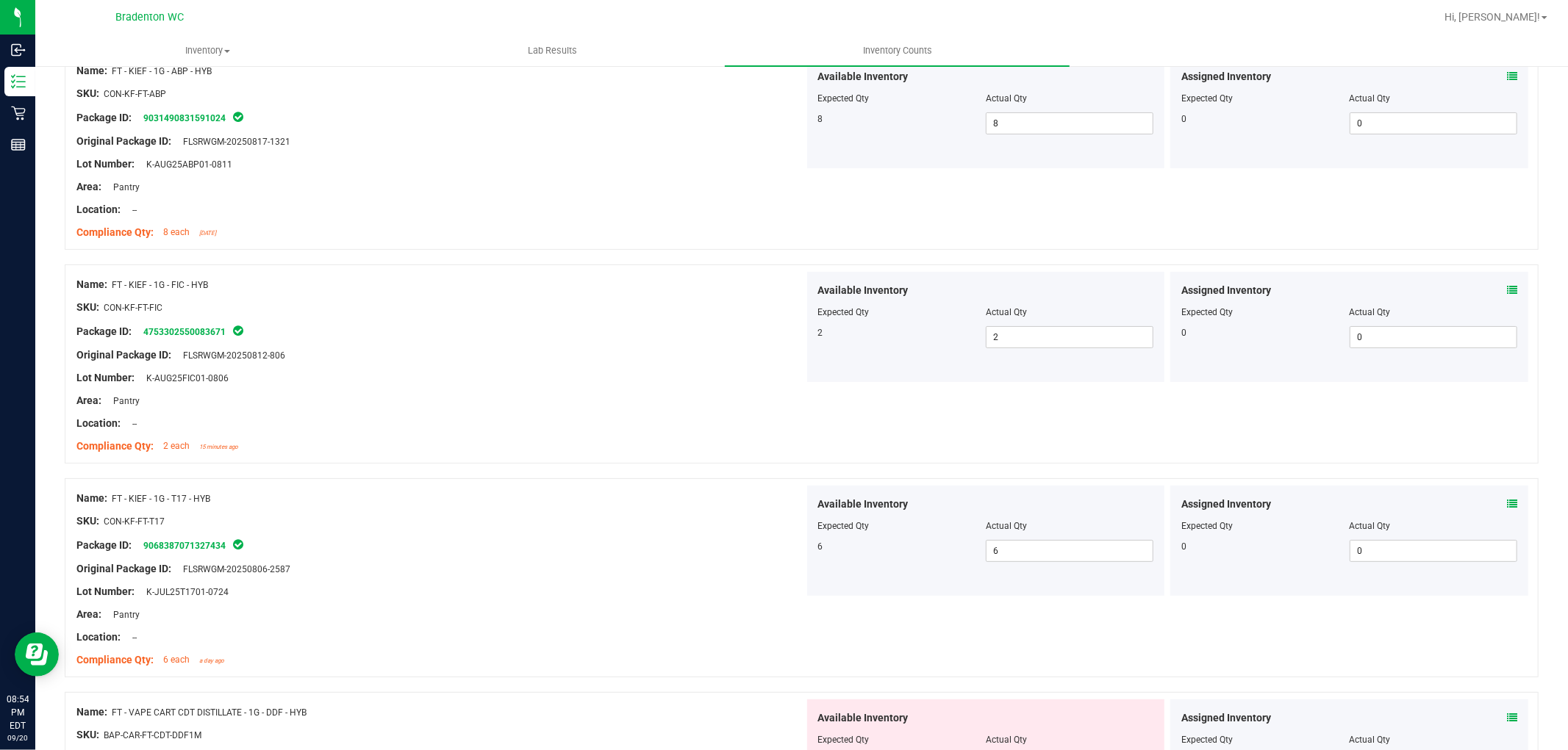
scroll to position [0, 0]
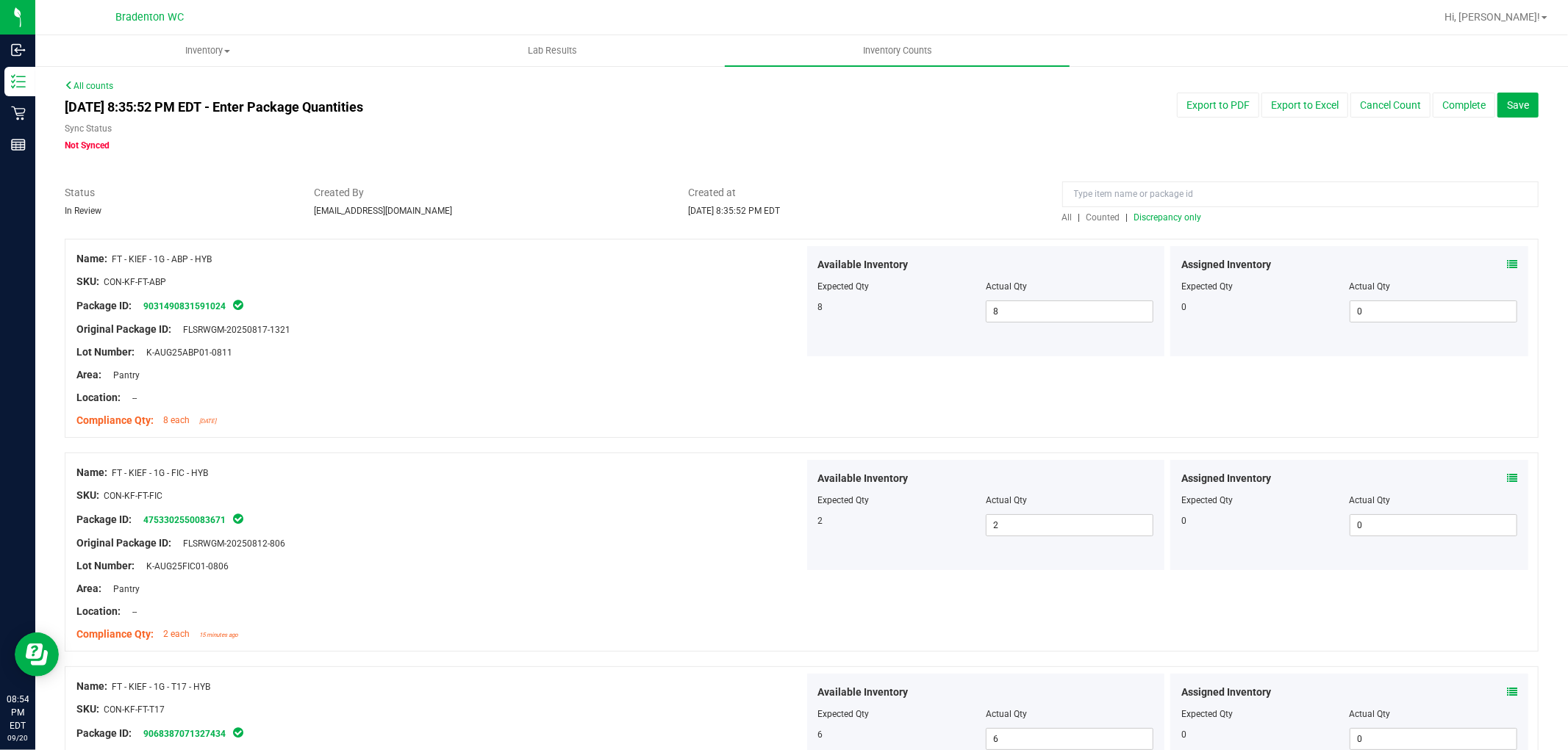
click at [1164, 214] on span "Discrepancy only" at bounding box center [1168, 218] width 67 height 10
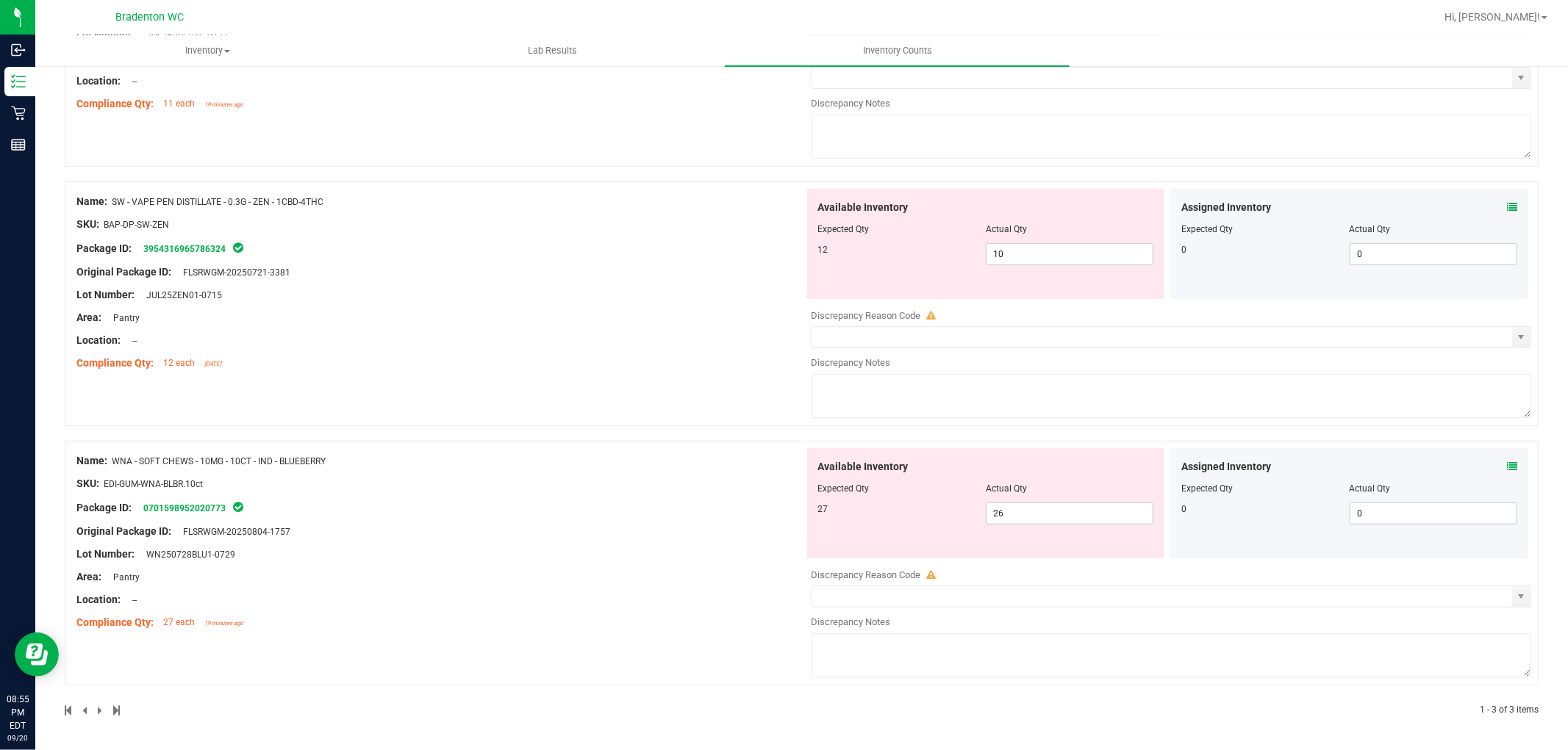
scroll to position [319, 0]
click at [1507, 466] on icon at bounding box center [1512, 466] width 10 height 10
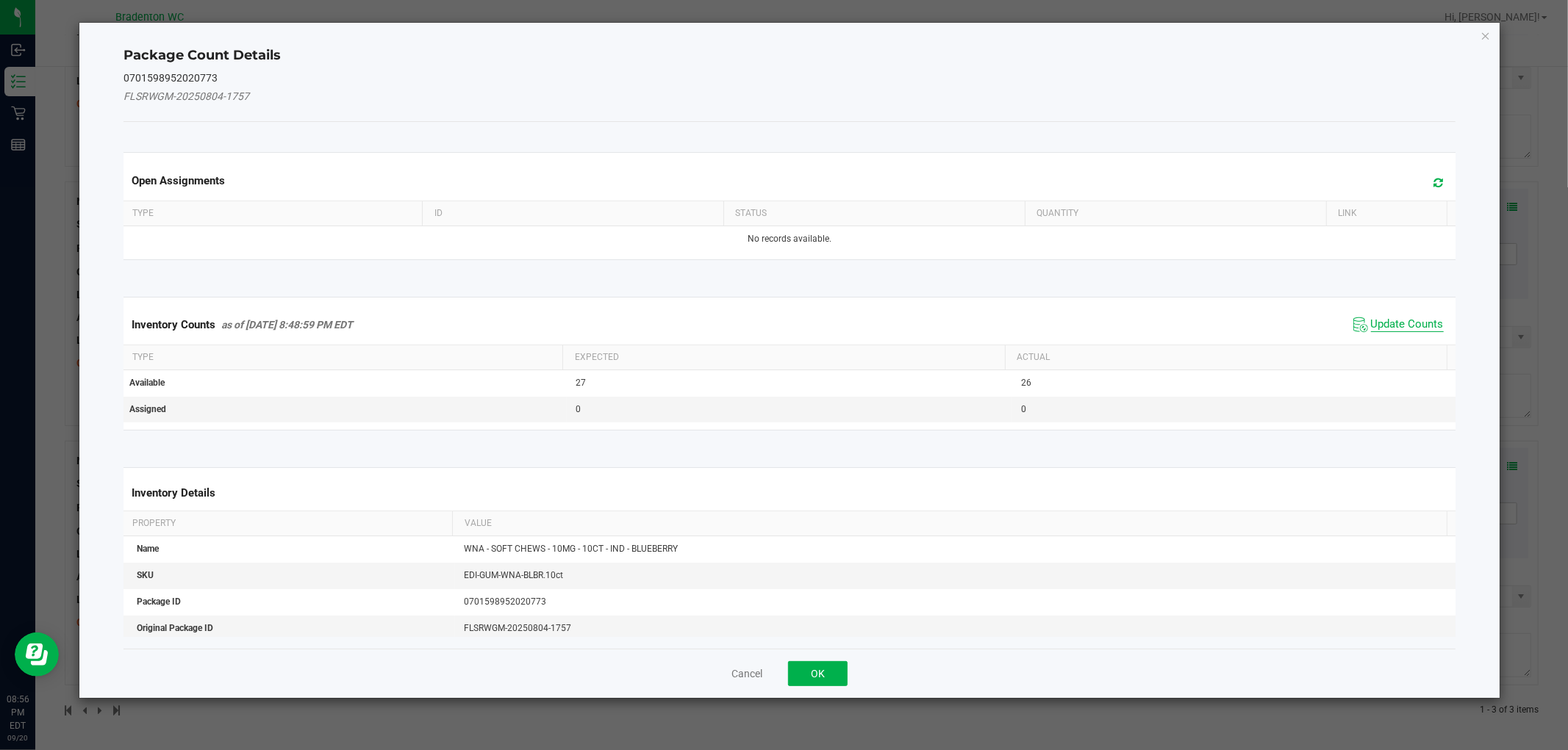
click at [1396, 327] on span "Update Counts" at bounding box center [1408, 325] width 73 height 15
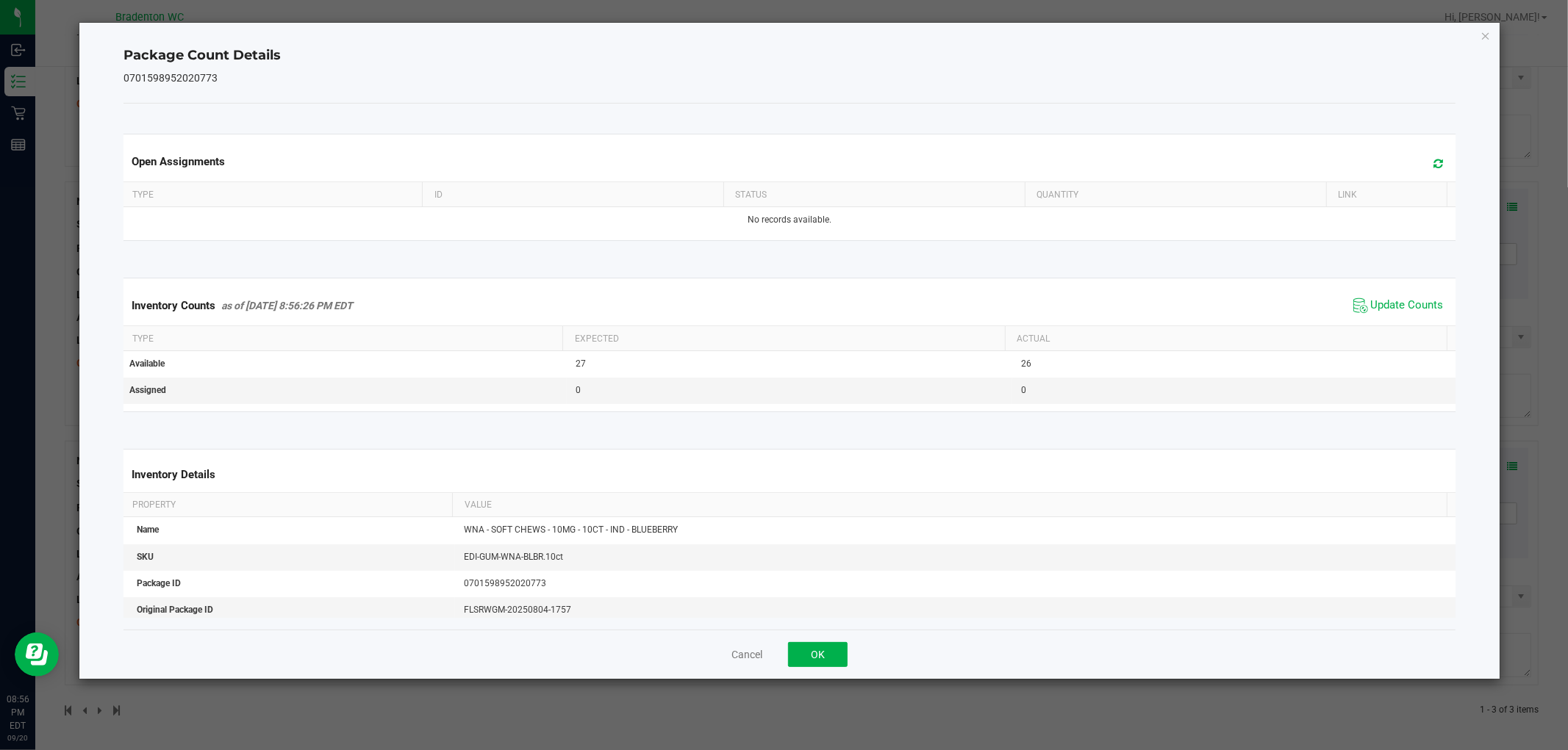
click at [1434, 162] on icon at bounding box center [1439, 163] width 10 height 11
click at [822, 655] on button "OK" at bounding box center [818, 654] width 59 height 25
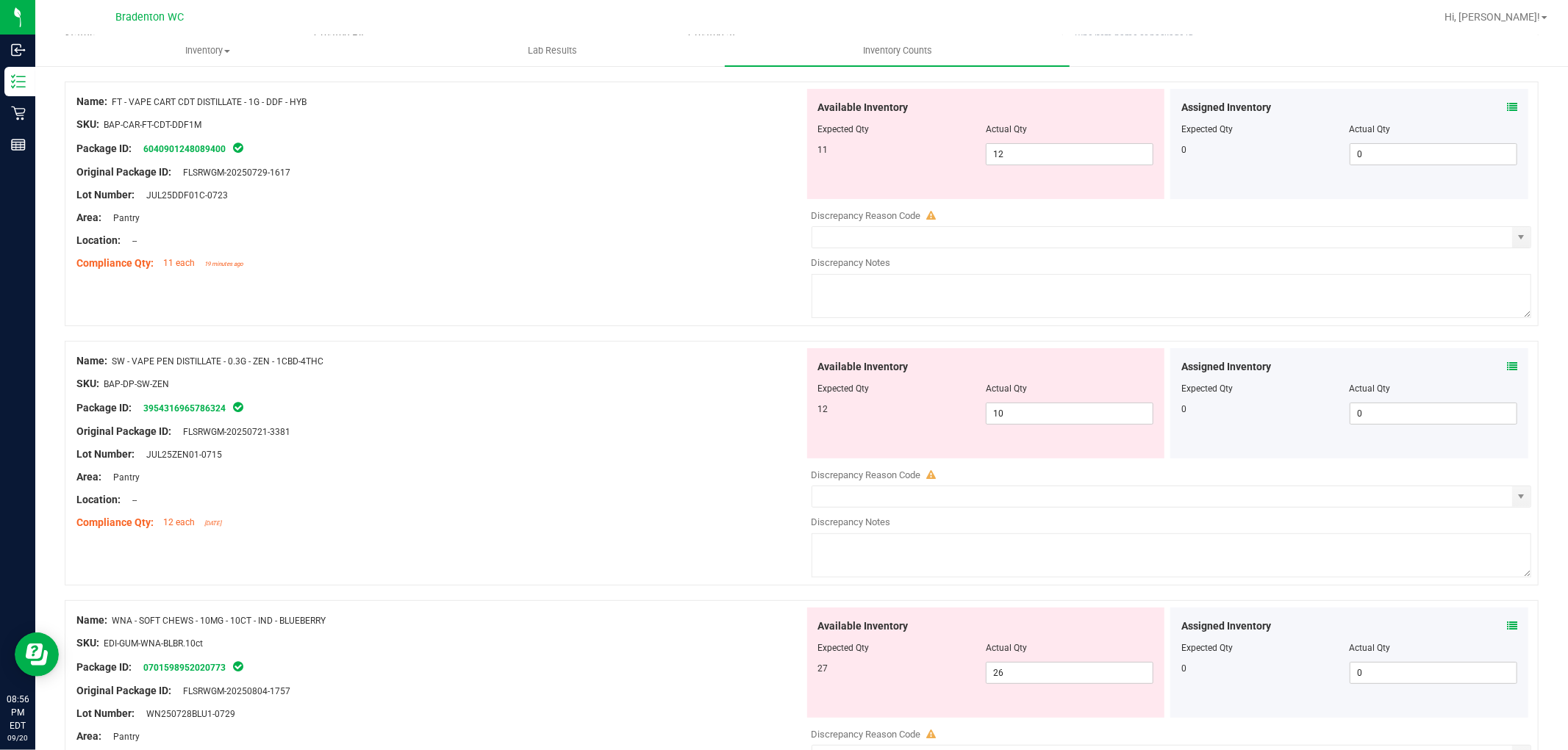
scroll to position [108, 0]
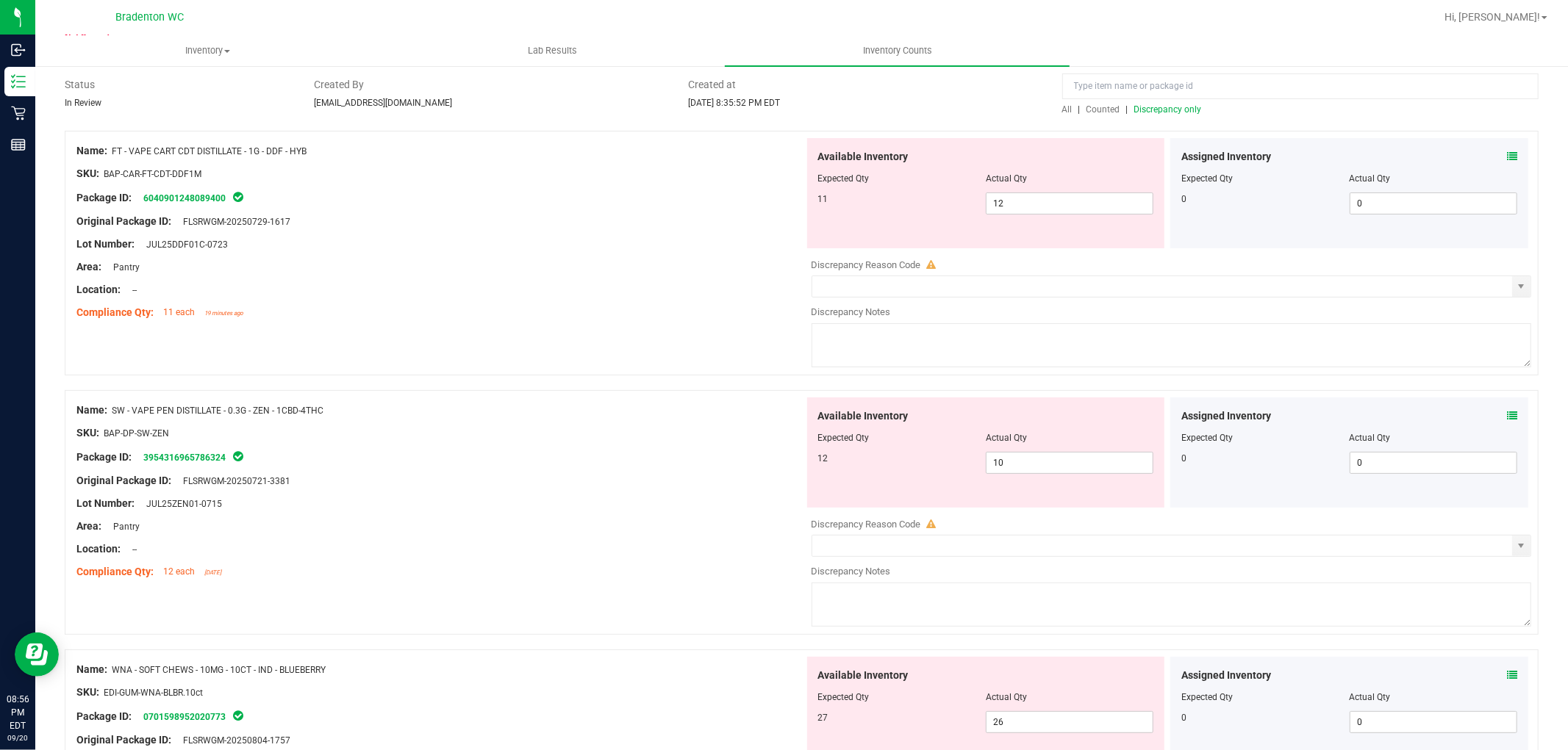
click at [1507, 420] on icon at bounding box center [1512, 416] width 10 height 10
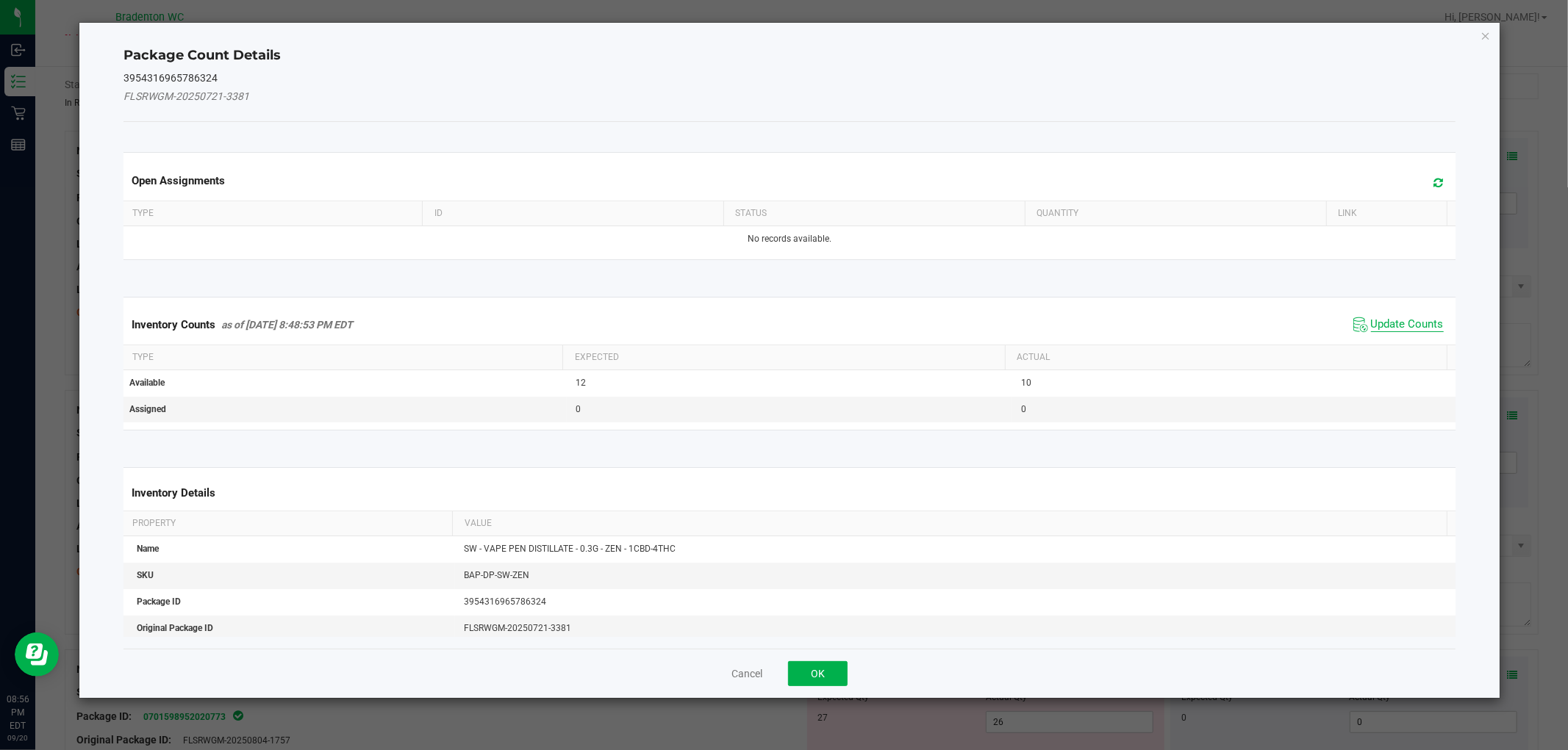
click at [1409, 325] on span "Update Counts" at bounding box center [1408, 325] width 73 height 15
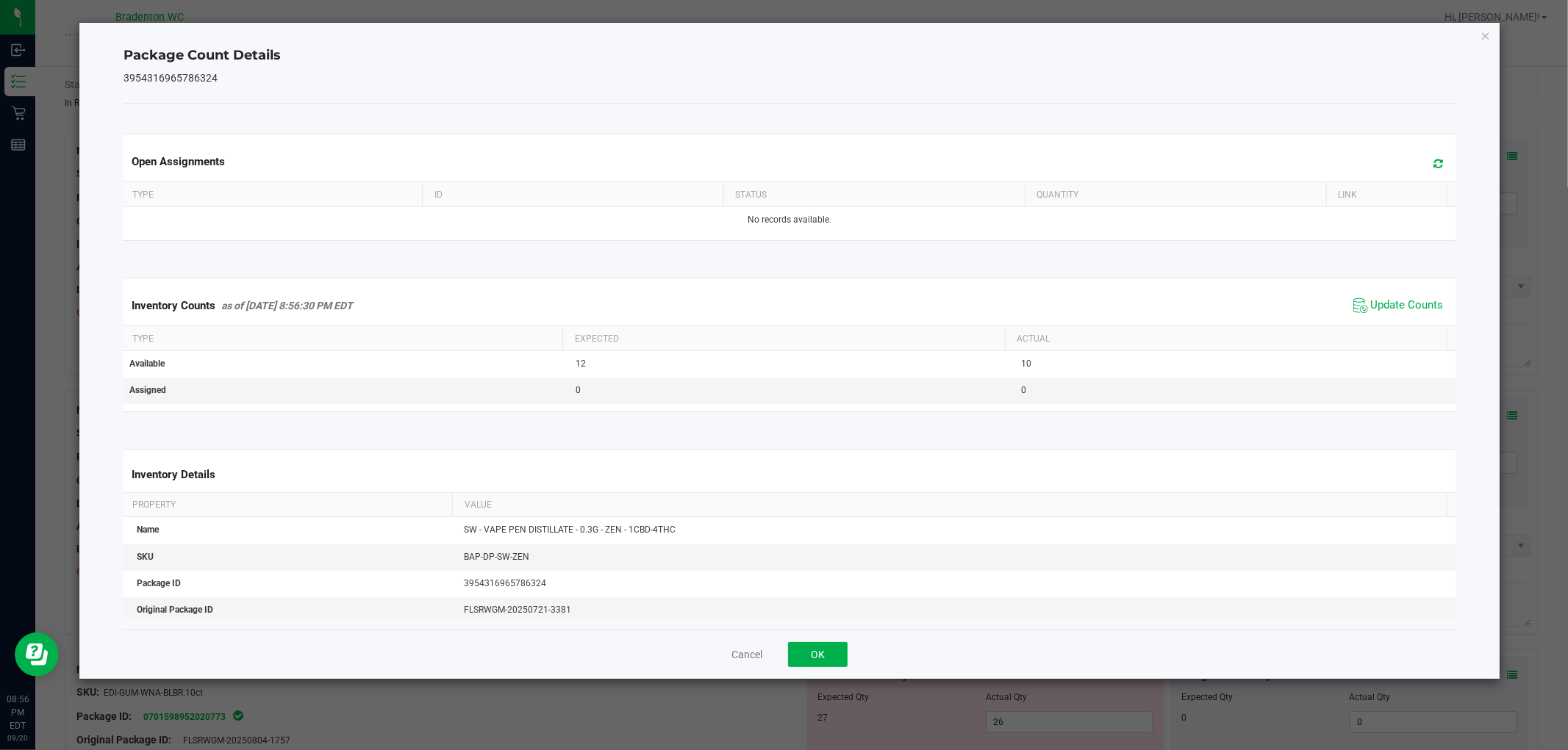
click at [1434, 165] on icon at bounding box center [1439, 163] width 10 height 11
click at [818, 655] on button "OK" at bounding box center [818, 654] width 59 height 25
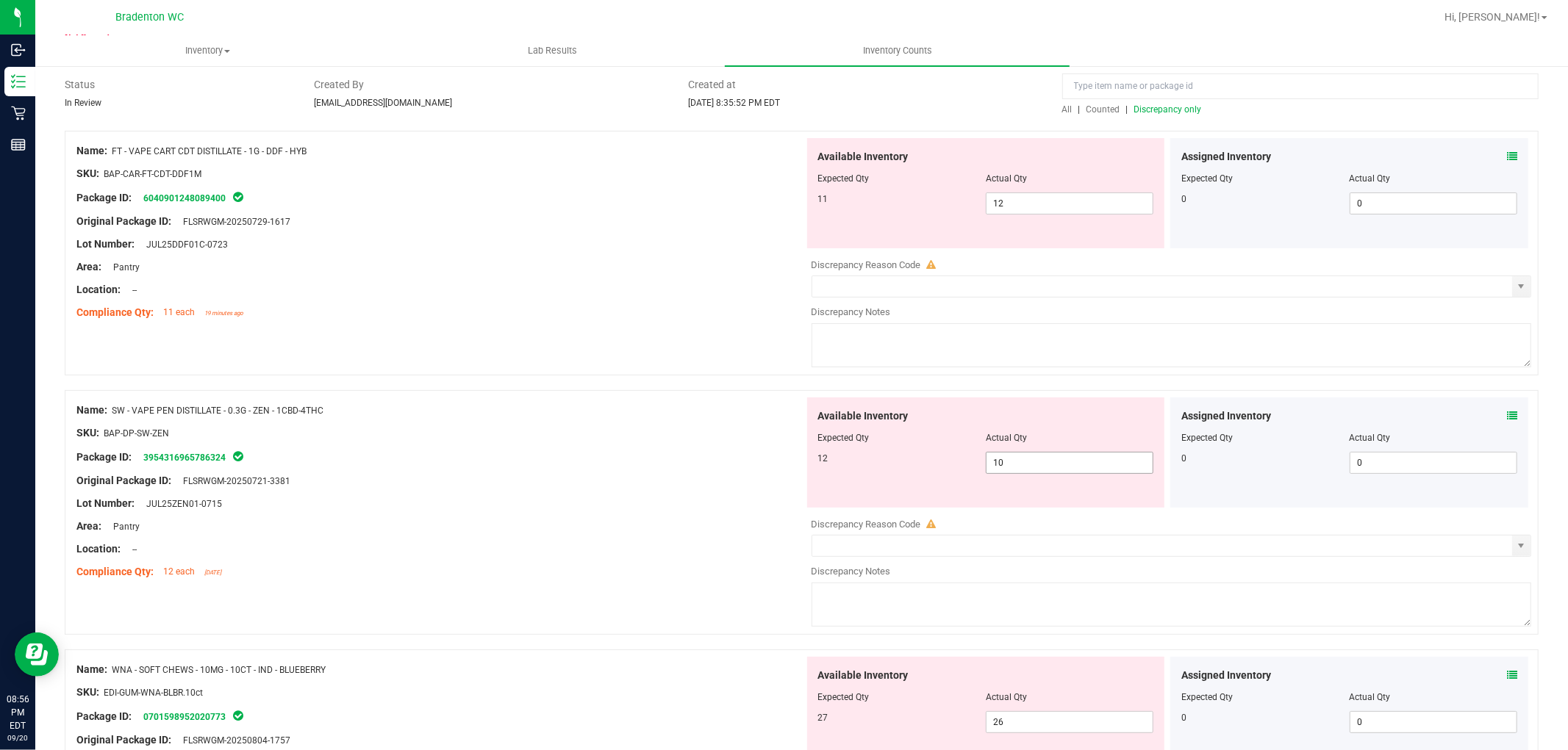
click at [1029, 459] on input "10" at bounding box center [1070, 462] width 166 height 21
click at [655, 549] on div "Location: --" at bounding box center [440, 549] width 728 height 16
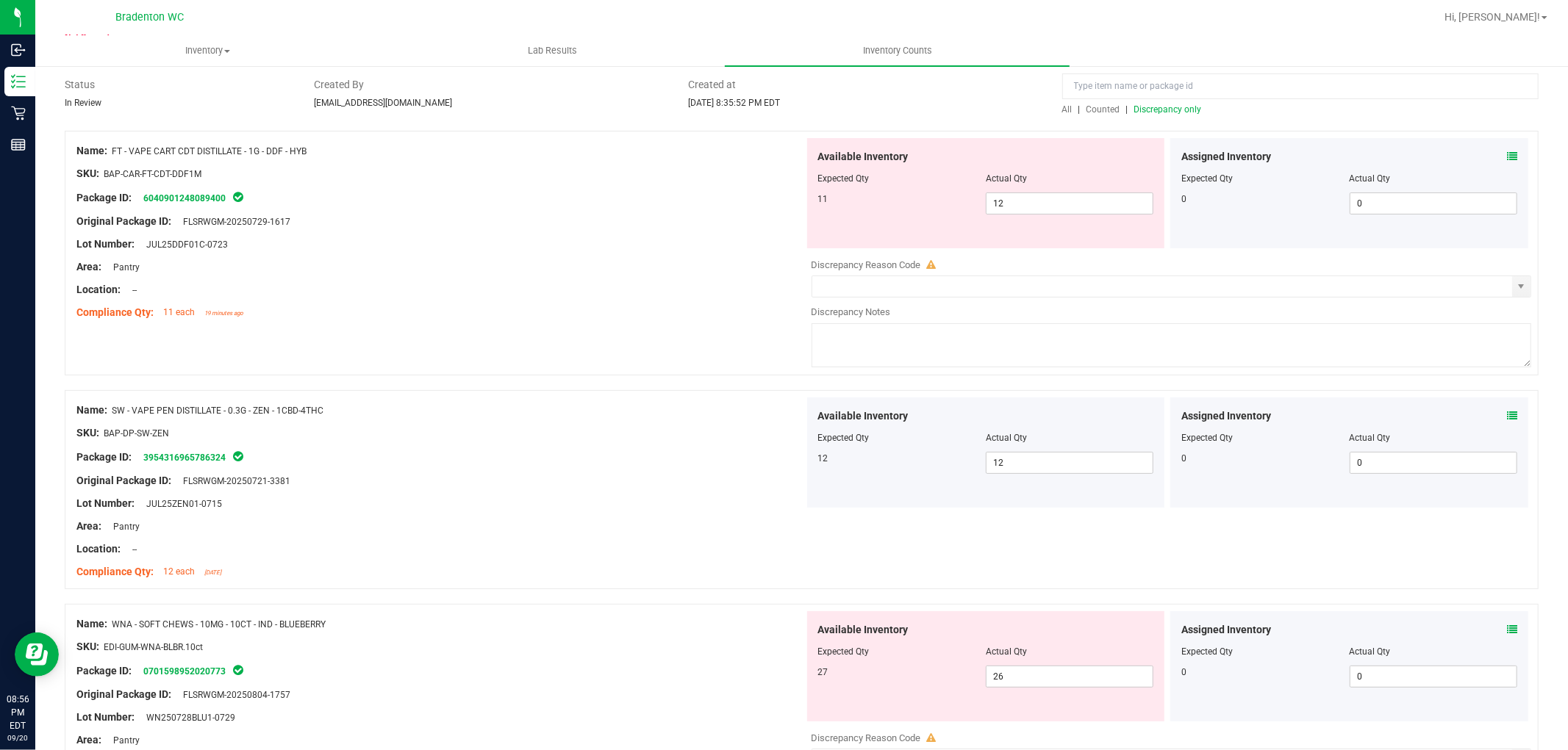
click at [1176, 106] on span "Discrepancy only" at bounding box center [1168, 109] width 67 height 10
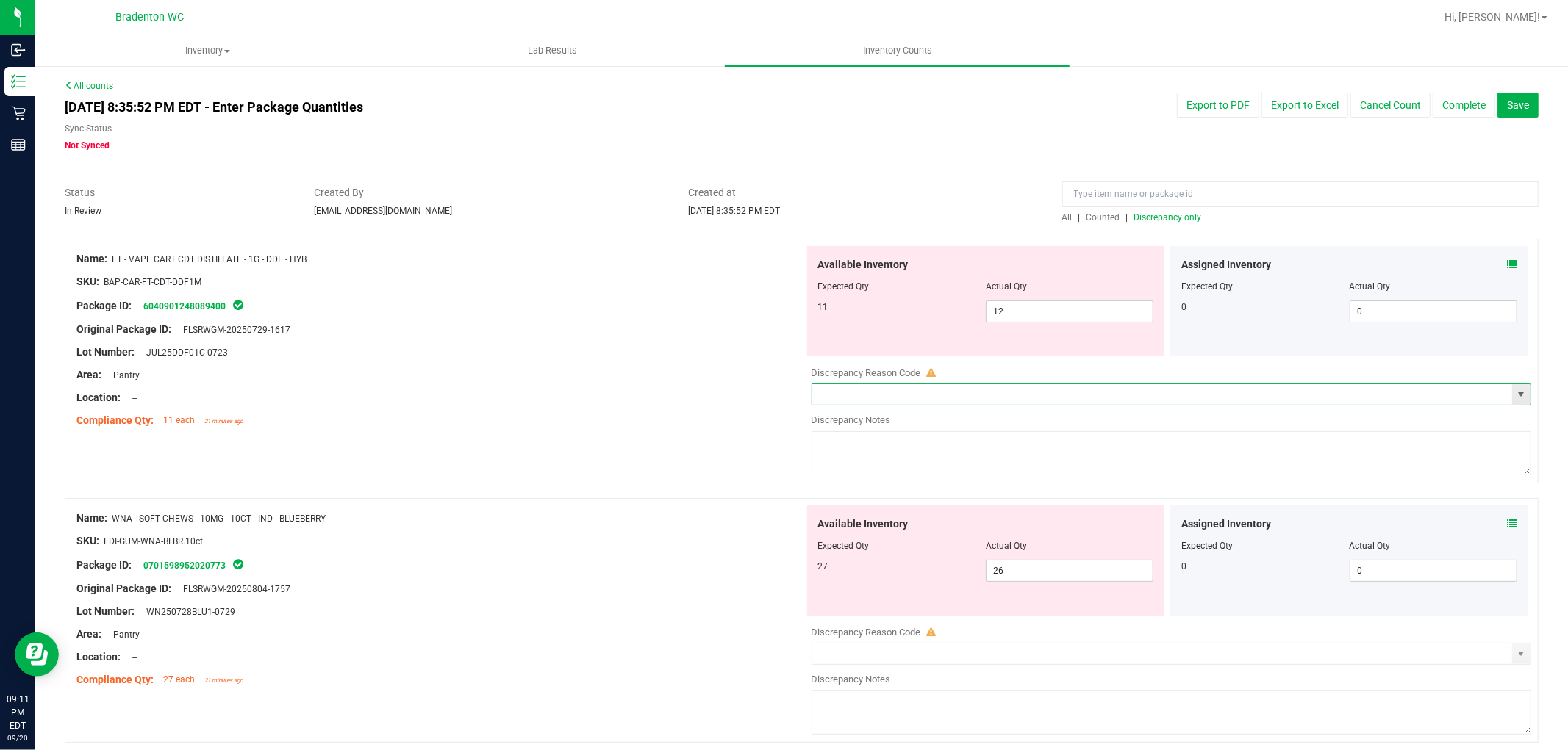
click at [881, 385] on input "text" at bounding box center [1163, 394] width 701 height 21
click at [1505, 406] on span at bounding box center [1172, 395] width 721 height 22
click at [1516, 386] on span "select" at bounding box center [1521, 394] width 19 height 21
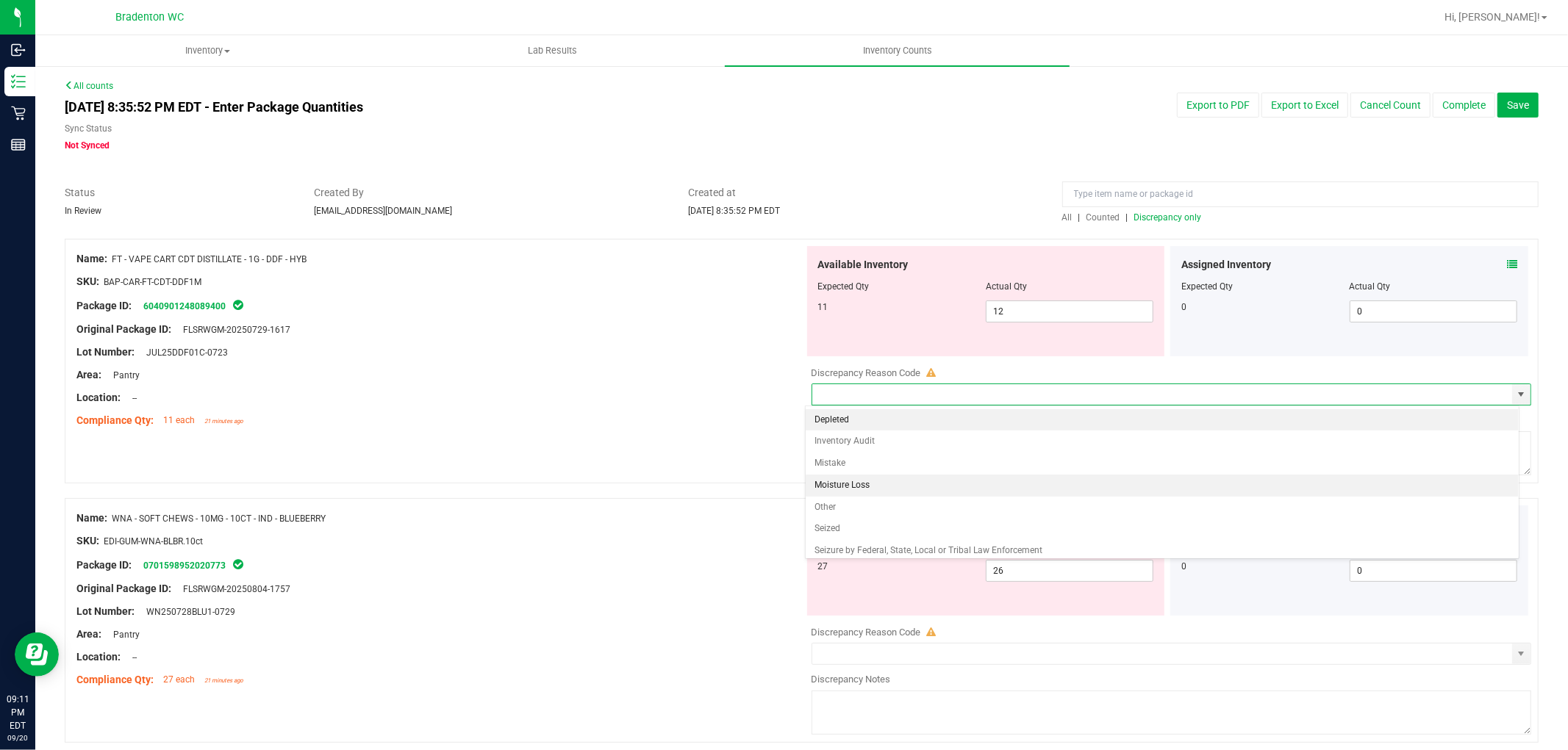
scroll to position [28, 0]
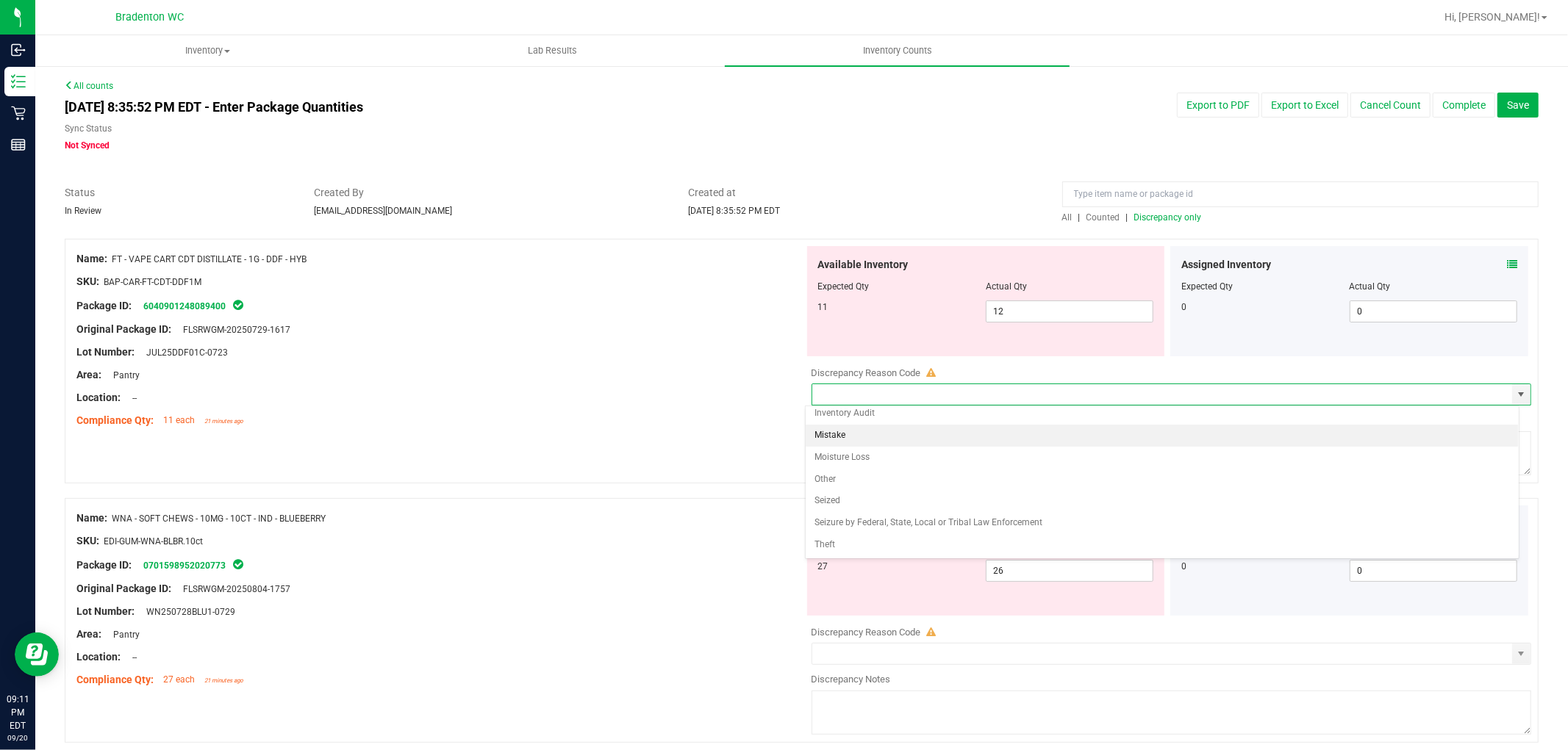
click at [885, 431] on li "Mistake" at bounding box center [1162, 435] width 713 height 22
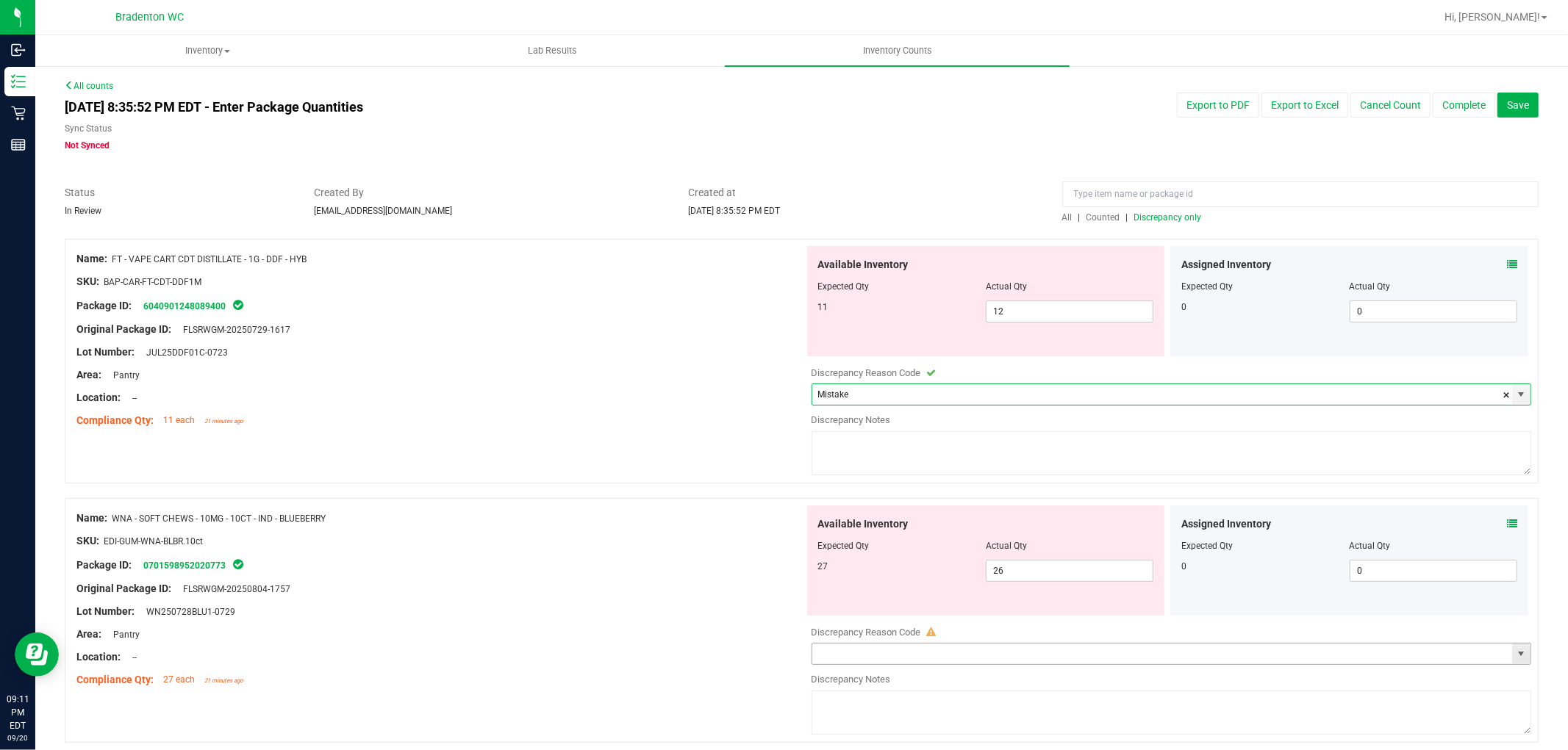
click at [1516, 654] on span "select" at bounding box center [1521, 654] width 12 height 12
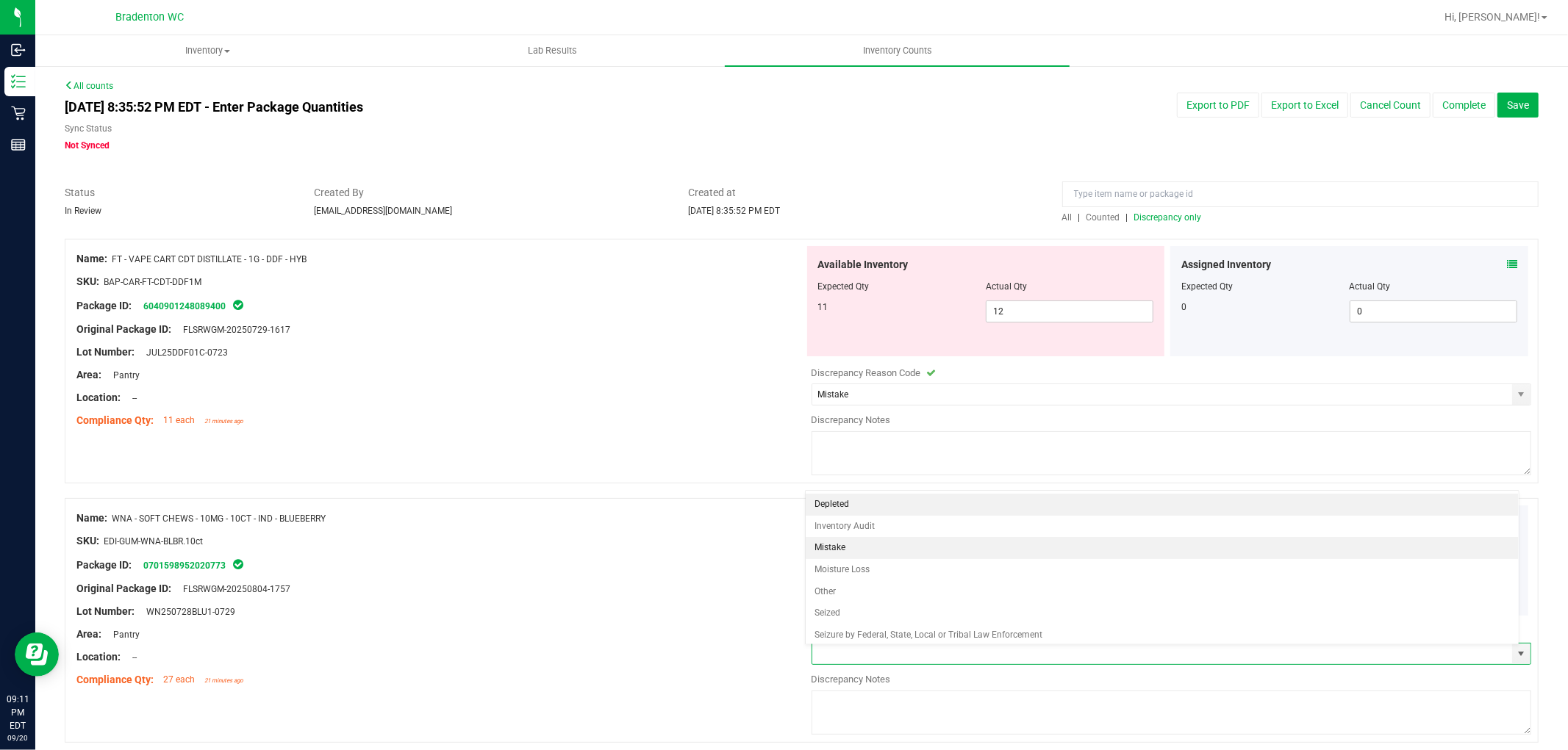
click at [887, 544] on li "Mistake" at bounding box center [1162, 548] width 713 height 22
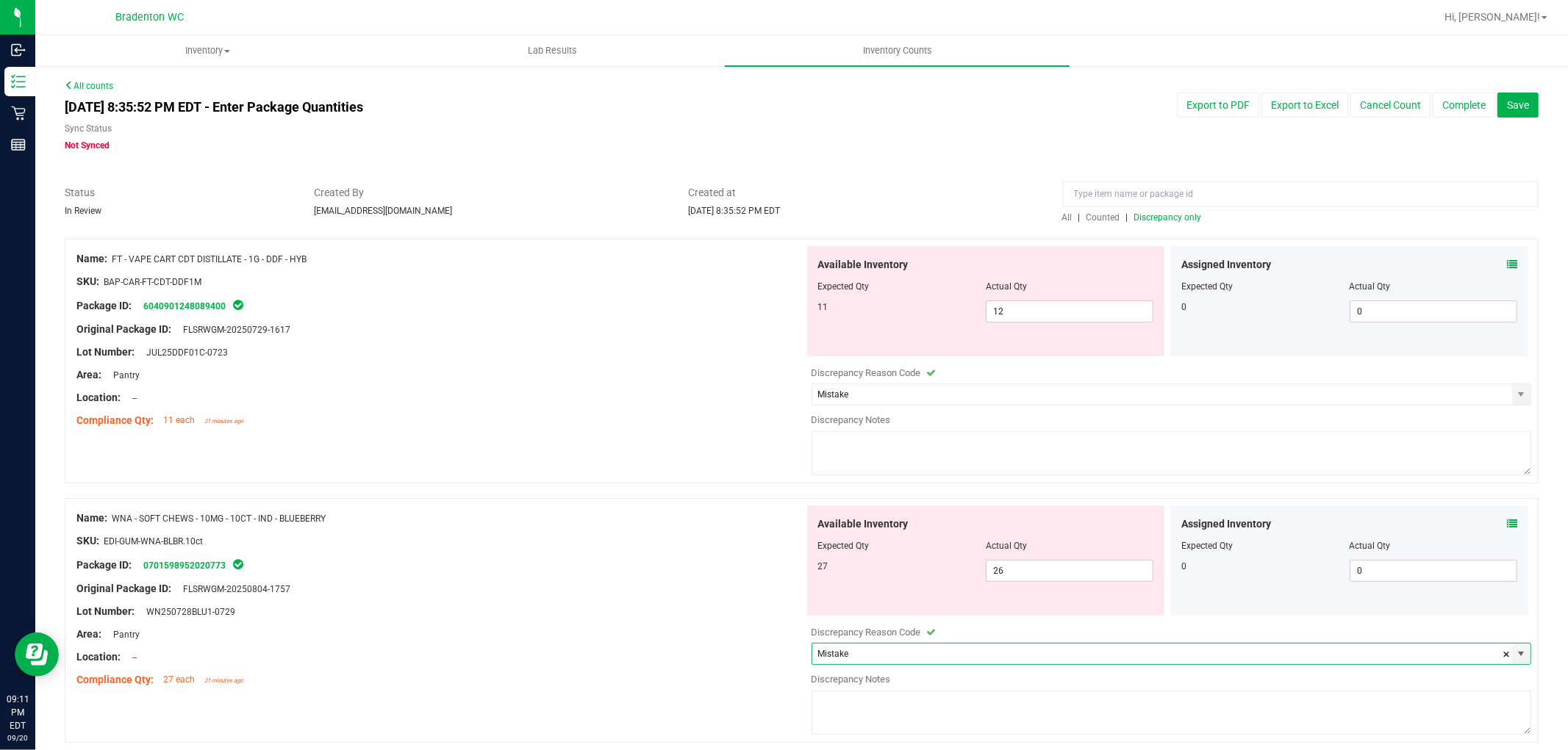
click at [902, 449] on textarea at bounding box center [1172, 453] width 721 height 45
drag, startPoint x: 987, startPoint y: 442, endPoint x: 512, endPoint y: 349, distance: 484.0
click at [633, 450] on div "Name: FT - VAPE CART CDT DISTILLATE - 1G - DDF - HYB SKU: BAP-CAR-FT-CDT-DDF1M …" at bounding box center [801, 360] width 1474 height 244
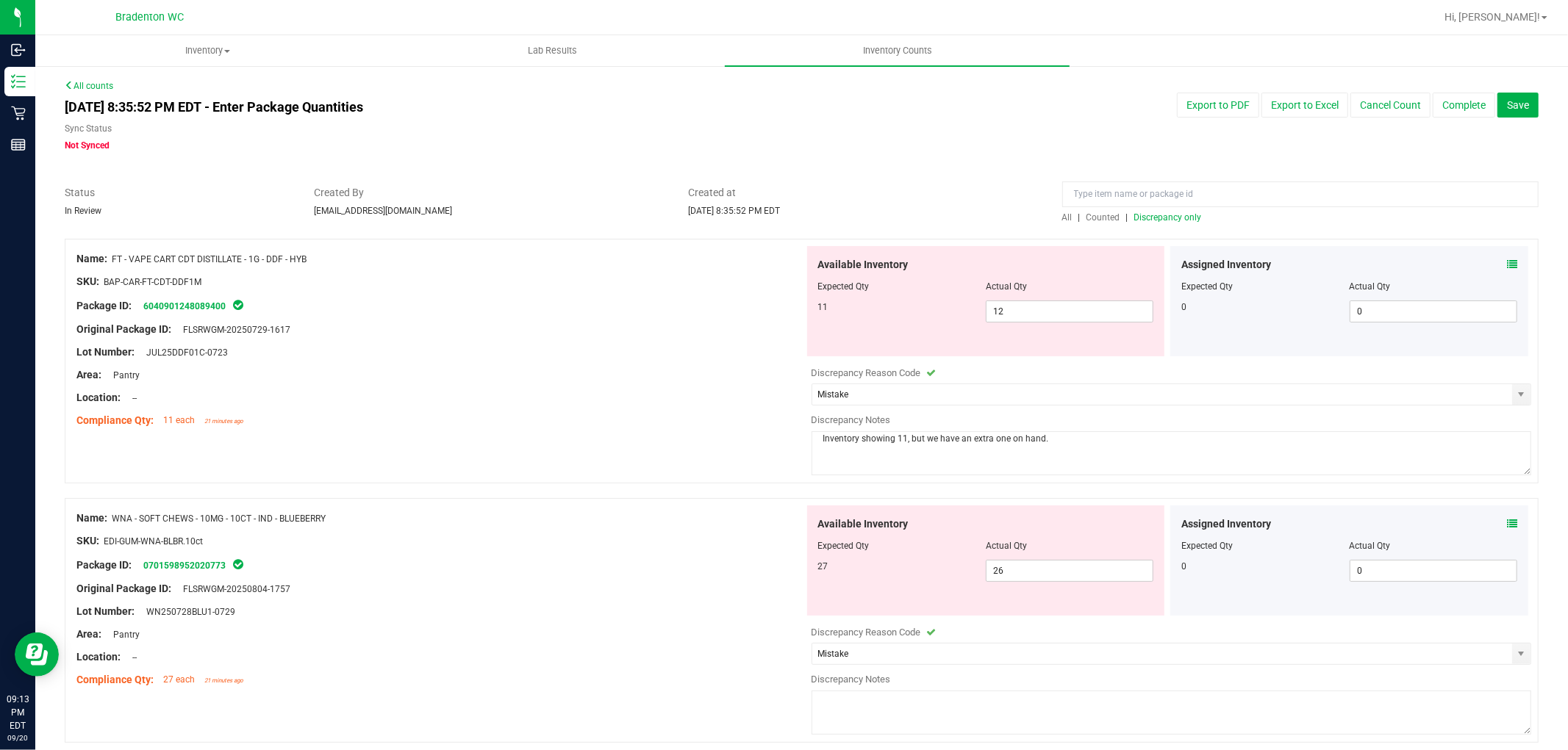
click at [958, 709] on textarea at bounding box center [1172, 712] width 721 height 45
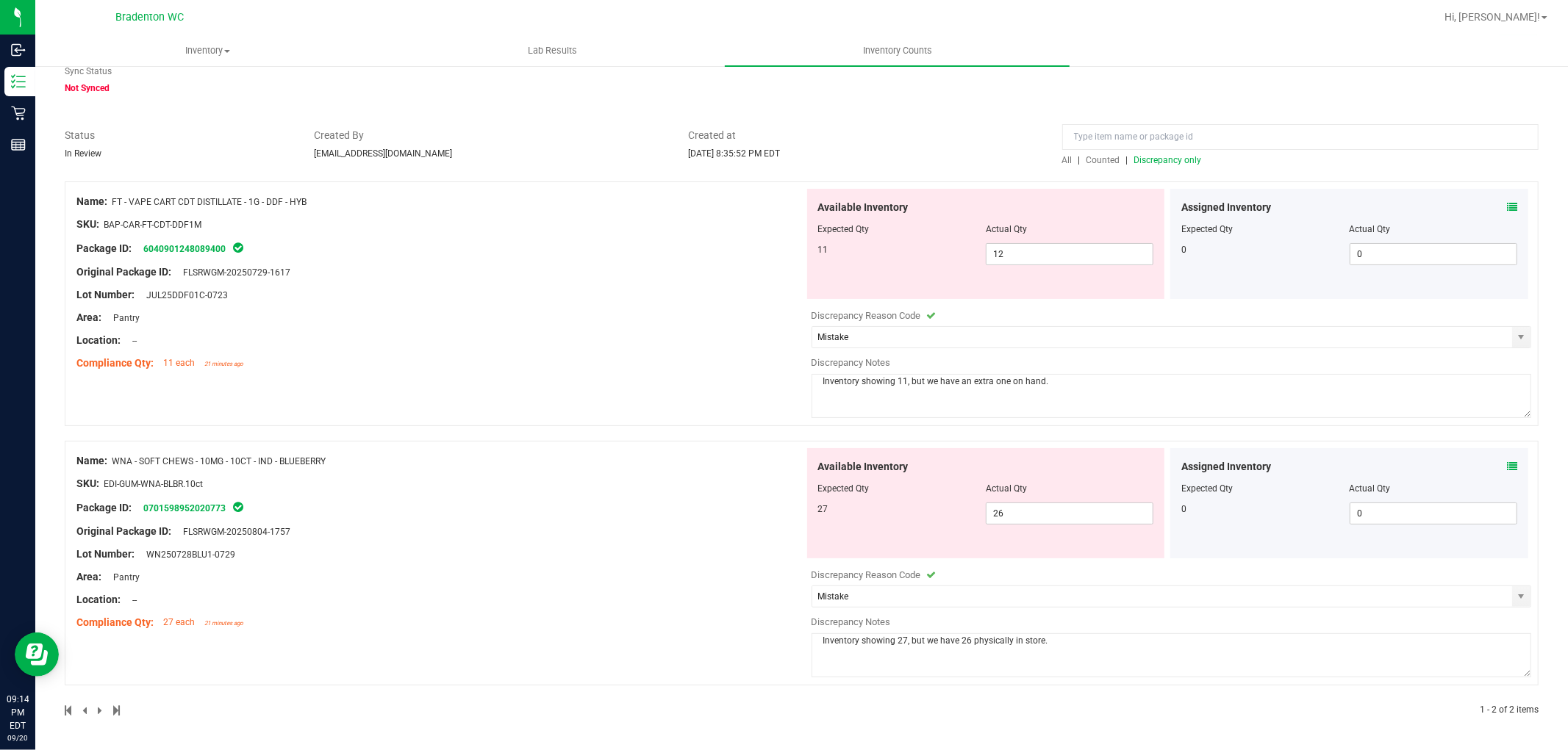
click at [931, 641] on textarea "Inventory showing 27, but we have 26 physically in store." at bounding box center [1172, 655] width 721 height 45
drag, startPoint x: 1081, startPoint y: 651, endPoint x: 934, endPoint y: 648, distance: 147.0
click at [934, 648] on textarea "Inventory showing 27, but we only have 26 physically in store." at bounding box center [1172, 655] width 721 height 45
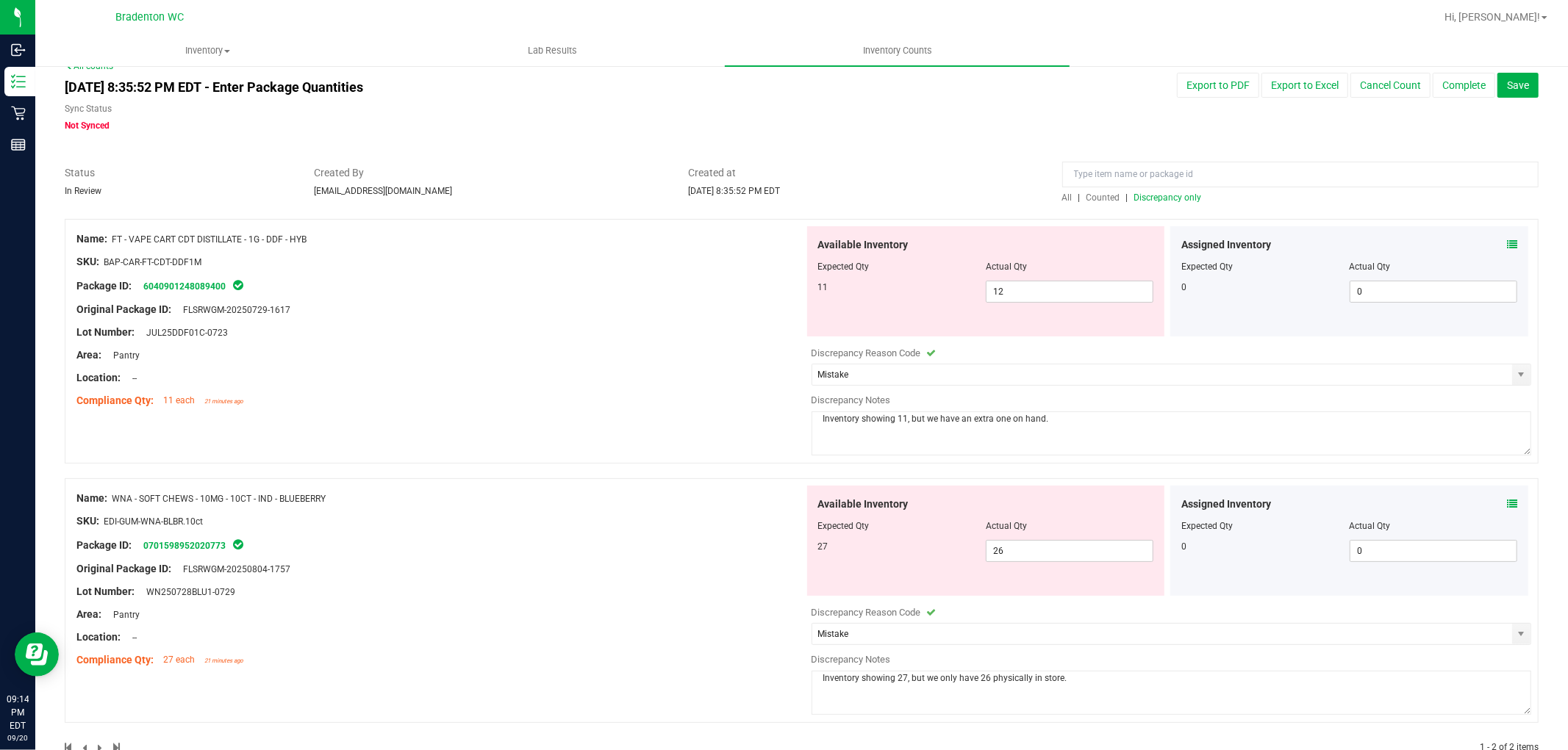
scroll to position [0, 0]
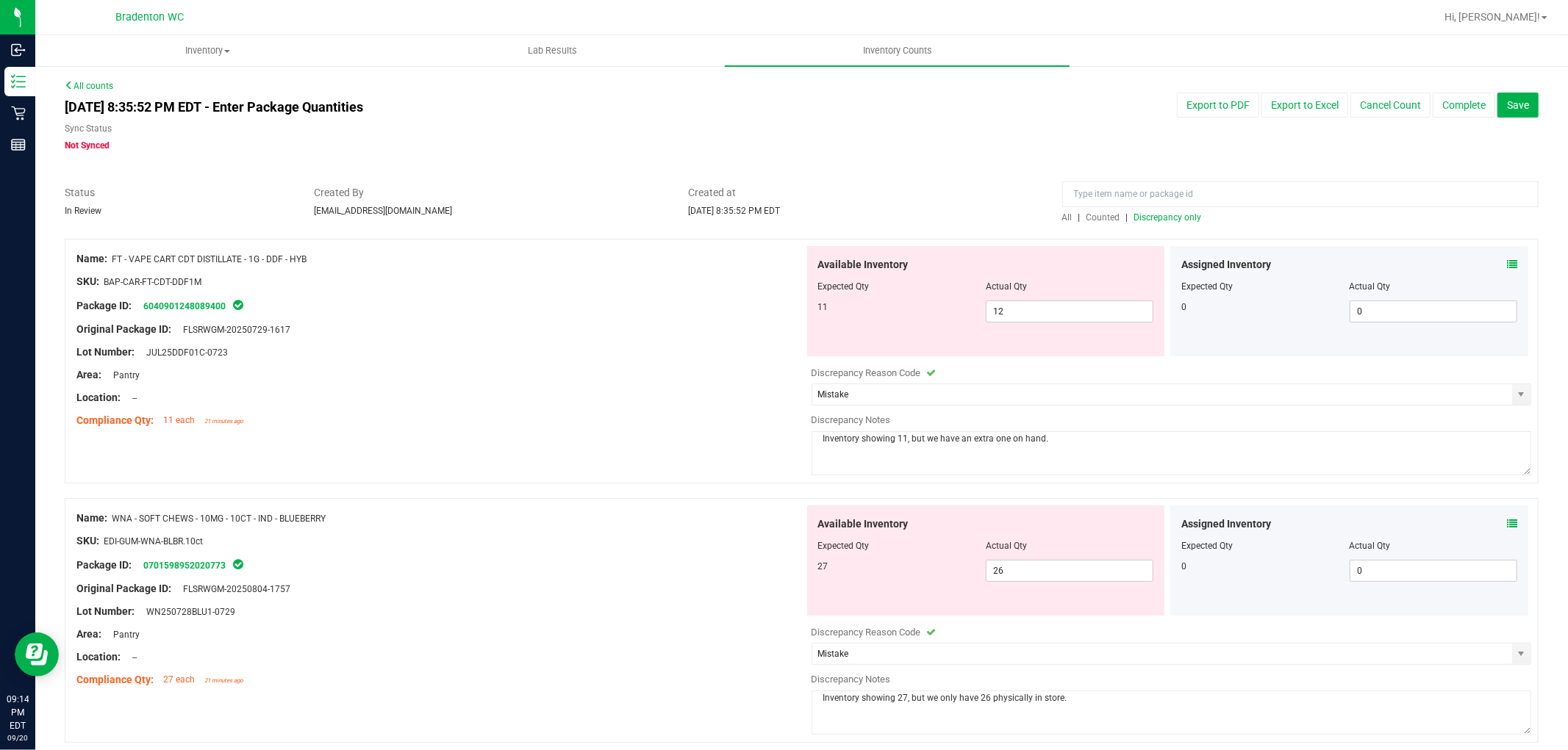
click at [672, 486] on div at bounding box center [801, 491] width 1474 height 15
click at [1001, 435] on textarea "Inventory showing 11, but we have an extra one on hand." at bounding box center [1172, 453] width 721 height 45
click at [663, 426] on div "Compliance Qty: 11 each 21 minutes ago" at bounding box center [440, 421] width 728 height 16
click at [1509, 101] on span "Save" at bounding box center [1518, 105] width 22 height 12
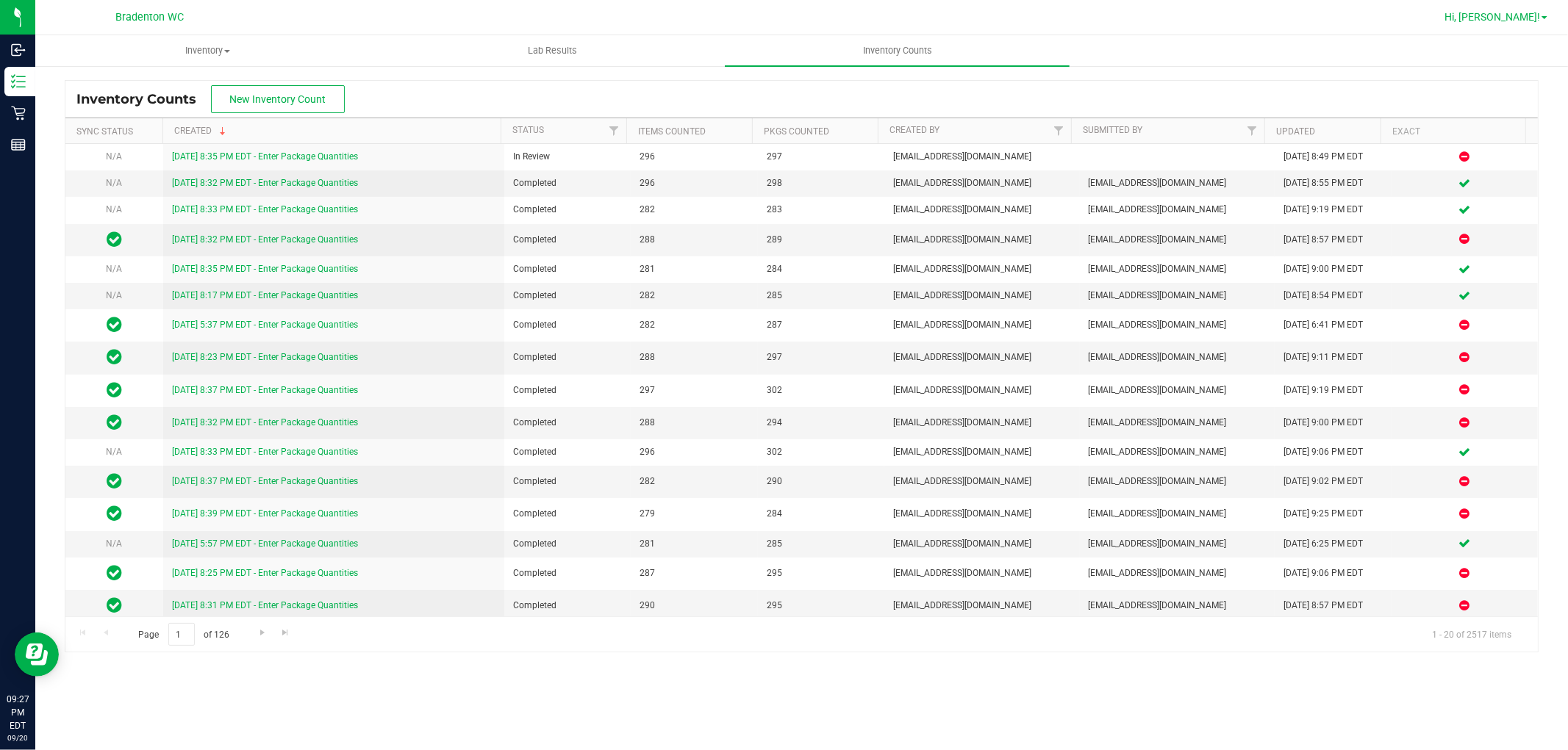
click at [1518, 18] on span "Hi, [PERSON_NAME]!" at bounding box center [1492, 17] width 96 height 12
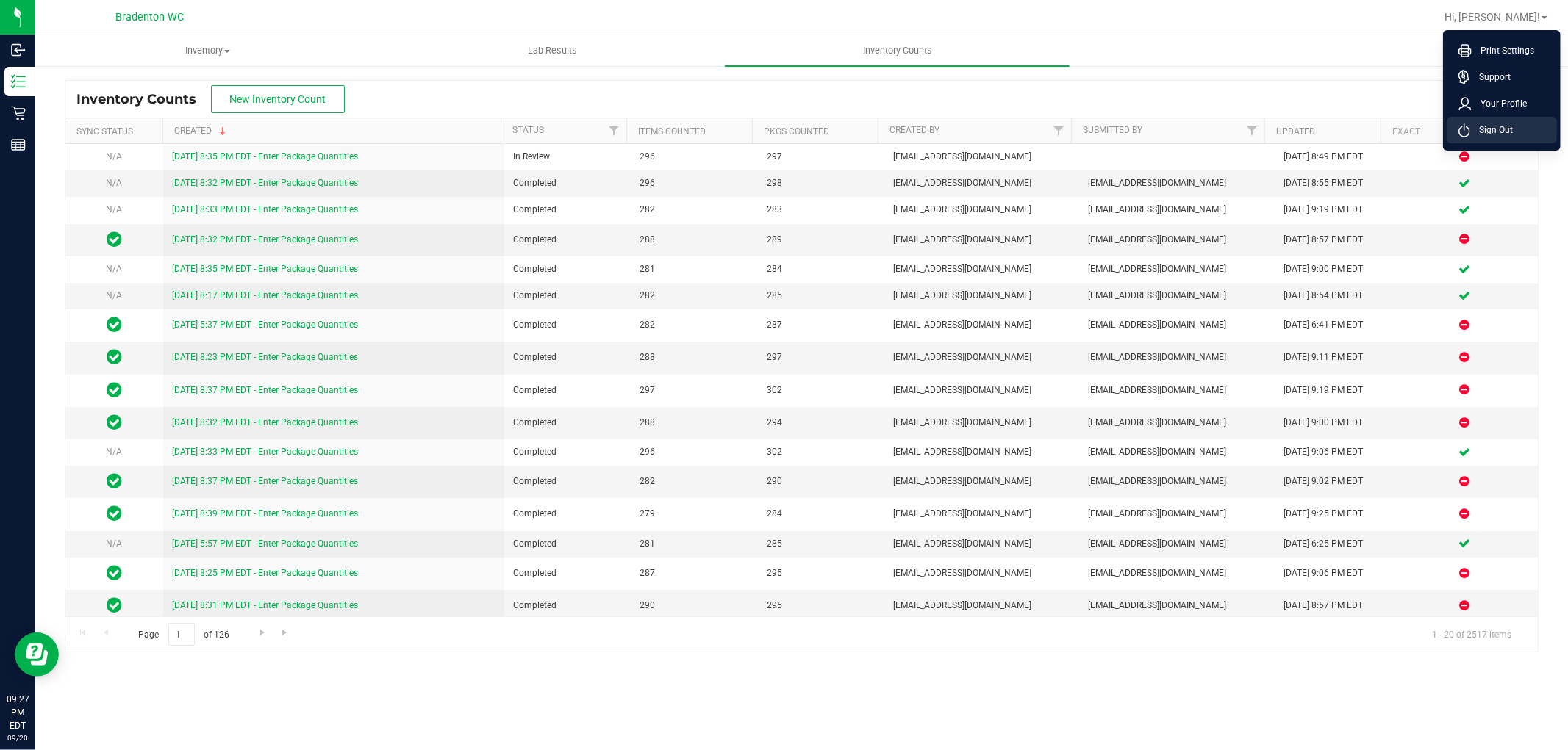
click at [1497, 130] on span "Sign Out" at bounding box center [1491, 130] width 43 height 15
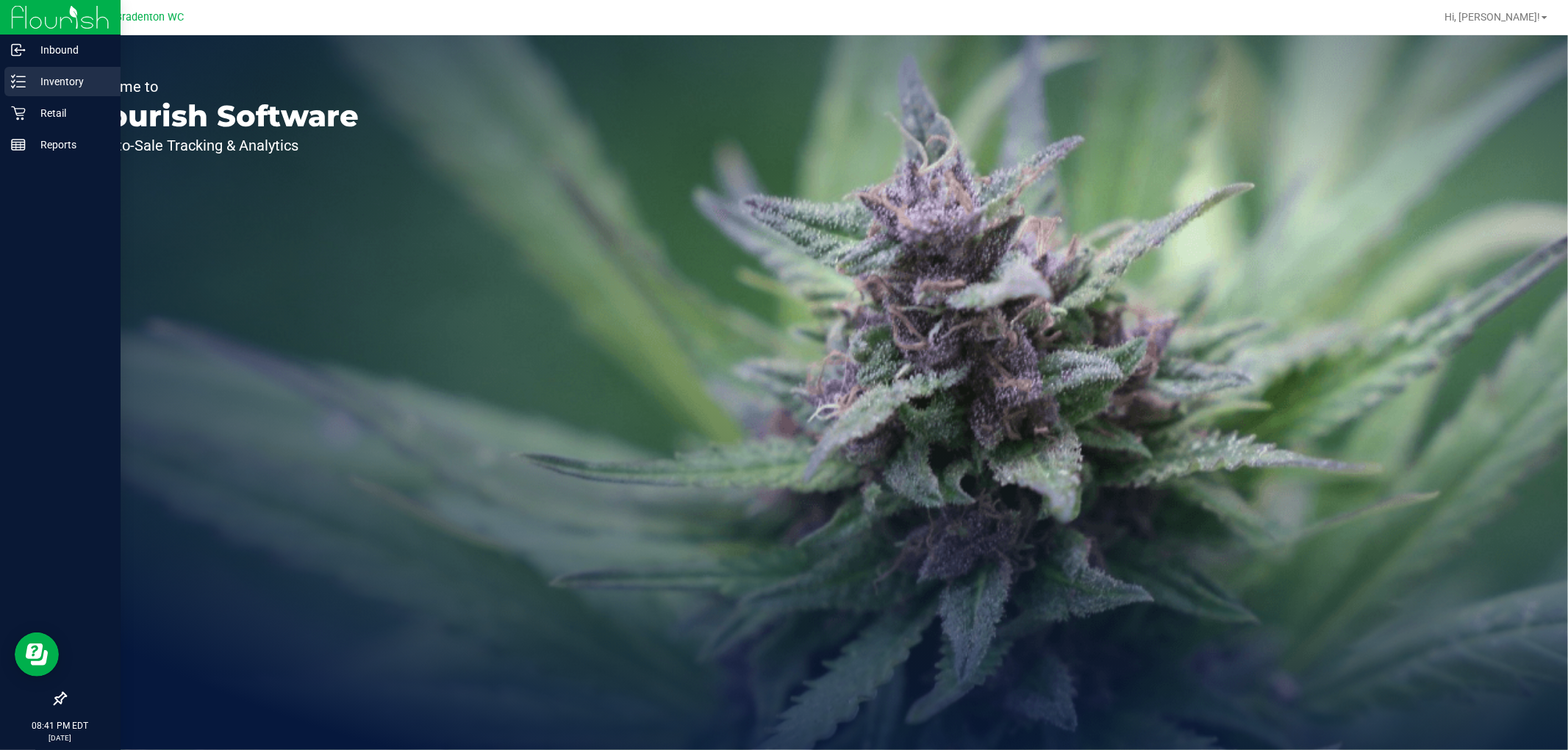
click at [79, 89] on p "Inventory" at bounding box center [69, 82] width 88 height 18
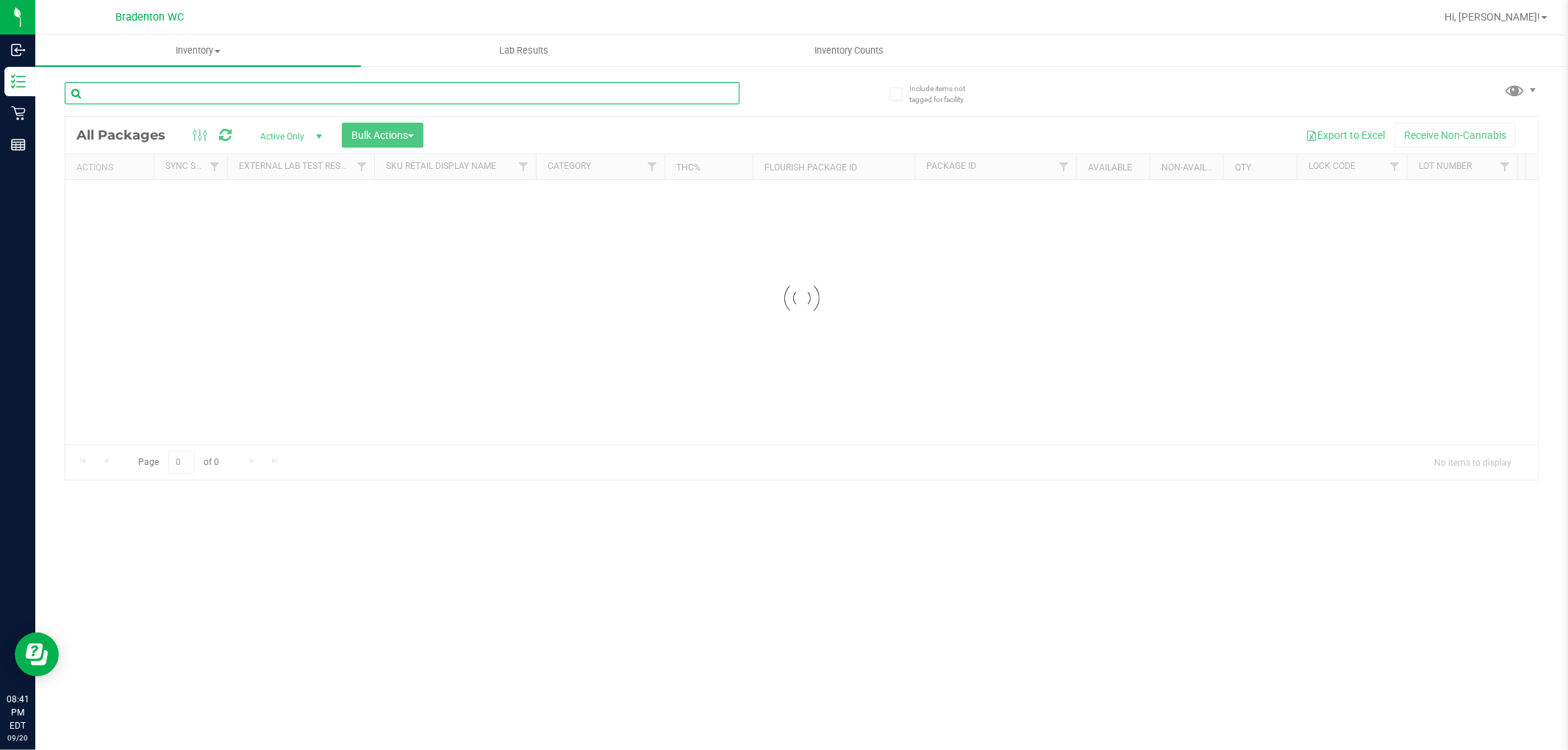
click at [278, 96] on input "text" at bounding box center [402, 93] width 675 height 22
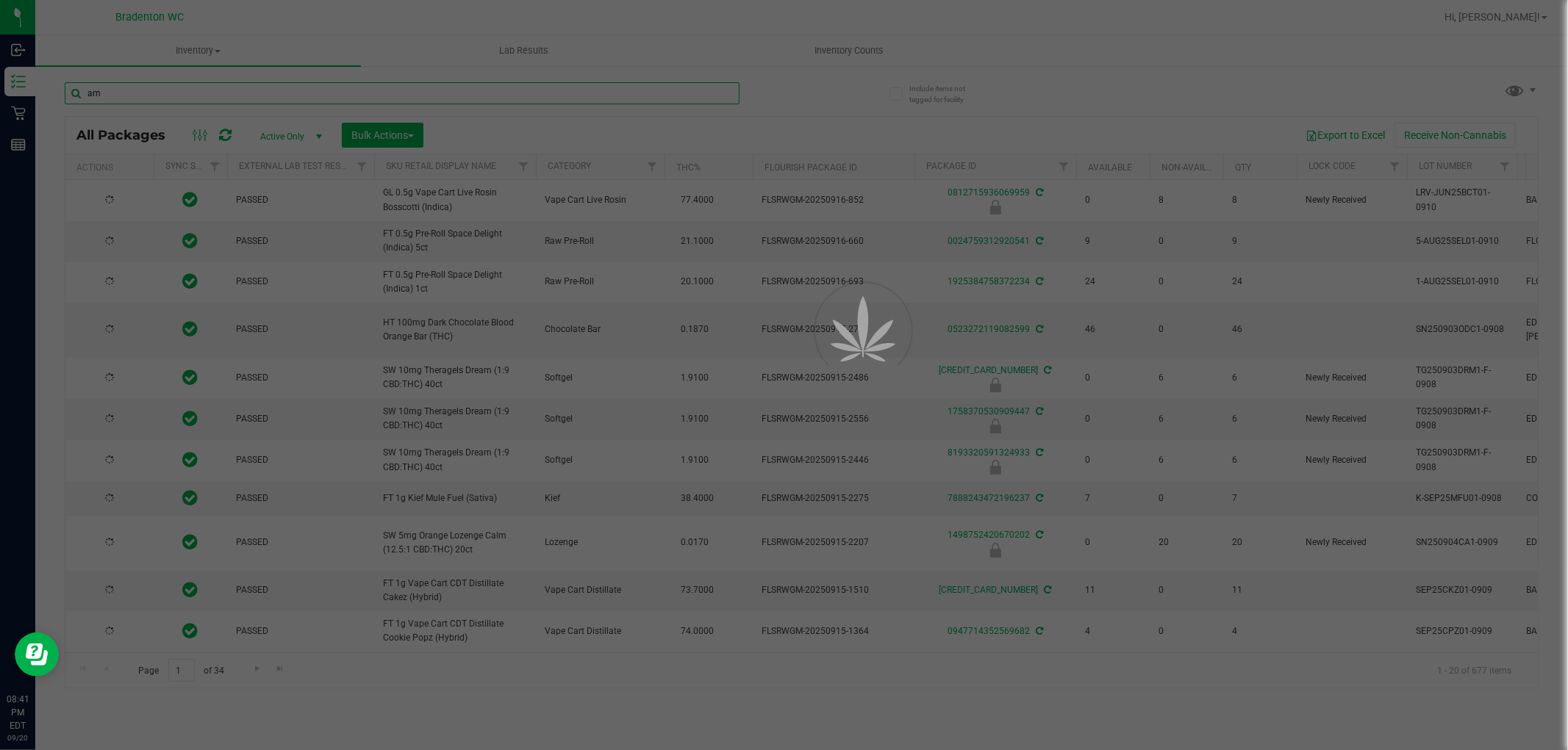
type input "aml"
type input "2025-09-04"
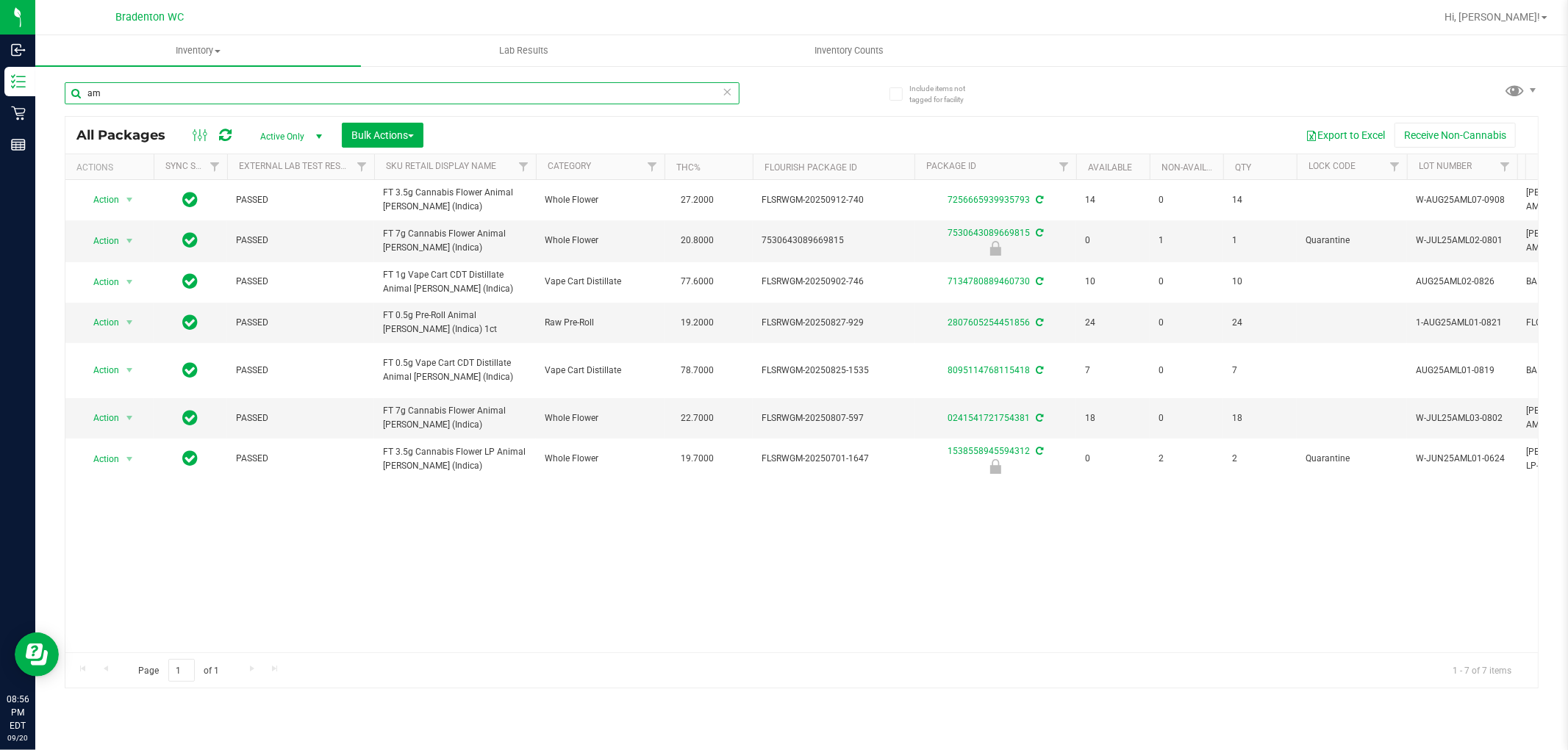
type input "a"
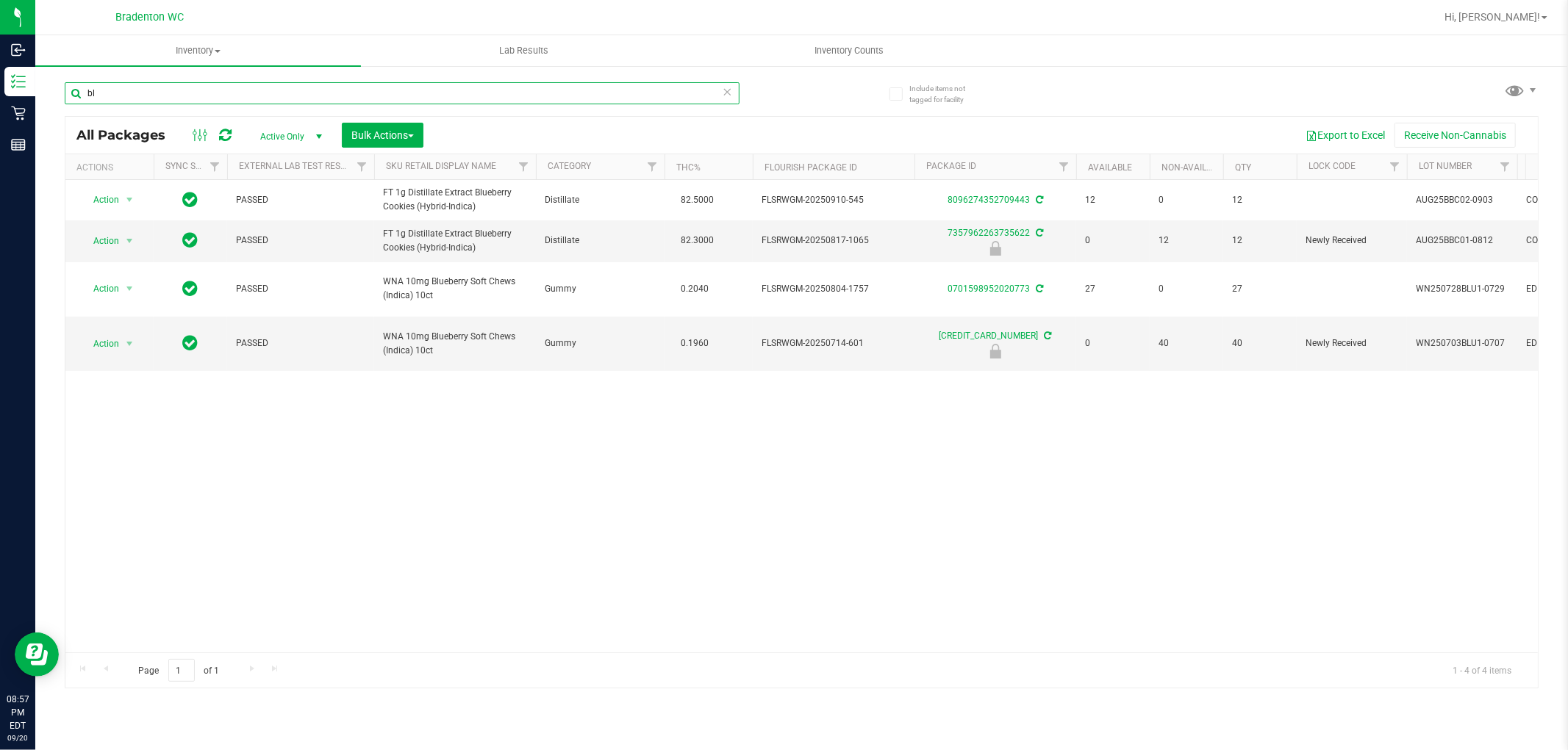
type input "b"
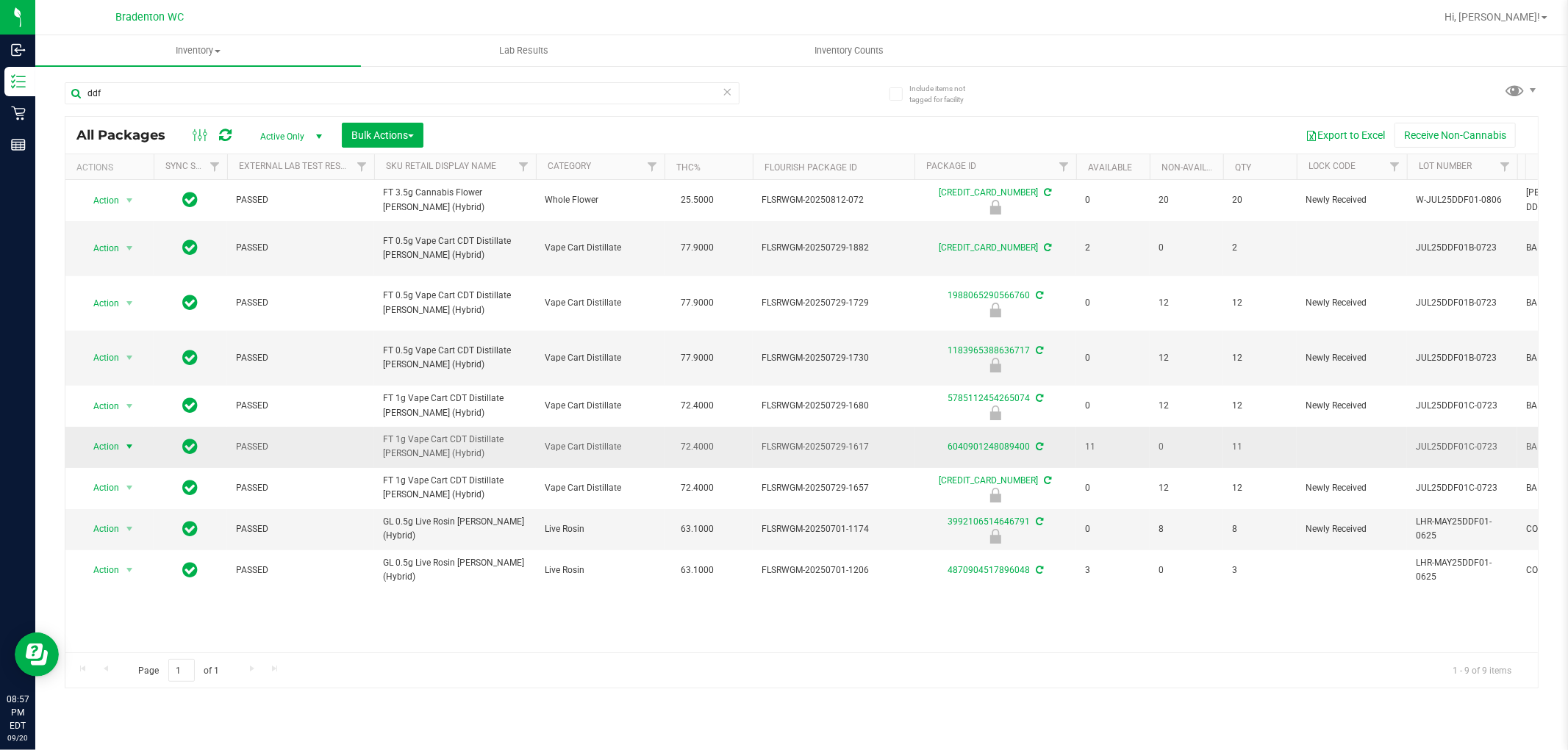
click at [94, 442] on span "Action" at bounding box center [100, 446] width 40 height 21
click at [154, 589] on li "Package audit log" at bounding box center [138, 581] width 114 height 22
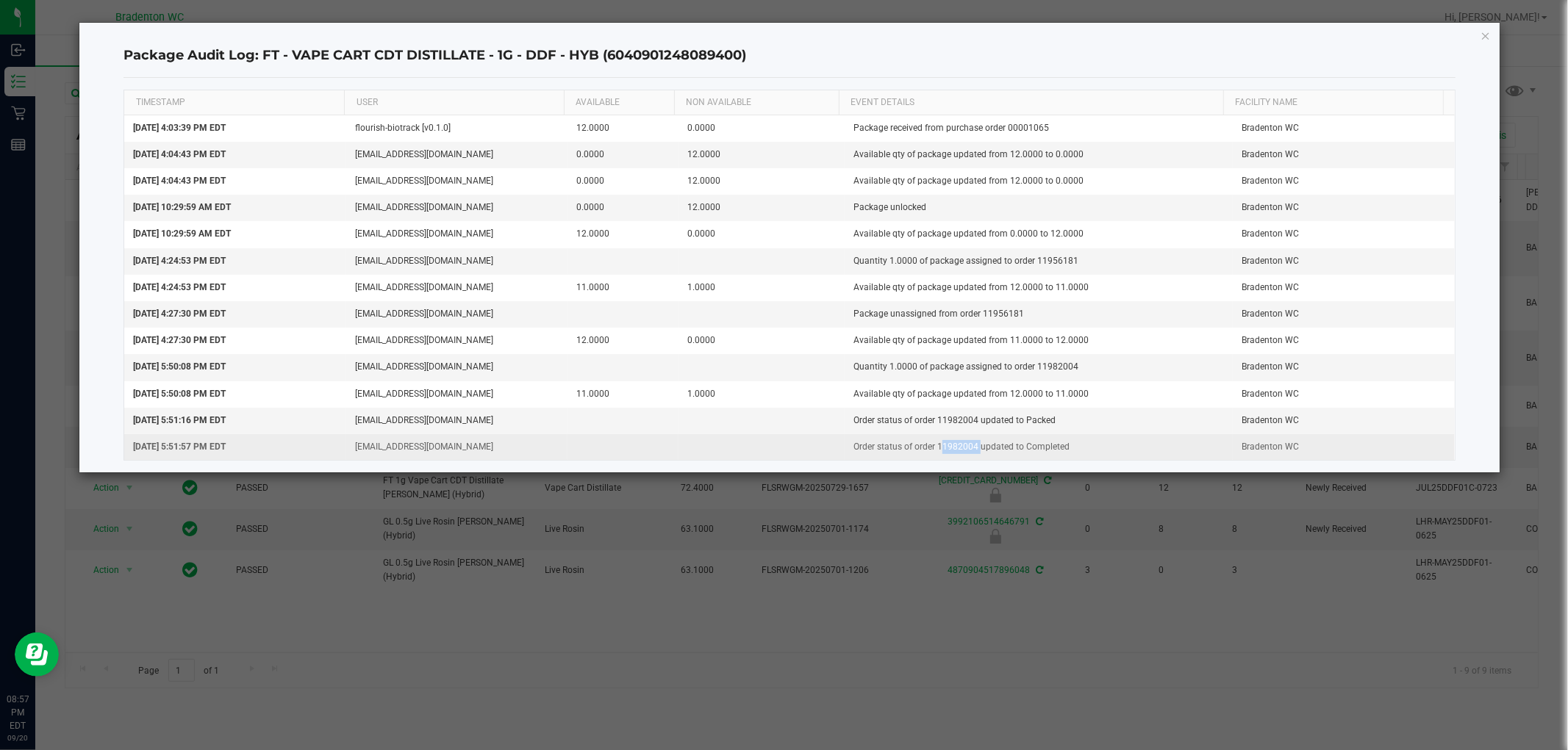
drag, startPoint x: 969, startPoint y: 447, endPoint x: 930, endPoint y: 450, distance: 39.1
click at [930, 450] on td "Order status of order 11982004 updated to Completed" at bounding box center [1038, 447] width 388 height 26
copy td "11982004"
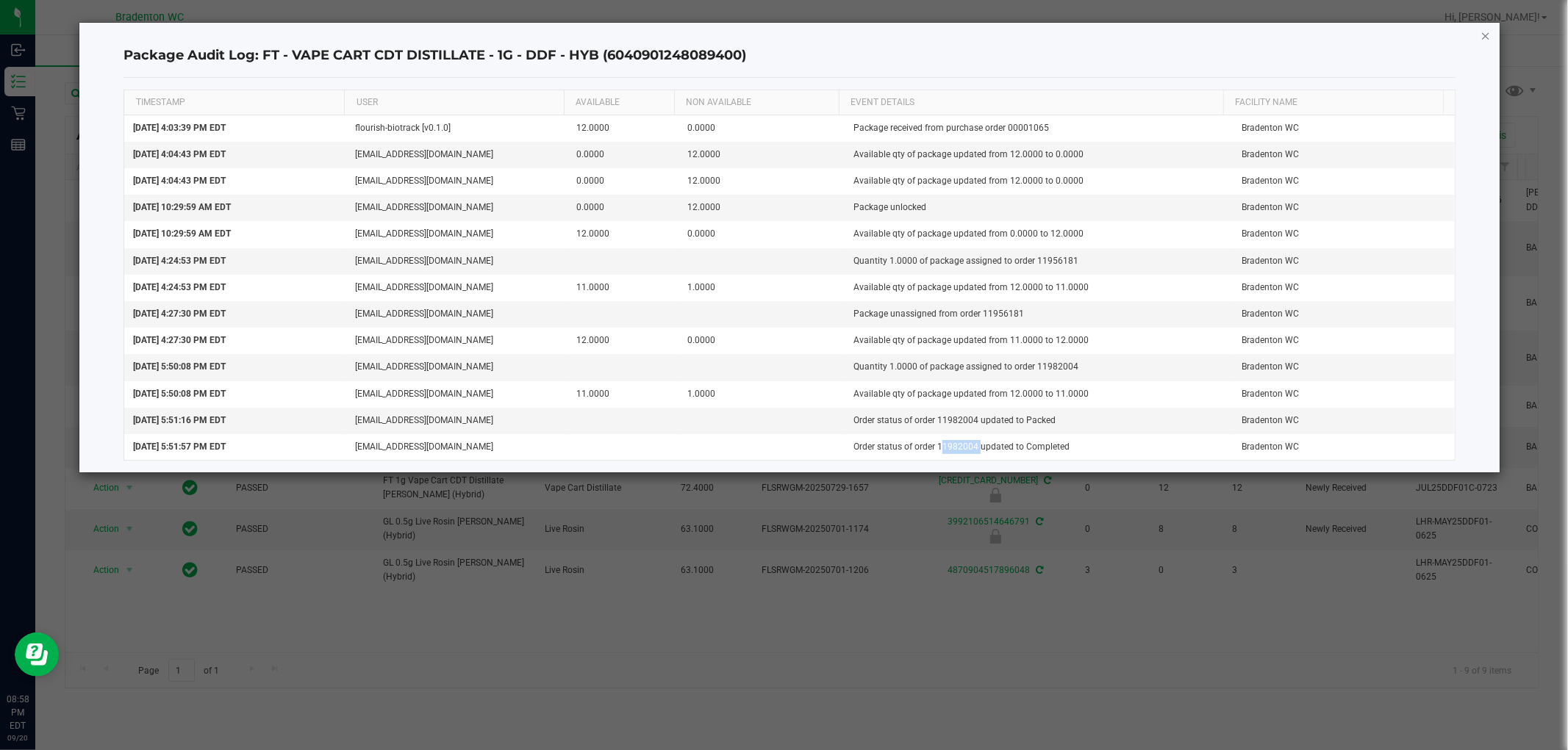
click at [1490, 37] on icon "button" at bounding box center [1486, 36] width 10 height 18
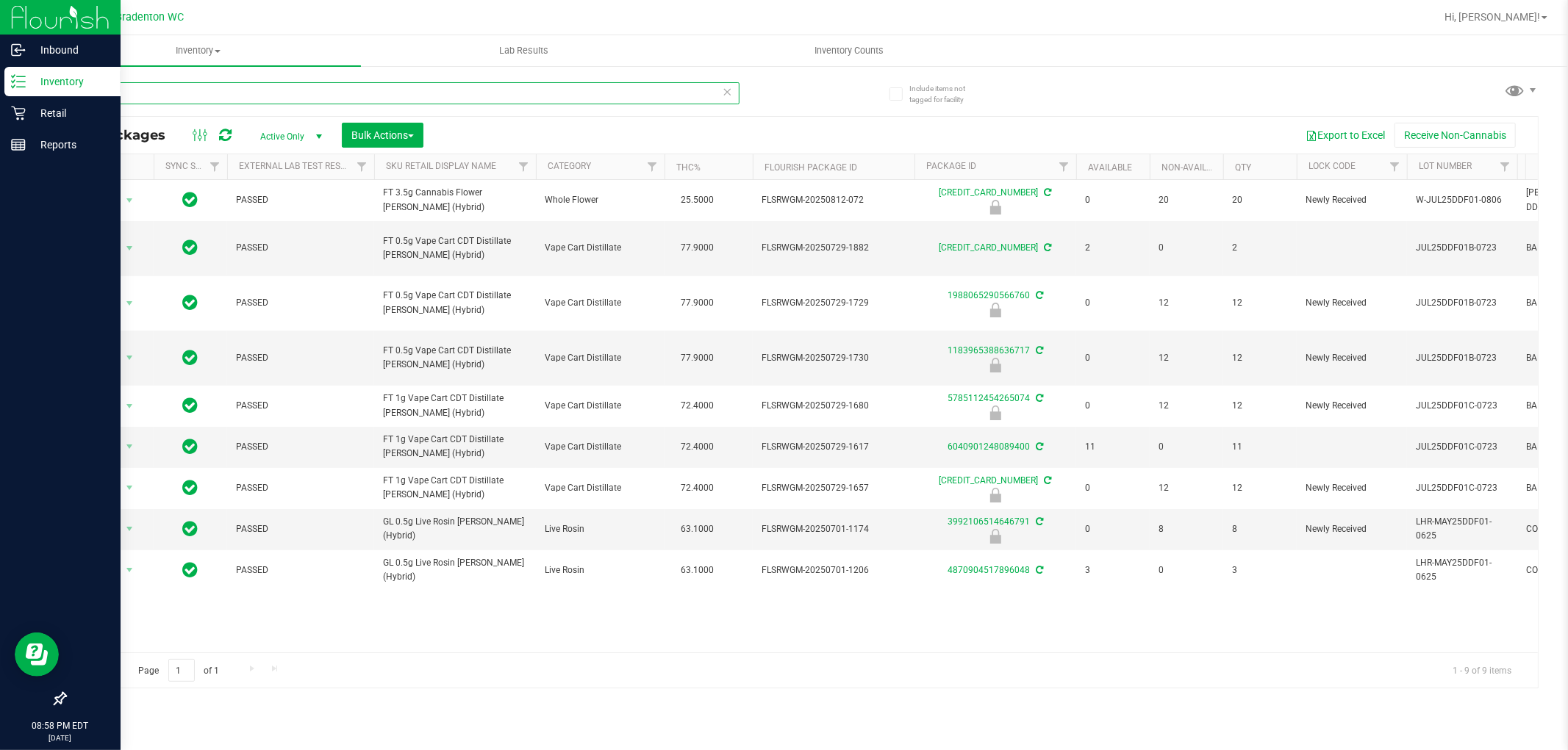
drag, startPoint x: 451, startPoint y: 84, endPoint x: 33, endPoint y: 84, distance: 418.0
click at [33, 84] on div "Inbound Inventory Retail Reports 08:58 PM EDT 09/20/2025 09/20 Bradenton WC Hi,…" at bounding box center [784, 375] width 1568 height 750
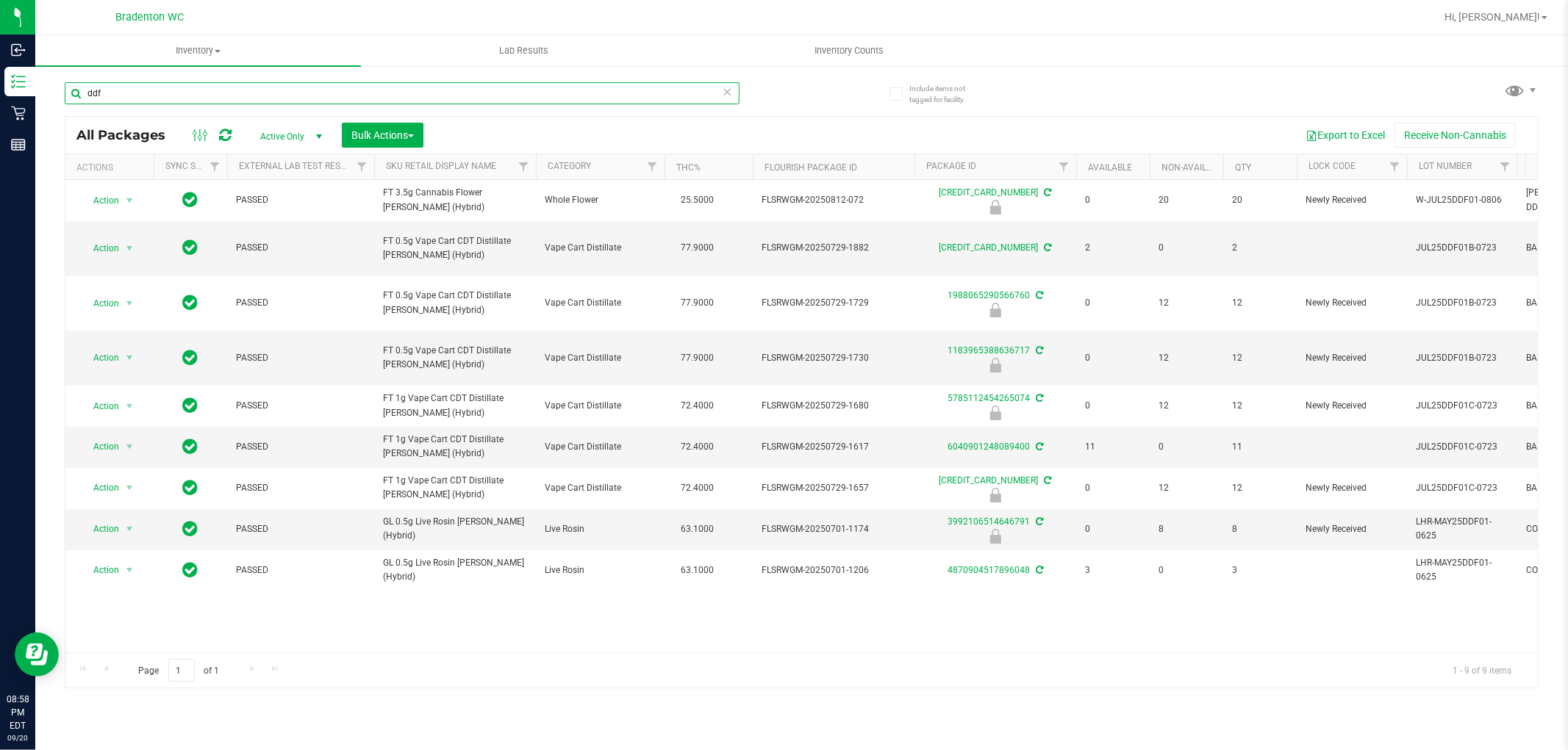
drag, startPoint x: 159, startPoint y: 98, endPoint x: 144, endPoint y: 98, distance: 15.0
click at [144, 98] on input "ddf" at bounding box center [402, 93] width 675 height 22
click at [144, 97] on input "ddf" at bounding box center [402, 93] width 675 height 22
type input "d"
paste input "6040901248089400"
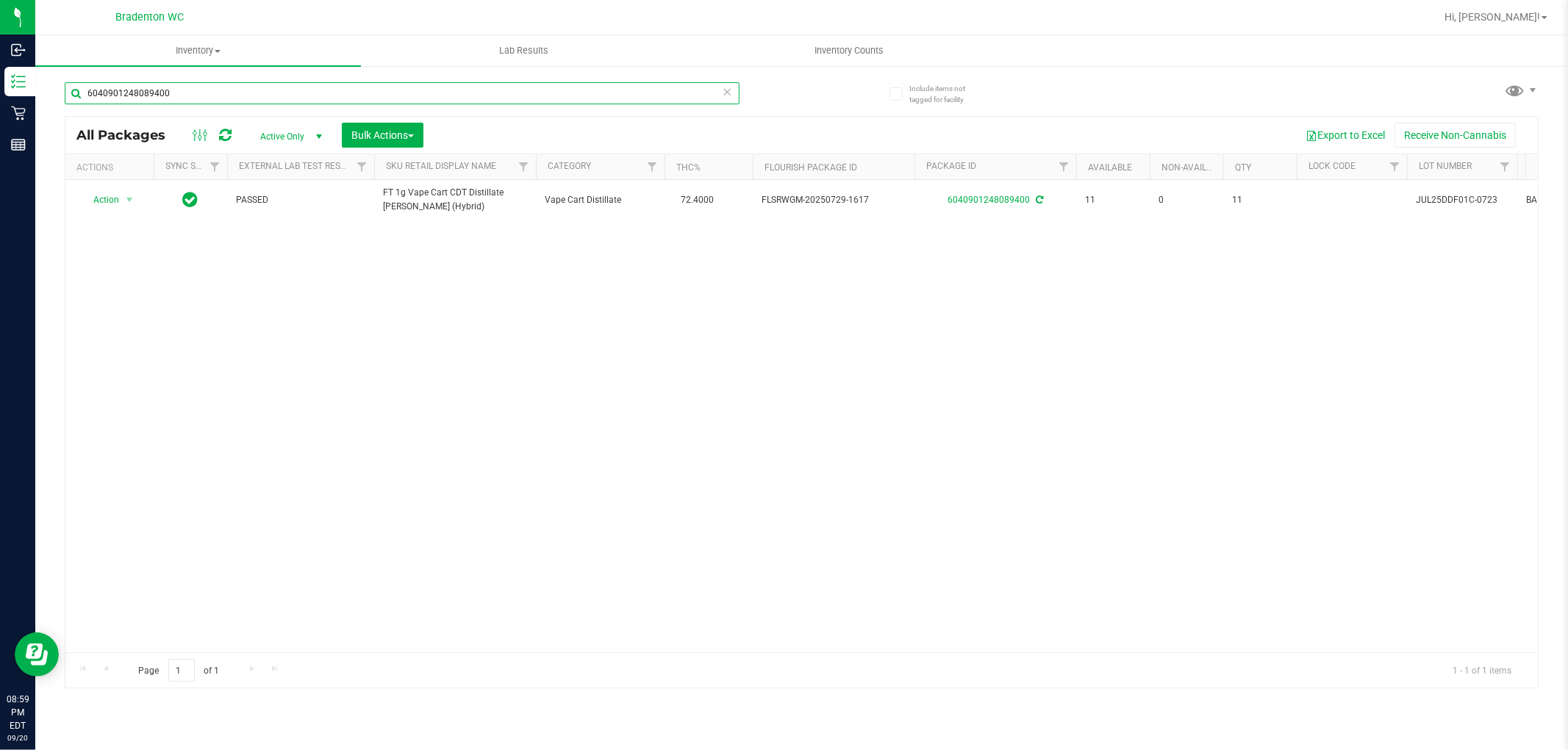
drag, startPoint x: 236, startPoint y: 92, endPoint x: 70, endPoint y: 79, distance: 166.5
click at [77, 86] on input "6040901248089400" at bounding box center [402, 93] width 675 height 22
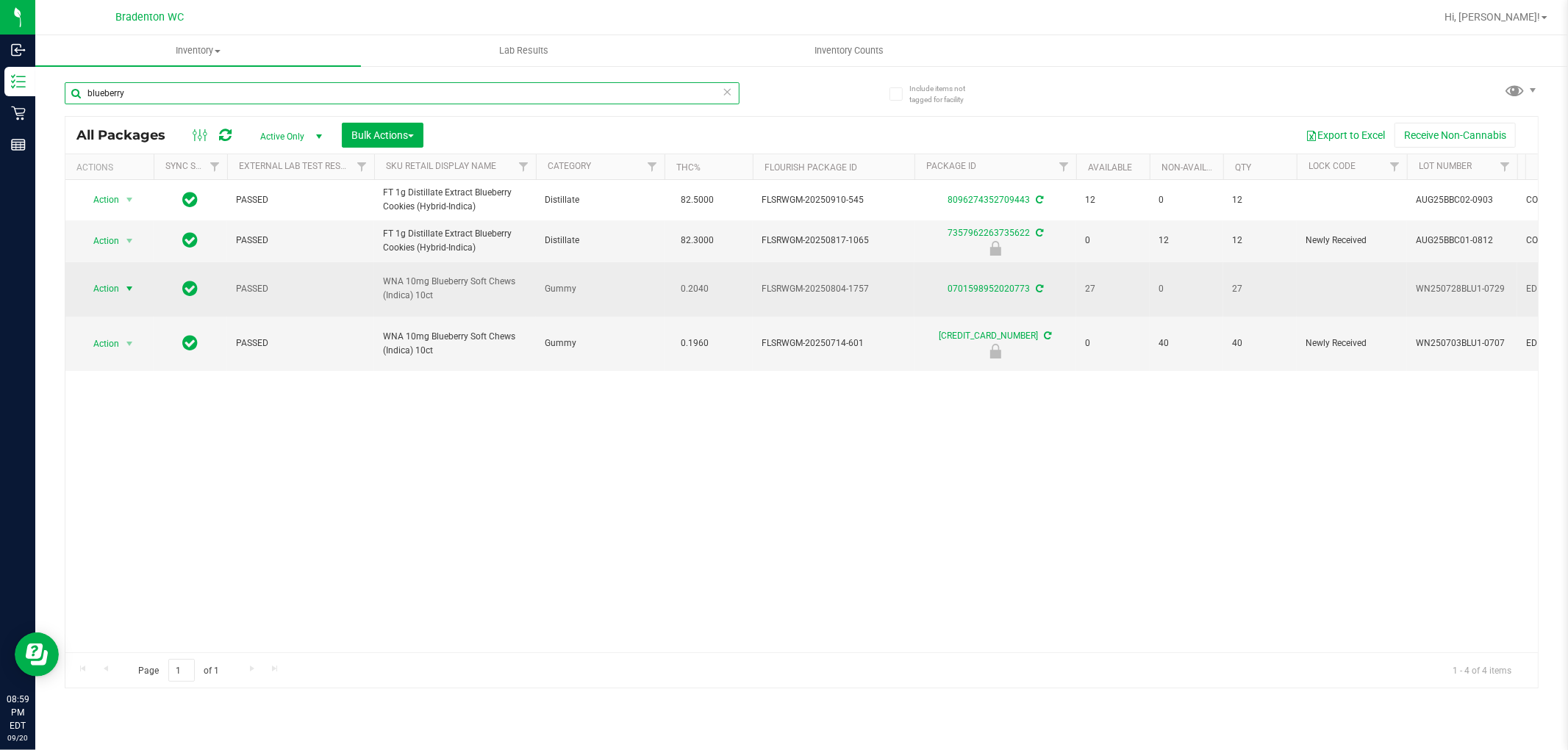
type input "blueberry"
click at [122, 278] on span "select" at bounding box center [130, 288] width 19 height 21
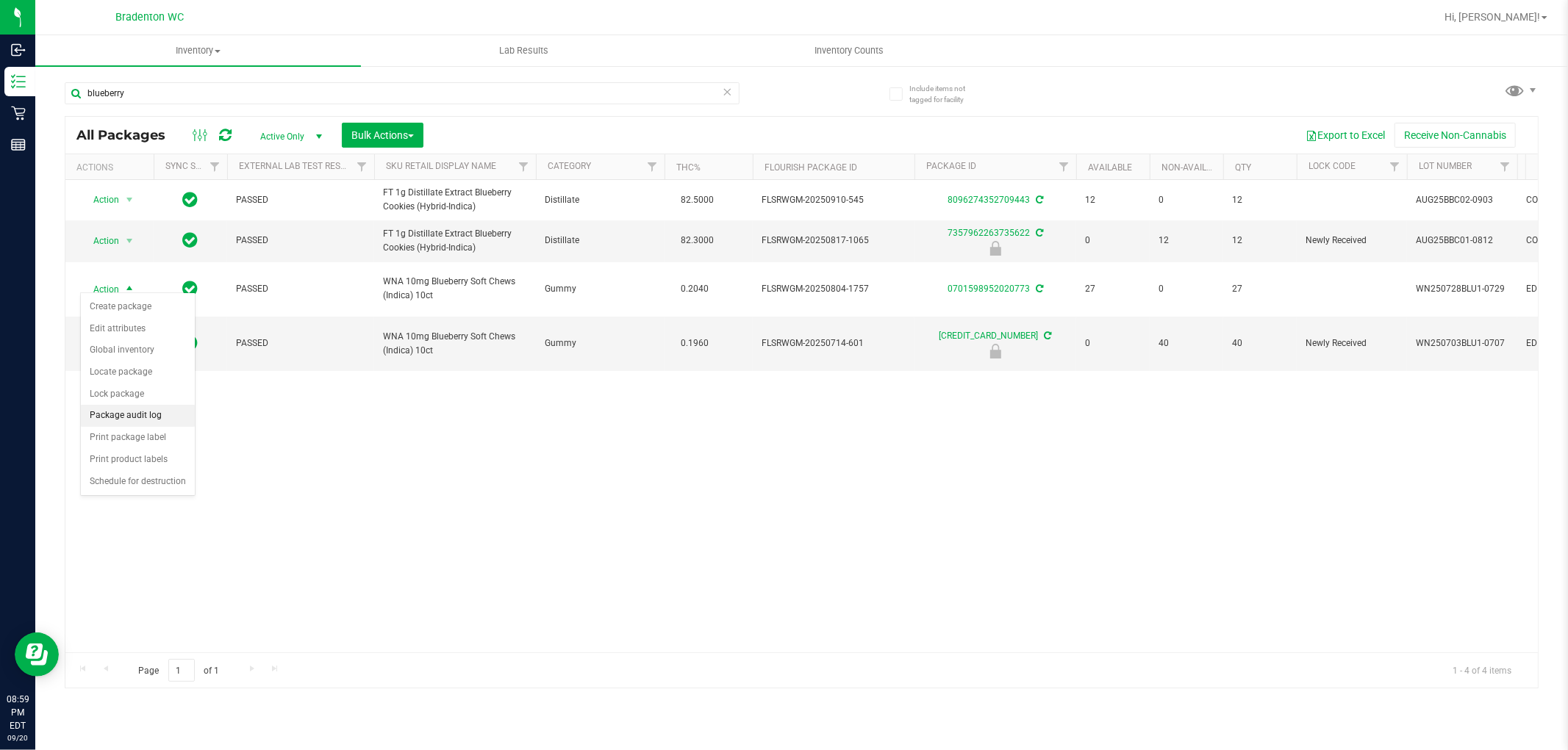
click at [120, 418] on li "Package audit log" at bounding box center [138, 416] width 114 height 22
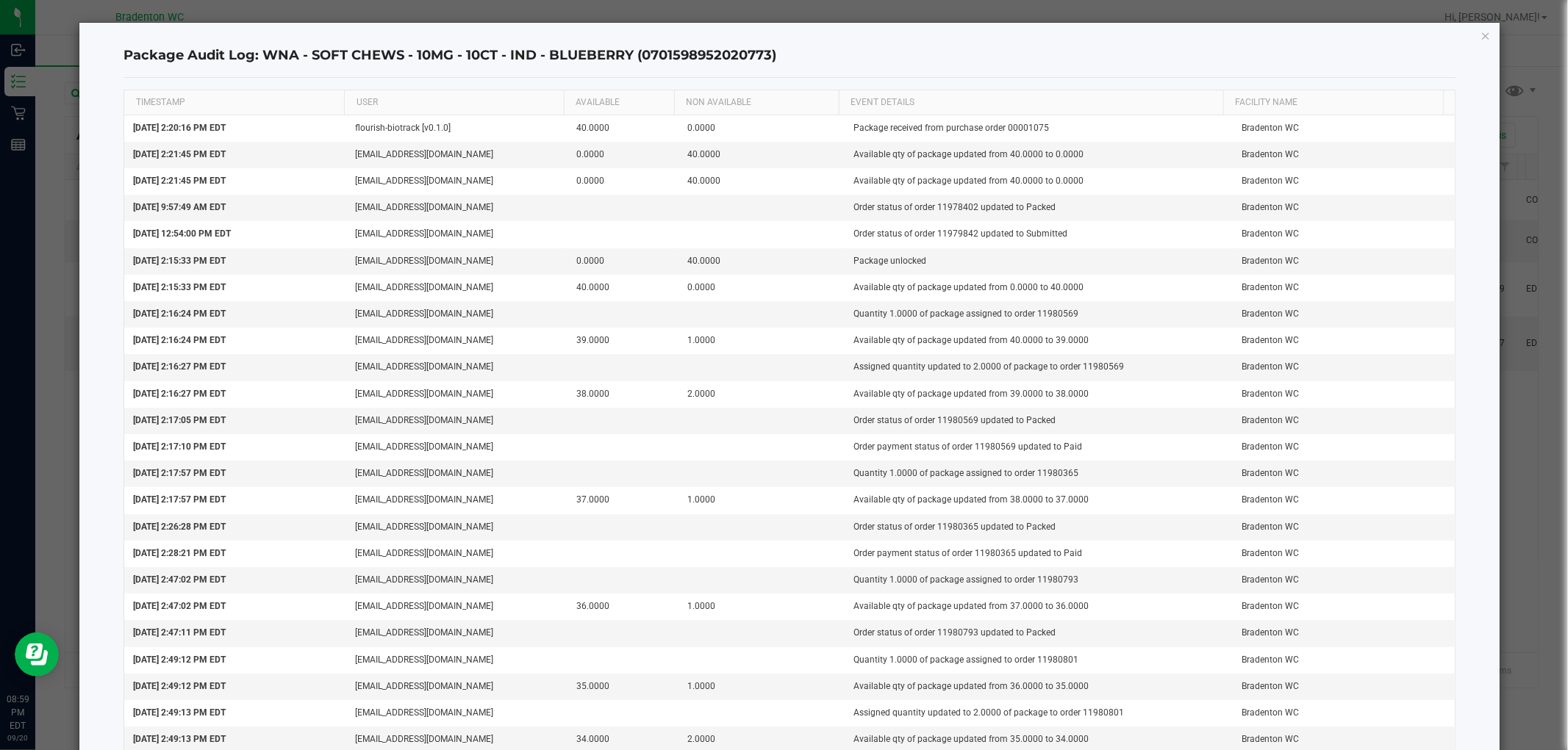
click at [1481, 36] on icon "button" at bounding box center [1486, 36] width 10 height 18
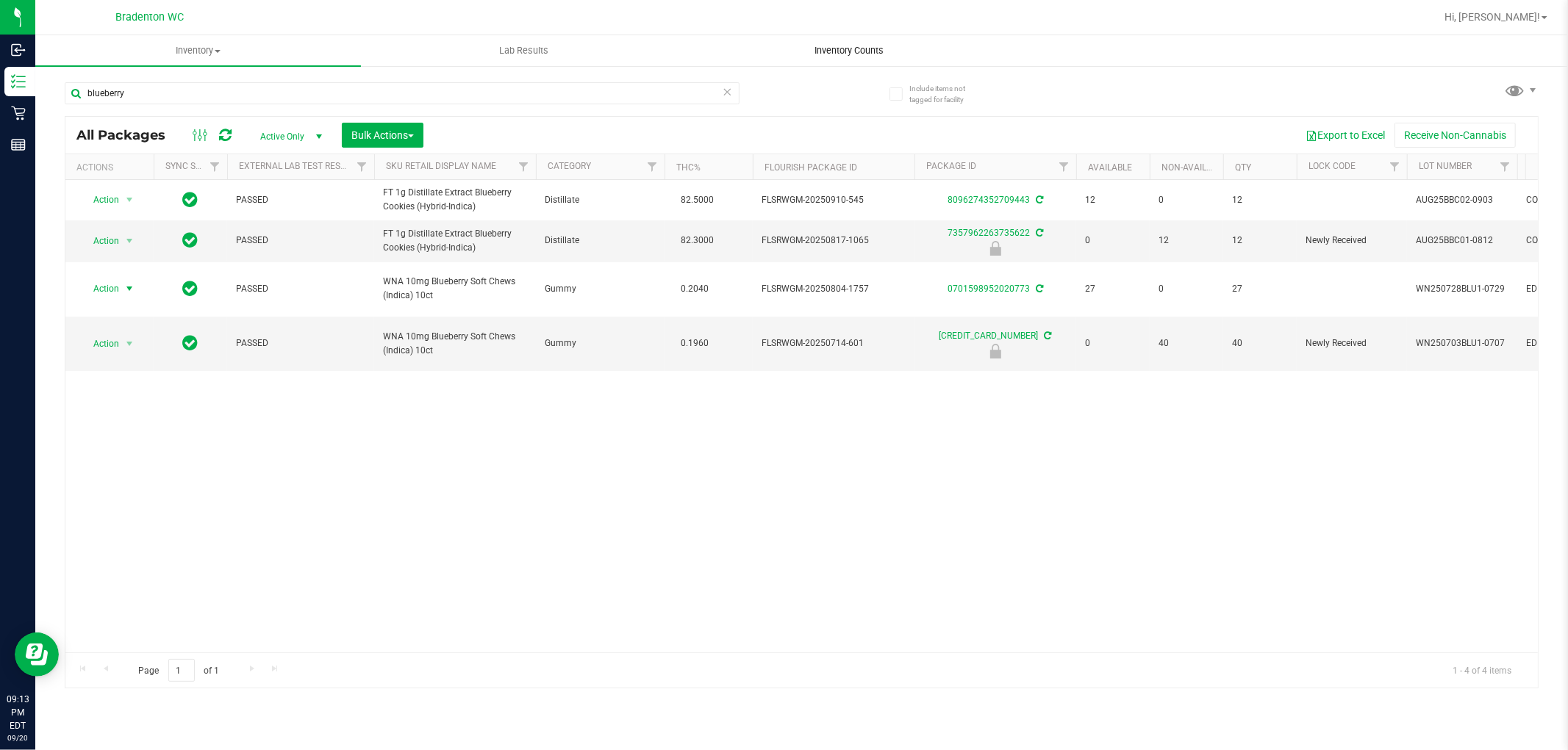
click at [875, 47] on span "Inventory Counts" at bounding box center [850, 50] width 109 height 13
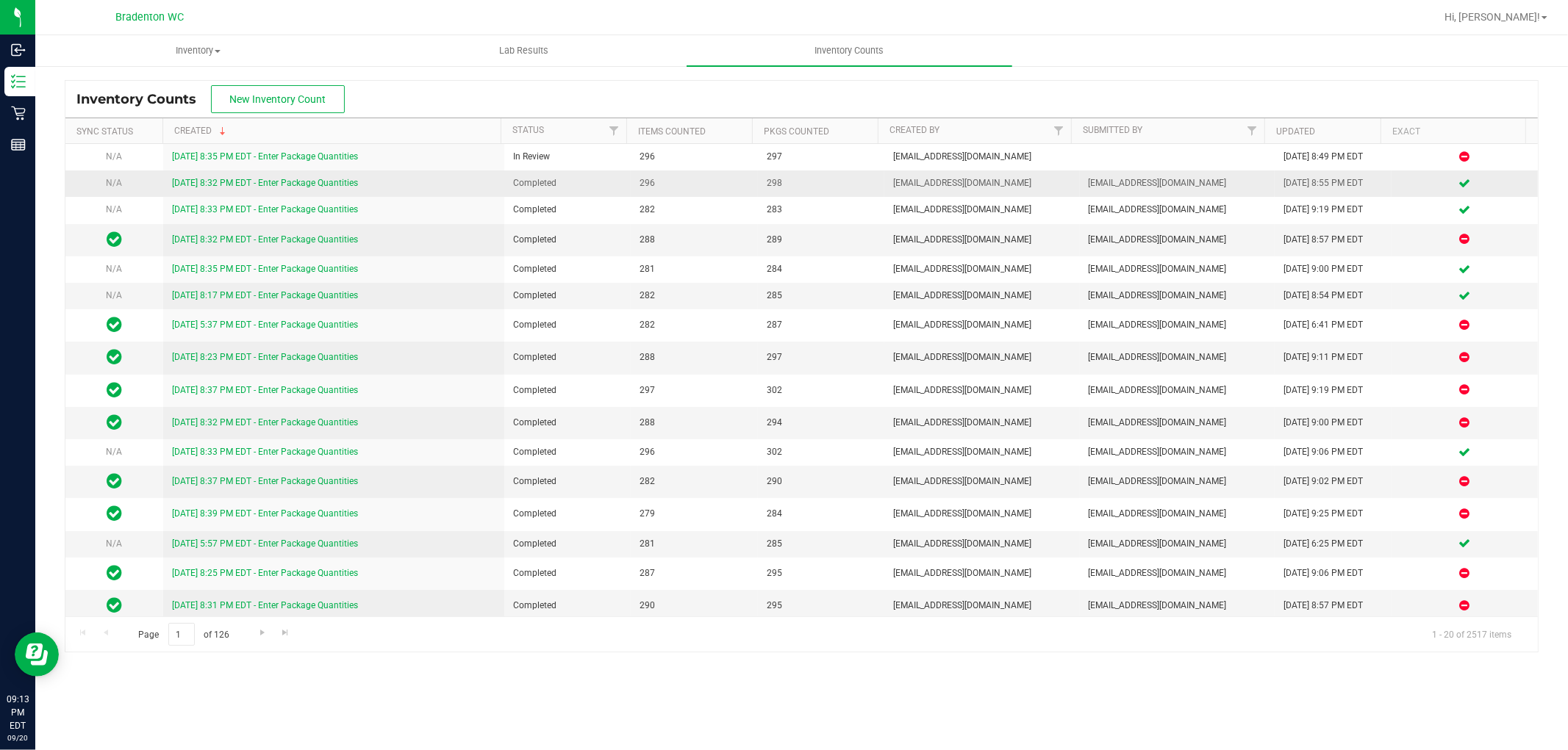
click at [254, 186] on link "9/19/25 8:32 PM EDT - Enter Package Quantities" at bounding box center [265, 183] width 186 height 10
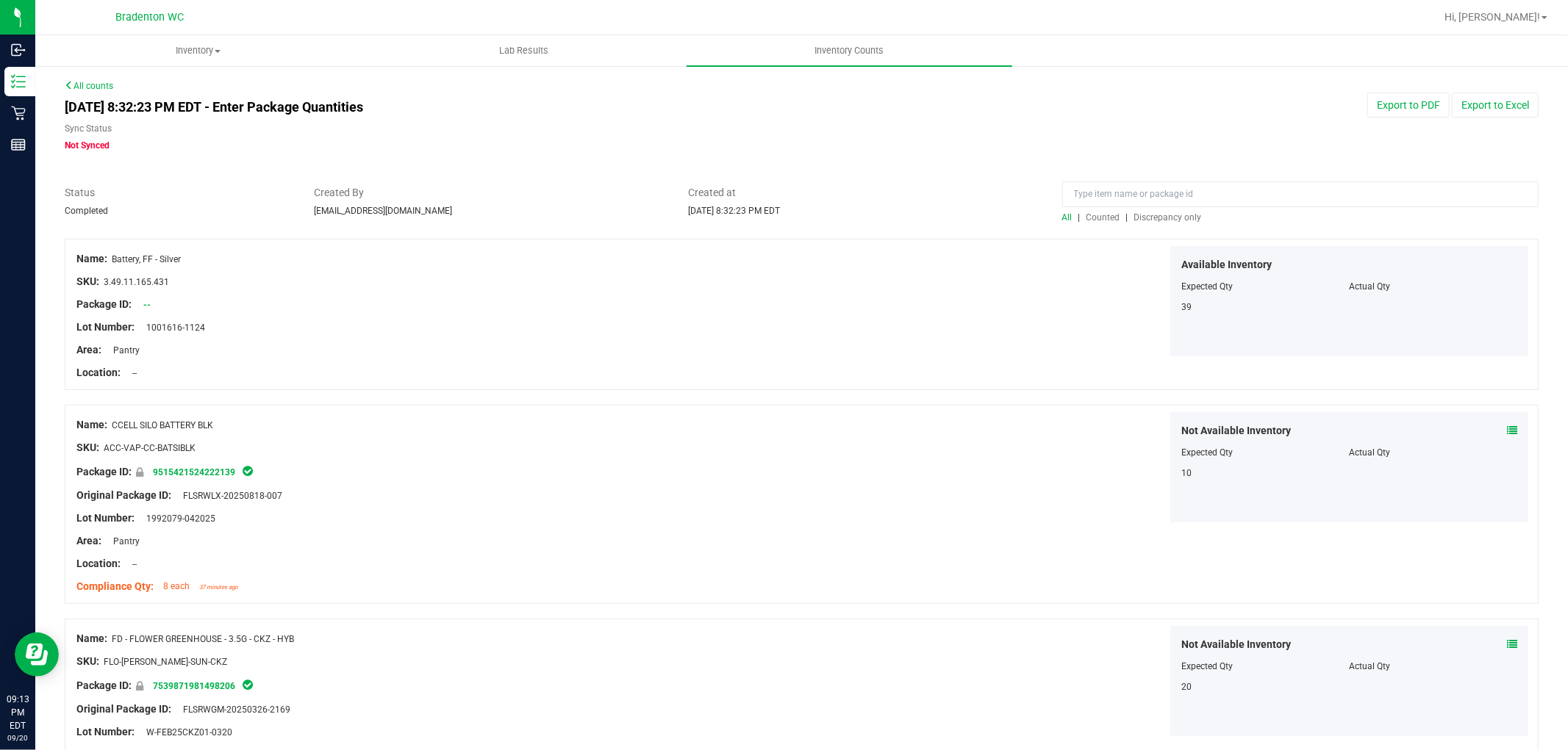
click at [1169, 215] on span "Discrepancy only" at bounding box center [1168, 218] width 67 height 10
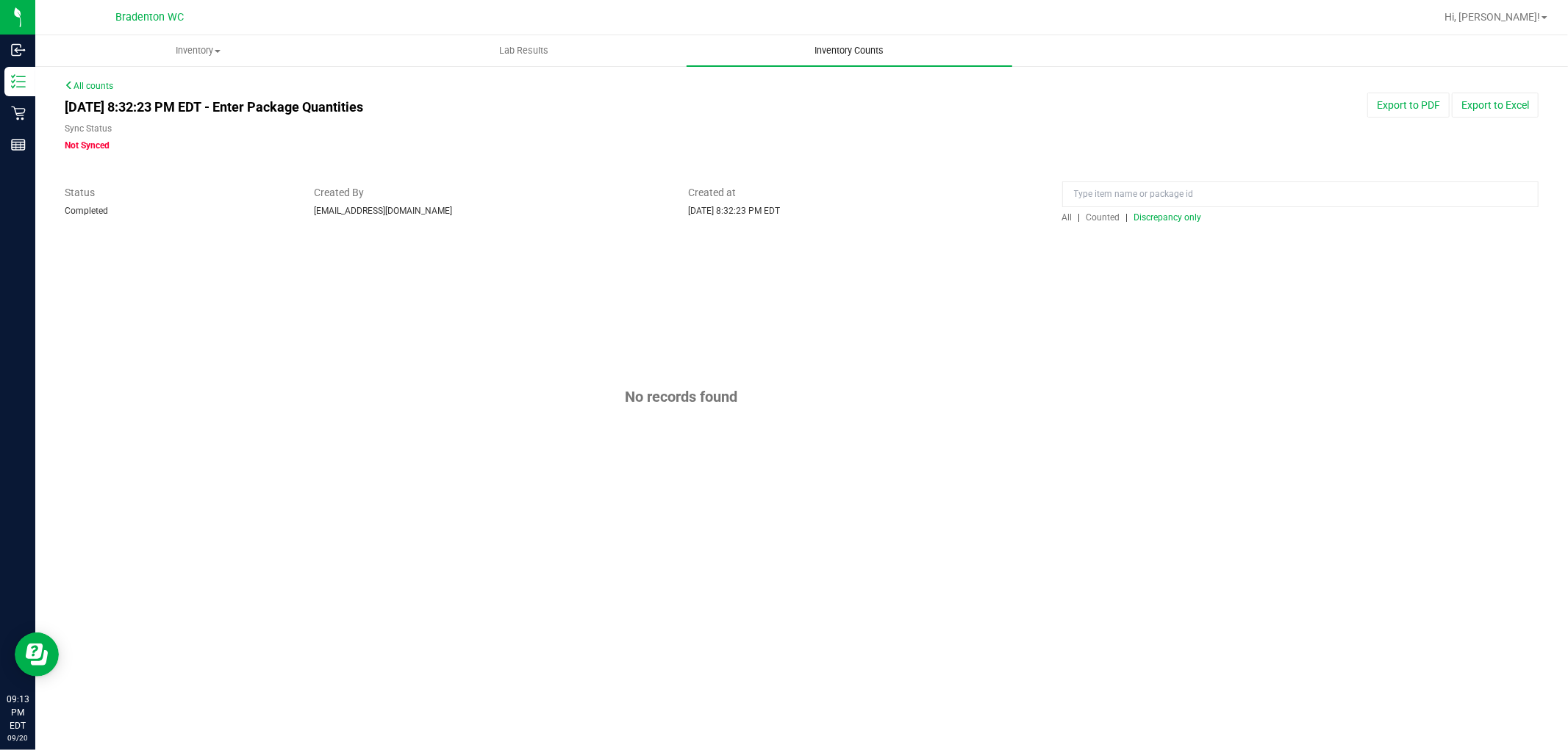
click at [840, 48] on span "Inventory Counts" at bounding box center [850, 50] width 109 height 13
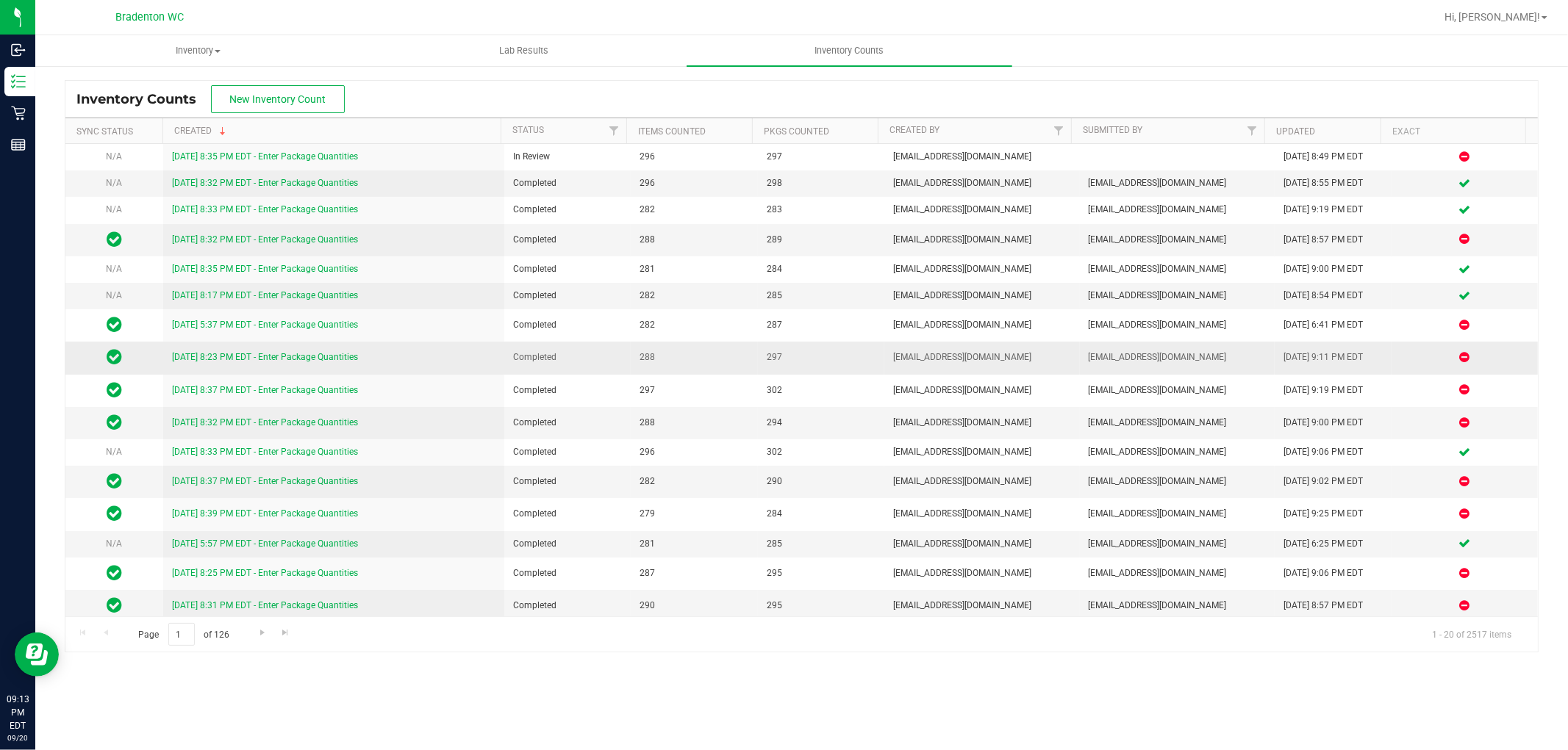
click at [299, 352] on link "9/13/25 8:23 PM EDT - Enter Package Quantities" at bounding box center [265, 357] width 186 height 10
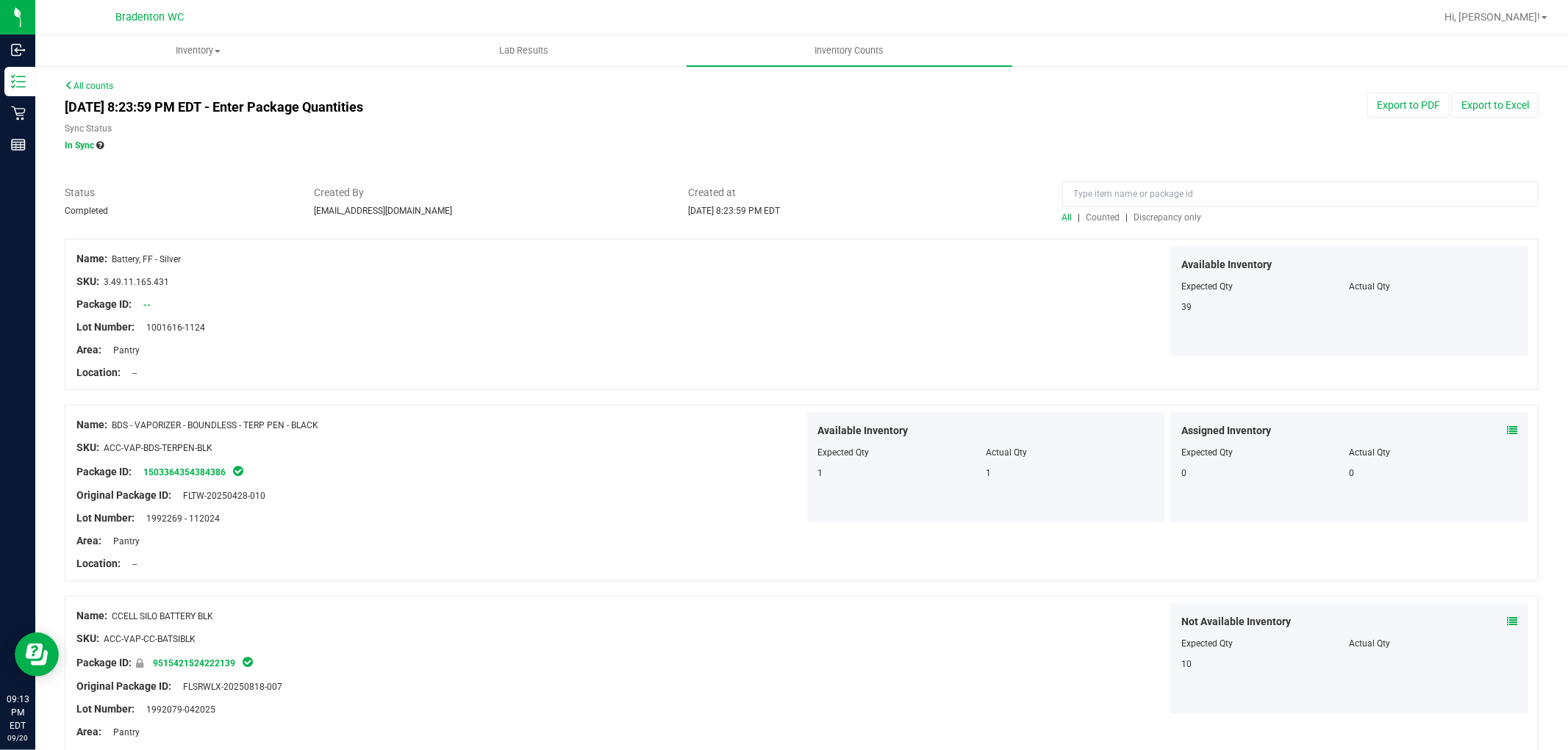
click at [1155, 217] on span "Discrepancy only" at bounding box center [1168, 218] width 67 height 10
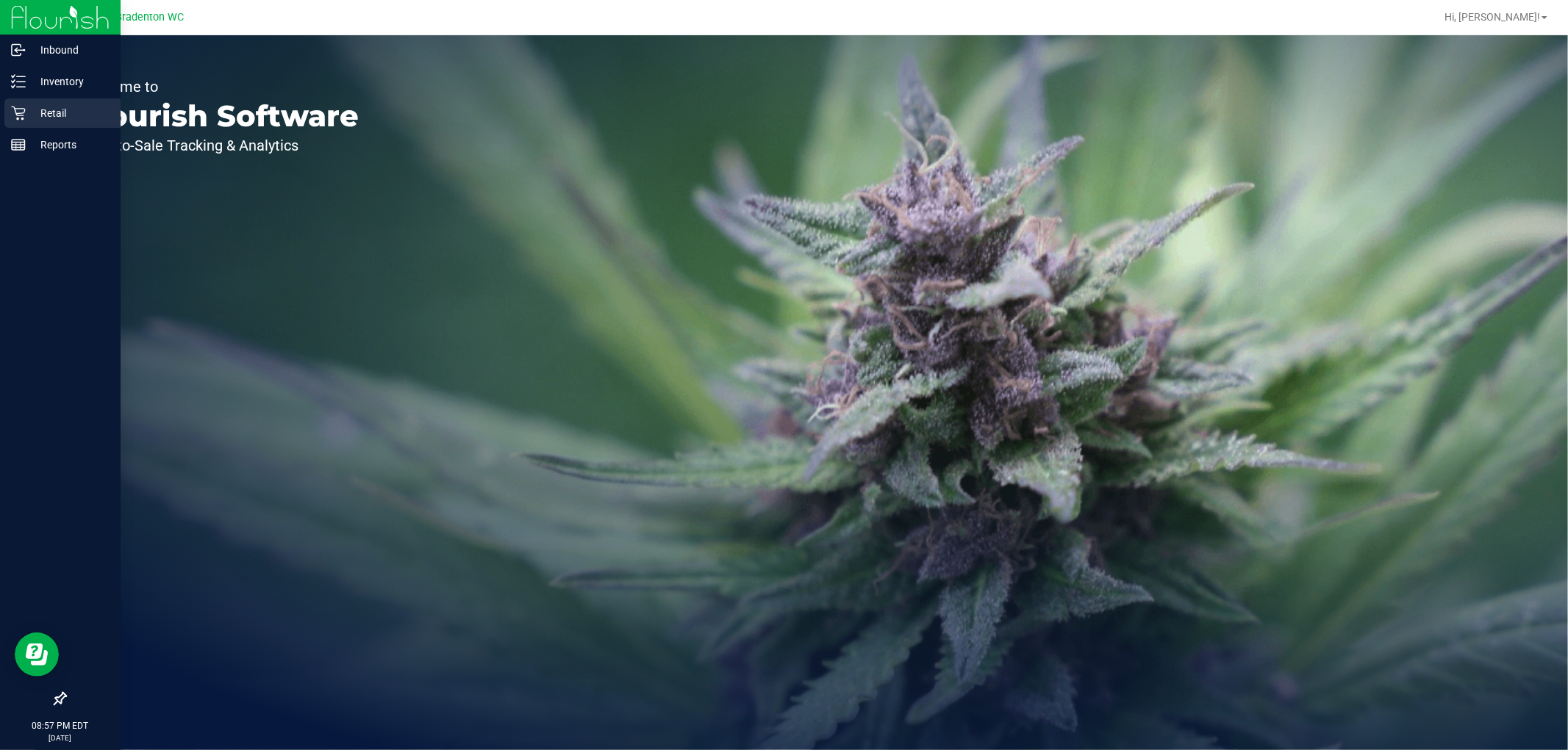
click at [48, 103] on div "Retail" at bounding box center [61, 114] width 116 height 30
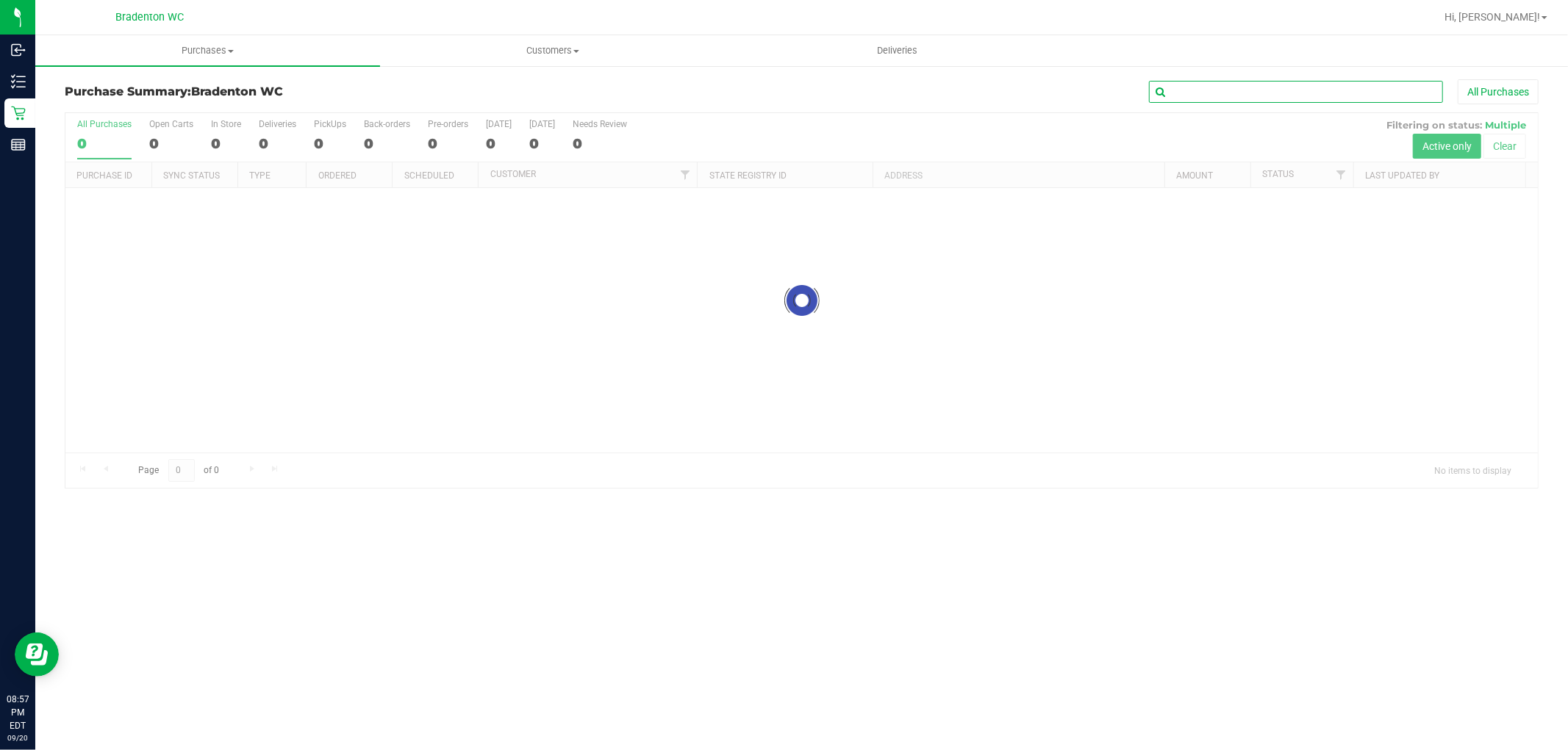
click at [1219, 87] on input "text" at bounding box center [1296, 92] width 294 height 22
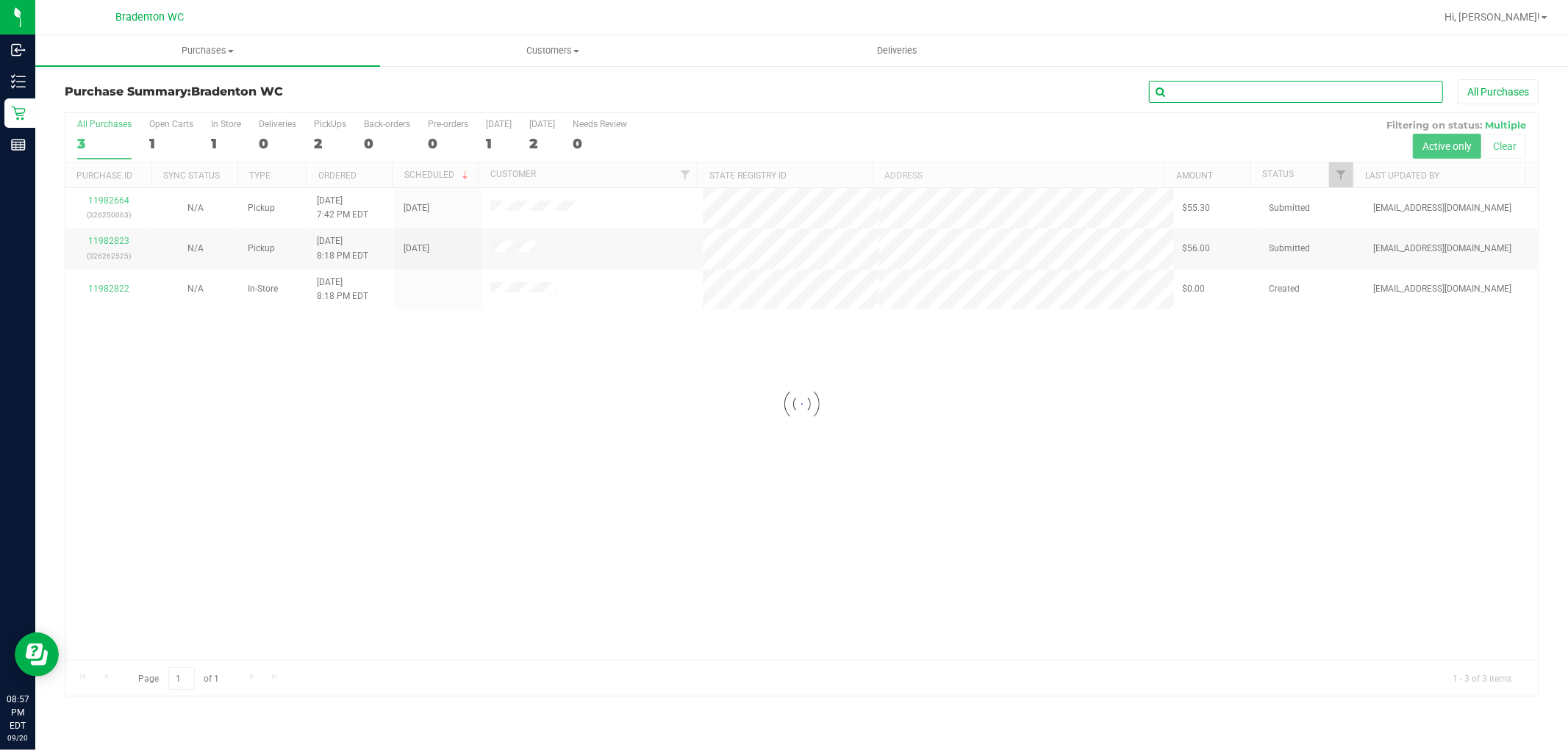
paste input "11982004"
type input "11982004"
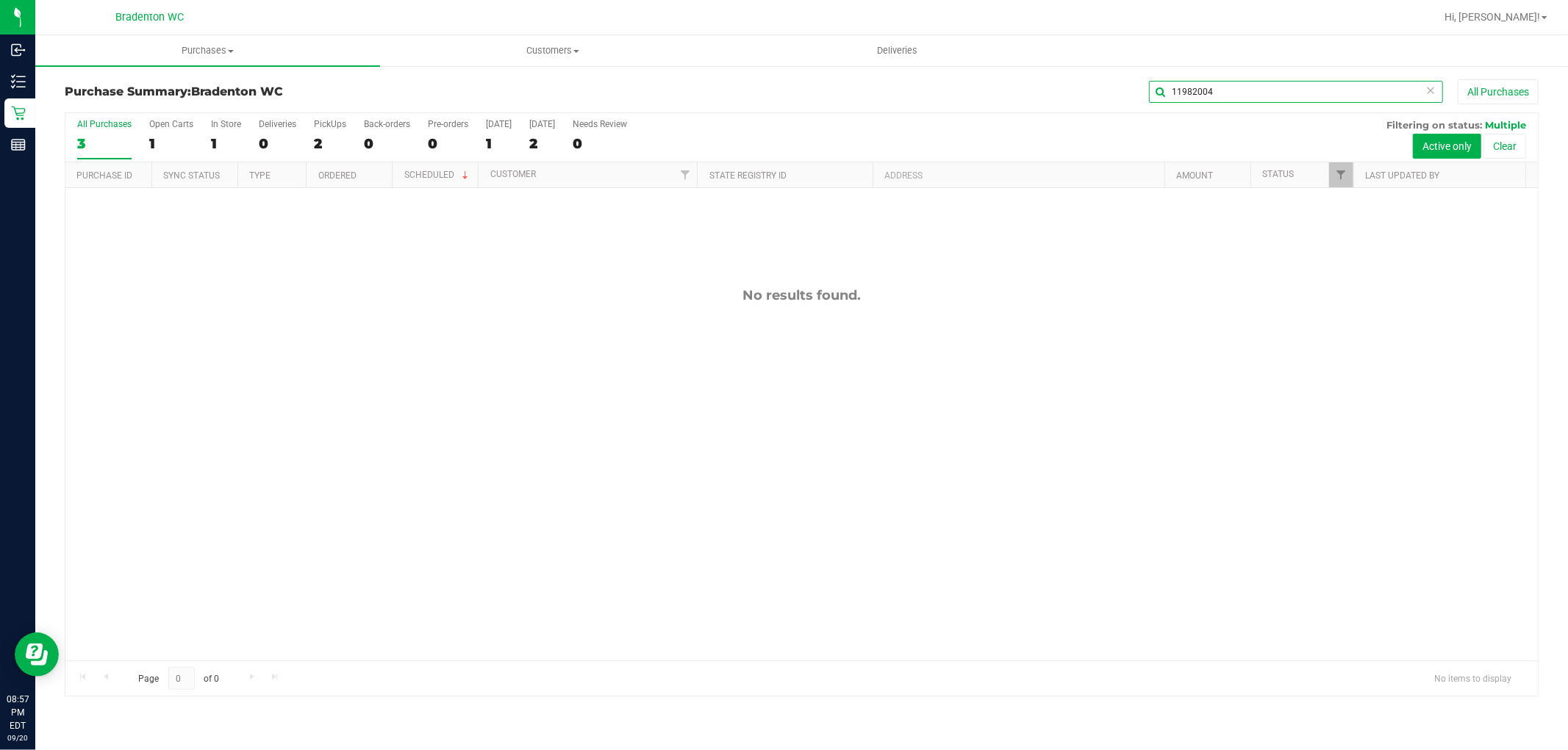
drag, startPoint x: 1248, startPoint y: 90, endPoint x: 838, endPoint y: 67, distance: 410.6
click at [841, 68] on div "Purchase Summary: Bradenton WC 11982004 All Purchases All Purchases 3 Open Cart…" at bounding box center [802, 388] width 1532 height 647
click at [860, 116] on div "All Purchases 3 Open Carts 1 In Store 1 Deliveries 0 PickUps 2 Back-orders 0 Pr…" at bounding box center [802, 119] width 1473 height 12
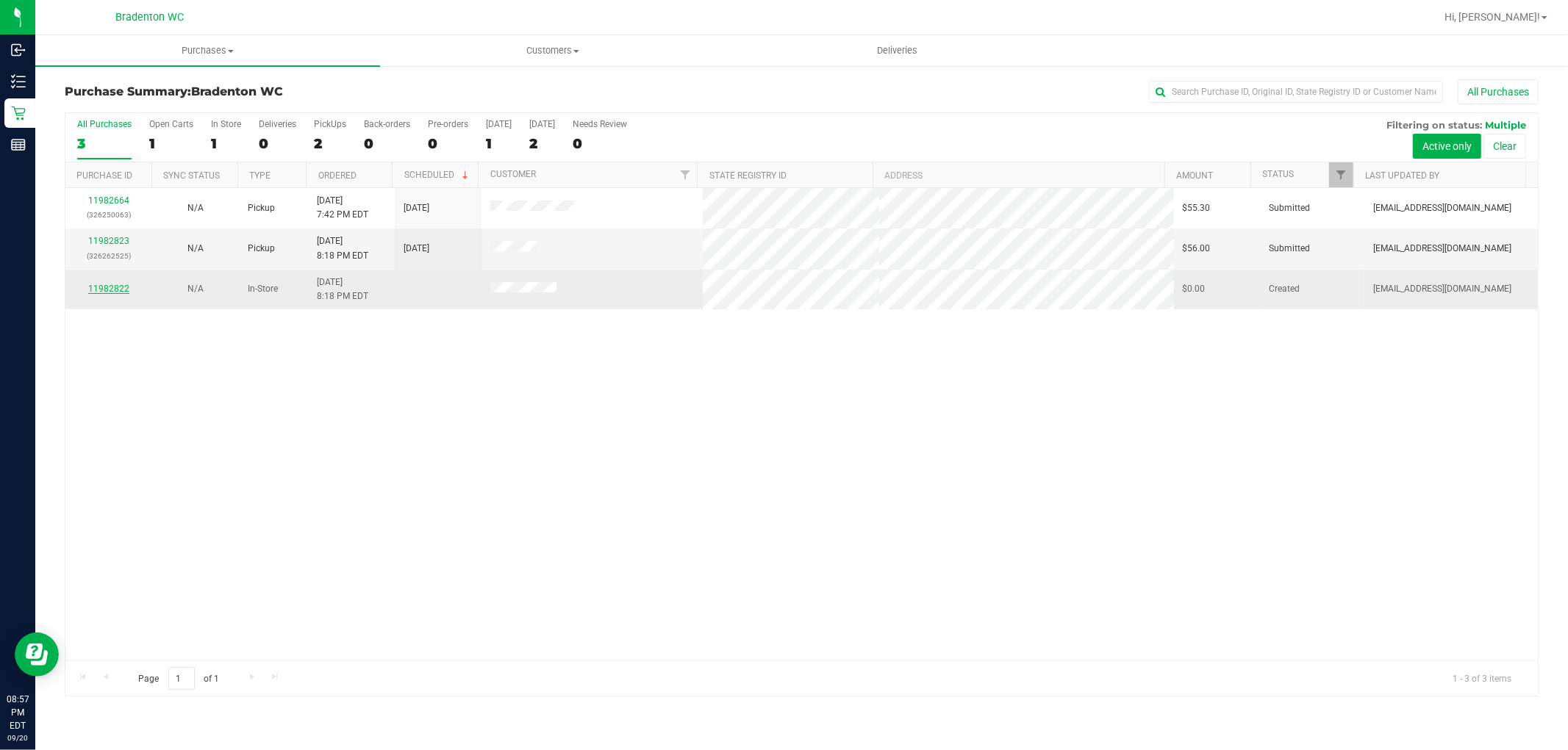
click at [113, 287] on link "11982822" at bounding box center [109, 289] width 42 height 10
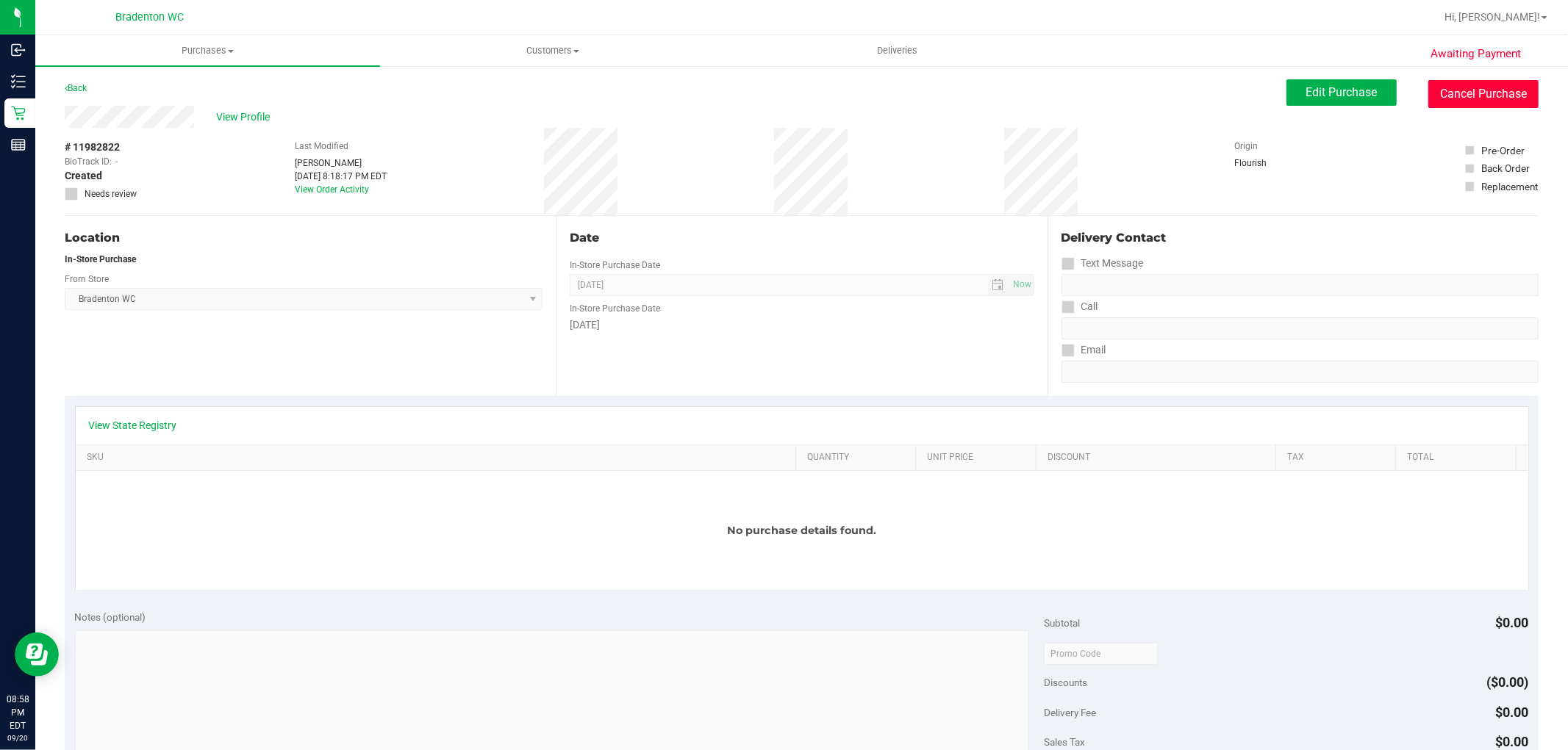
click at [1452, 98] on button "Cancel Purchase" at bounding box center [1483, 94] width 110 height 28
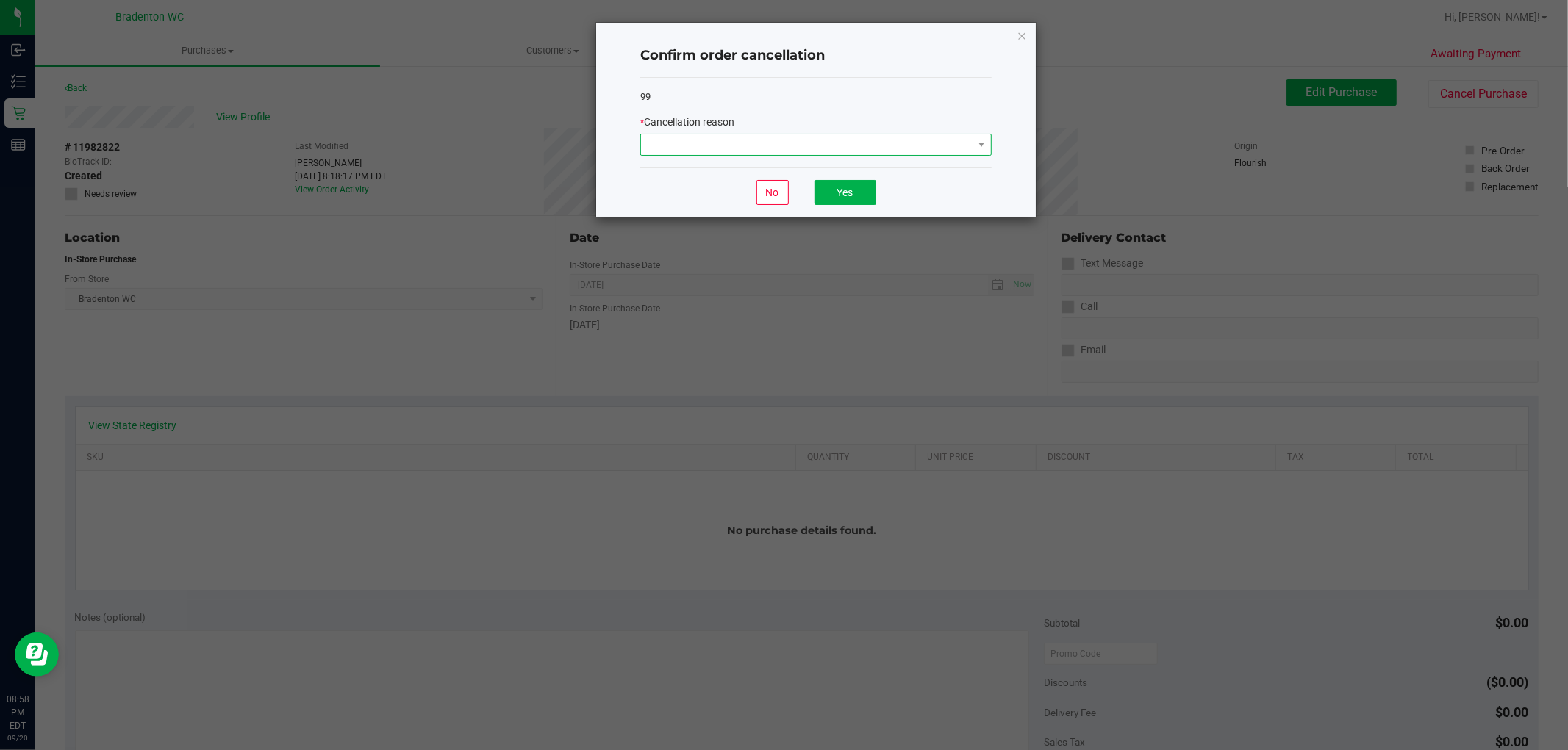
click at [875, 148] on span at bounding box center [807, 144] width 332 height 21
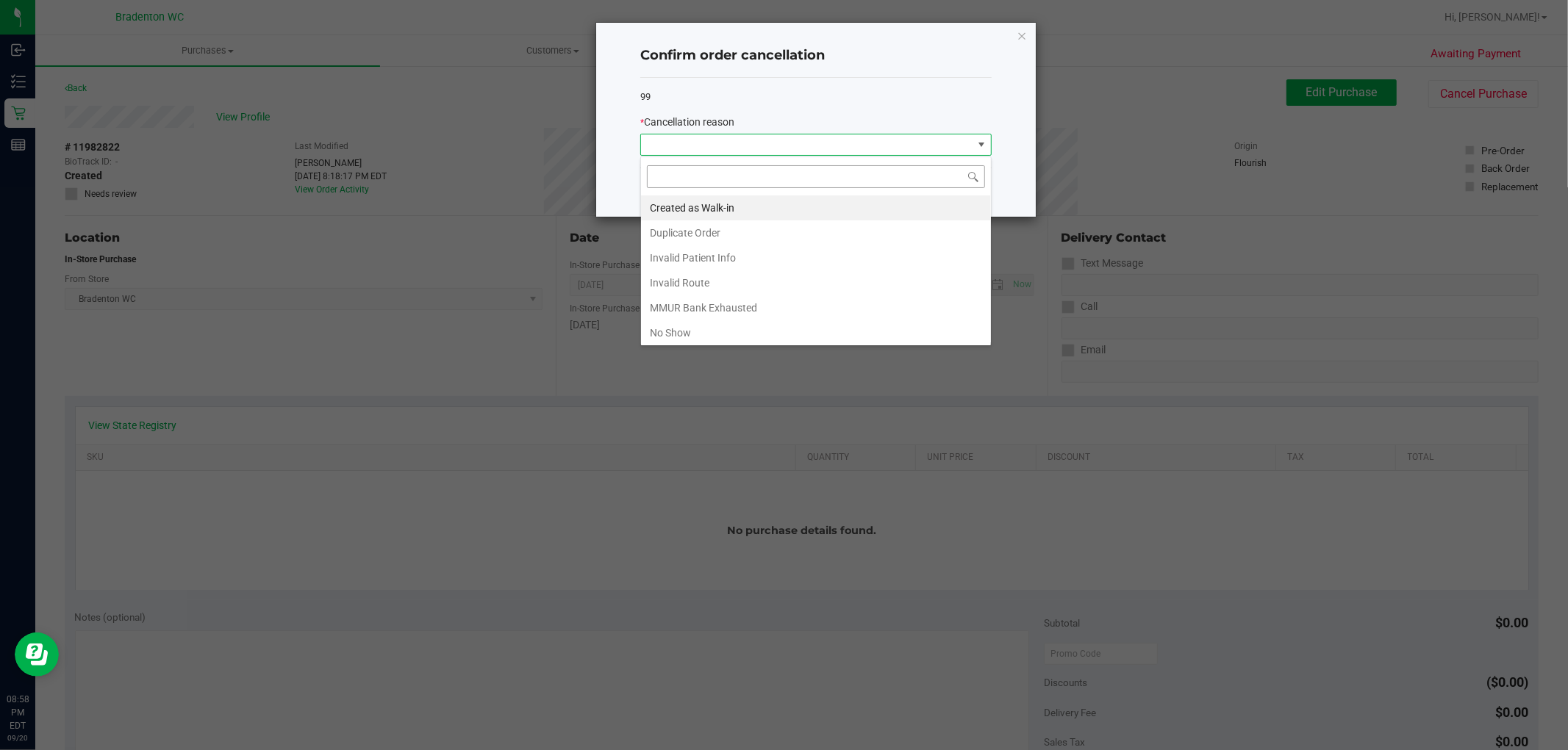
scroll to position [22, 350]
click at [736, 233] on li "Duplicate Order" at bounding box center [816, 233] width 349 height 25
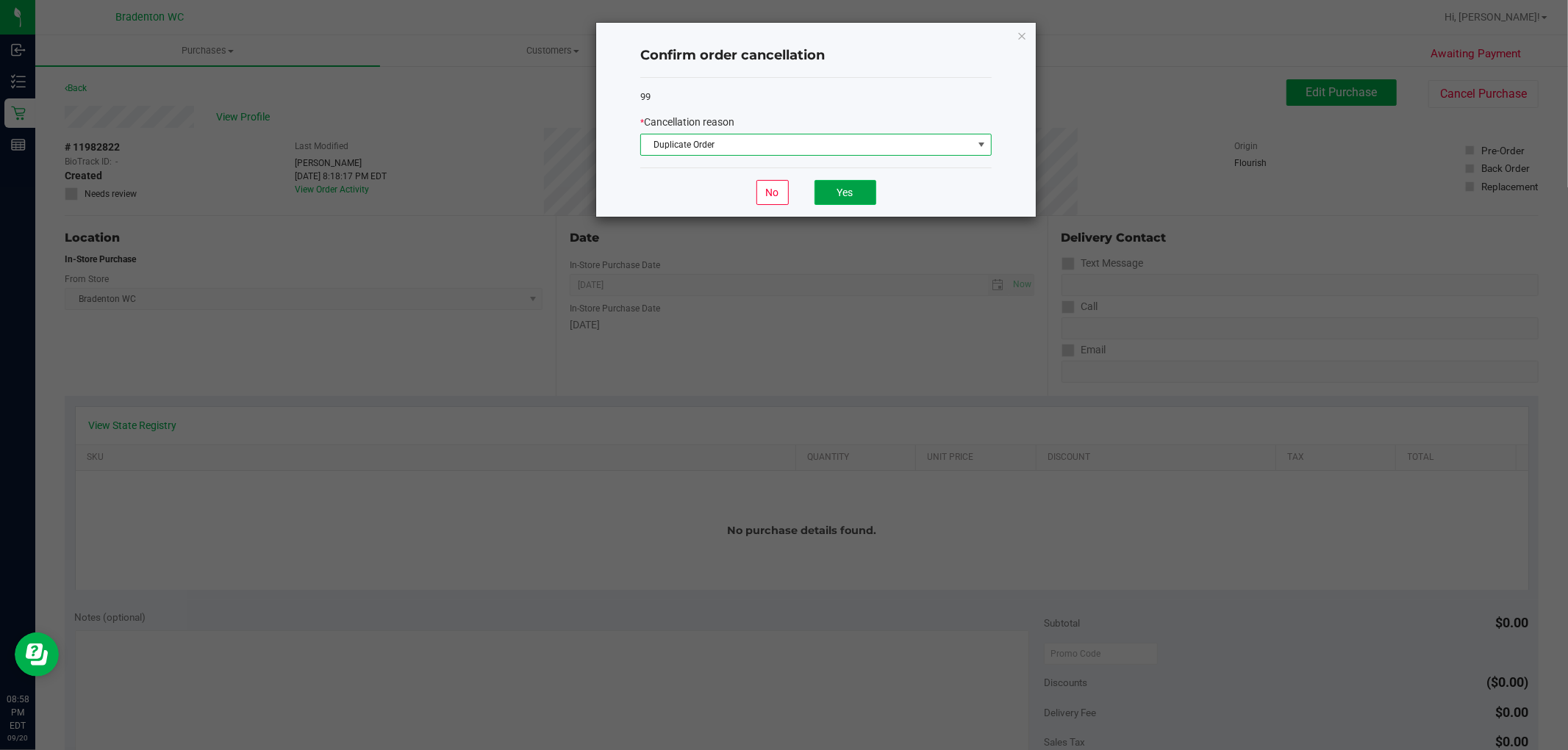
click at [840, 200] on button "Yes" at bounding box center [845, 192] width 61 height 25
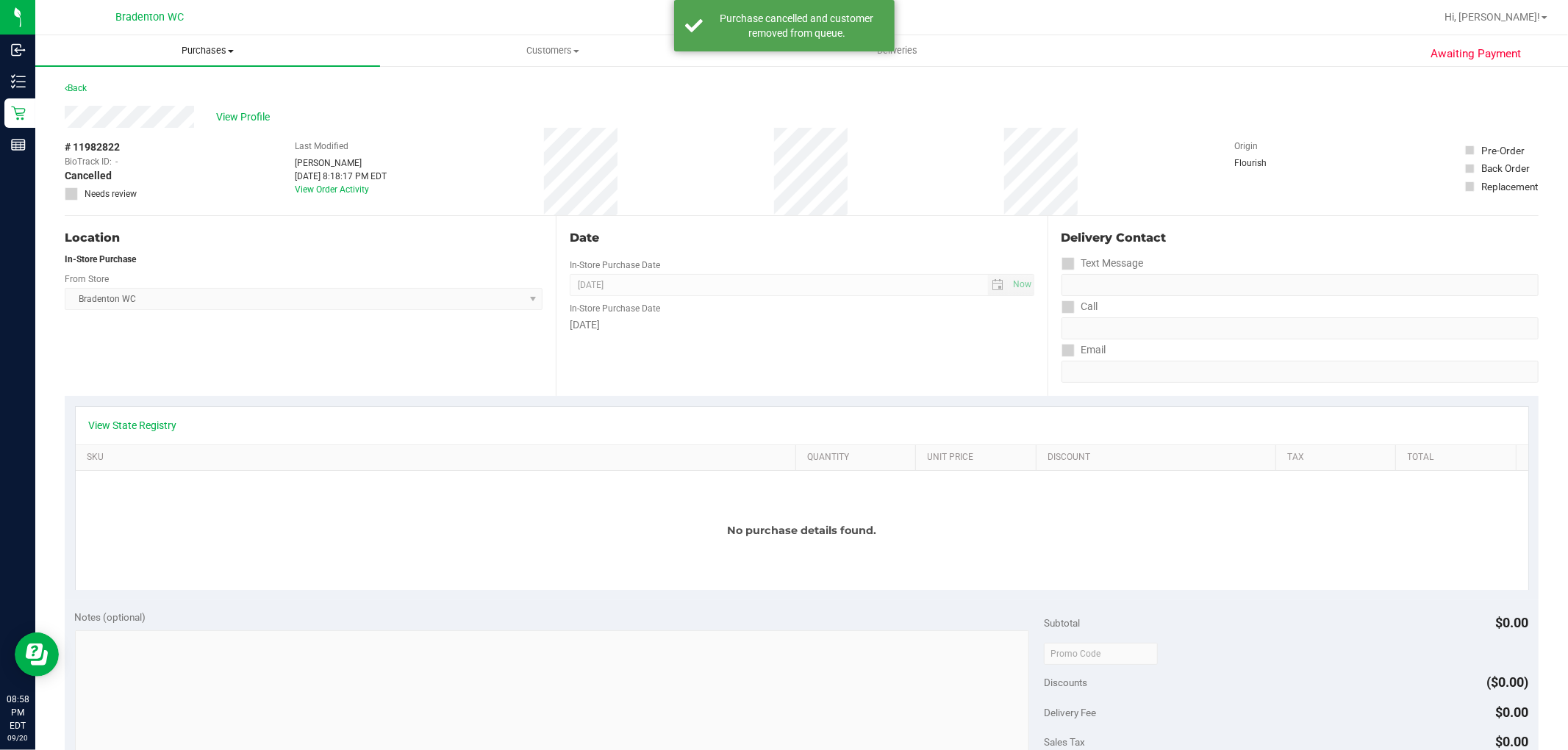
click at [180, 49] on span "Purchases" at bounding box center [208, 50] width 344 height 13
click at [155, 101] on li "Fulfillment" at bounding box center [208, 107] width 344 height 18
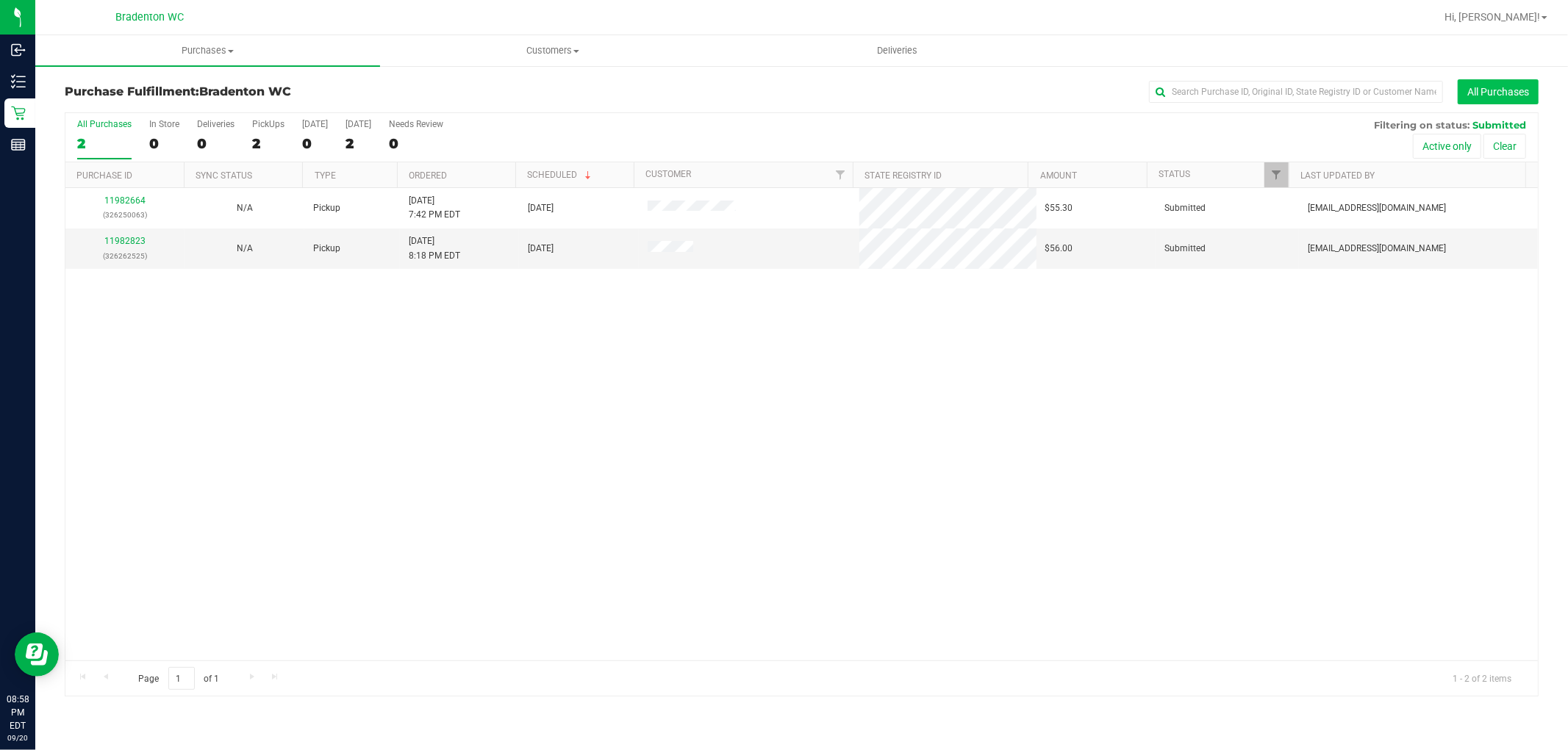
click at [1458, 94] on button "All Purchases" at bounding box center [1499, 91] width 81 height 25
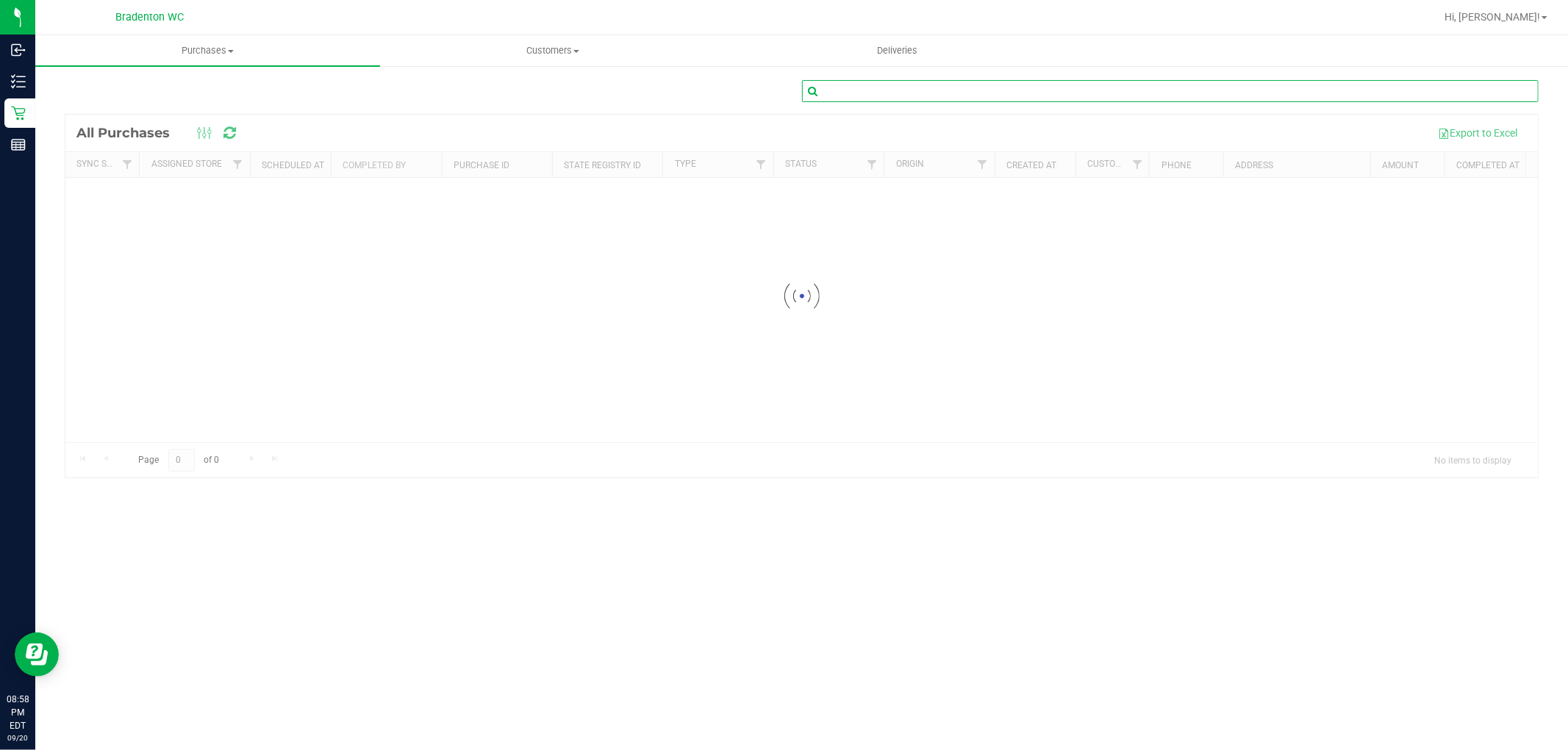
click at [1186, 94] on input "text" at bounding box center [1170, 91] width 737 height 22
paste input "11982004"
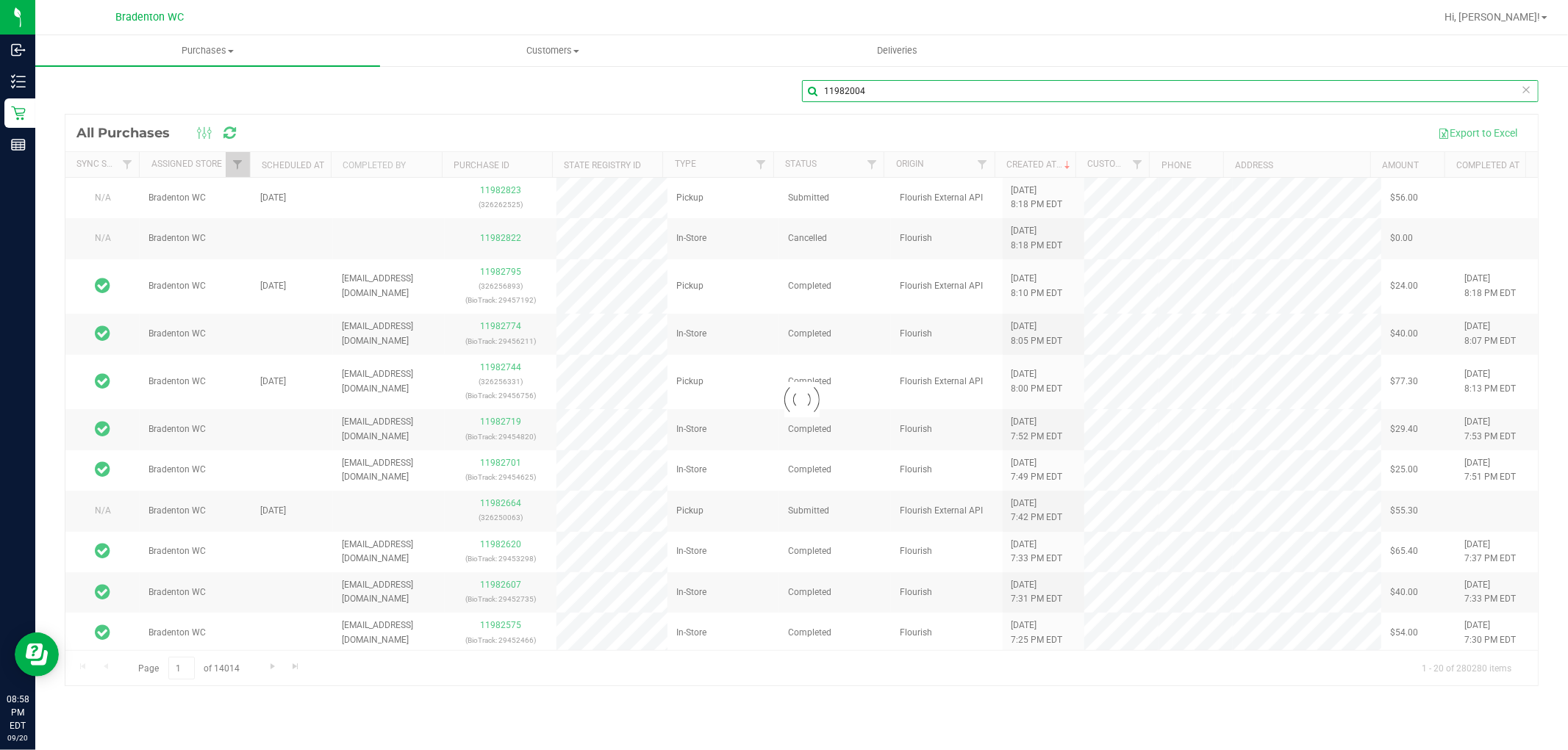
type input "11982004"
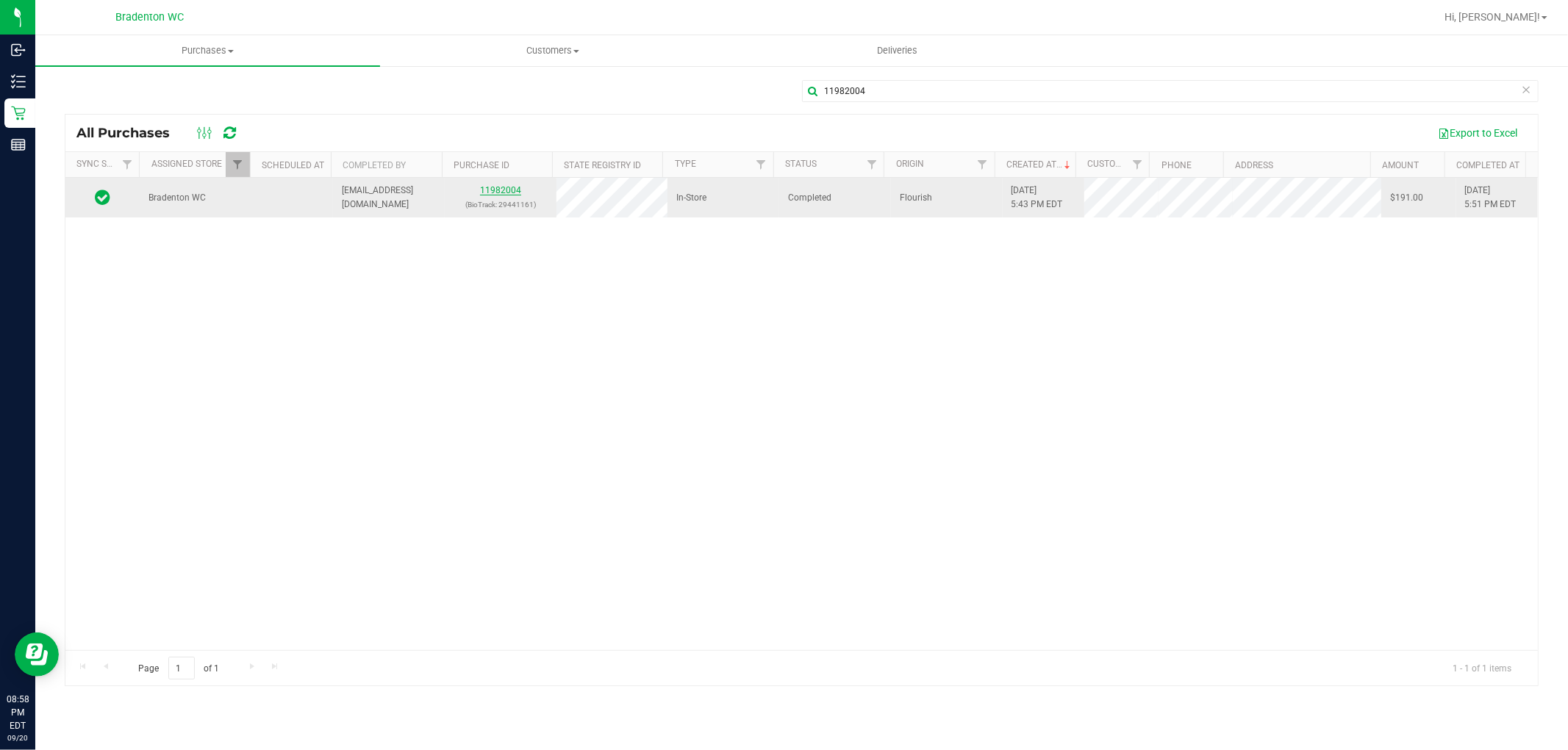
click at [504, 193] on link "11982004" at bounding box center [501, 190] width 42 height 10
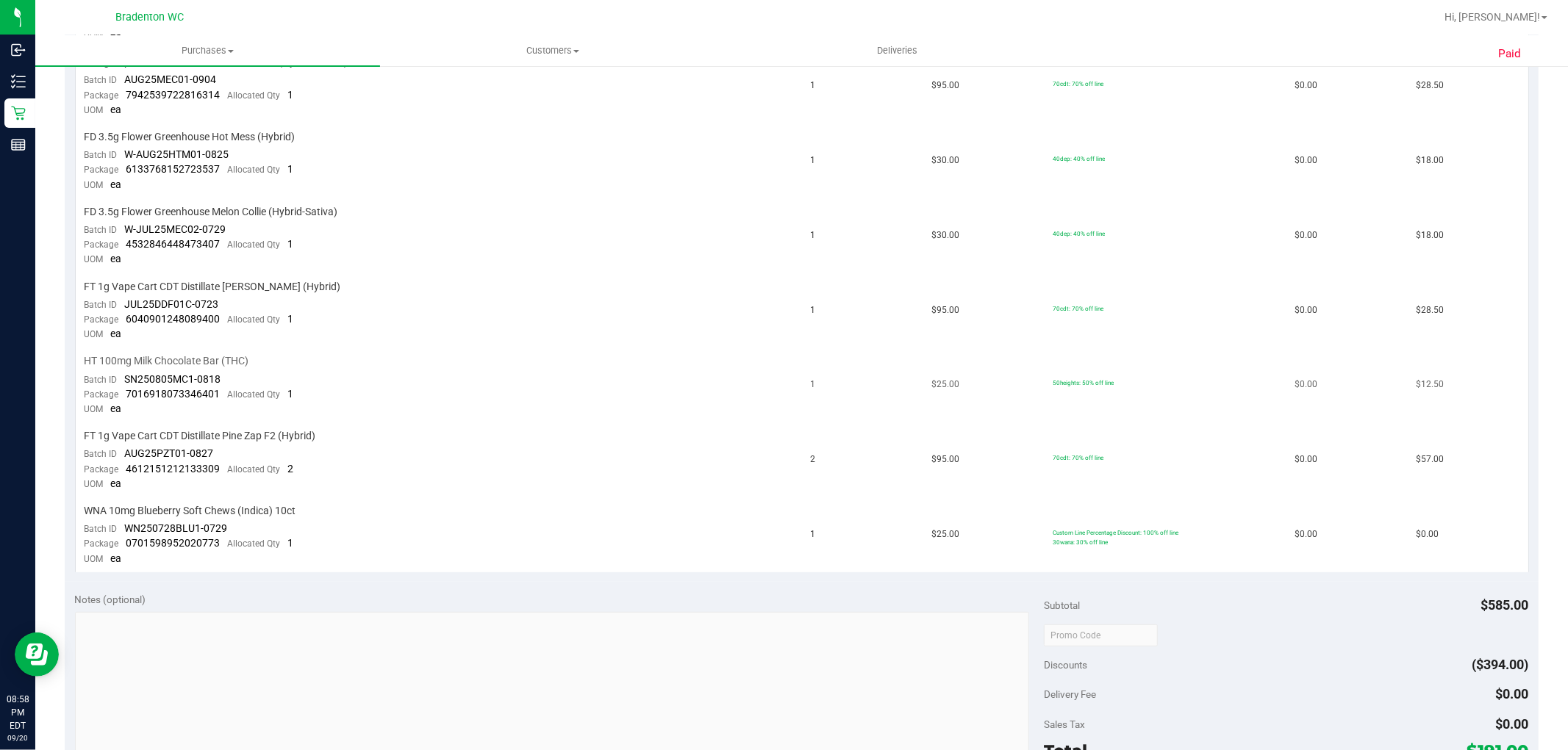
scroll to position [490, 0]
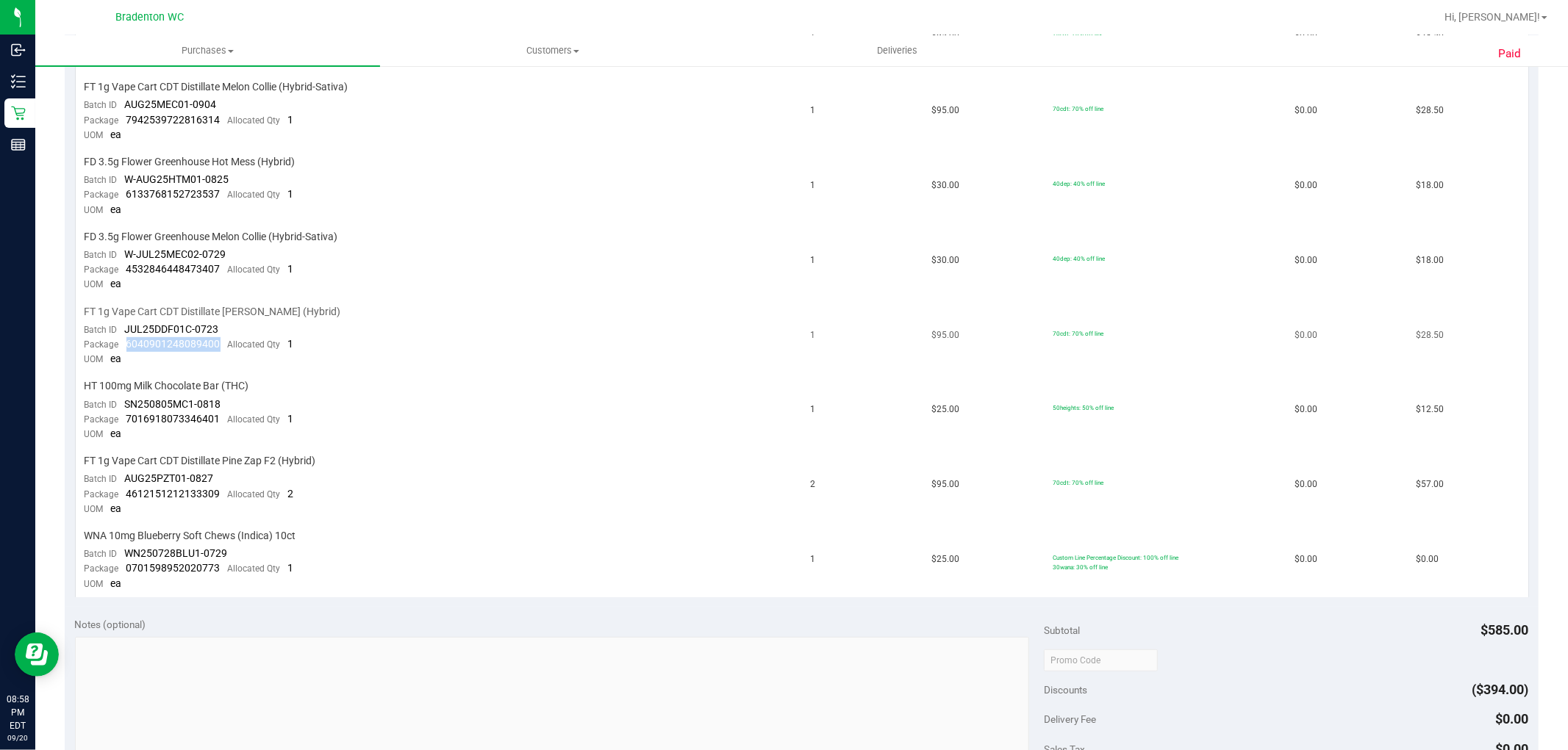
drag, startPoint x: 218, startPoint y: 344, endPoint x: 127, endPoint y: 349, distance: 91.1
click at [127, 349] on div "Package 6040901248089400 Allocated Qty 1" at bounding box center [189, 344] width 210 height 15
copy span "6040901248089400"
click at [519, 347] on td "FT 1g Vape Cart CDT Distillate [PERSON_NAME] (Hybrid) Batch ID JUL25DDF01C-0723…" at bounding box center [439, 336] width 727 height 75
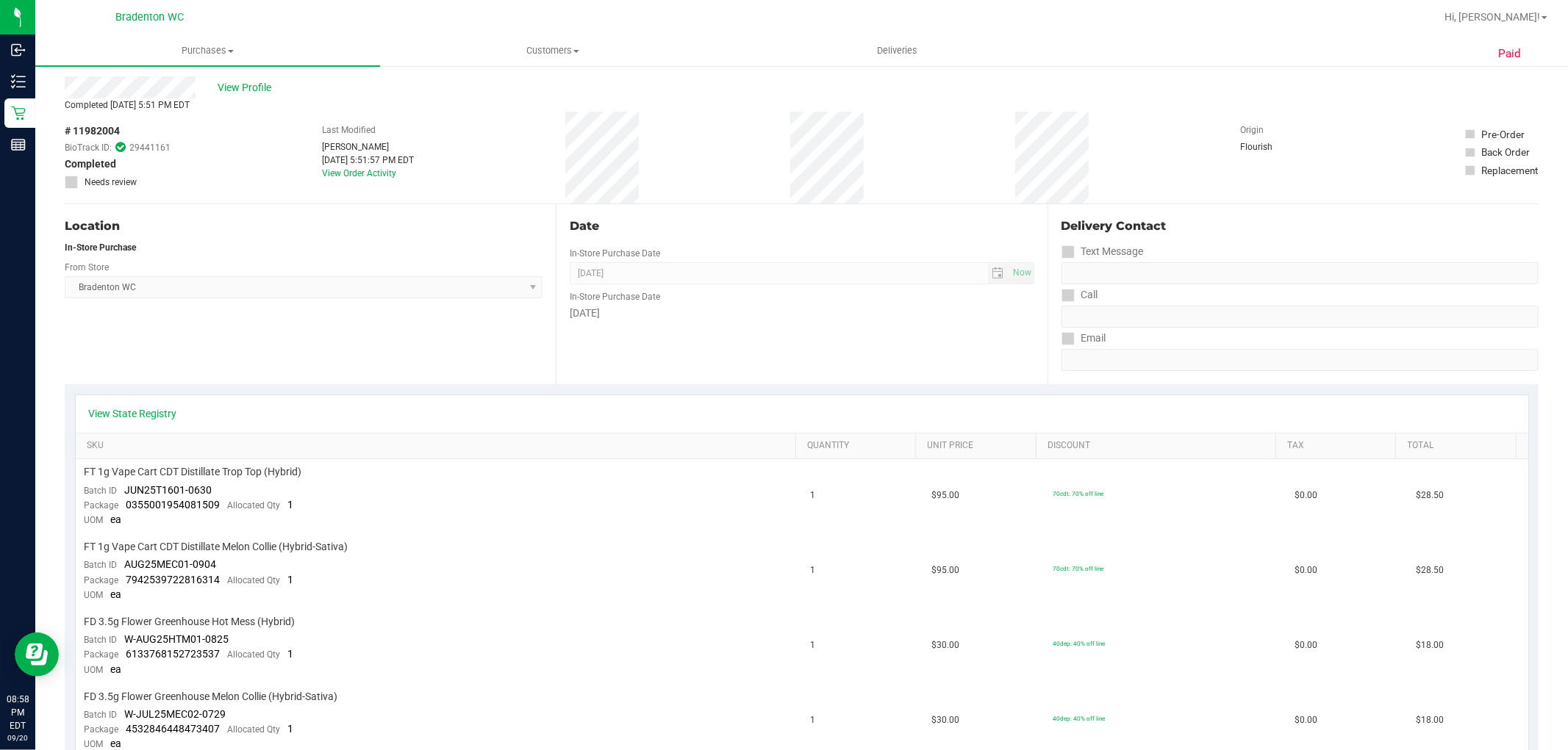
scroll to position [0, 0]
